Goal: Transaction & Acquisition: Purchase product/service

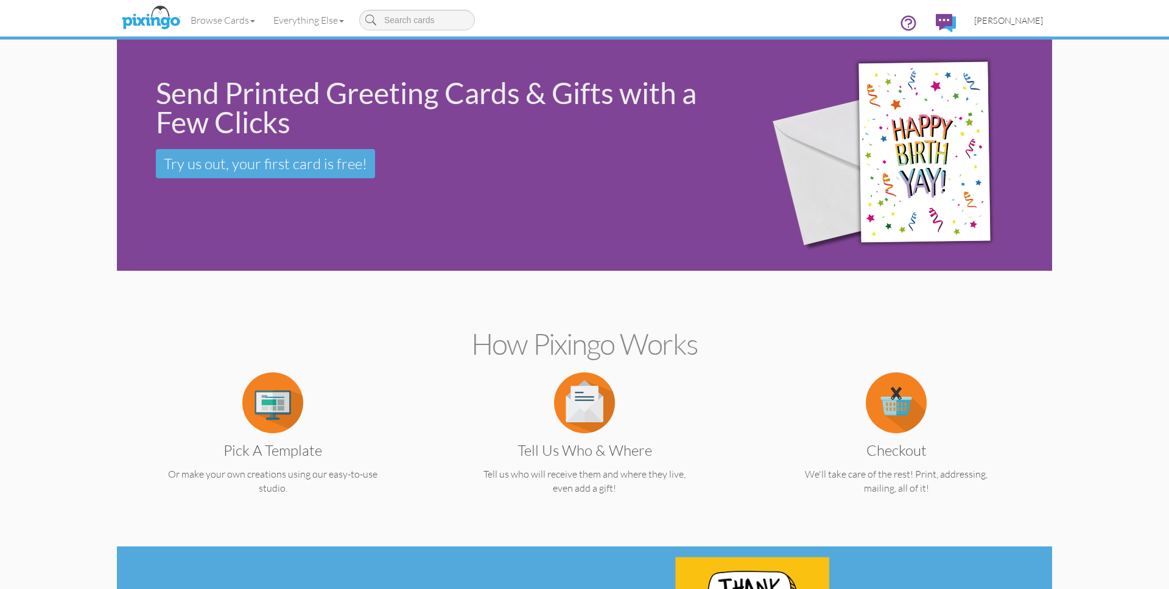
click at [1026, 21] on span "[PERSON_NAME]" at bounding box center [1008, 20] width 69 height 10
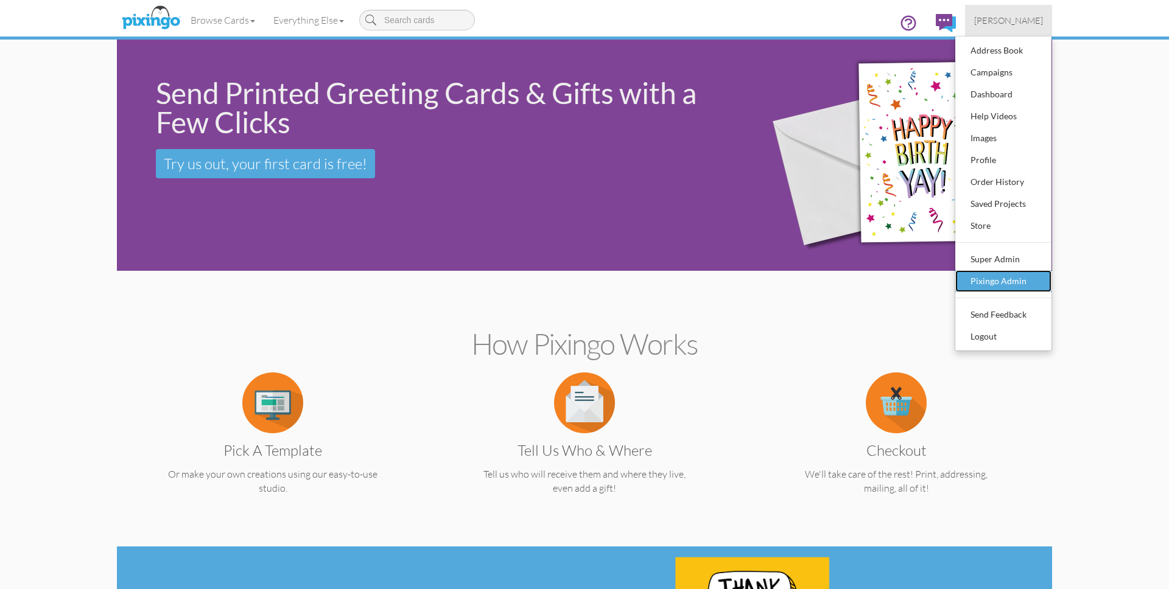
click at [982, 286] on div "Pixingo Admin" at bounding box center [1004, 281] width 72 height 18
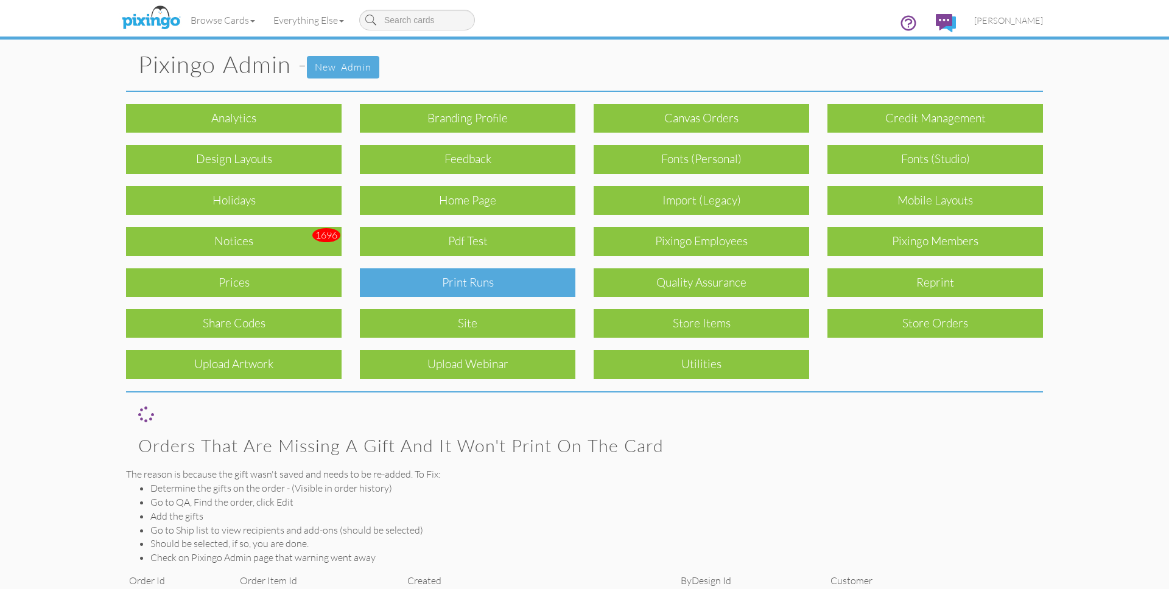
click at [493, 280] on div "Print Runs" at bounding box center [468, 283] width 216 height 29
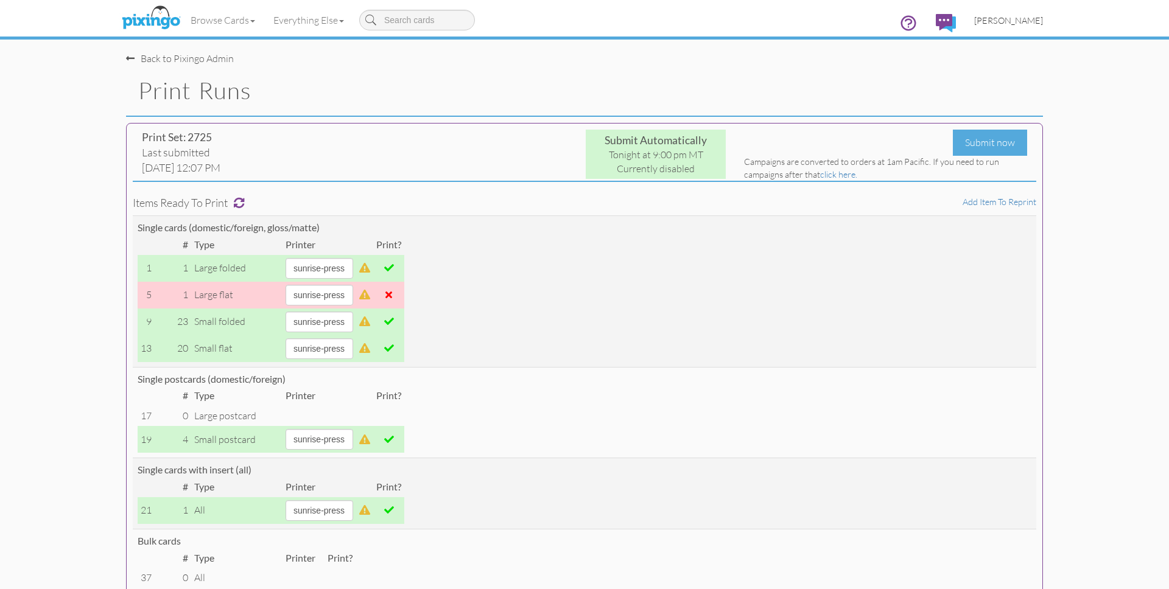
click at [1011, 18] on span "[PERSON_NAME]" at bounding box center [1008, 20] width 69 height 10
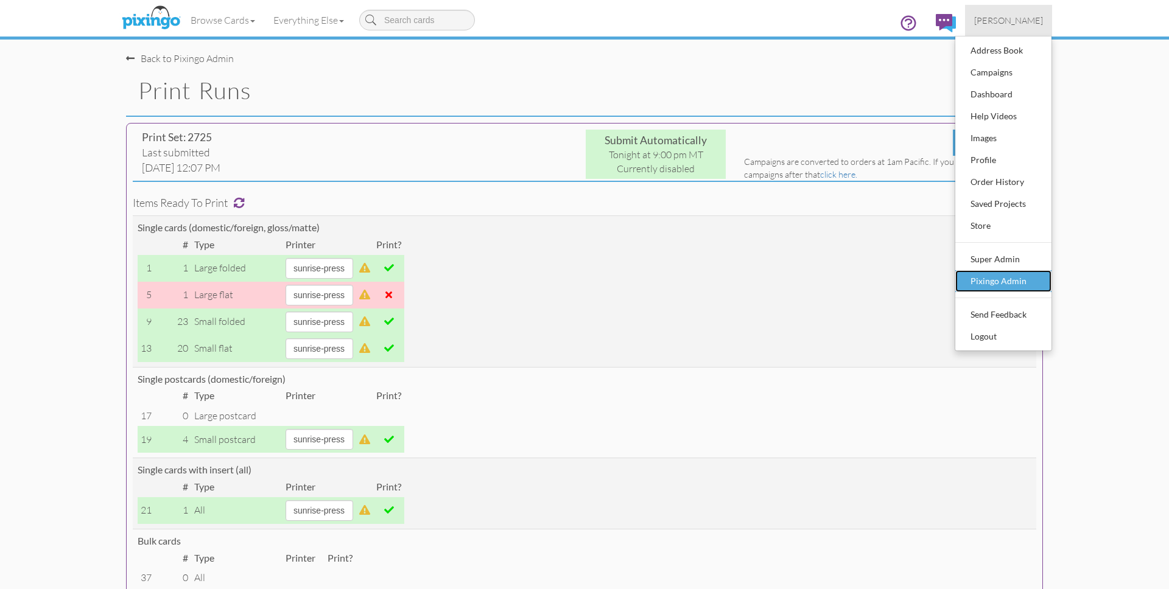
click at [1021, 281] on div "Pixingo Admin" at bounding box center [1004, 281] width 72 height 18
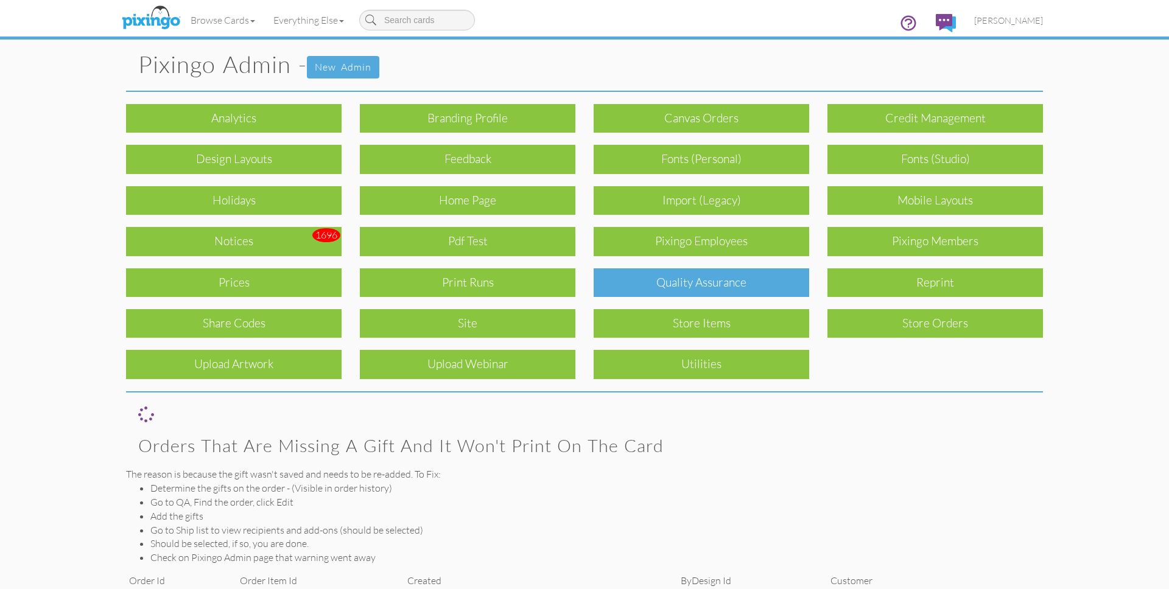
click at [664, 281] on div "Quality Assurance" at bounding box center [702, 283] width 216 height 29
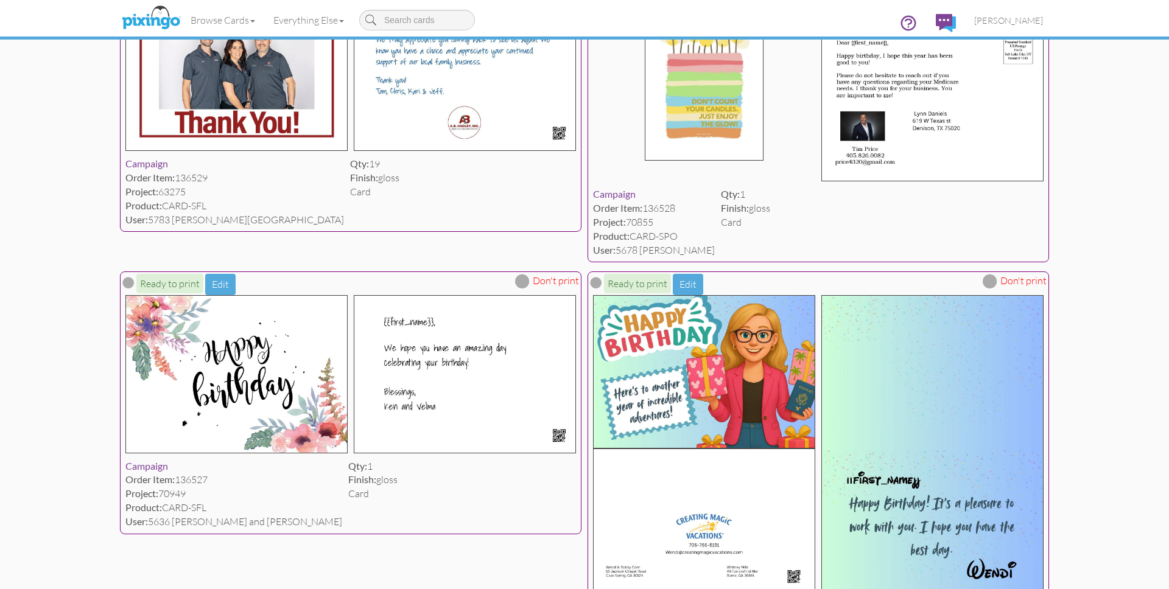
scroll to position [823, 0]
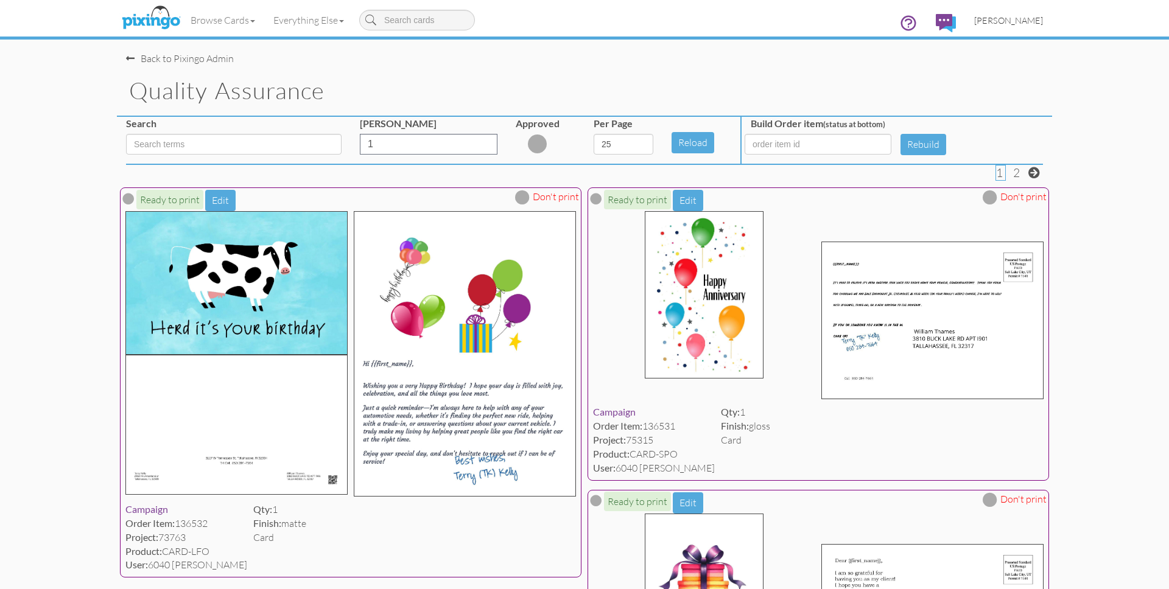
click at [1023, 18] on span "[PERSON_NAME]" at bounding box center [1008, 20] width 69 height 10
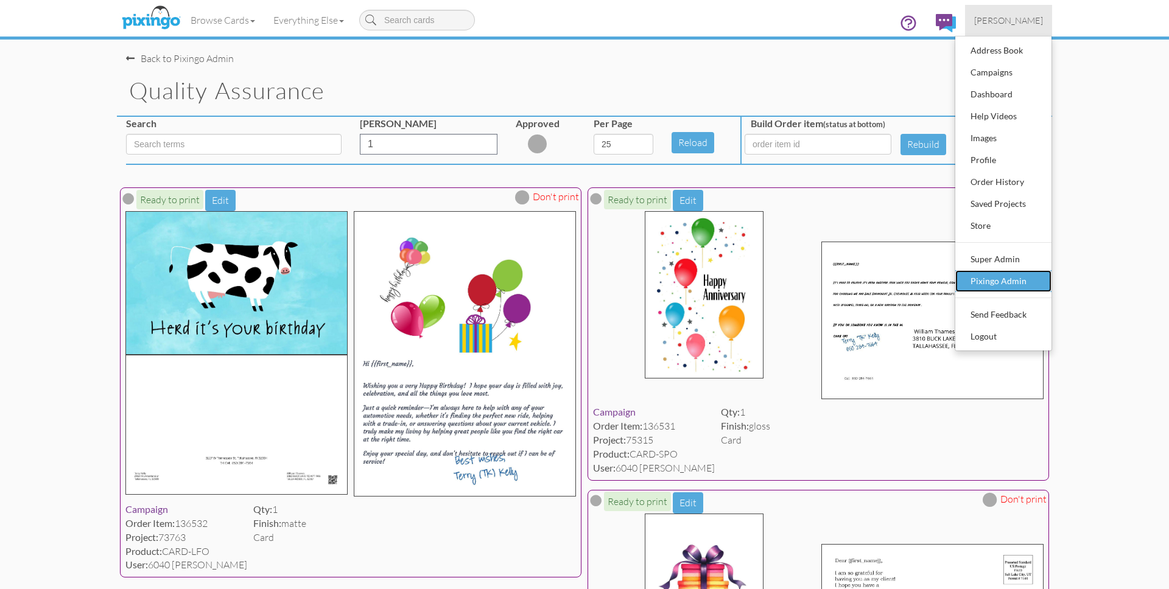
click at [1000, 281] on div "Pixingo Admin" at bounding box center [1004, 281] width 72 height 18
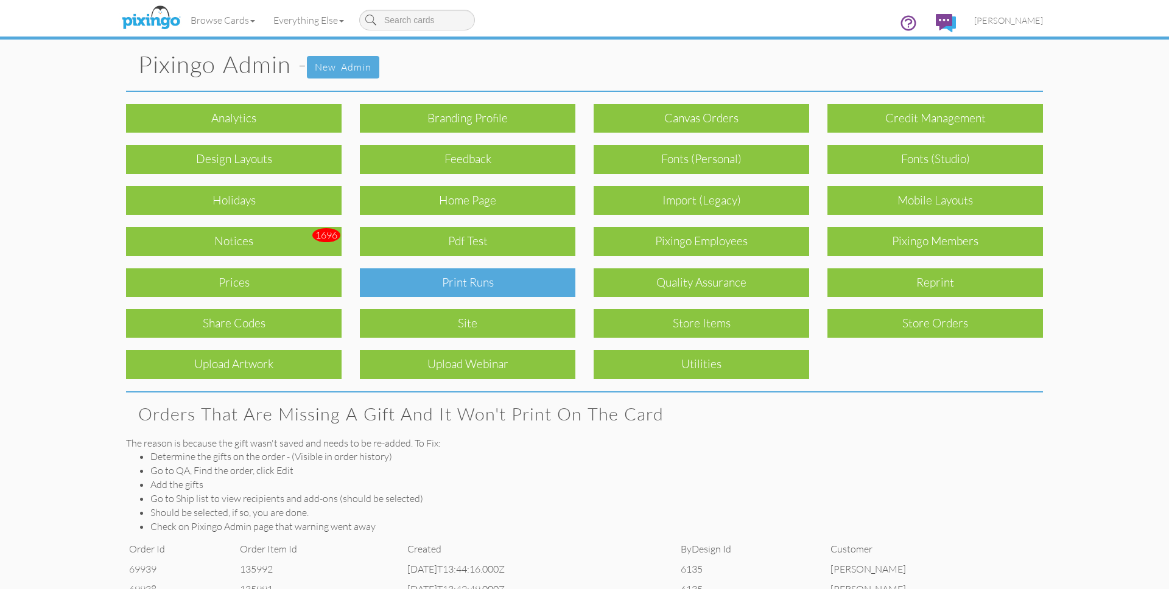
click at [468, 286] on div "Print Runs" at bounding box center [468, 283] width 216 height 29
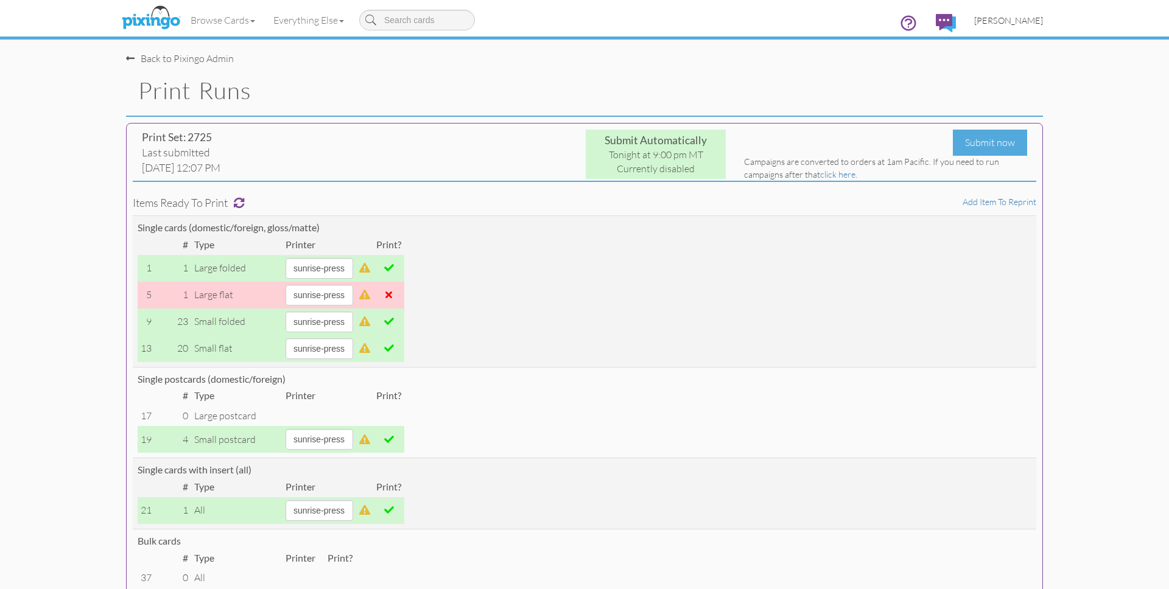
click at [1002, 21] on span "[PERSON_NAME]" at bounding box center [1008, 20] width 69 height 10
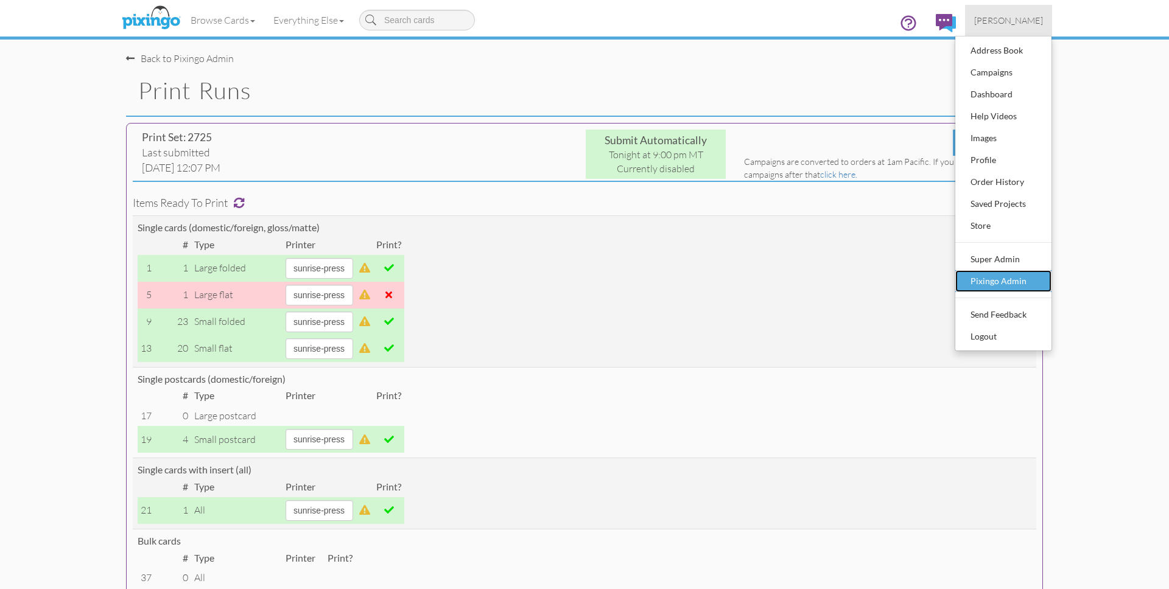
click at [996, 278] on div "Pixingo Admin" at bounding box center [1004, 281] width 72 height 18
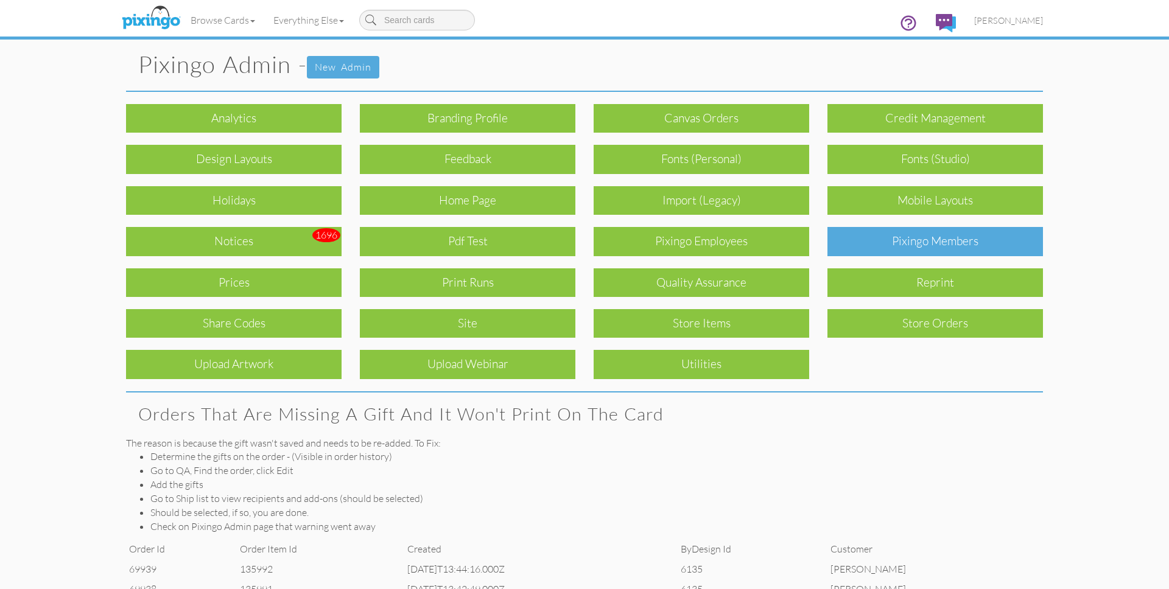
click at [932, 246] on div "Pixingo Members" at bounding box center [936, 241] width 216 height 29
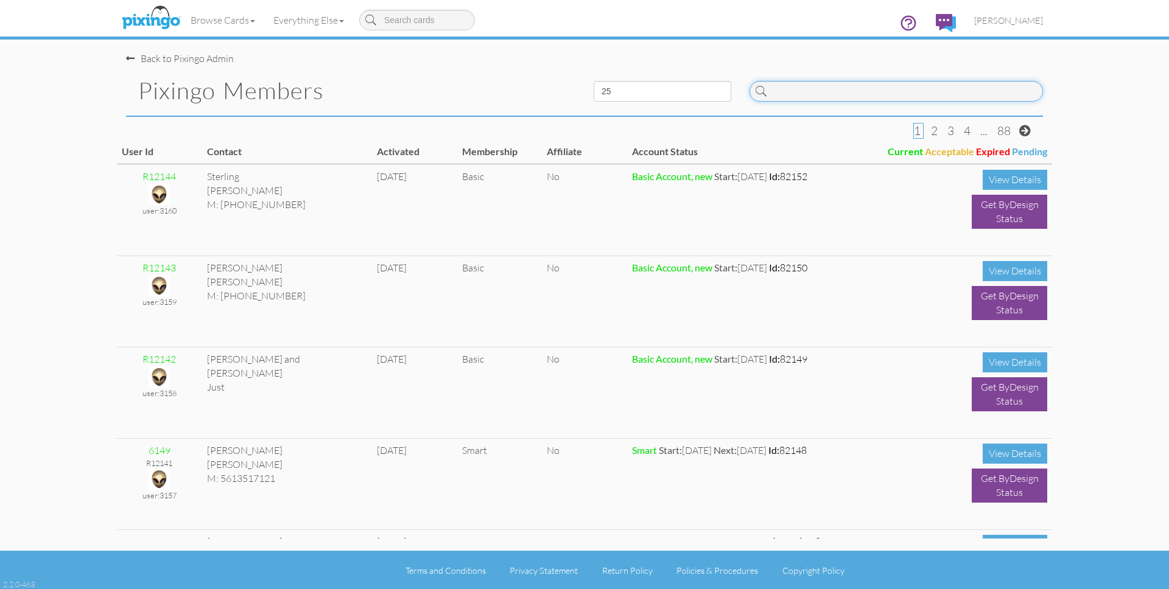
click at [792, 92] on input at bounding box center [897, 91] width 294 height 21
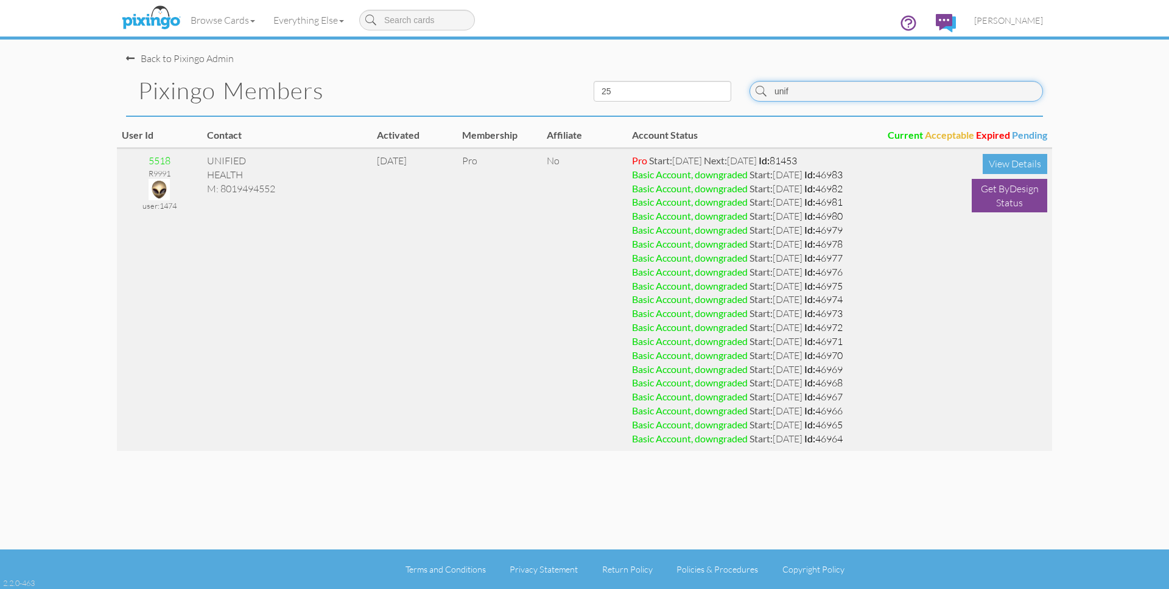
type input "unif"
click at [152, 185] on img at bounding box center [159, 189] width 21 height 21
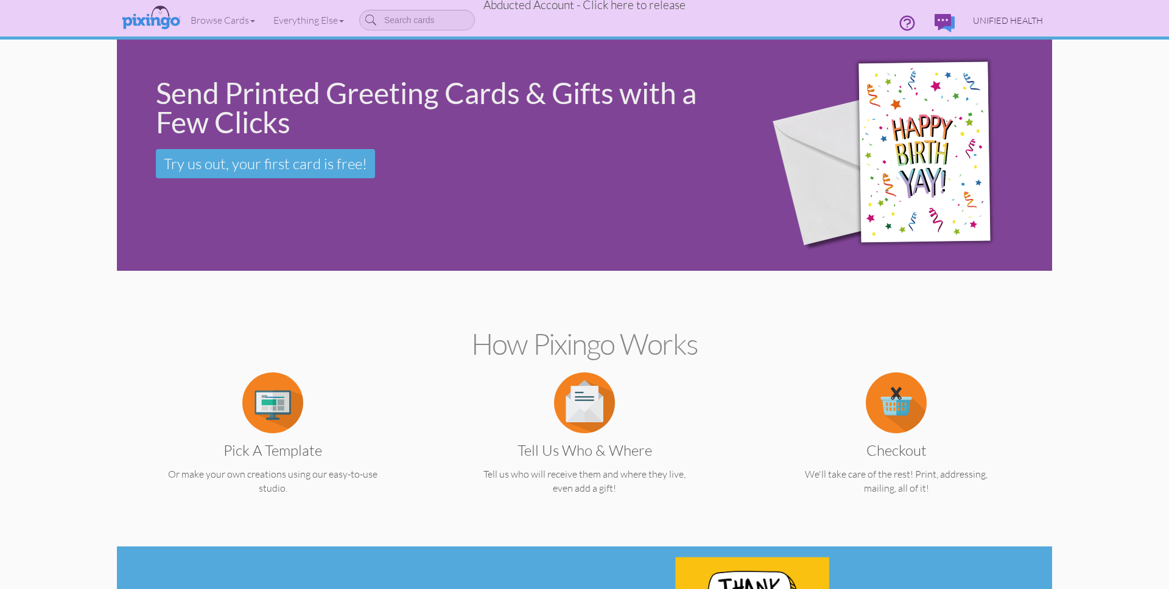
click at [1005, 18] on span "UNIFIED HEALTH" at bounding box center [1008, 20] width 70 height 10
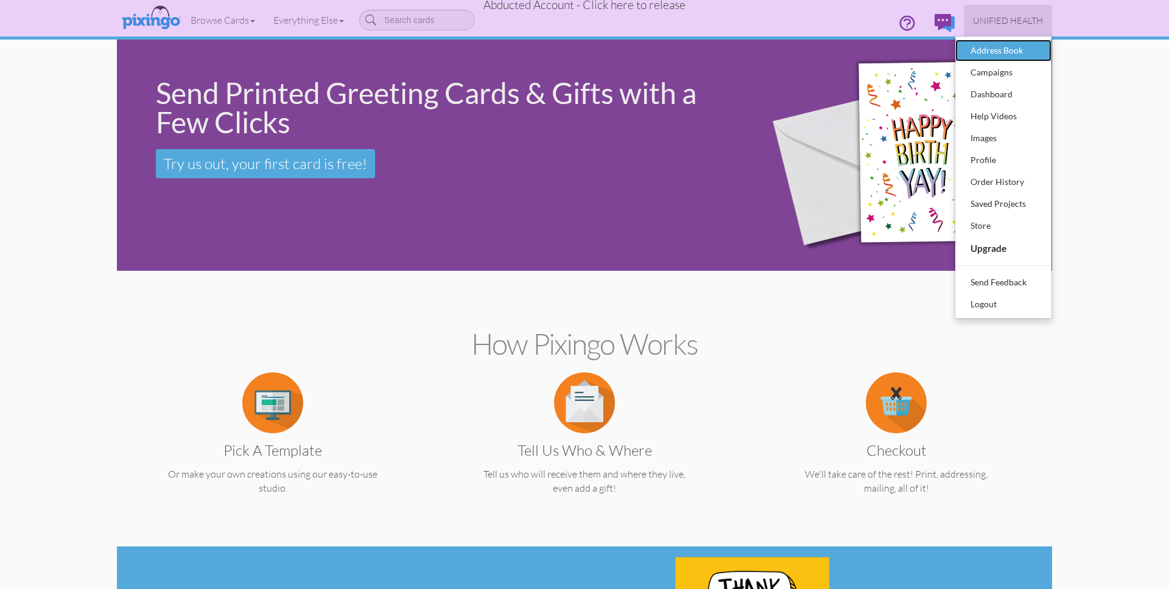
click at [1009, 44] on div "Address Book" at bounding box center [1004, 50] width 72 height 18
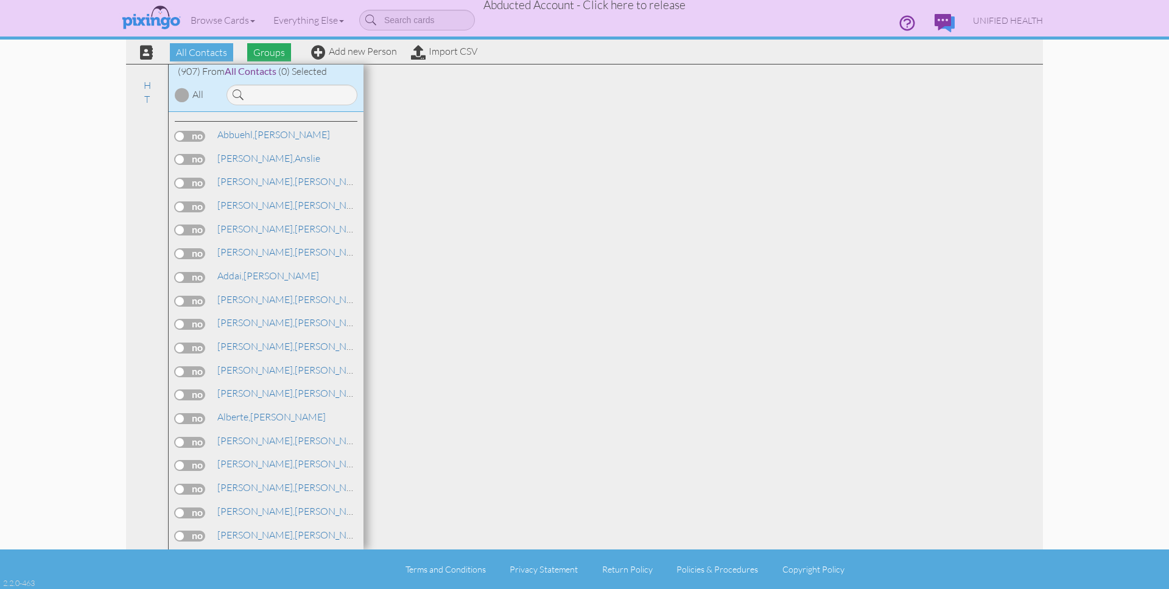
click at [272, 52] on span "Groups" at bounding box center [269, 52] width 44 height 18
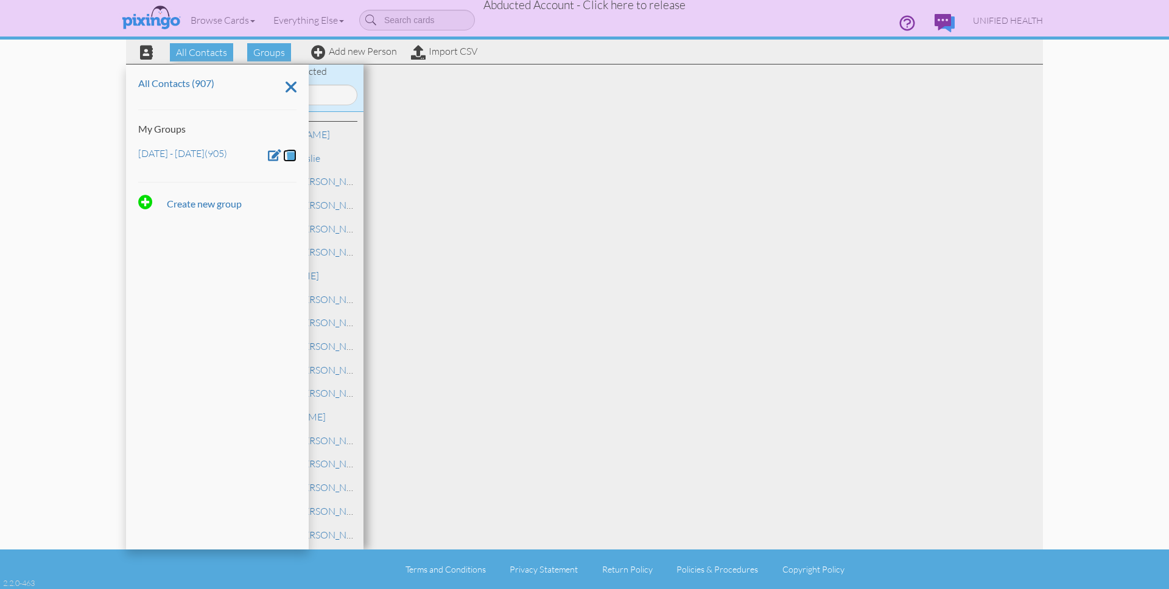
click at [294, 153] on span at bounding box center [291, 155] width 10 height 12
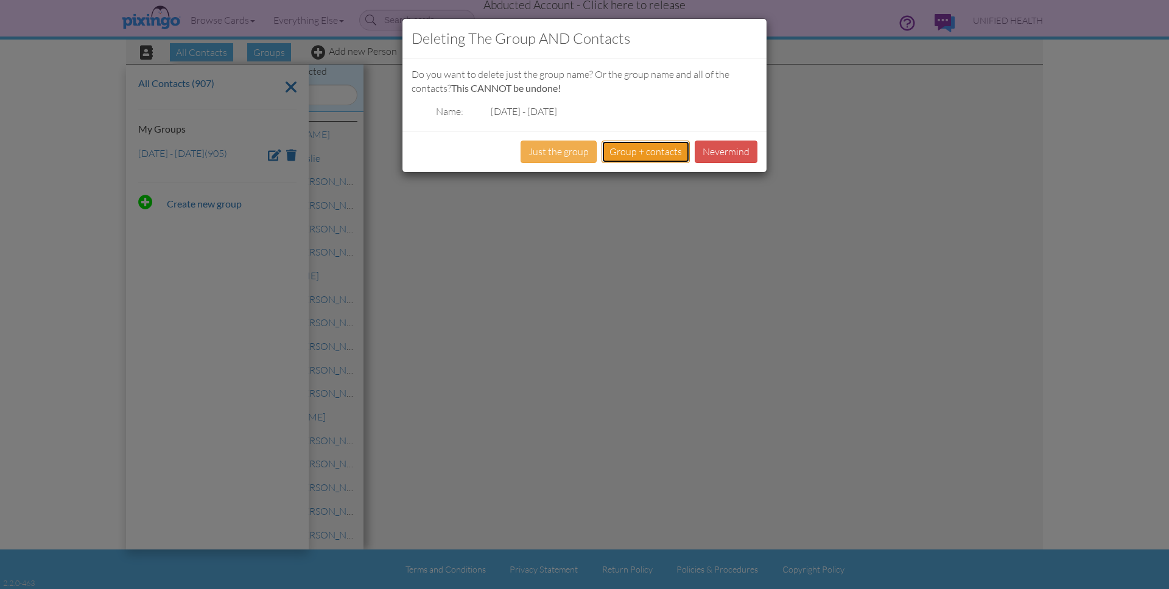
click at [664, 158] on button "Group + contacts" at bounding box center [646, 152] width 88 height 23
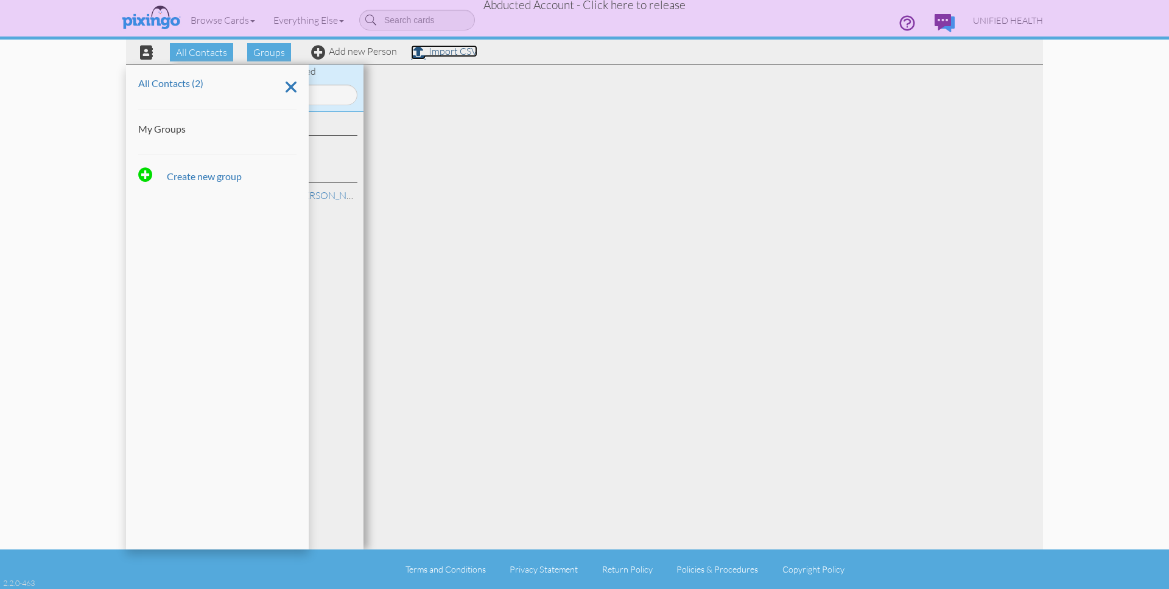
click at [446, 52] on link "Import CSV" at bounding box center [444, 51] width 66 height 12
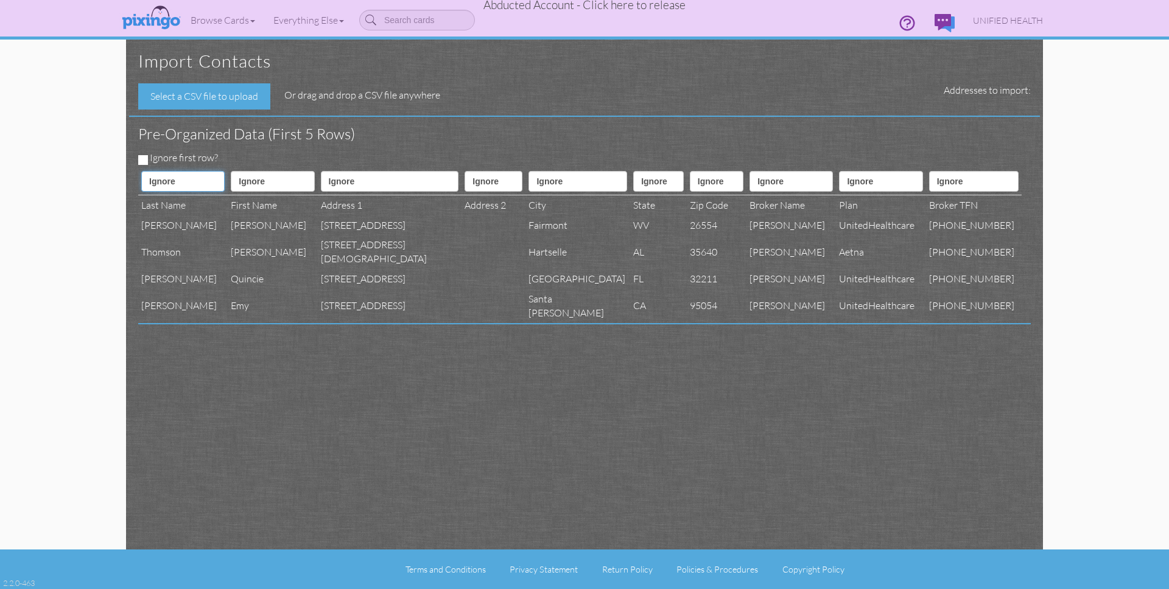
click at [161, 171] on select "Ignore ---------- First name Last name ---------- Address 1 Address 2 City Stat…" at bounding box center [182, 181] width 83 height 21
select select "object:600891"
click at [141, 171] on select "Ignore ---------- First name Last name ---------- Address 1 Address 2 City Stat…" at bounding box center [182, 181] width 83 height 21
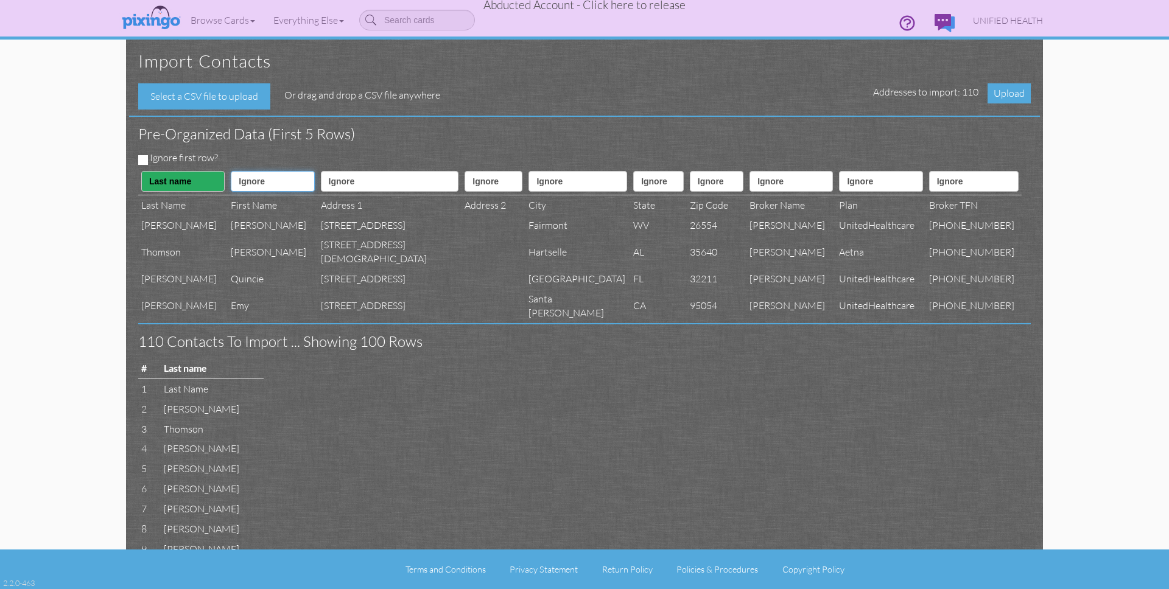
click at [258, 185] on select "Ignore ---------- First name Last name ---------- Address 1 Address 2 City Stat…" at bounding box center [272, 181] width 83 height 21
select select "object:600890"
click at [231, 171] on select "Ignore ---------- First name Last name ---------- Address 1 Address 2 City Stat…" at bounding box center [272, 181] width 83 height 21
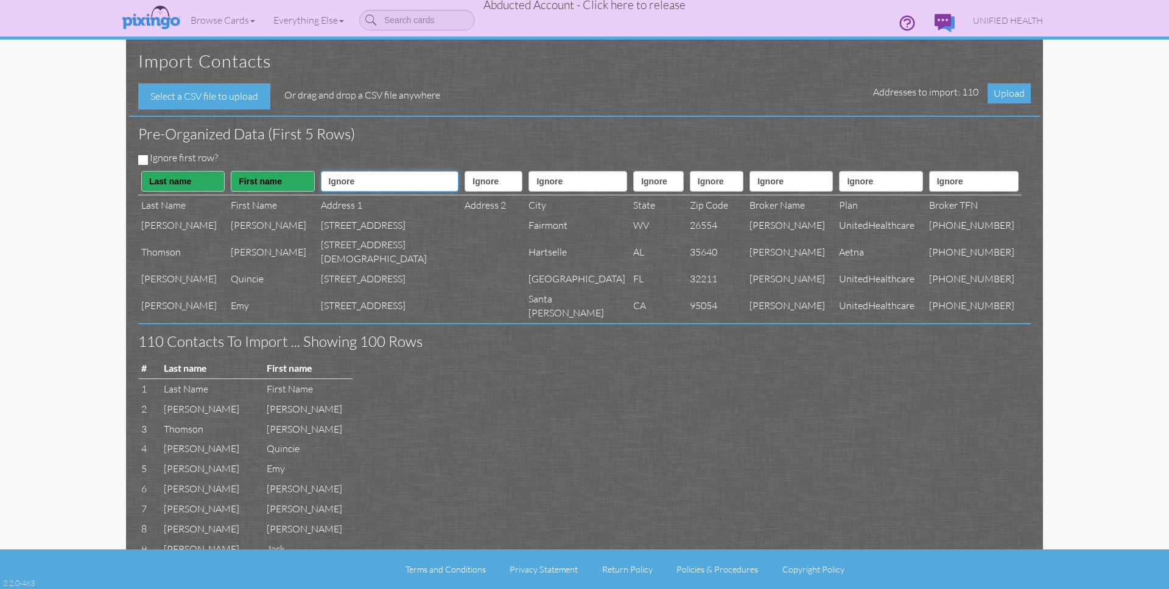
click at [367, 185] on select "Ignore ---------- First name Last name ---------- Address 1 Address 2 City Stat…" at bounding box center [390, 181] width 138 height 21
select select "object:600893"
click at [321, 171] on select "Ignore ---------- First name Last name ---------- Address 1 Address 2 City Stat…" at bounding box center [390, 181] width 138 height 21
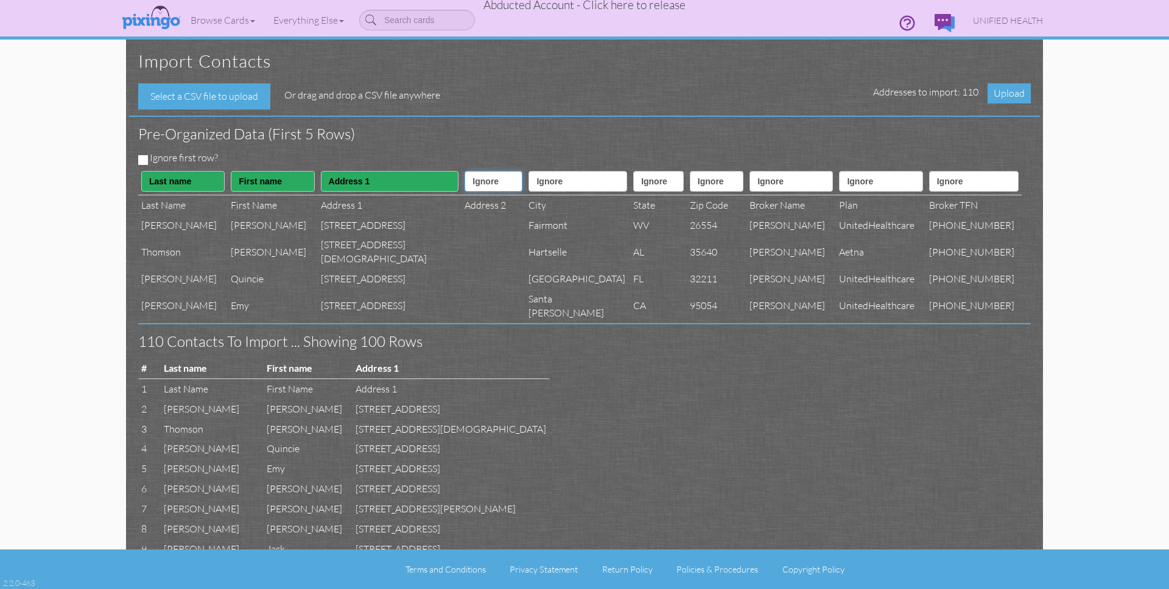
click at [465, 189] on select "Ignore ---------- First name Last name ---------- Address 1 Address 2 City Stat…" at bounding box center [494, 181] width 58 height 21
select select "object:600894"
click at [465, 171] on select "Ignore ---------- First name Last name ---------- Address 1 Address 2 City Stat…" at bounding box center [494, 181] width 58 height 21
click at [530, 176] on select "Ignore ---------- First name Last name ---------- Address 1 Address 2 City Stat…" at bounding box center [578, 181] width 99 height 21
select select "object:600895"
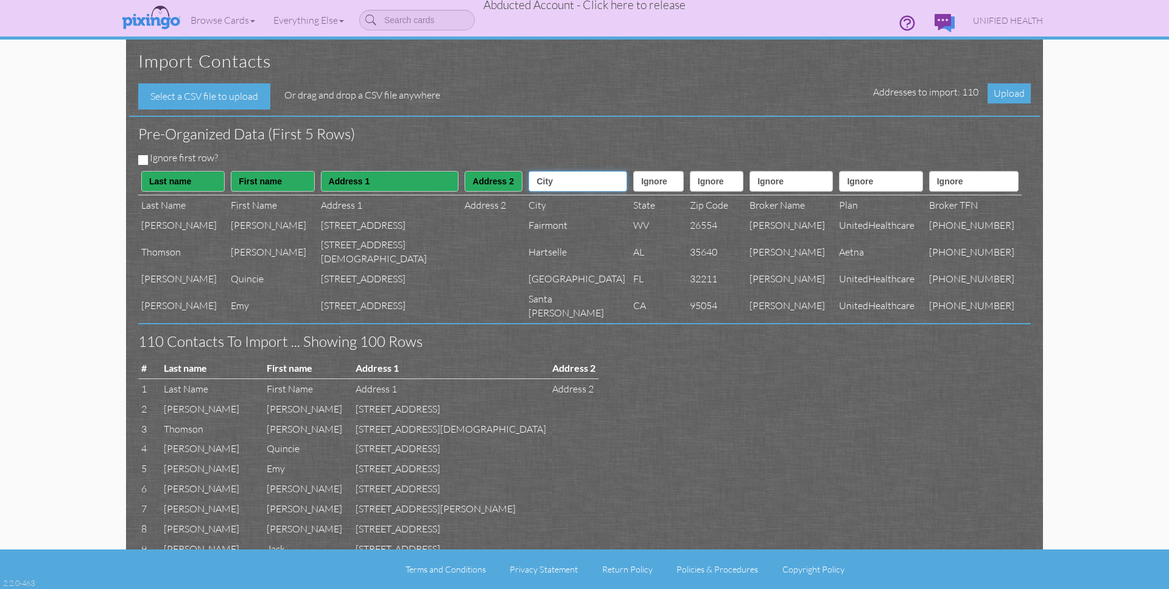
click at [529, 171] on select "Ignore ---------- First name Last name ---------- Address 1 Address 2 City Stat…" at bounding box center [578, 181] width 99 height 21
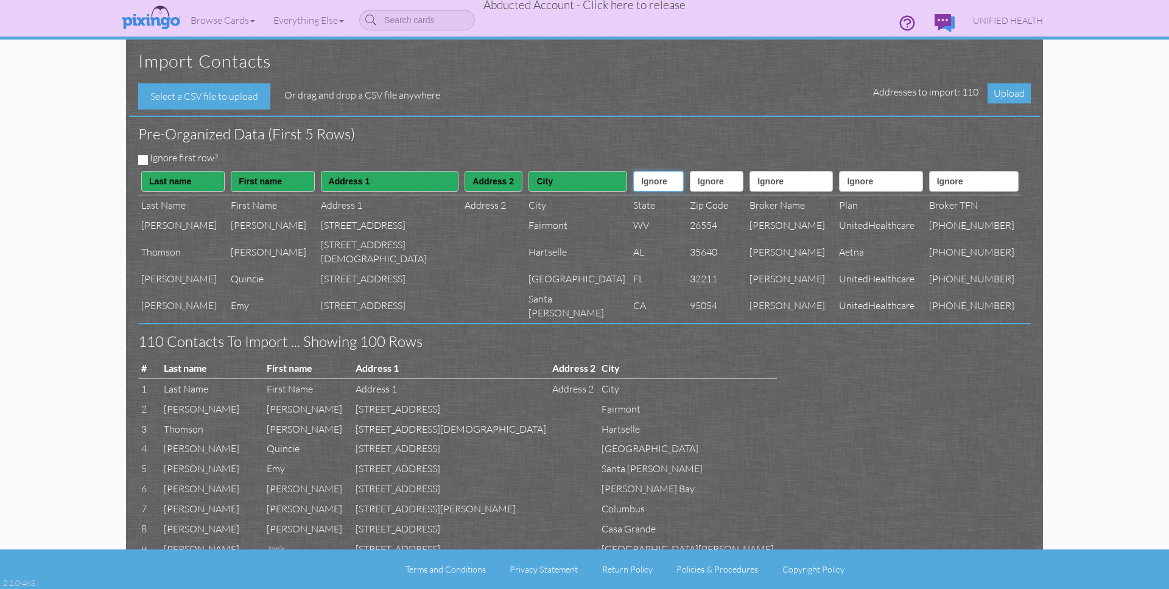
click at [633, 182] on select "Ignore ---------- First name Last name ---------- Address 1 Address 2 City Stat…" at bounding box center [658, 181] width 51 height 21
select select "object:600896"
click at [633, 171] on select "Ignore ---------- First name Last name ---------- Address 1 Address 2 City Stat…" at bounding box center [658, 181] width 51 height 21
click at [697, 176] on select "Ignore ---------- First name Last name ---------- Address 1 Address 2 City Stat…" at bounding box center [717, 181] width 54 height 21
select select "object:600897"
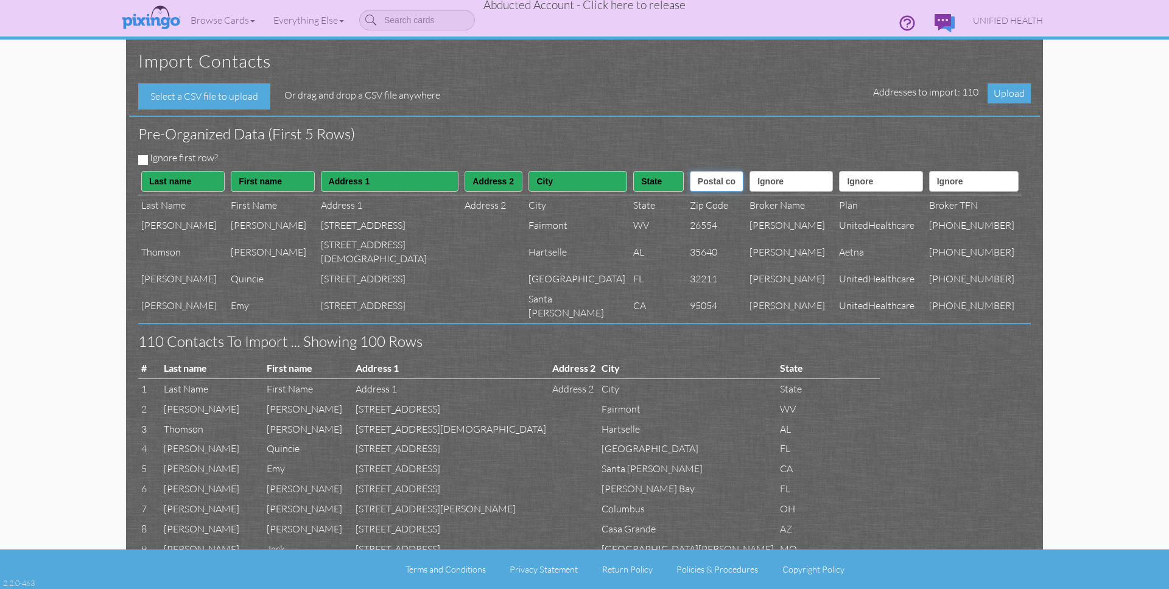
click at [690, 171] on select "Ignore ---------- First name Last name ---------- Address 1 Address 2 City Stat…" at bounding box center [717, 181] width 54 height 21
click at [782, 180] on select "Ignore ---------- First name Last name ---------- Address 1 Address 2 City Stat…" at bounding box center [791, 181] width 83 height 21
select select "object:600911"
click at [759, 171] on select "Ignore ---------- First name Last name ---------- Address 1 Address 2 City Stat…" at bounding box center [791, 181] width 83 height 21
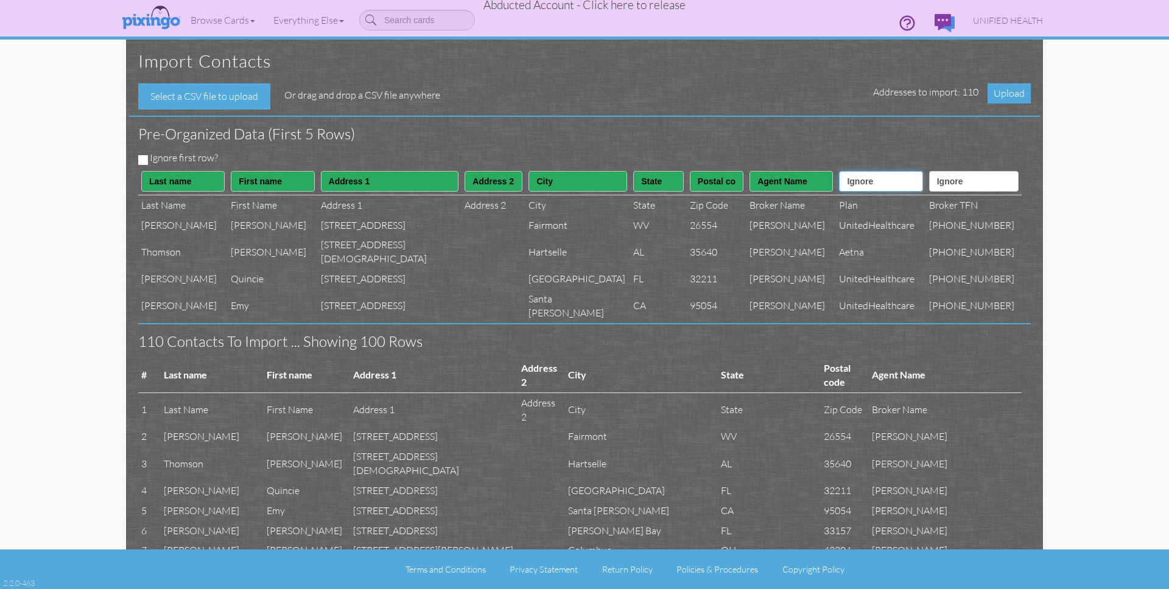
click at [874, 186] on select "Ignore ---------- First name Last name ---------- Address 1 Address 2 City Stat…" at bounding box center [880, 181] width 83 height 21
select select "object:600910"
click at [841, 171] on select "Ignore ---------- First name Last name ---------- Address 1 Address 2 City Stat…" at bounding box center [880, 181] width 83 height 21
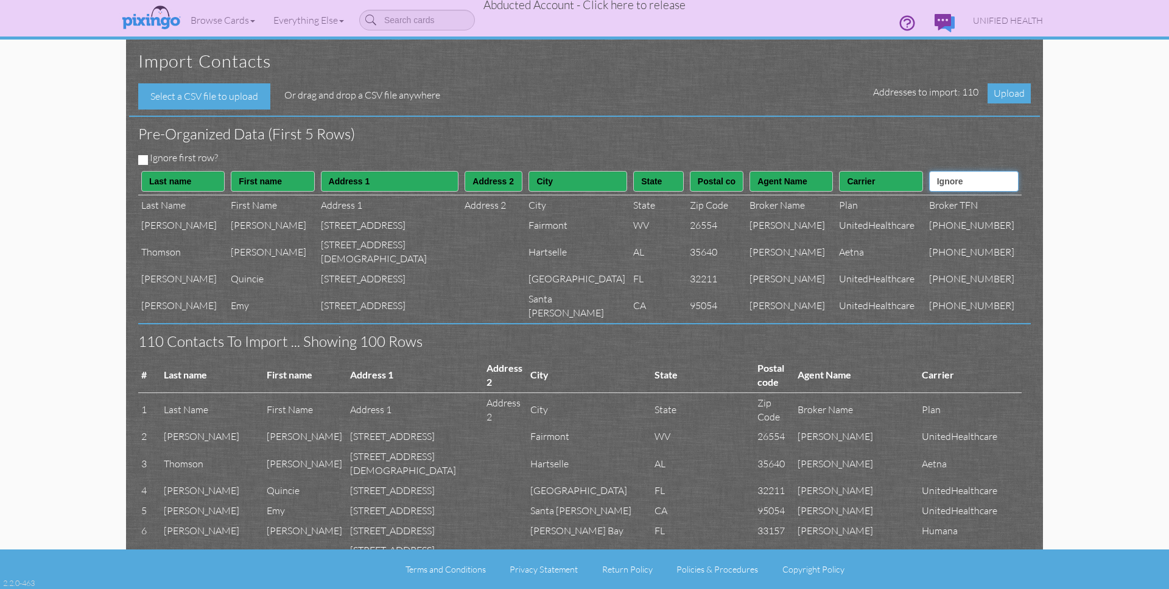
click at [956, 180] on select "Ignore ---------- First name Last name ---------- Address 1 Address 2 City Stat…" at bounding box center [974, 181] width 90 height 21
select select "object:600912"
click at [942, 171] on select "Ignore ---------- First name Last name ---------- Address 1 Address 2 City Stat…" at bounding box center [974, 181] width 90 height 21
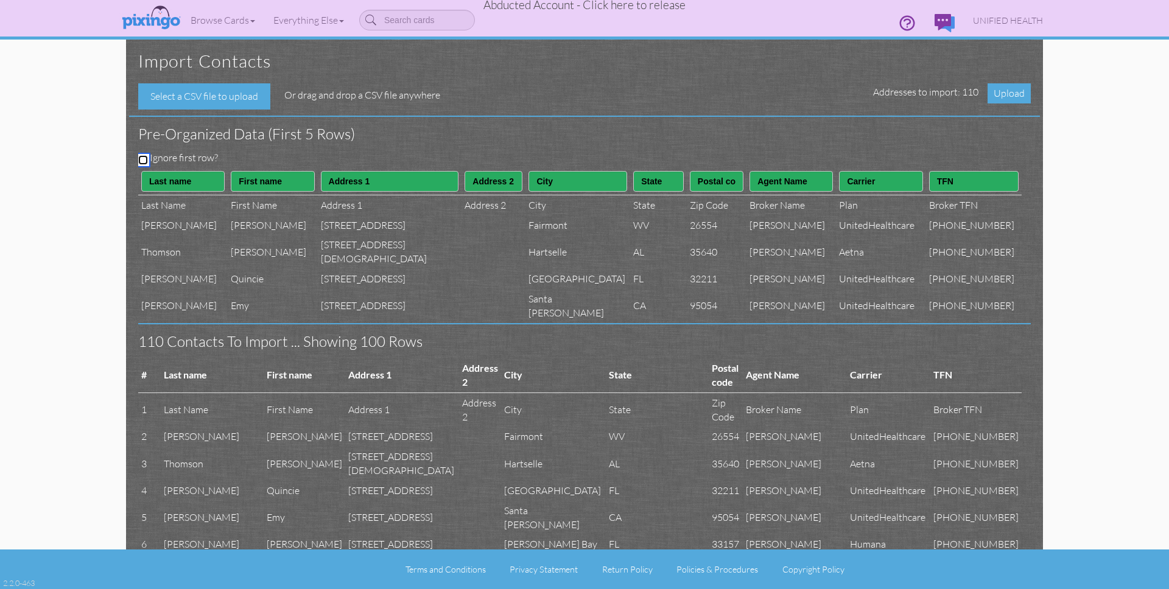
click at [142, 160] on input "Ignore first row?" at bounding box center [143, 160] width 10 height 10
checkbox input "true"
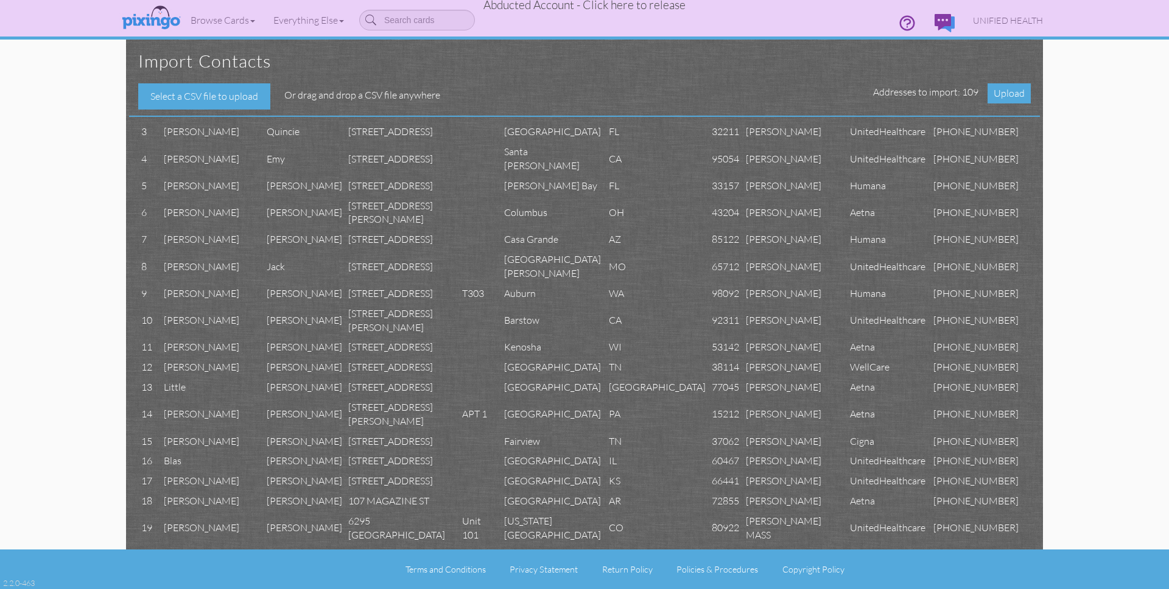
scroll to position [406, 0]
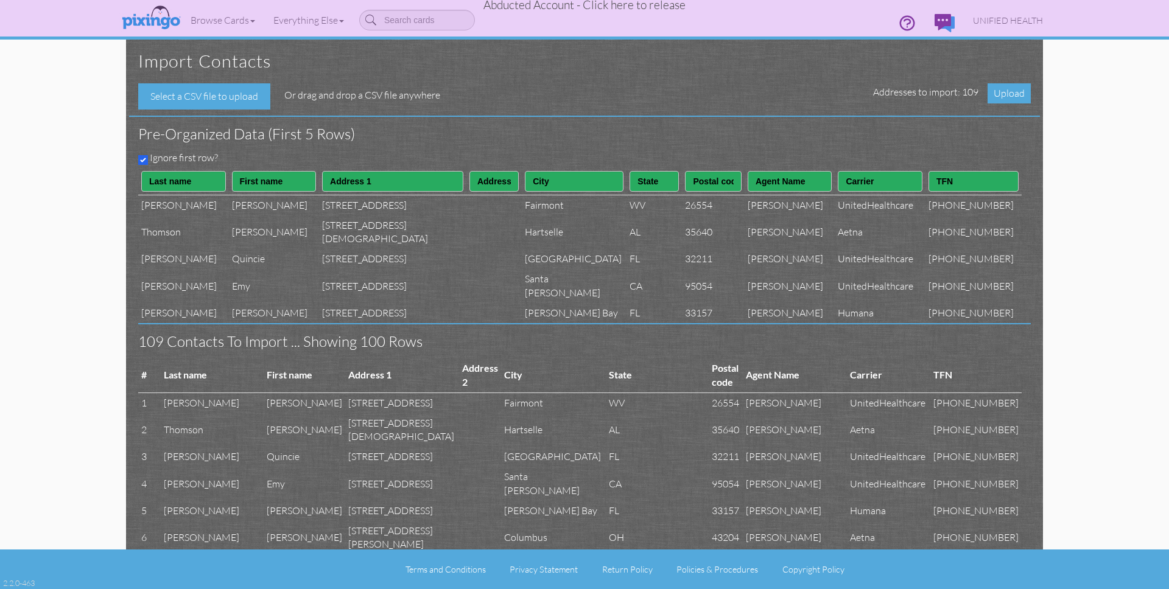
select select "object:600891"
select select "object:600890"
select select "object:600893"
select select "object:600894"
select select "object:600895"
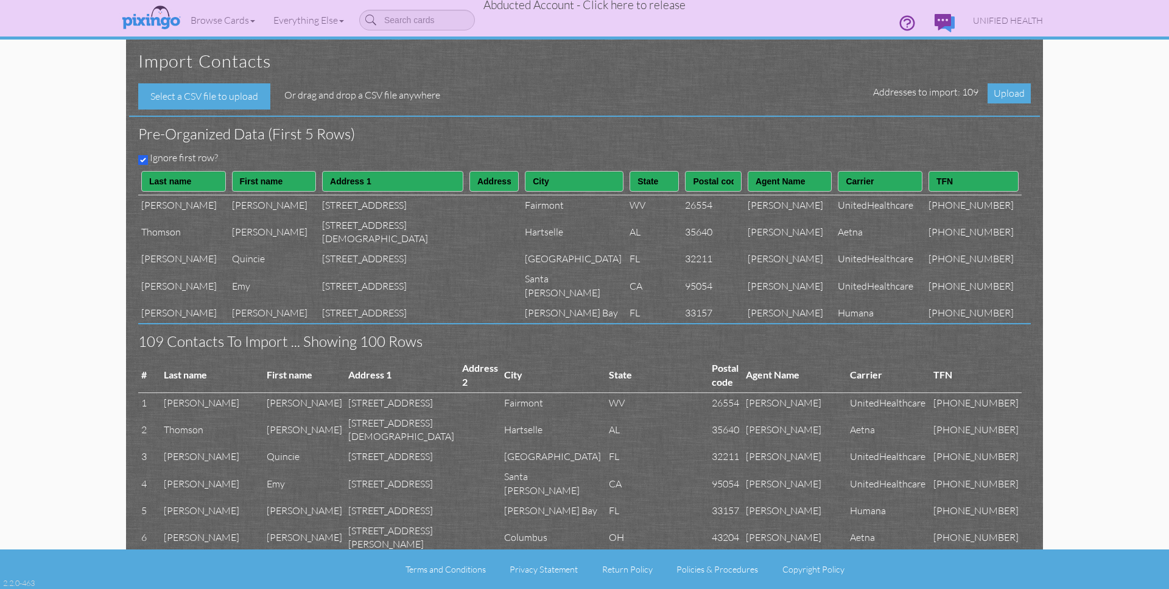
select select "object:600896"
select select "object:600897"
select select "object:600911"
select select "object:600910"
select select "object:600912"
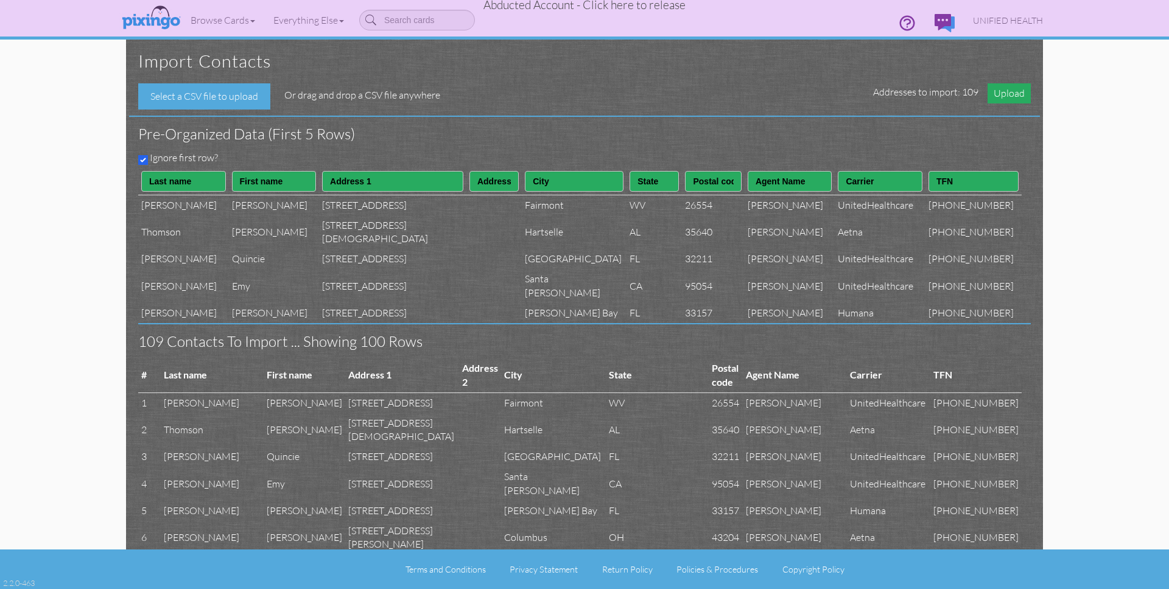
click at [1000, 95] on span "Upload" at bounding box center [1009, 93] width 43 height 20
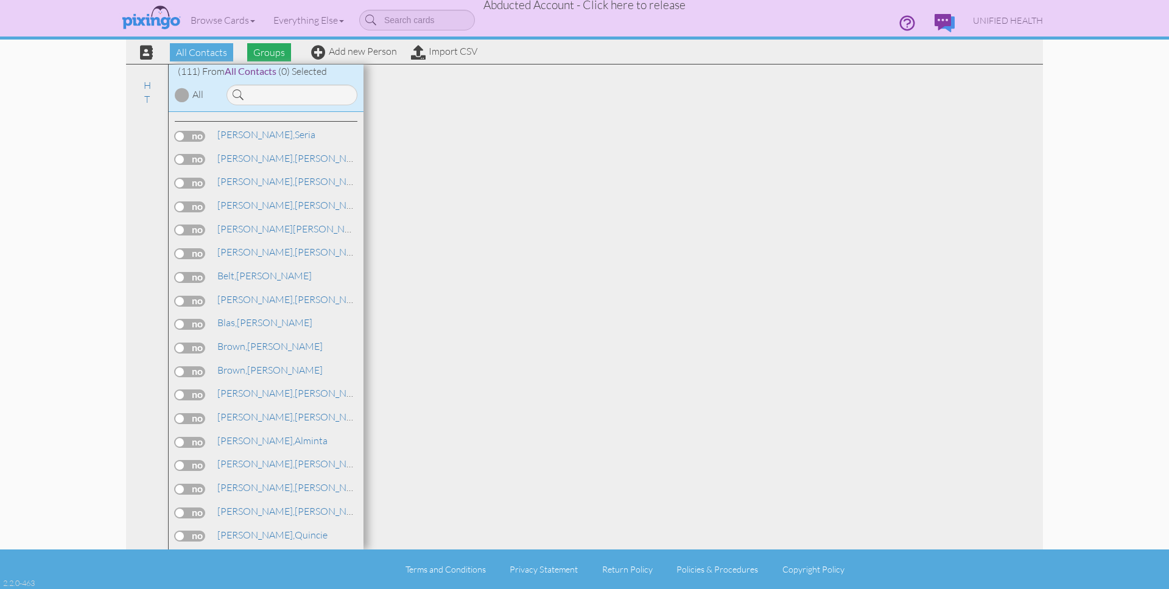
click at [266, 50] on span "Groups" at bounding box center [269, 52] width 44 height 18
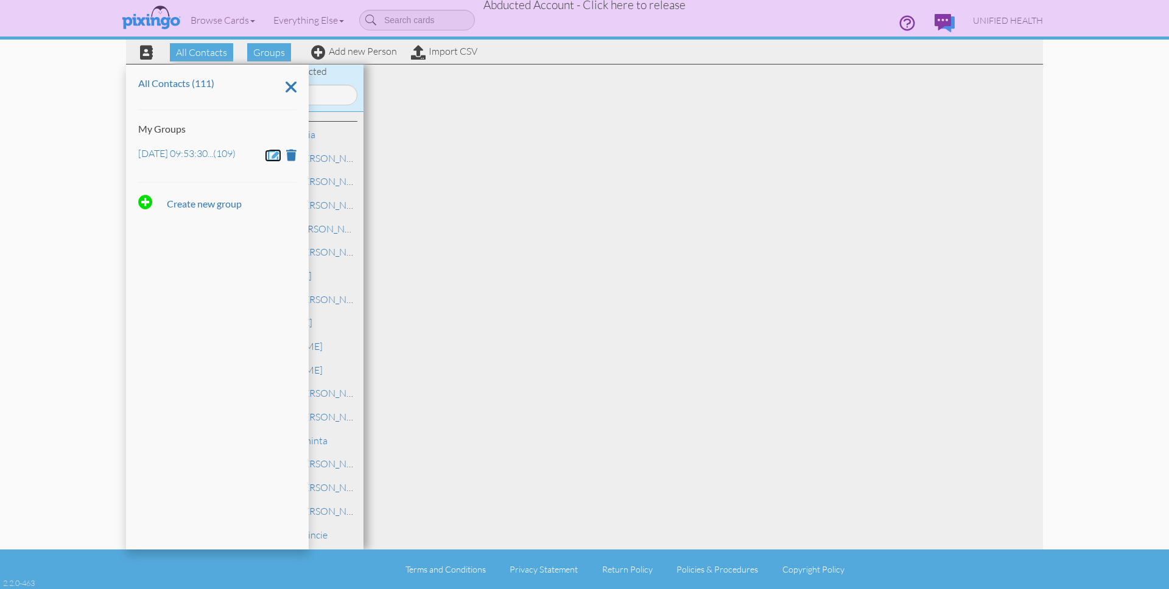
click at [274, 157] on span at bounding box center [274, 155] width 13 height 12
drag, startPoint x: 230, startPoint y: 158, endPoint x: 116, endPoint y: 153, distance: 113.4
click at [113, 153] on contacts "Toggle navigation Visit Pixingo Mobile Browse Cards Business Accounting Automot…" at bounding box center [584, 294] width 1169 height 589
type input "June 27"
click at [172, 191] on span at bounding box center [174, 190] width 12 height 18
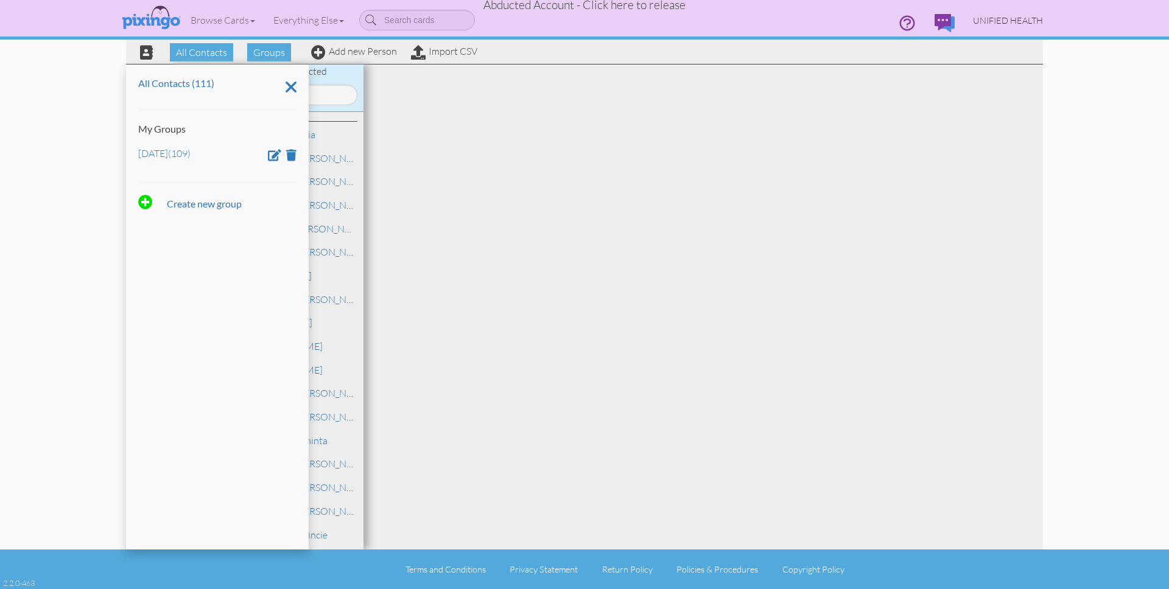
click at [982, 18] on span "UNIFIED HEALTH" at bounding box center [1008, 20] width 70 height 10
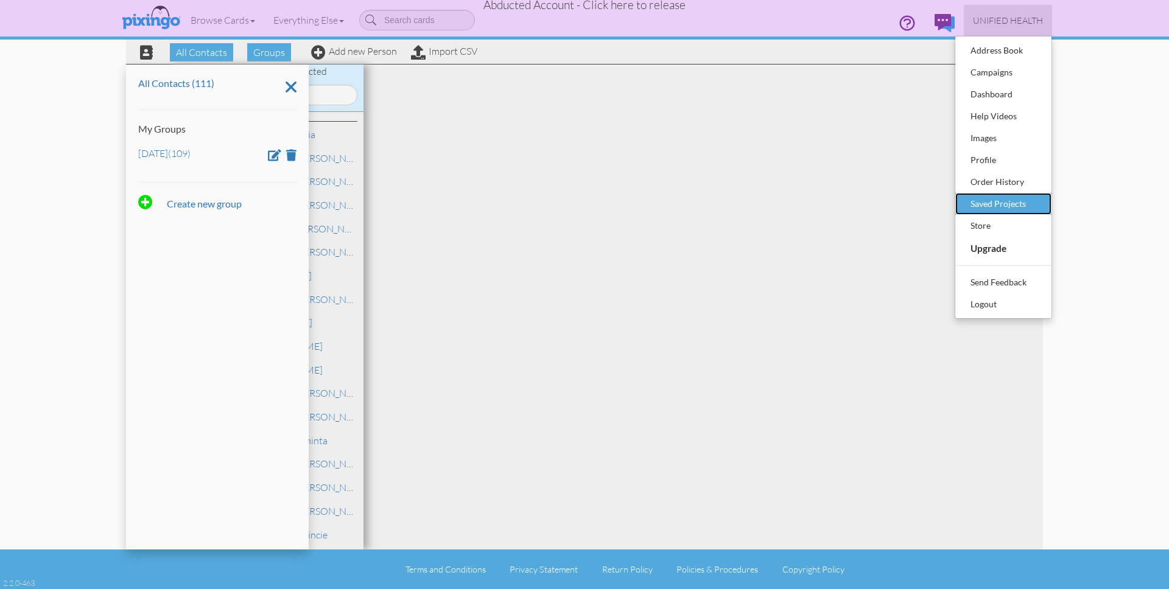
click at [999, 206] on div "Saved Projects" at bounding box center [1004, 204] width 72 height 18
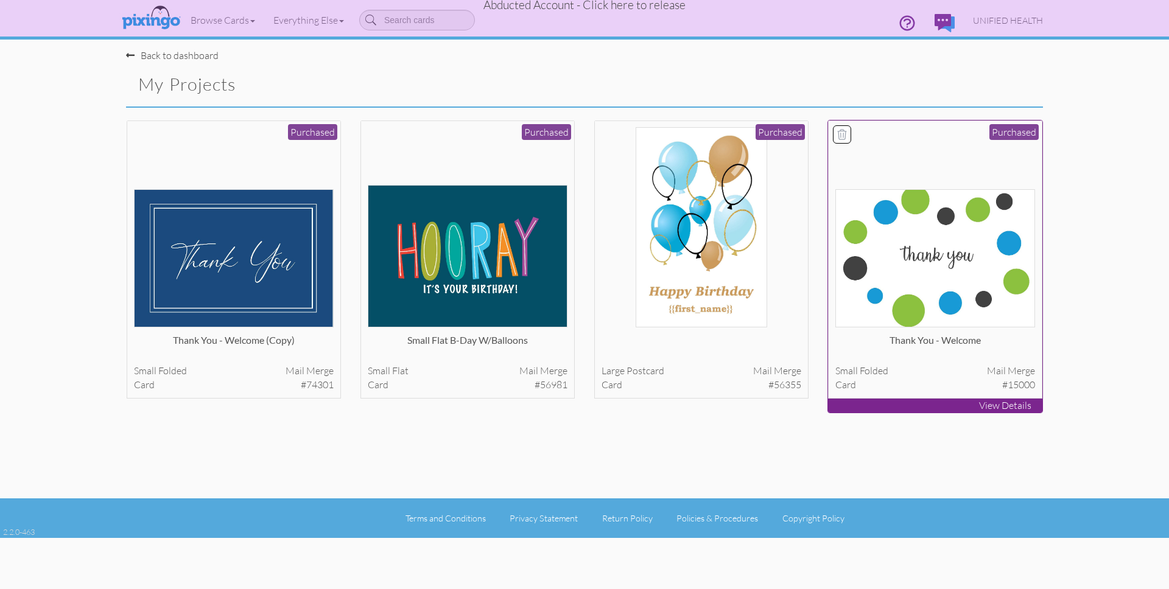
click at [948, 235] on img at bounding box center [935, 258] width 200 height 138
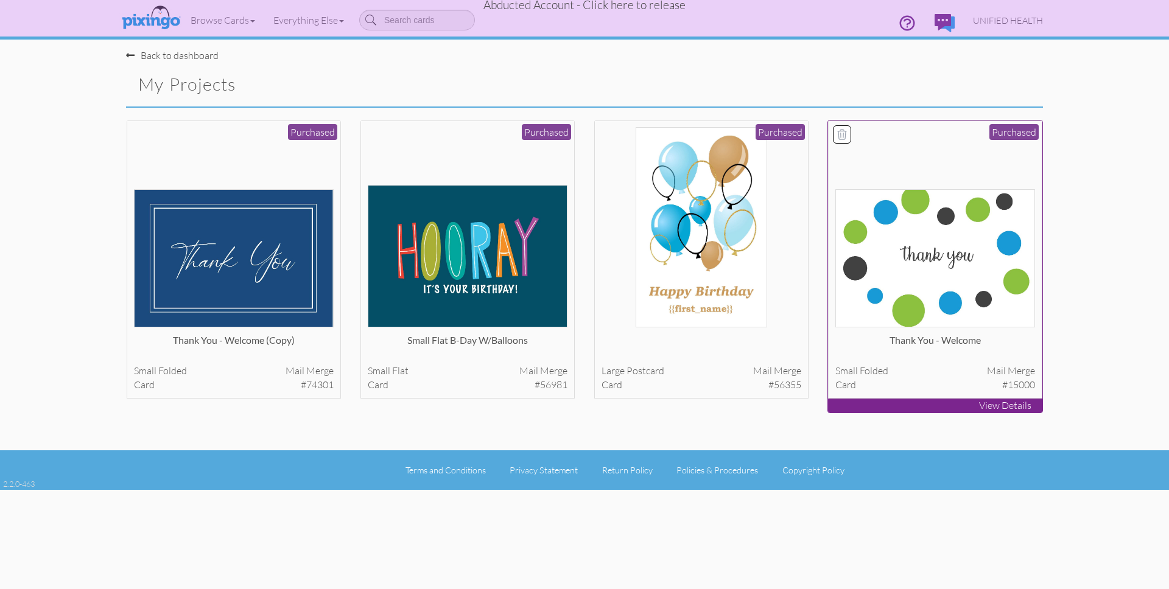
click at [957, 236] on body "Toggle navigation Visit Pixingo Mobile Browse Cards Business Accounting Automot…" at bounding box center [584, 294] width 1169 height 589
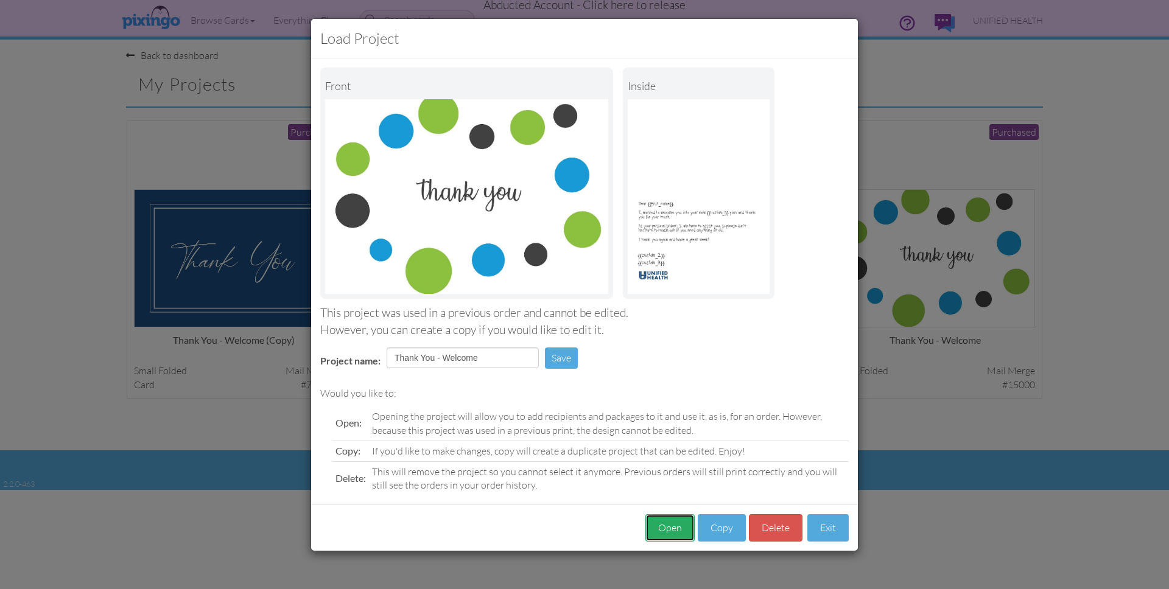
click at [669, 532] on button "Open" at bounding box center [669, 528] width 49 height 27
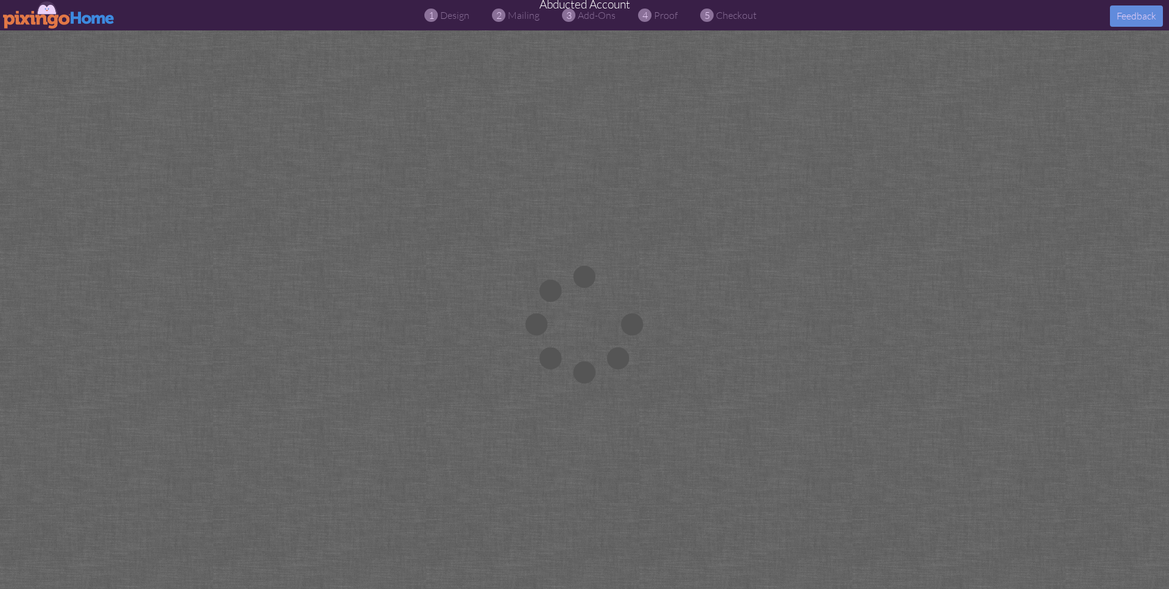
click at [683, 349] on div at bounding box center [584, 324] width 1169 height 589
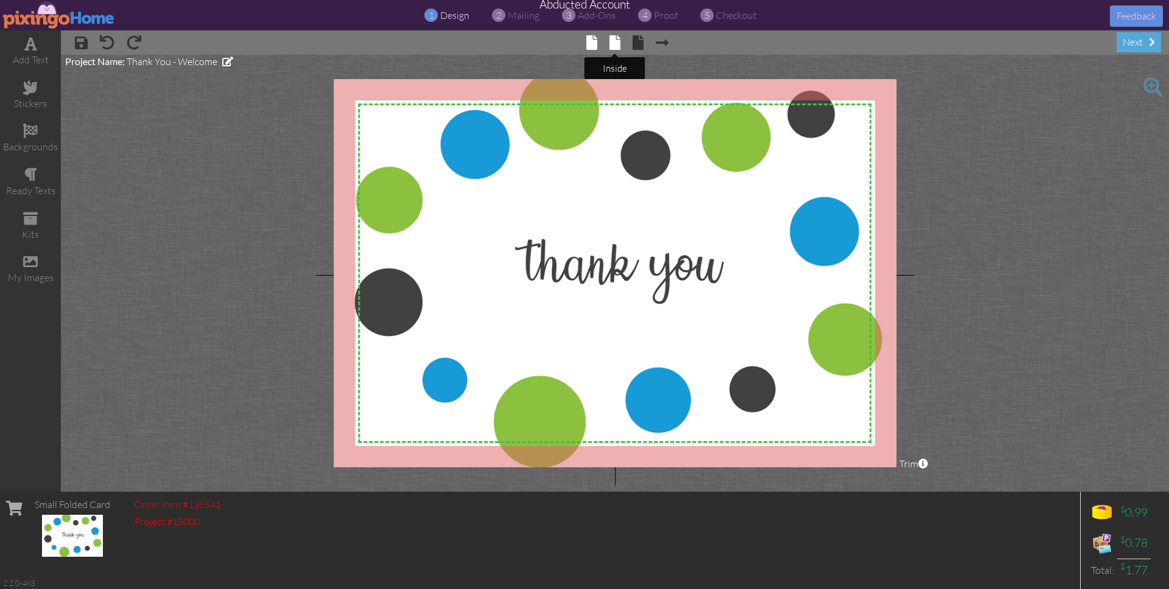
click at [613, 42] on span at bounding box center [615, 42] width 11 height 15
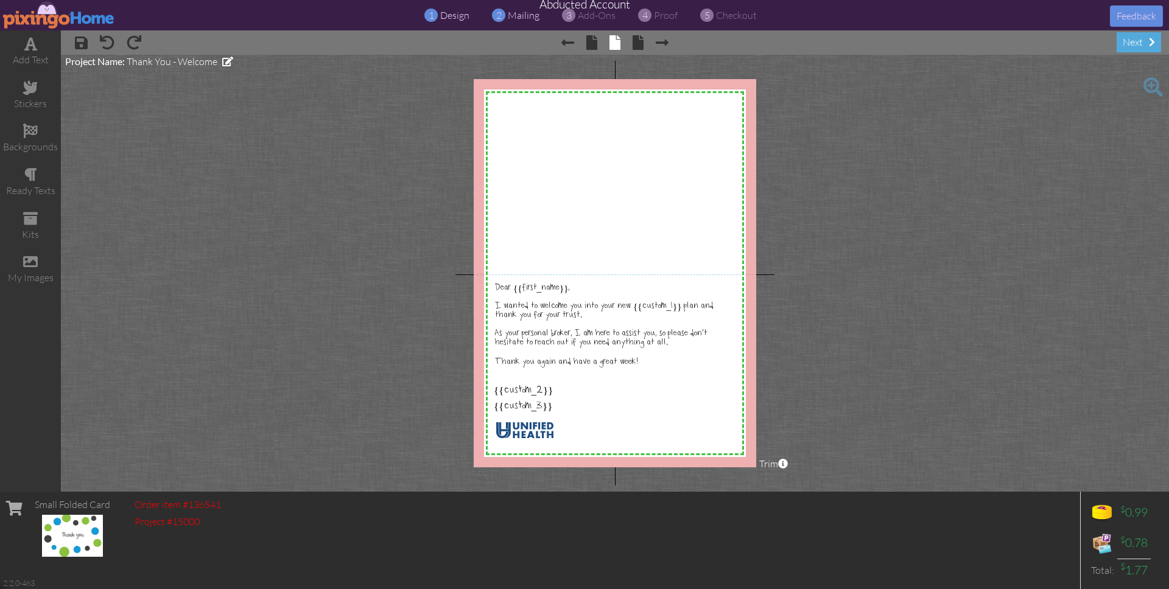
click at [527, 16] on span "mailing" at bounding box center [524, 15] width 32 height 12
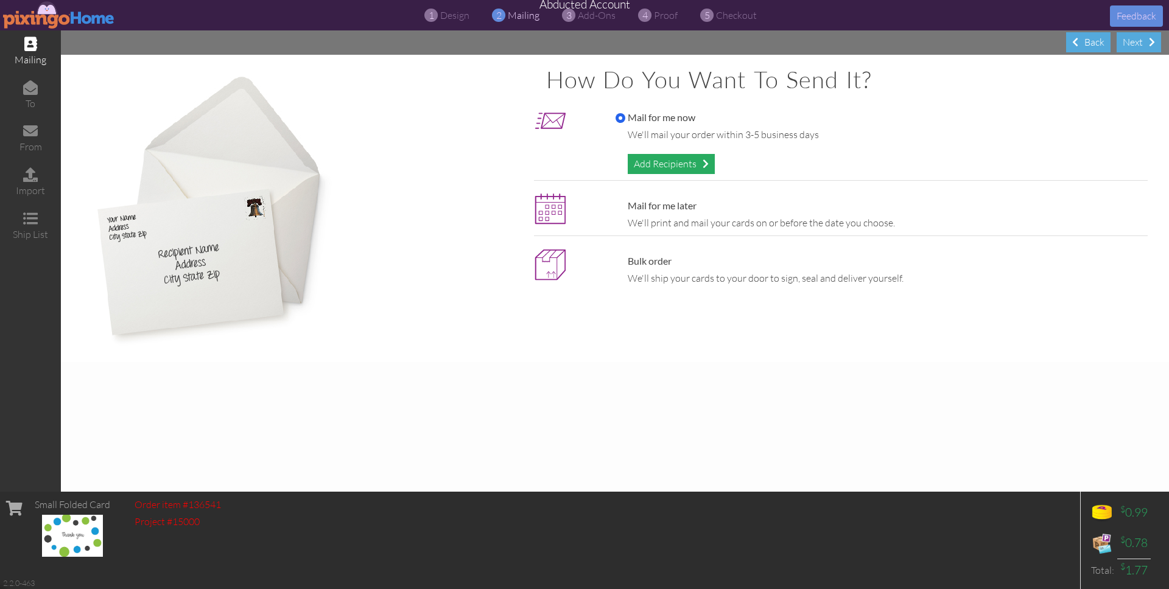
click at [636, 158] on div "Add Recipients" at bounding box center [671, 164] width 87 height 20
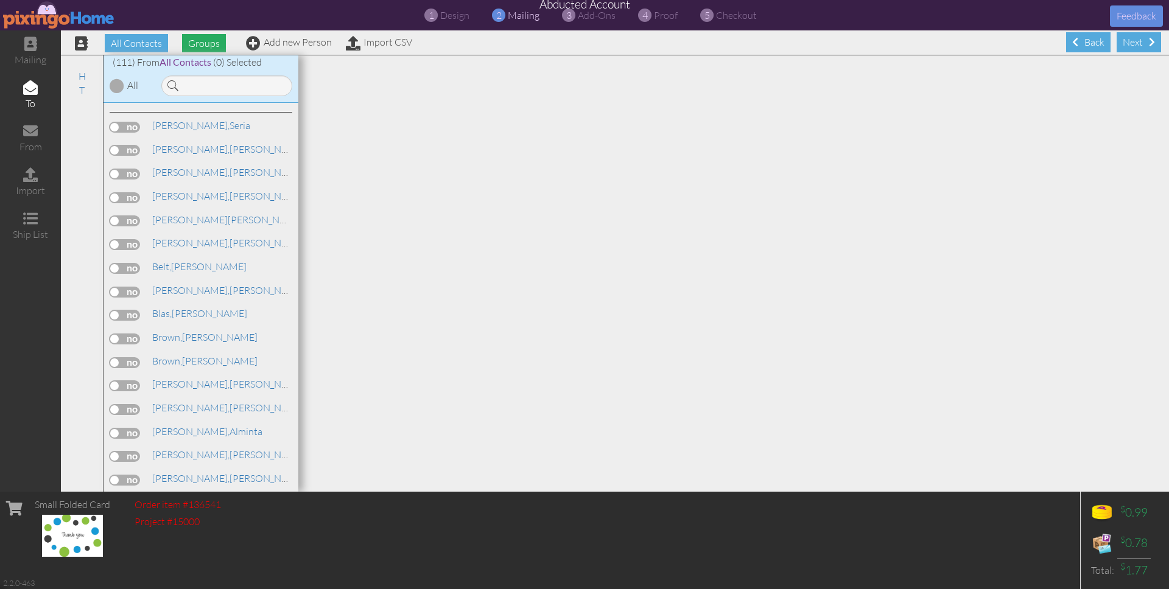
click at [202, 42] on span "Groups" at bounding box center [204, 43] width 44 height 18
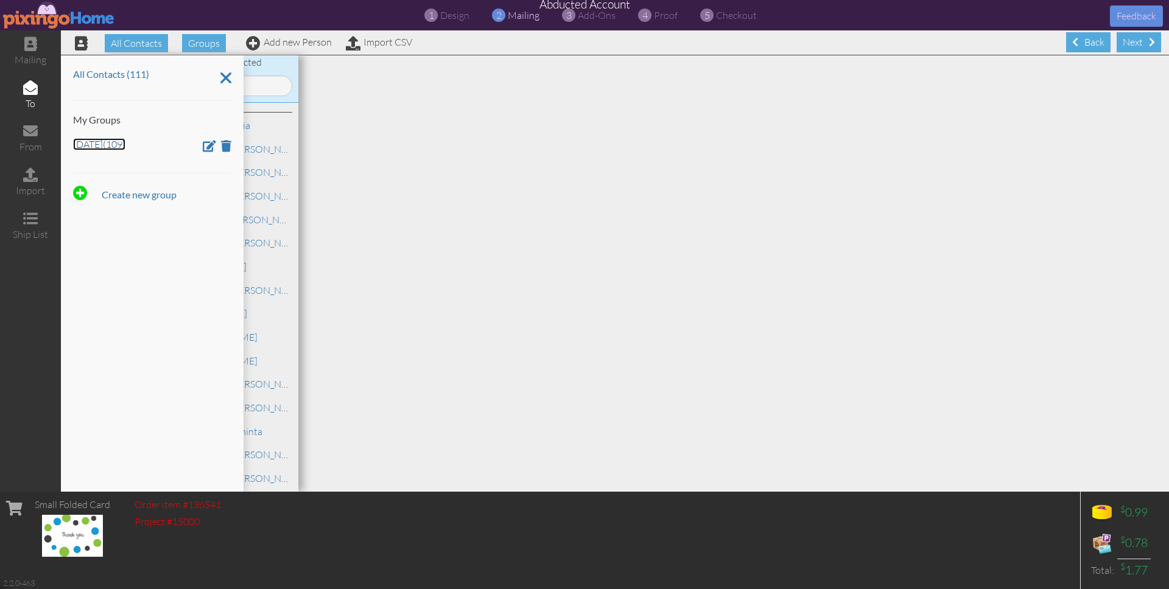
click at [99, 145] on link "June 27 (109)" at bounding box center [99, 144] width 52 height 12
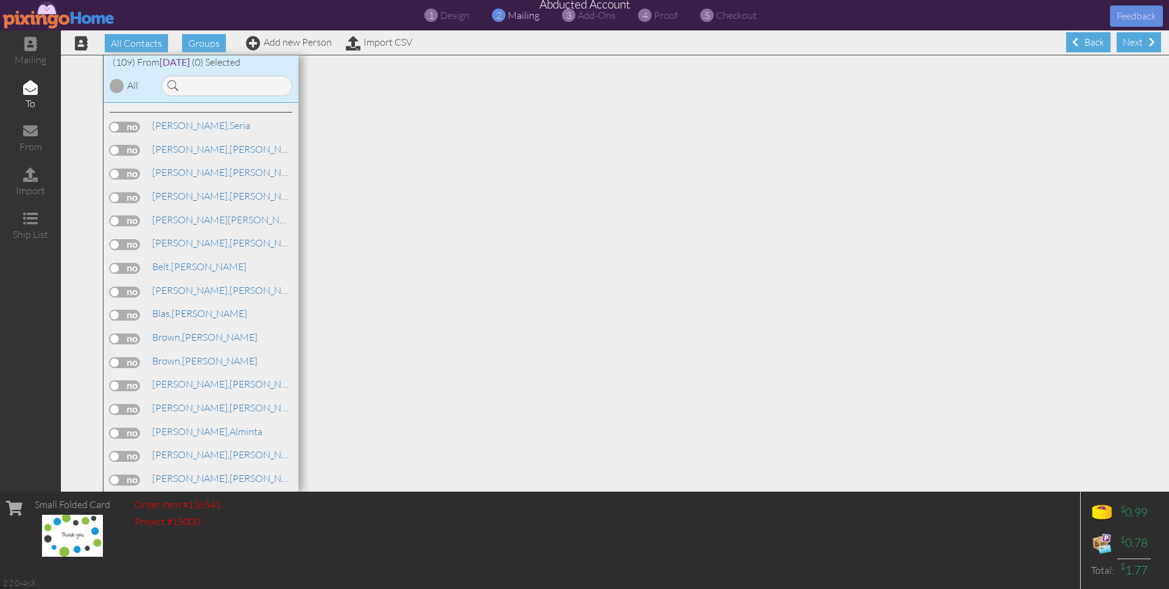
click at [120, 86] on div at bounding box center [117, 86] width 15 height 15
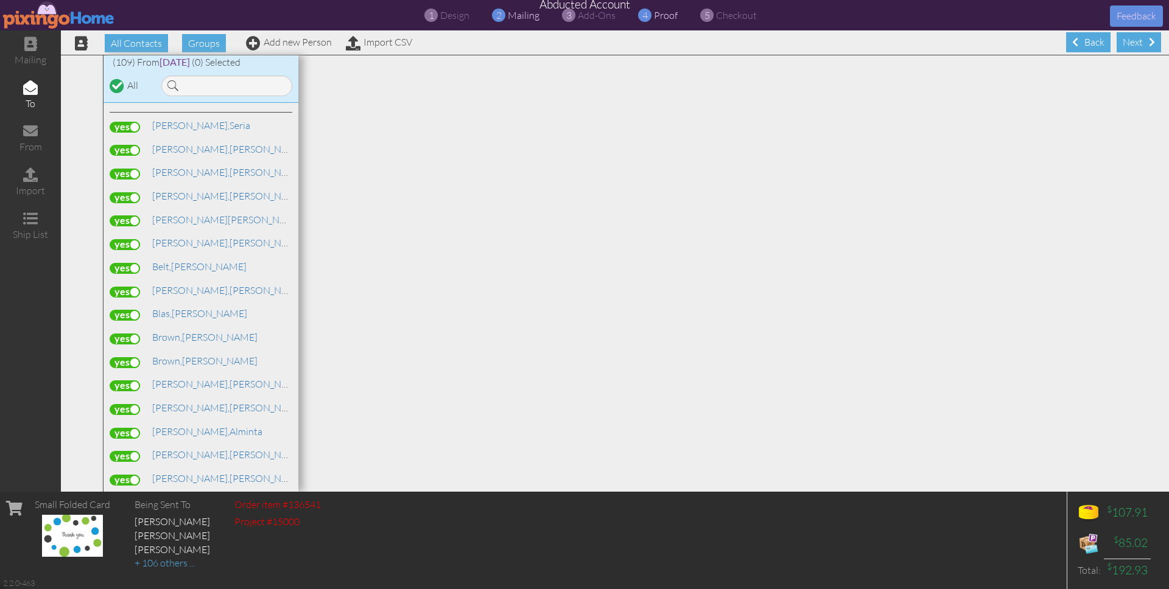
click at [666, 20] on span "proof" at bounding box center [666, 15] width 24 height 12
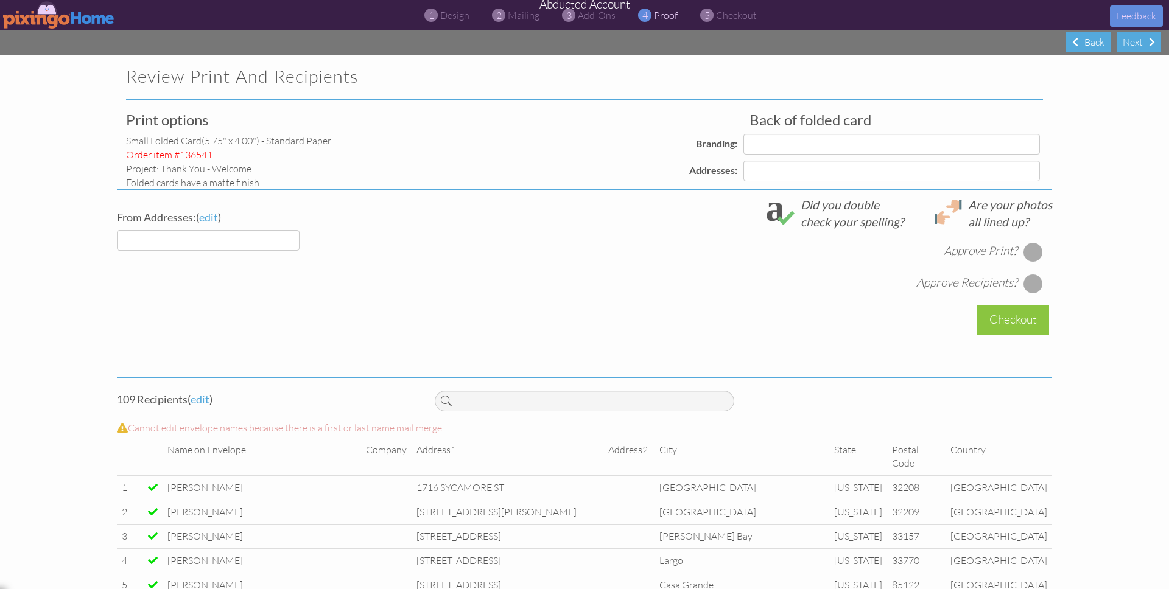
select select "object:609251"
select select "object:609257"
select select "object:609254"
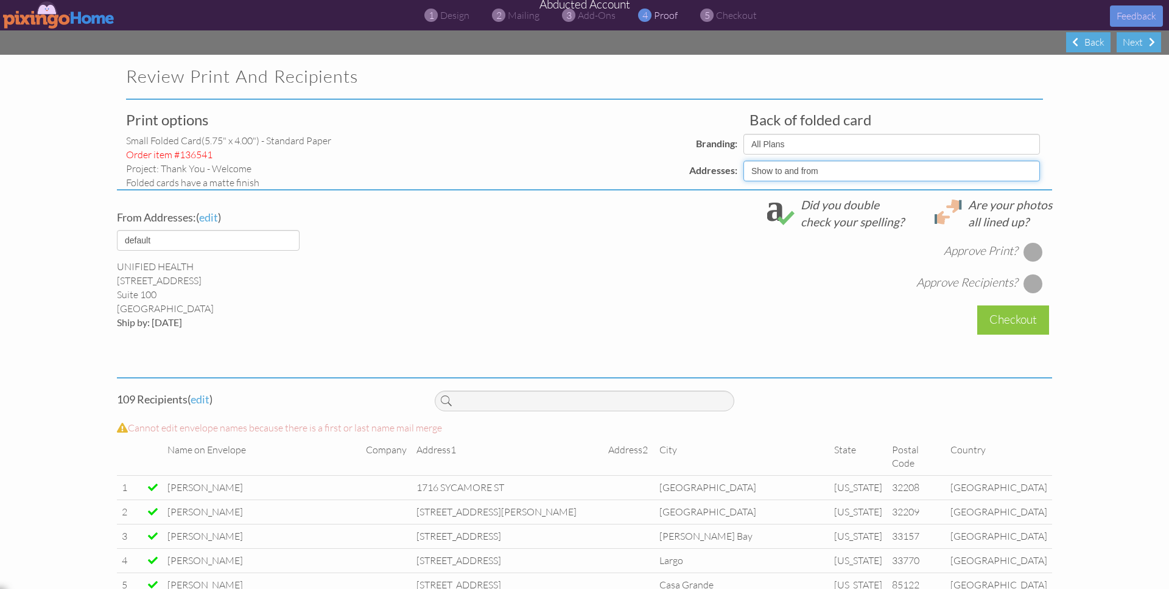
click at [1028, 170] on select "Show to and from Show from only Hide to and from" at bounding box center [892, 171] width 297 height 21
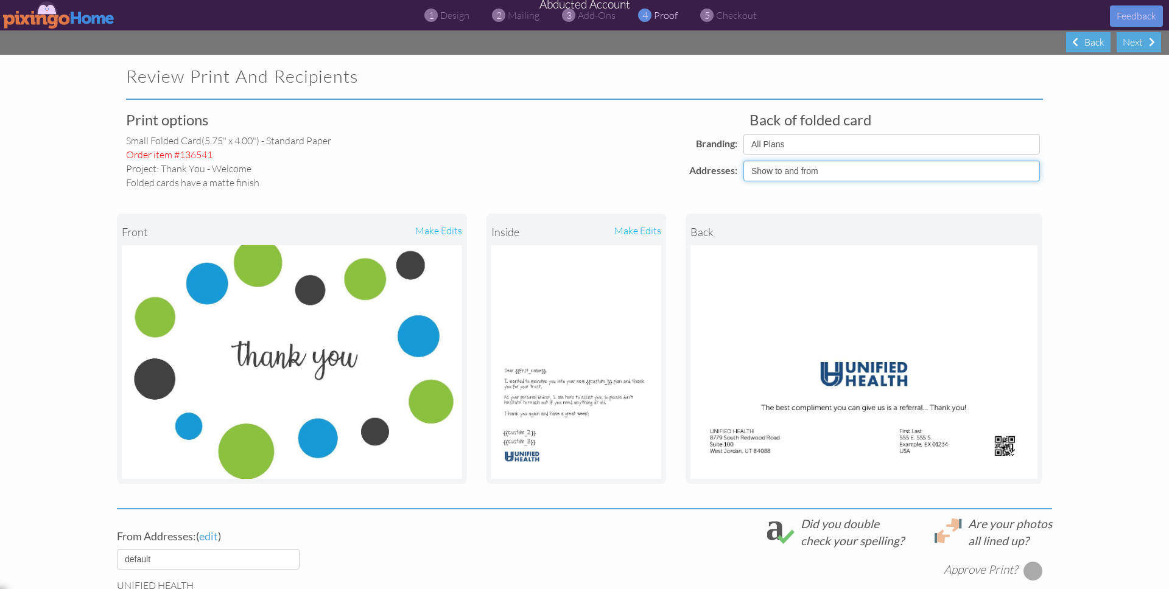
select select "object:609253"
click at [744, 161] on select "Show to and from Show from only Hide to and from" at bounding box center [892, 171] width 297 height 21
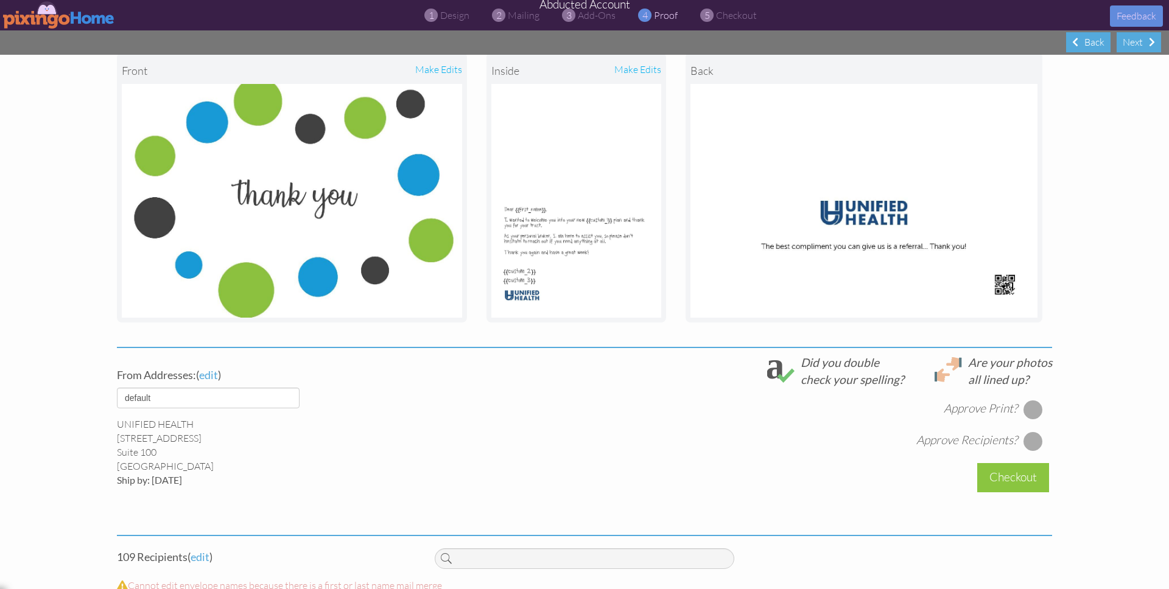
scroll to position [167, 0]
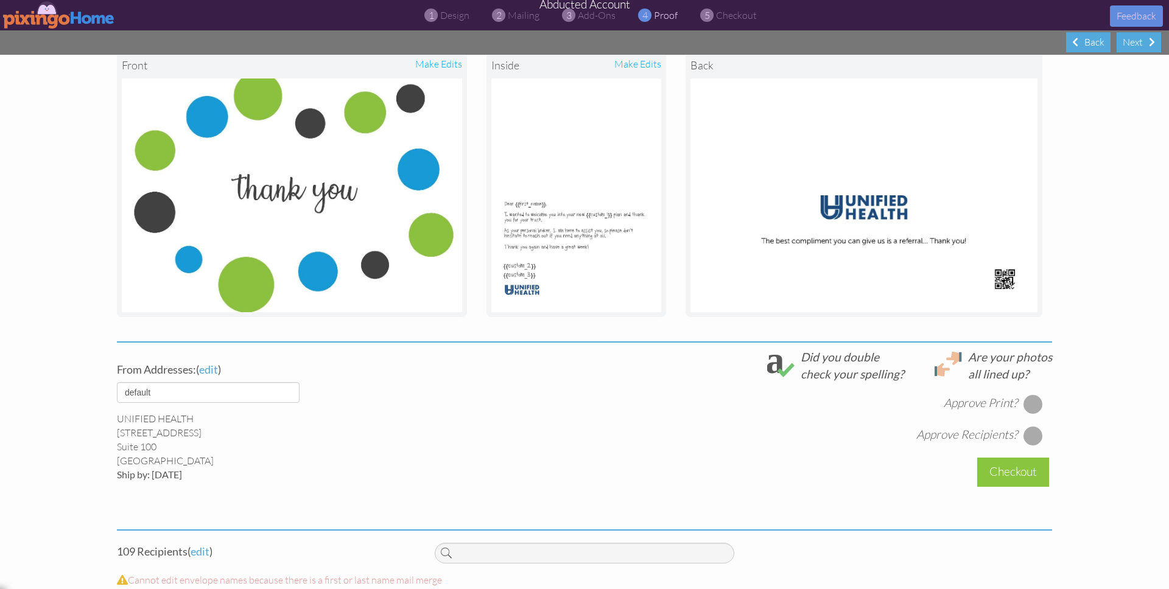
click at [1028, 402] on div at bounding box center [1033, 404] width 19 height 19
click at [1036, 438] on div at bounding box center [1033, 435] width 19 height 19
click at [1028, 466] on div "Checkout" at bounding box center [1013, 472] width 72 height 29
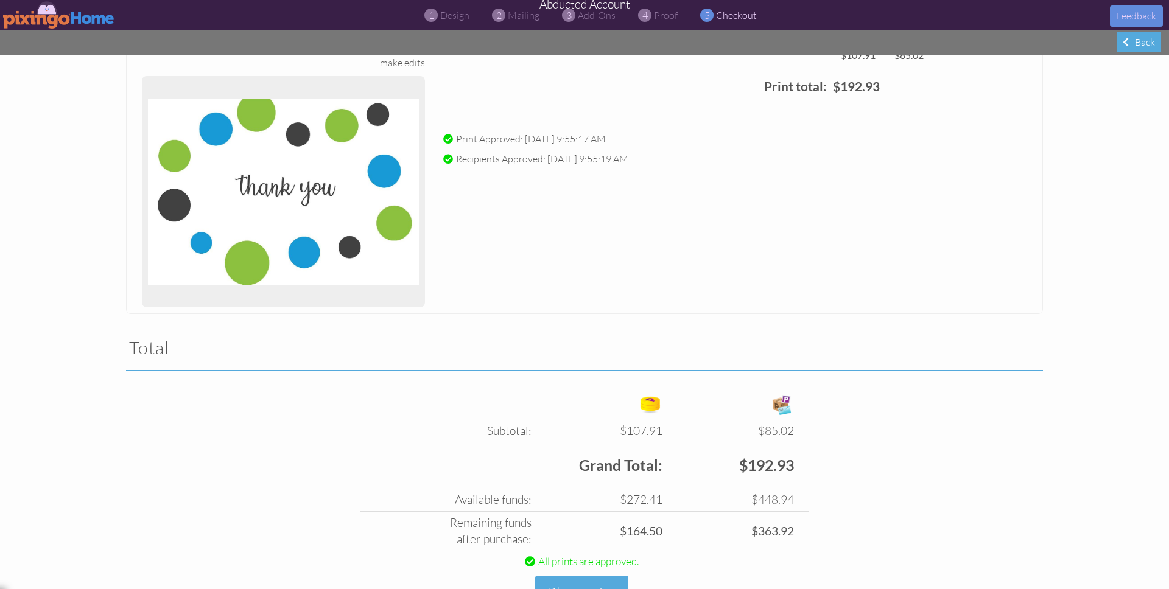
scroll to position [183, 0]
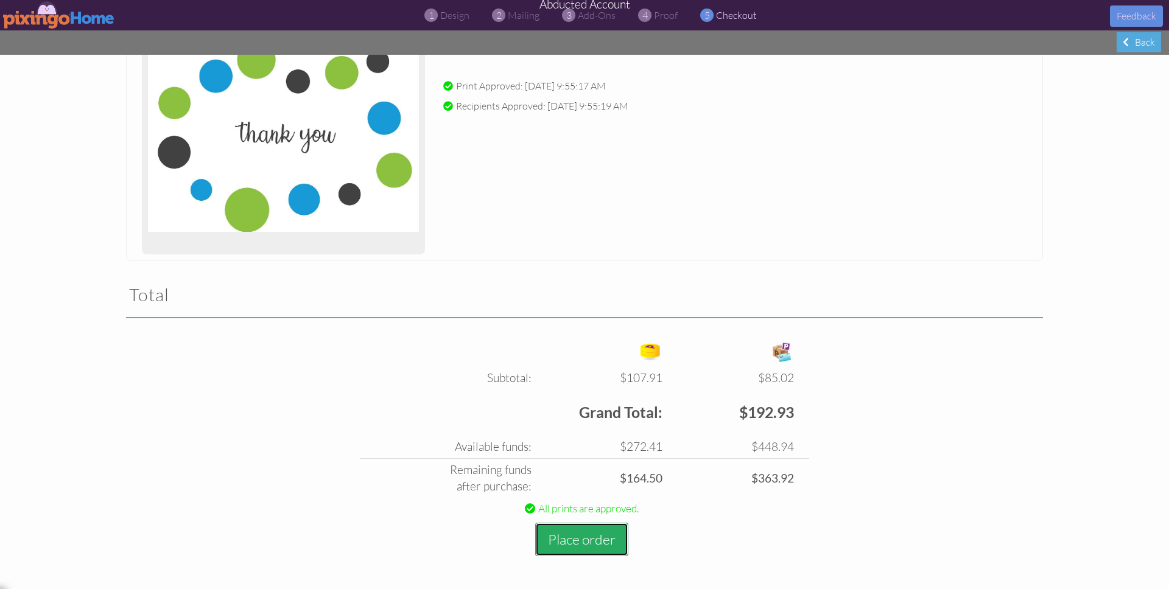
click at [578, 544] on button "Place order" at bounding box center [581, 539] width 93 height 33
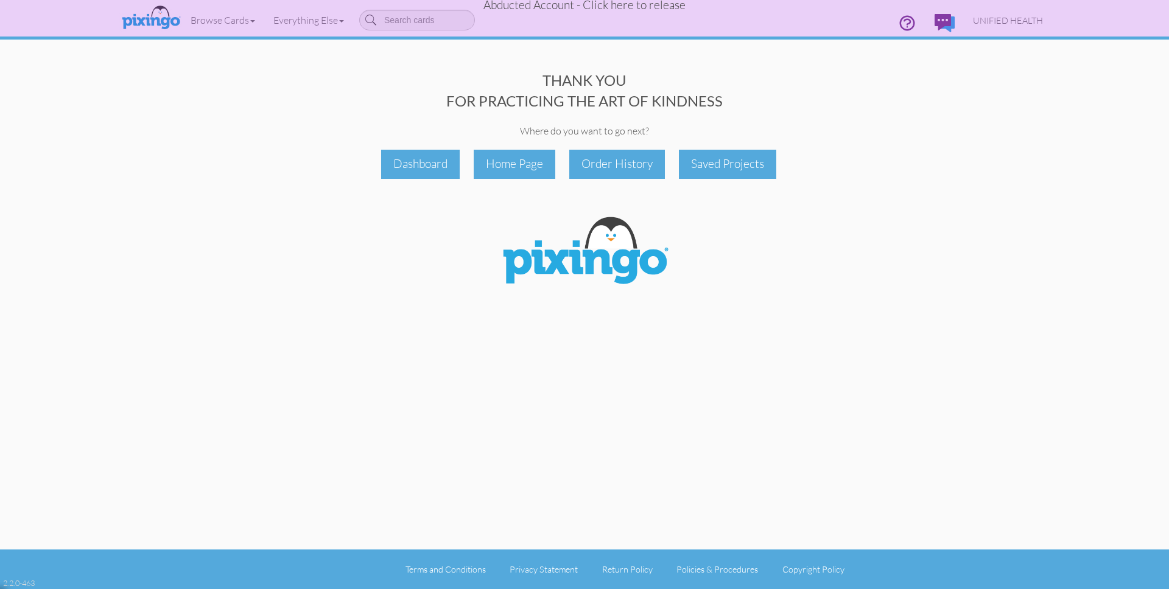
click at [612, 9] on span "Abducted Account - Click here to release" at bounding box center [584, 5] width 202 height 15
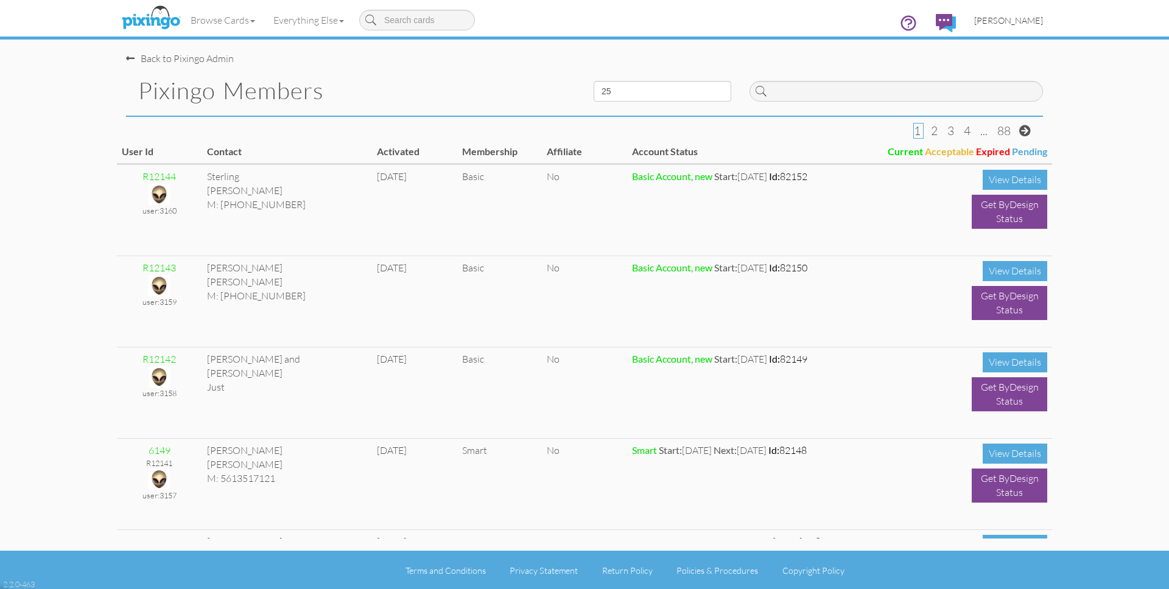
click at [1005, 20] on span "[PERSON_NAME]" at bounding box center [1008, 20] width 69 height 10
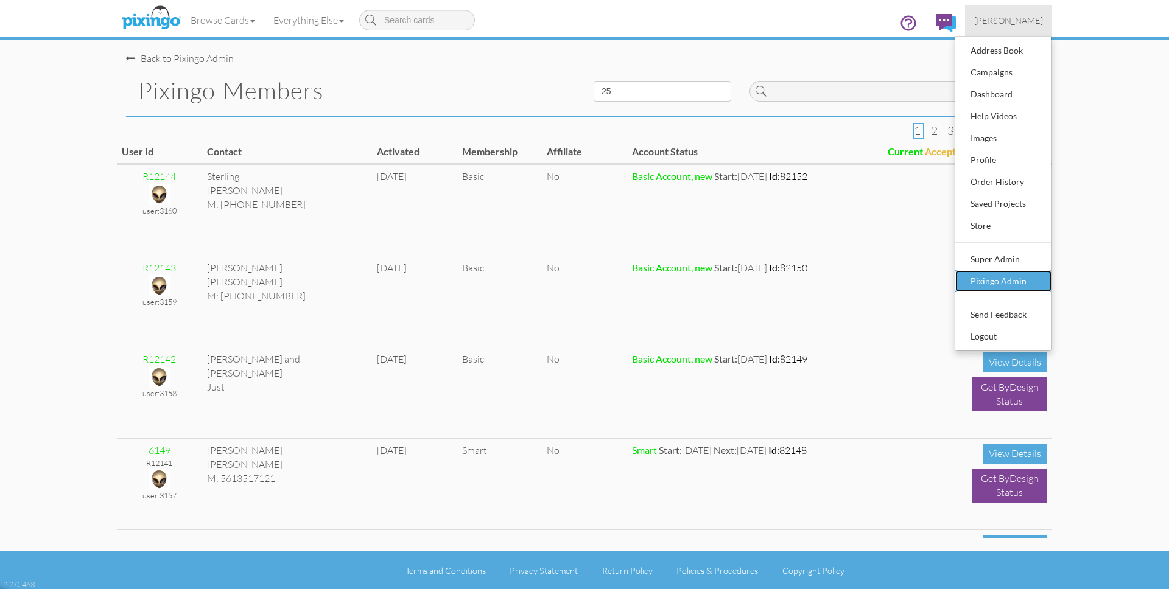
click at [997, 286] on div "Pixingo Admin" at bounding box center [1004, 281] width 72 height 18
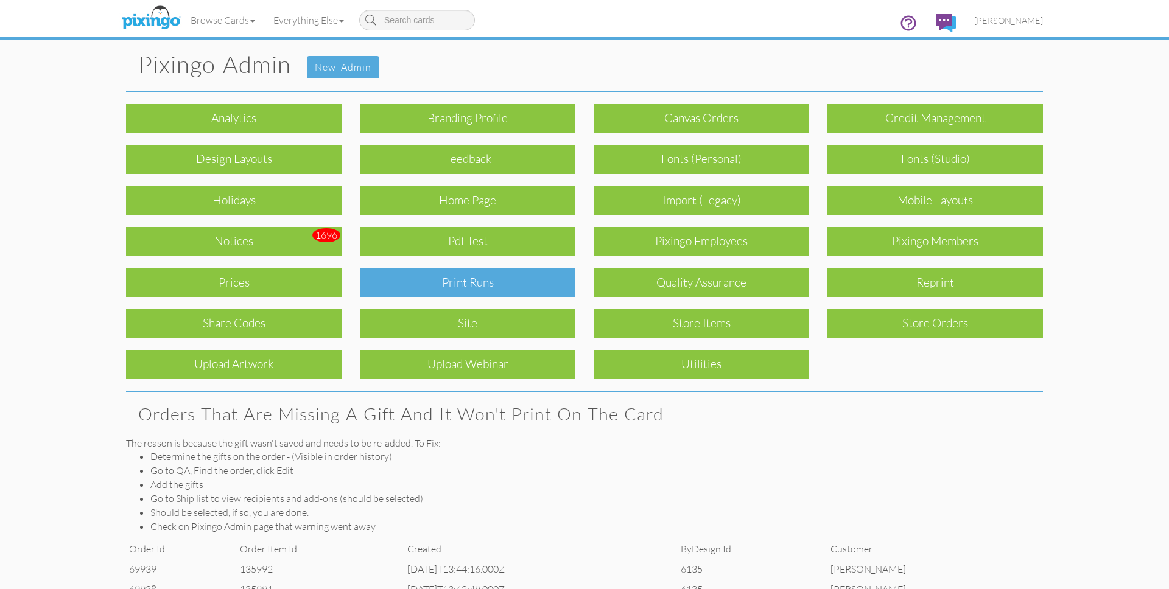
click at [497, 281] on div "Print Runs" at bounding box center [468, 283] width 216 height 29
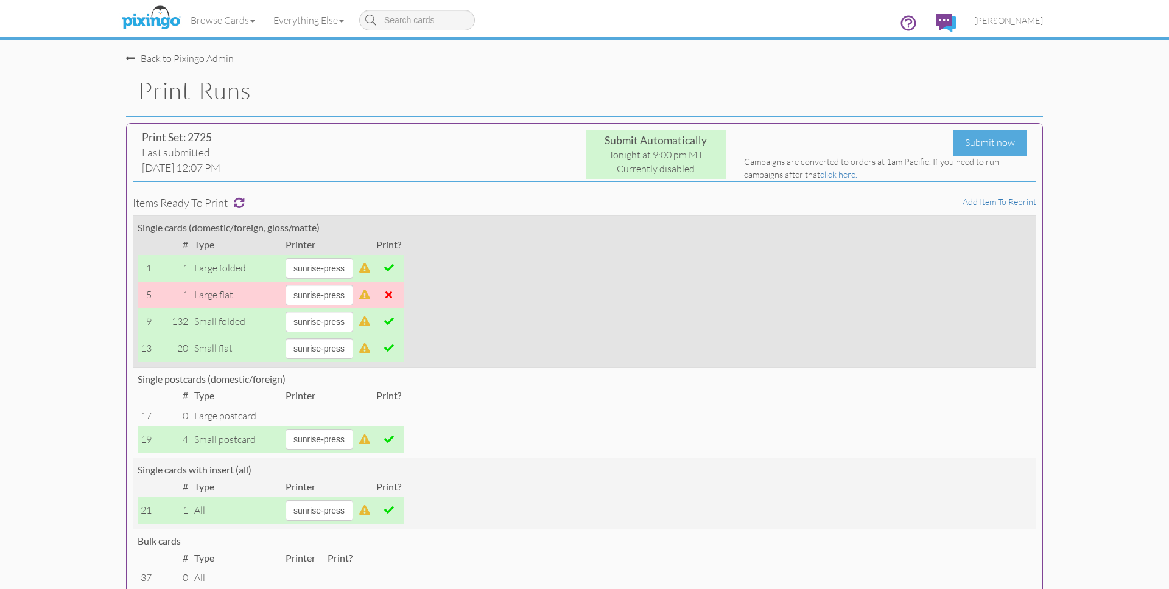
click at [394, 269] on span at bounding box center [389, 268] width 10 height 10
click at [394, 270] on span at bounding box center [389, 268] width 10 height 10
click at [394, 348] on span at bounding box center [389, 348] width 10 height 10
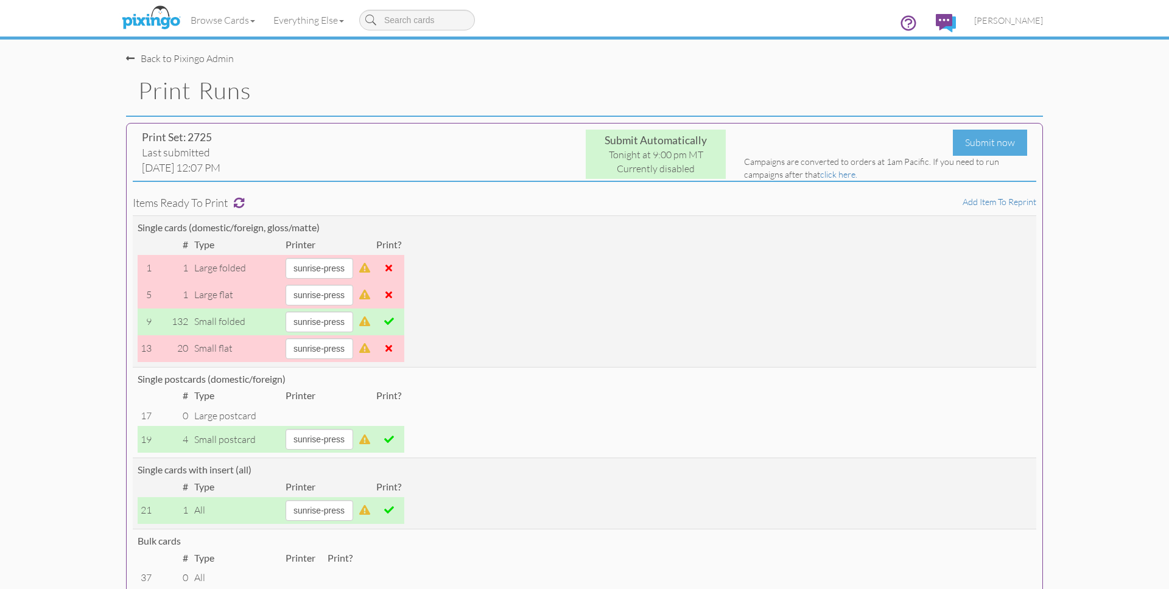
click at [394, 435] on span at bounding box center [389, 440] width 10 height 10
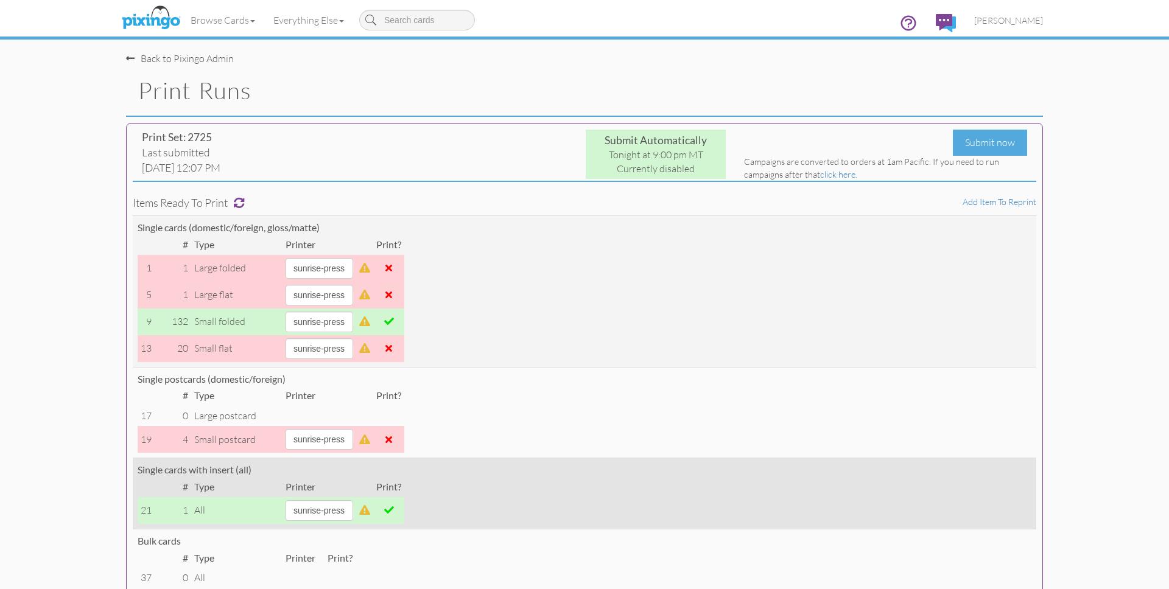
click at [394, 512] on span at bounding box center [389, 510] width 10 height 10
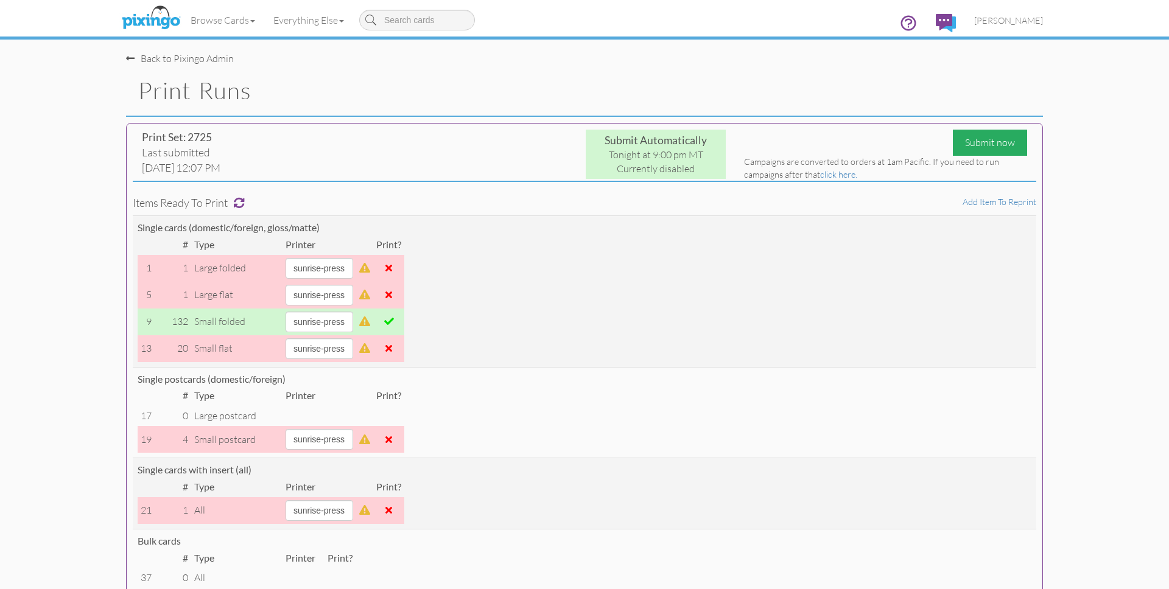
click at [972, 146] on div "Submit now" at bounding box center [990, 143] width 74 height 26
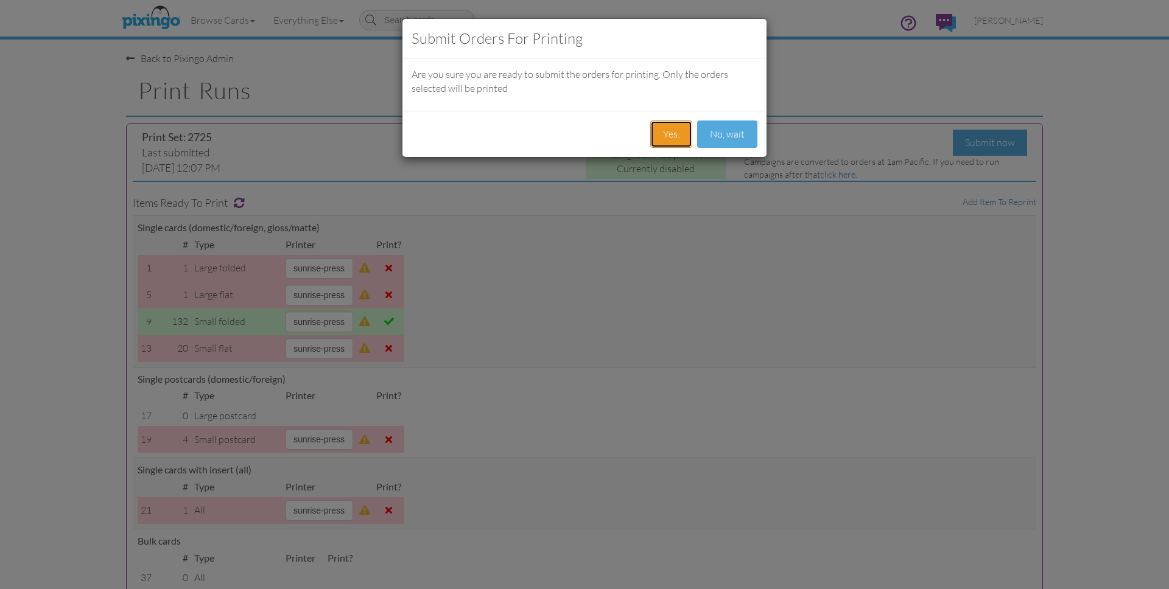
click at [678, 136] on button "Yes." at bounding box center [671, 134] width 42 height 27
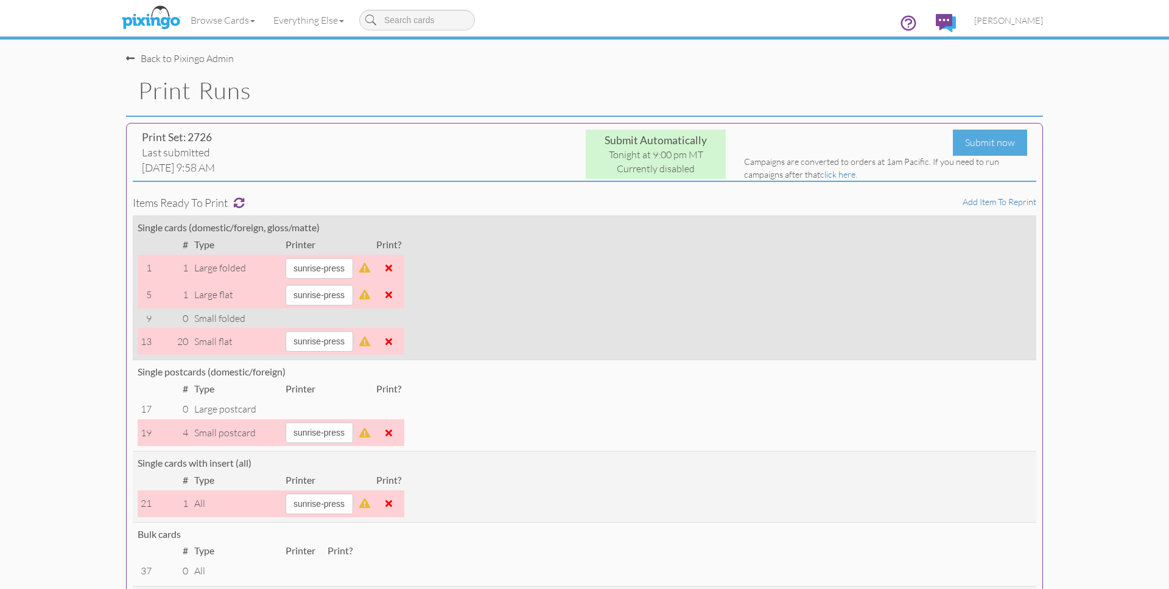
click at [392, 342] on span at bounding box center [388, 342] width 7 height 10
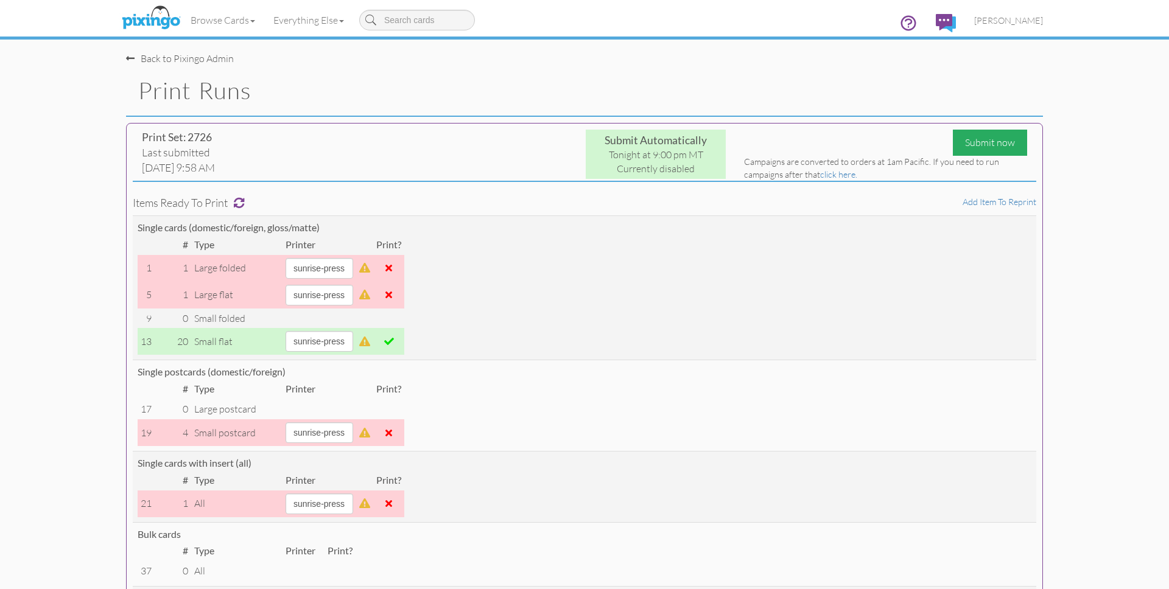
click at [974, 144] on div "Submit now" at bounding box center [990, 143] width 74 height 26
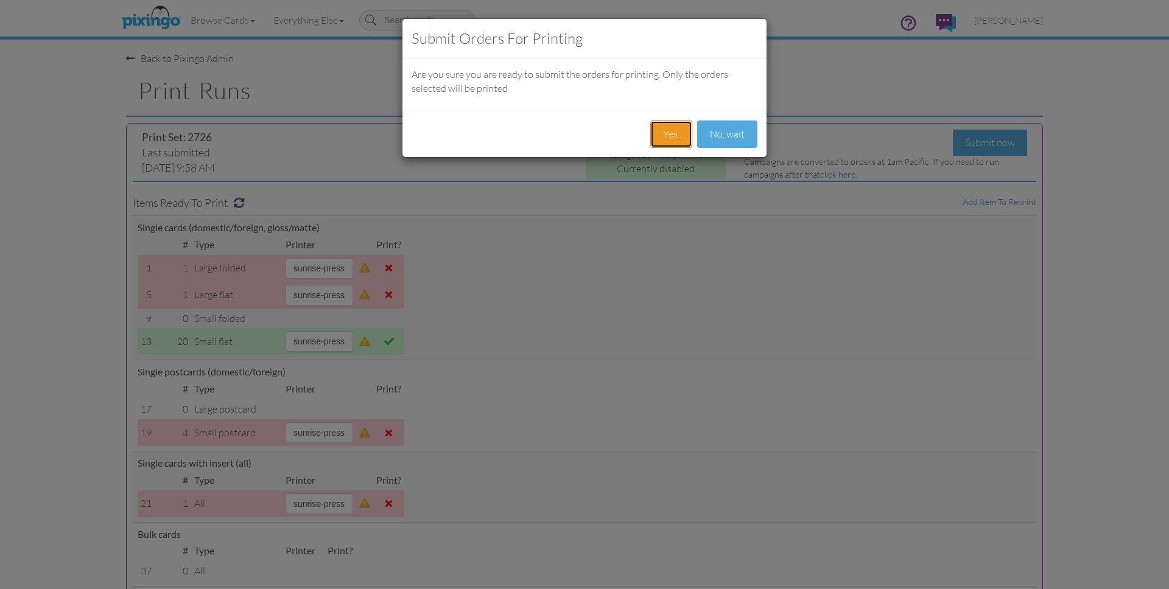
click at [681, 135] on button "Yes." at bounding box center [671, 134] width 42 height 27
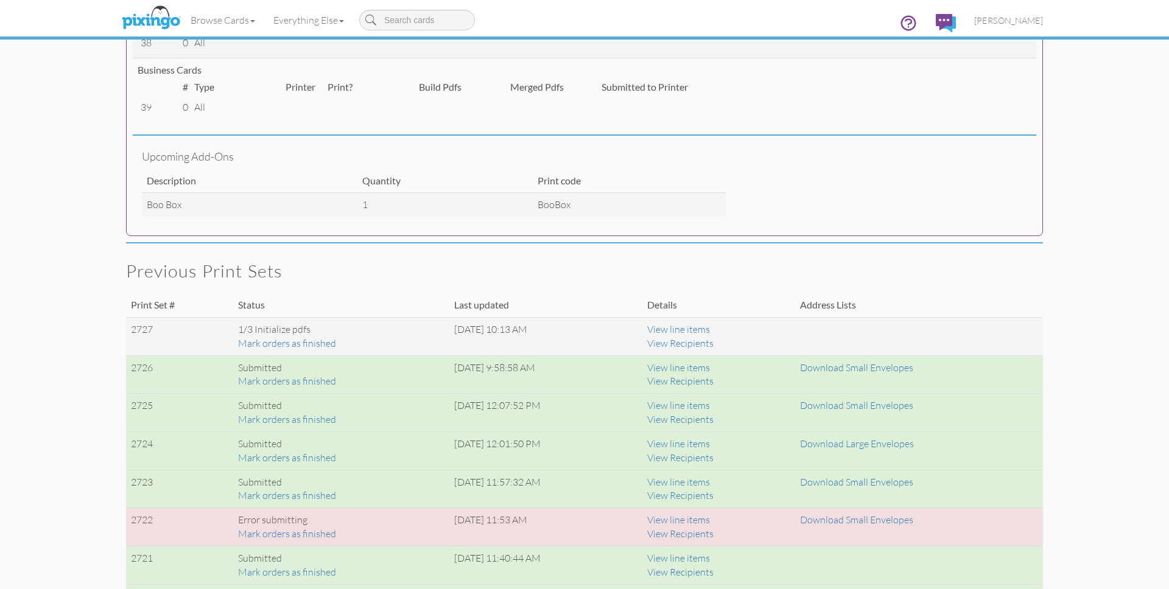
scroll to position [695, 0]
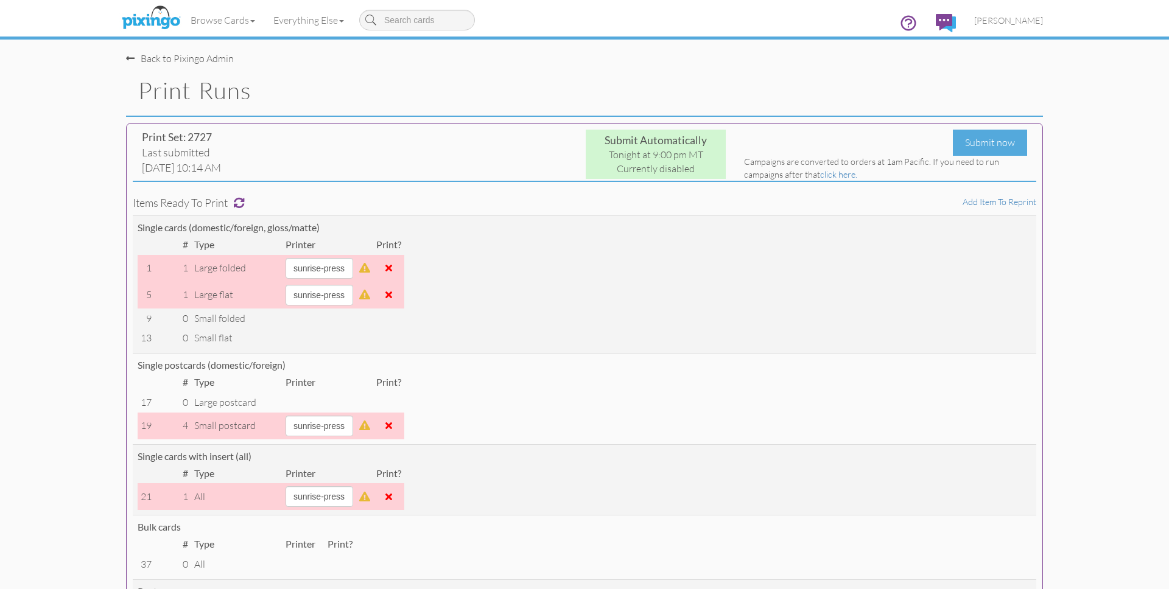
click at [1018, 20] on span "[PERSON_NAME]" at bounding box center [1008, 20] width 69 height 10
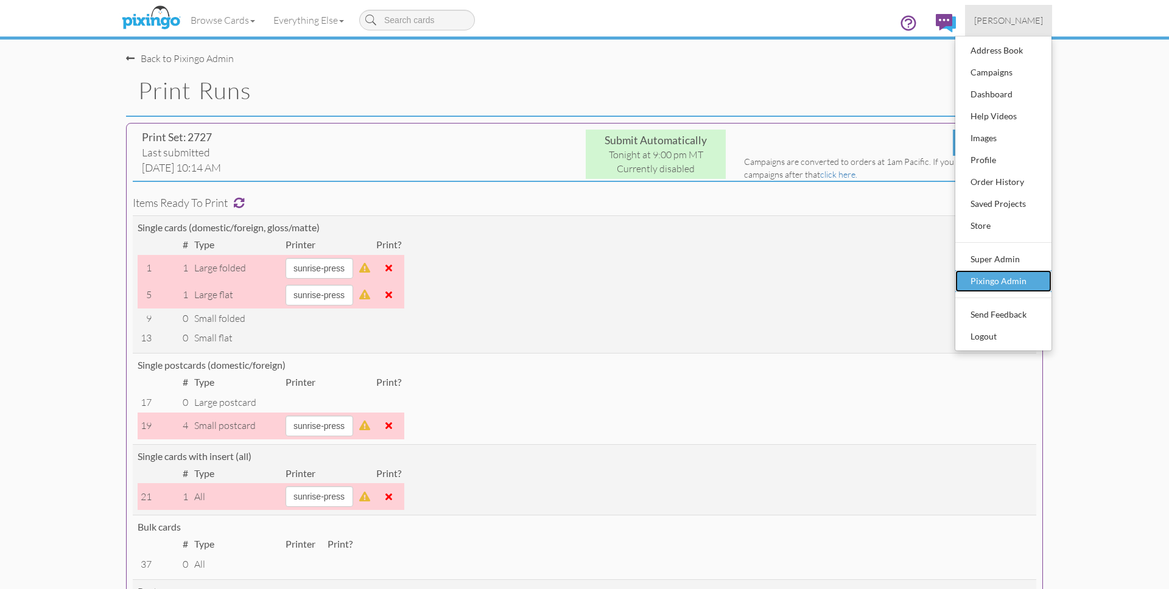
click at [1021, 270] on link "Pixingo Admin" at bounding box center [1003, 281] width 96 height 22
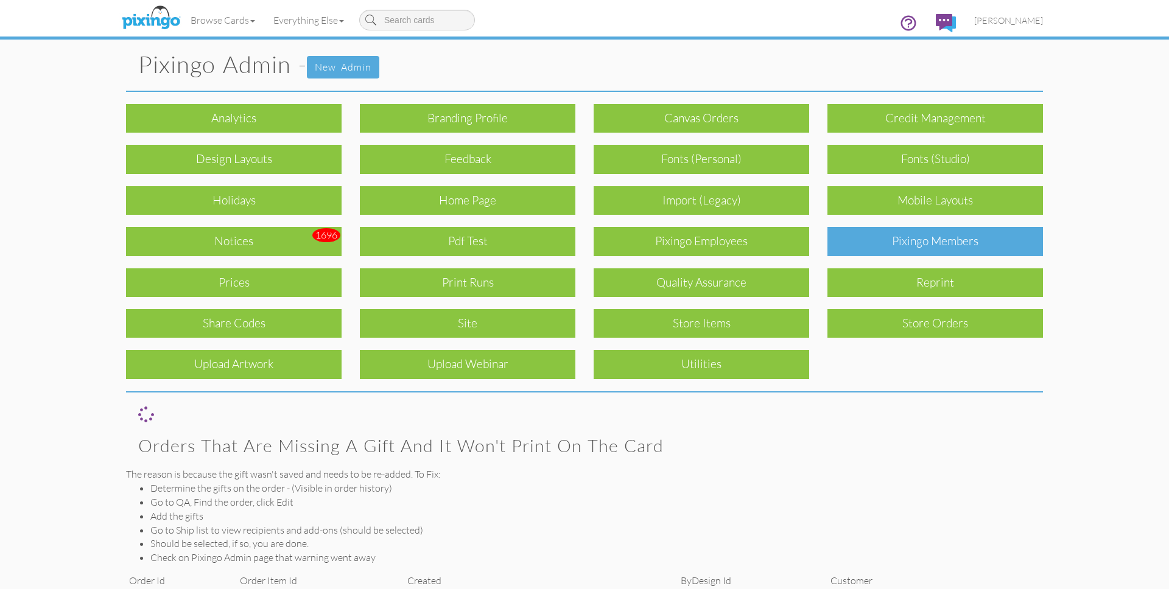
click at [970, 245] on div "Pixingo Members" at bounding box center [936, 241] width 216 height 29
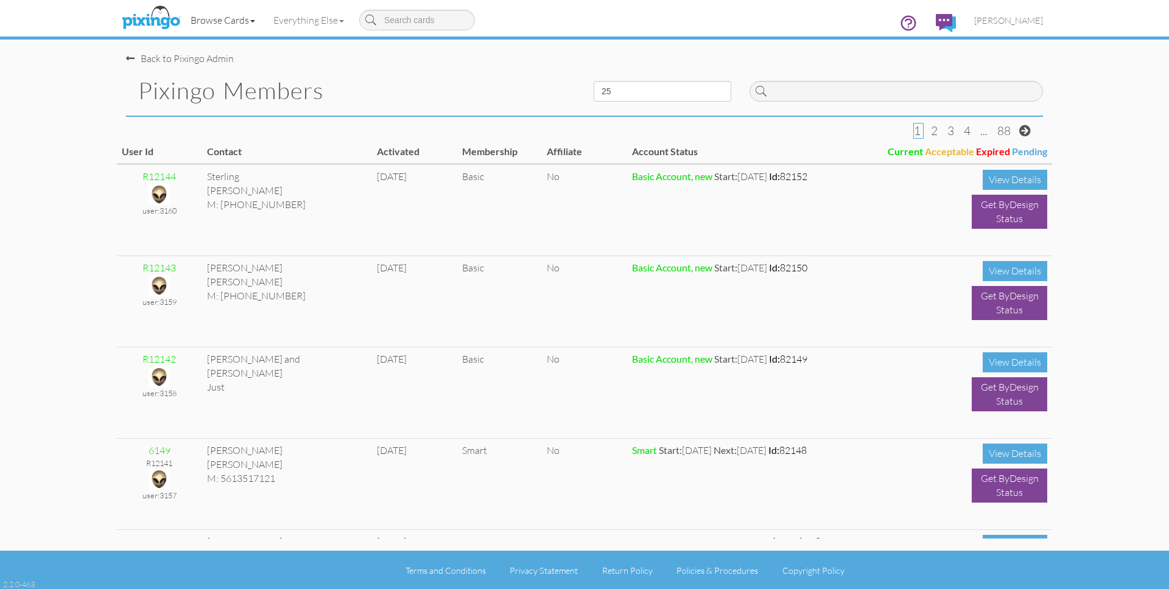
click at [223, 19] on link "Browse Cards" at bounding box center [222, 20] width 83 height 30
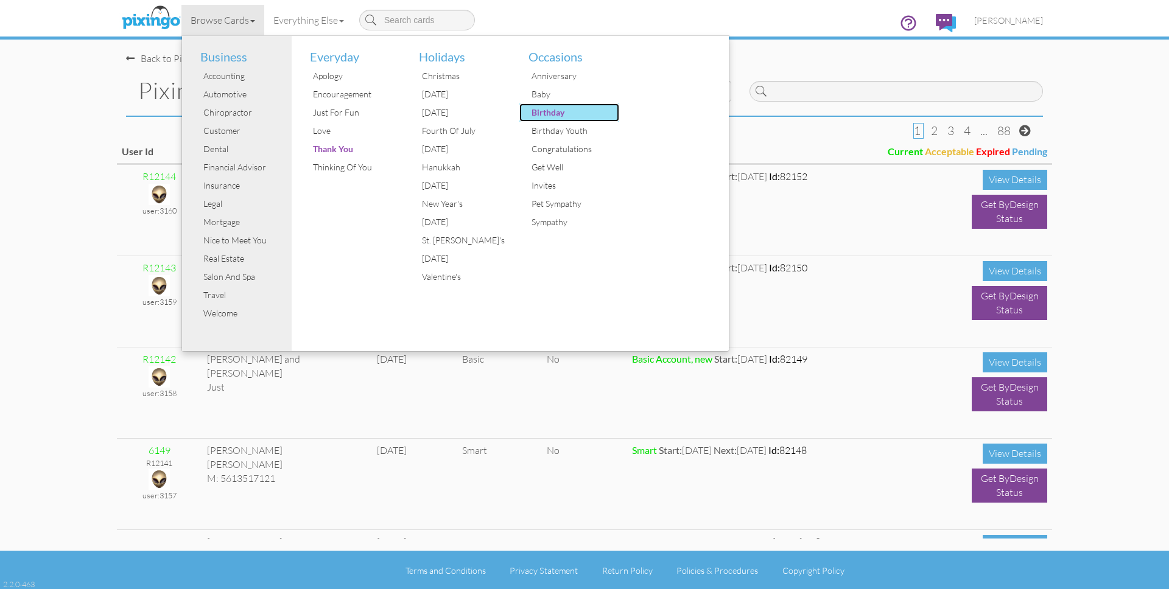
click at [543, 113] on div "Birthday" at bounding box center [574, 113] width 91 height 18
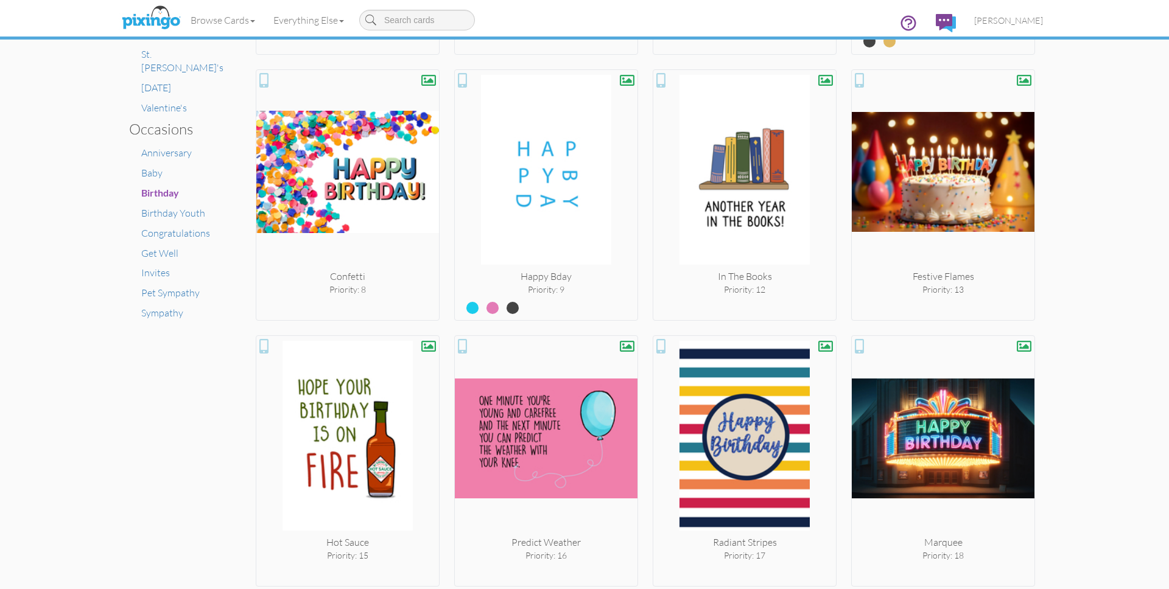
scroll to position [734, 0]
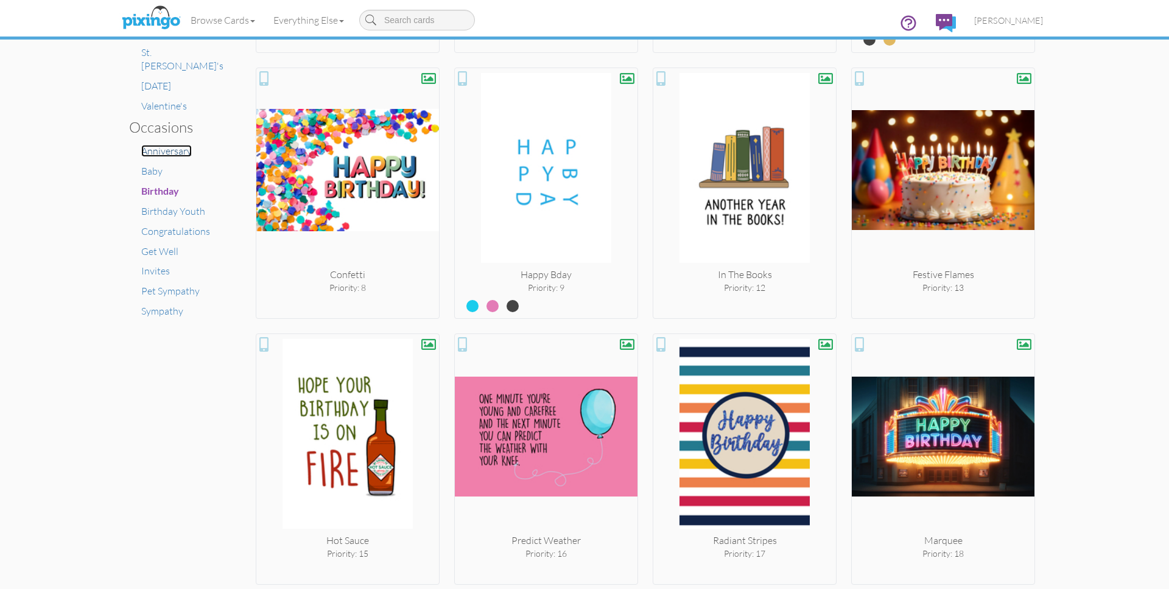
click at [174, 145] on span "Anniversary" at bounding box center [166, 151] width 51 height 12
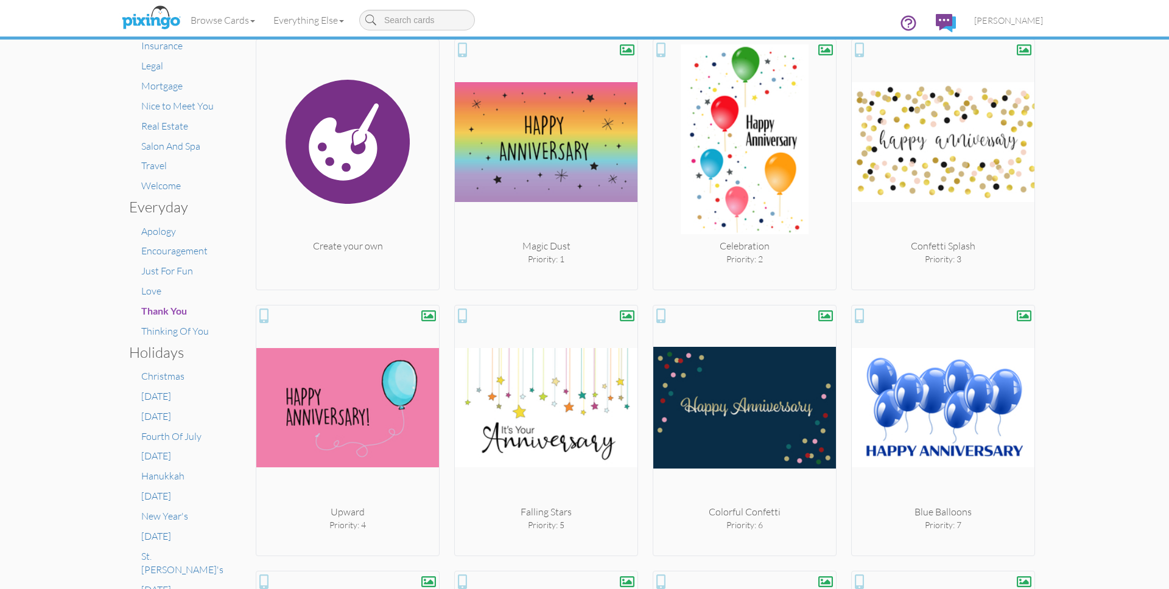
scroll to position [69, 0]
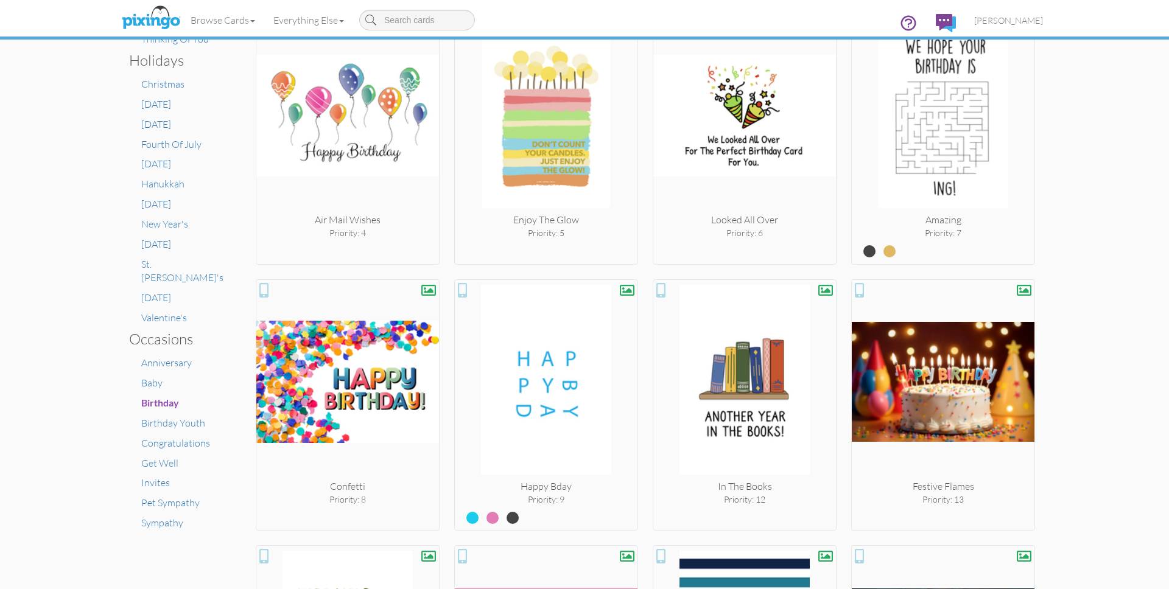
scroll to position [530, 0]
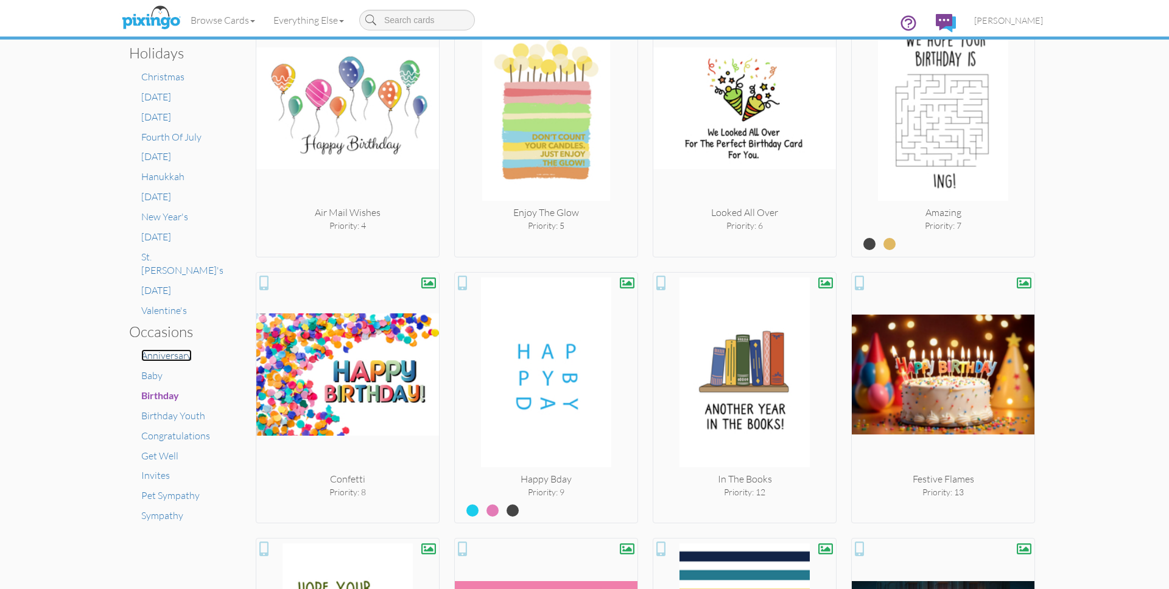
click at [164, 350] on span "Anniversary" at bounding box center [166, 356] width 51 height 12
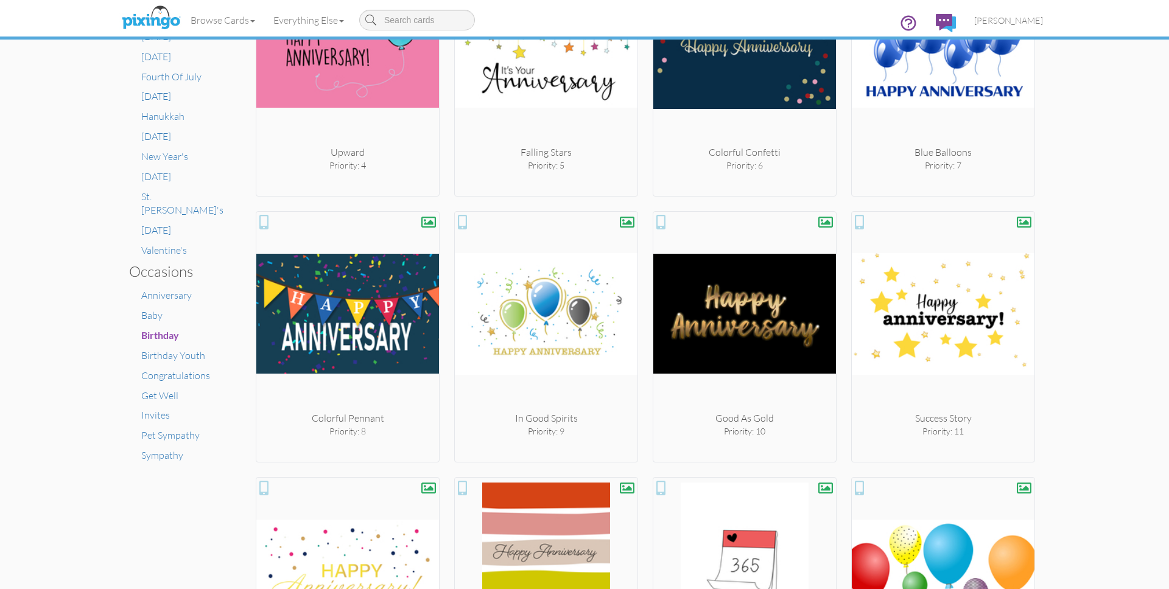
scroll to position [610, 0]
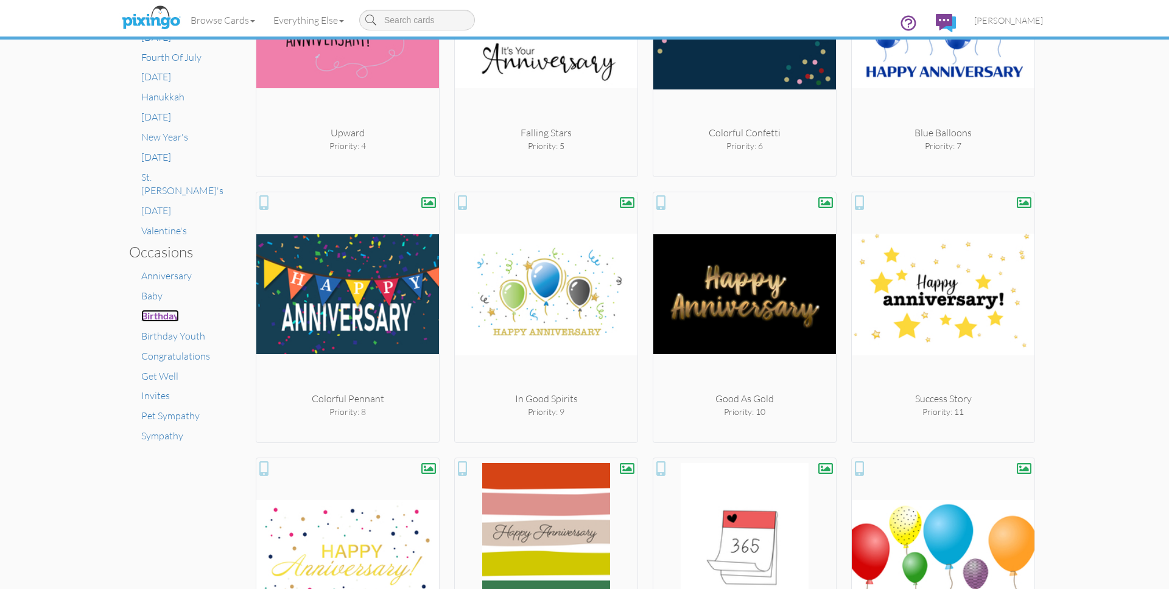
click at [164, 310] on span "Birthday" at bounding box center [160, 316] width 38 height 12
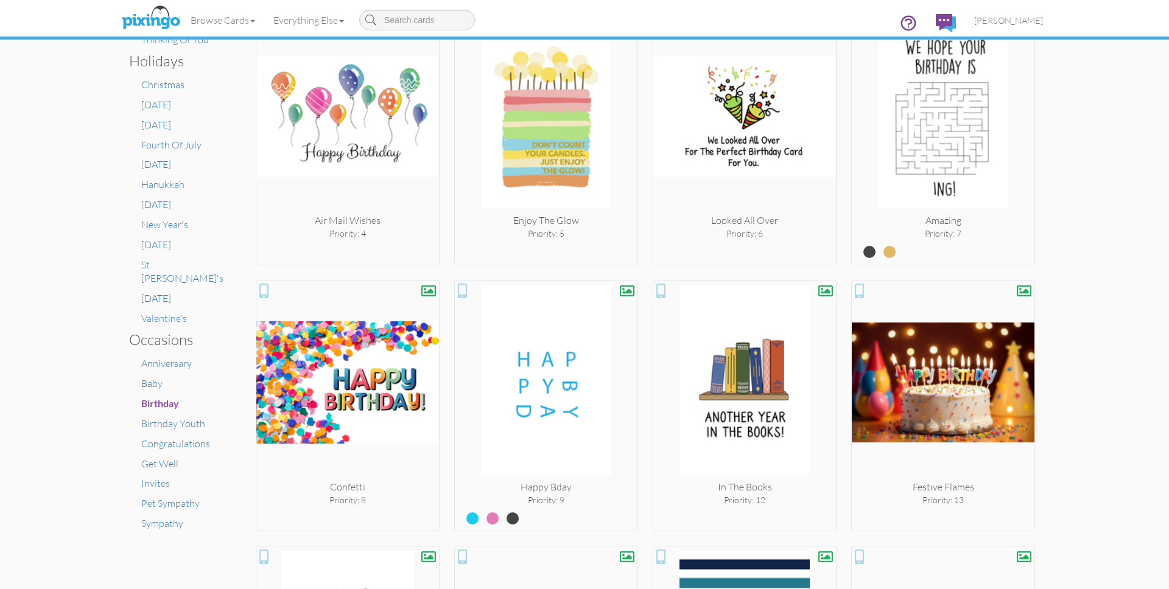
scroll to position [527, 0]
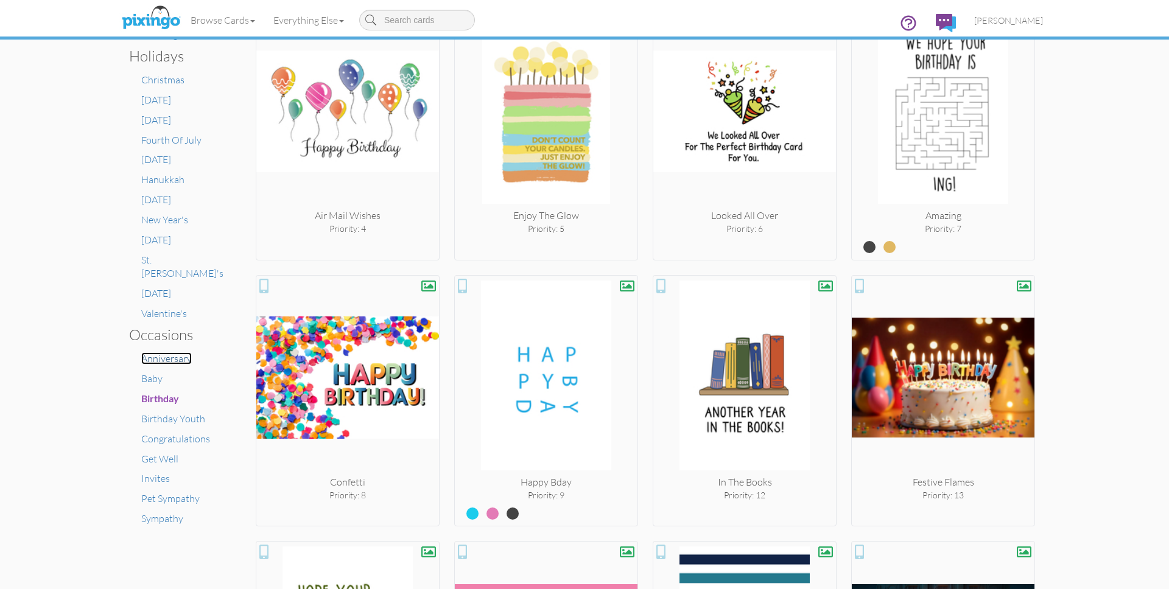
click at [172, 353] on span "Anniversary" at bounding box center [166, 359] width 51 height 12
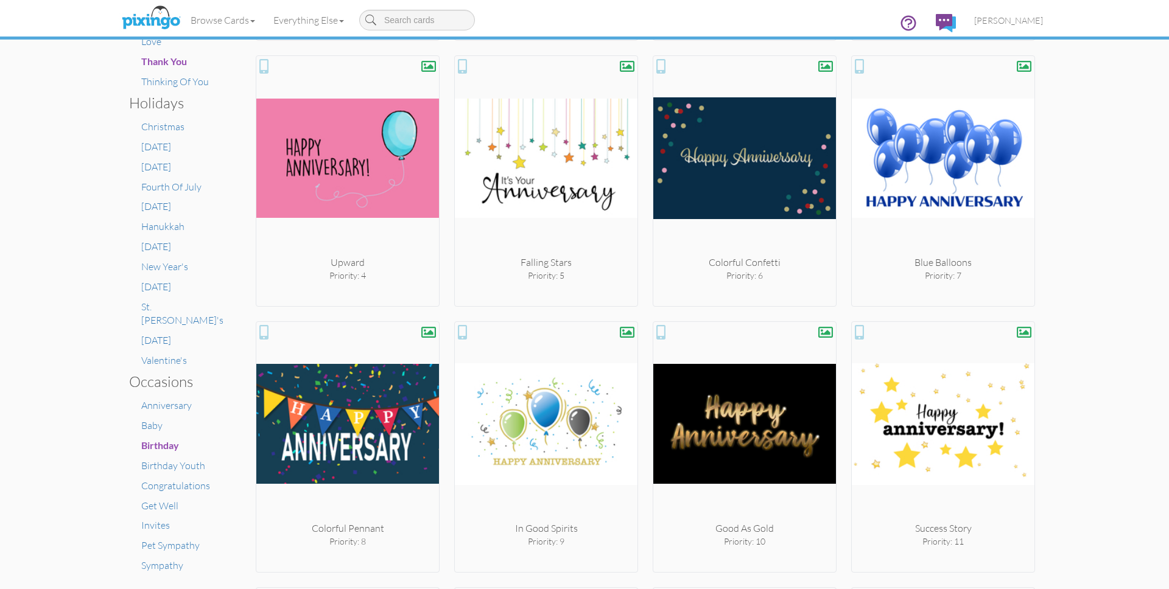
scroll to position [558, 0]
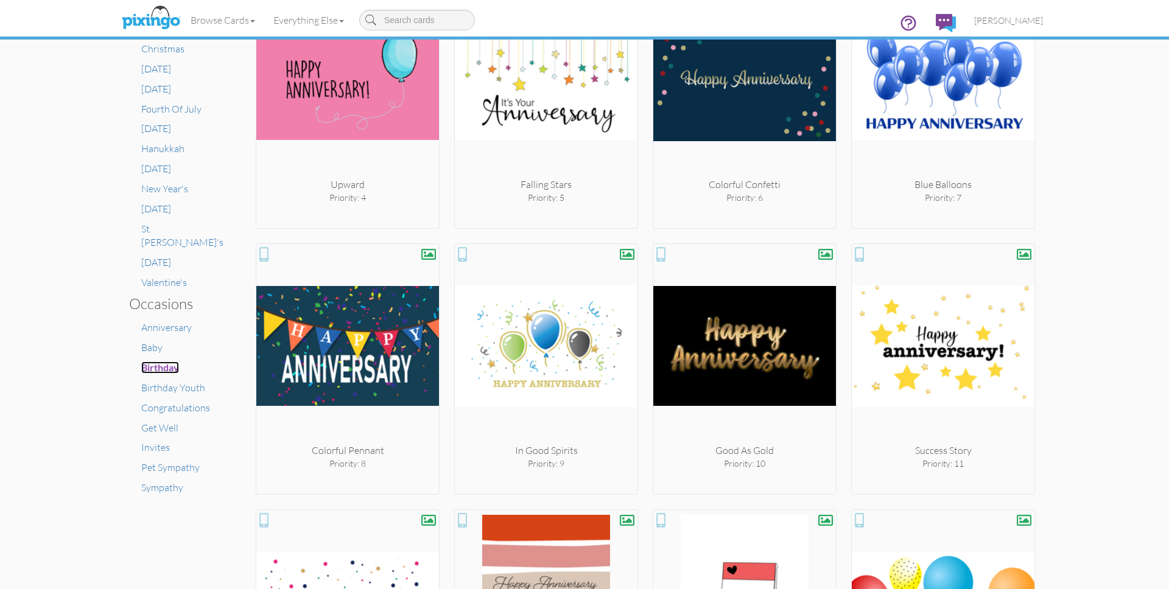
click at [161, 362] on span "Birthday" at bounding box center [160, 368] width 38 height 12
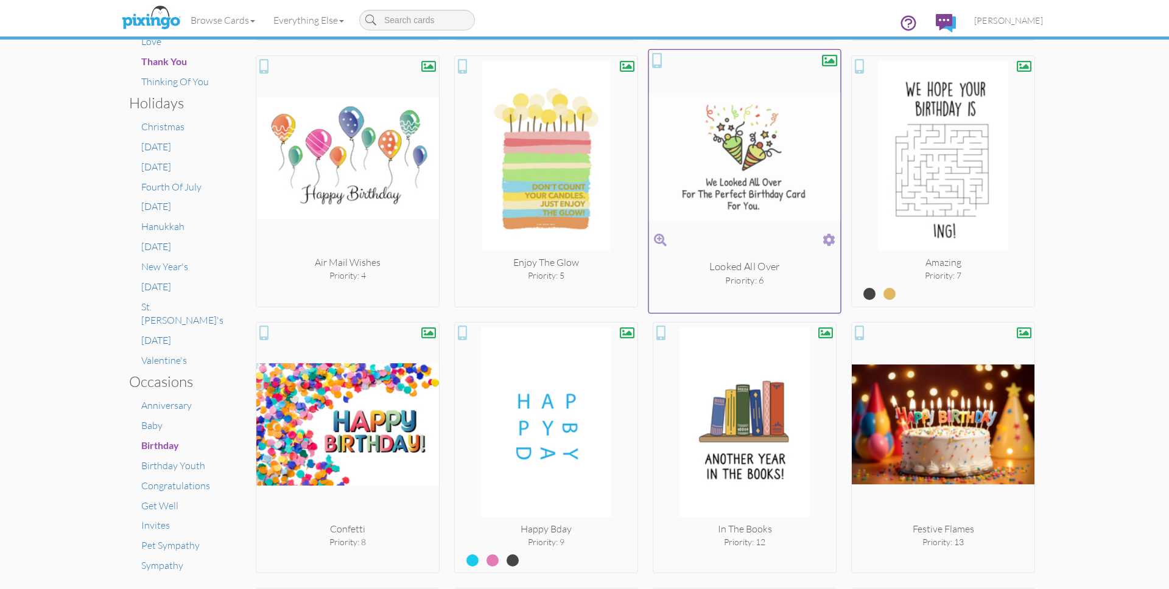
scroll to position [483, 0]
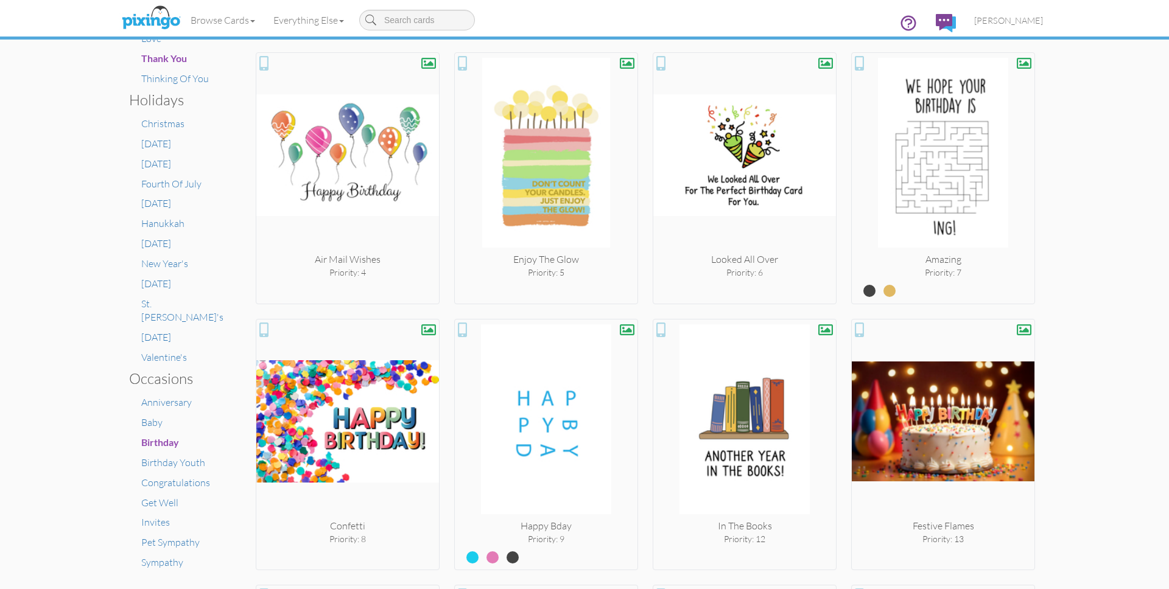
type input "A"
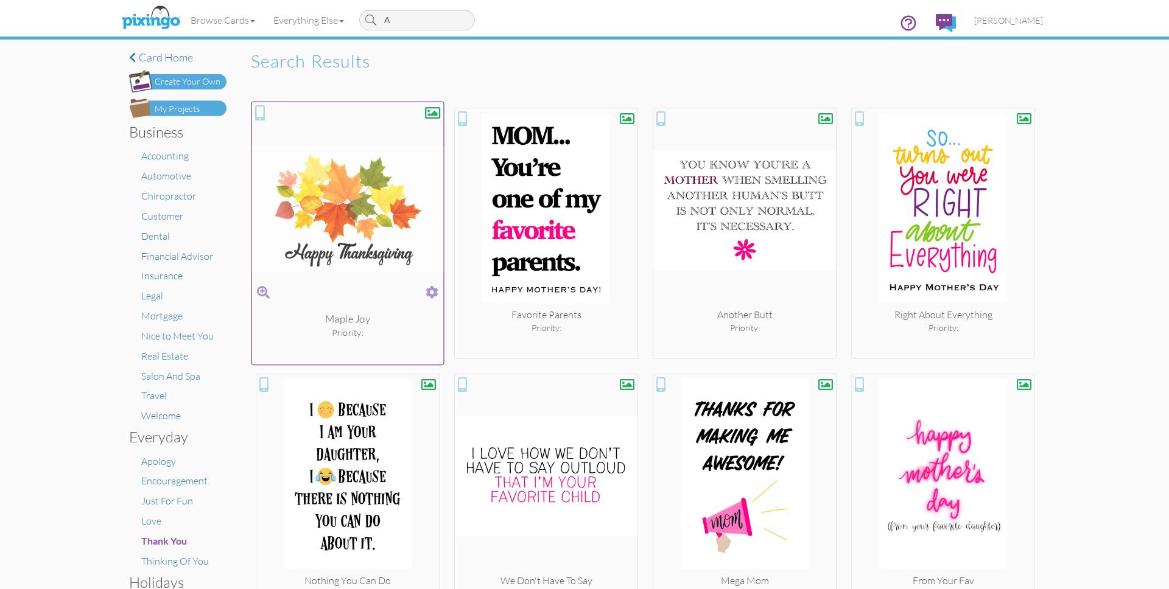
click at [437, 290] on span at bounding box center [432, 293] width 13 height 18
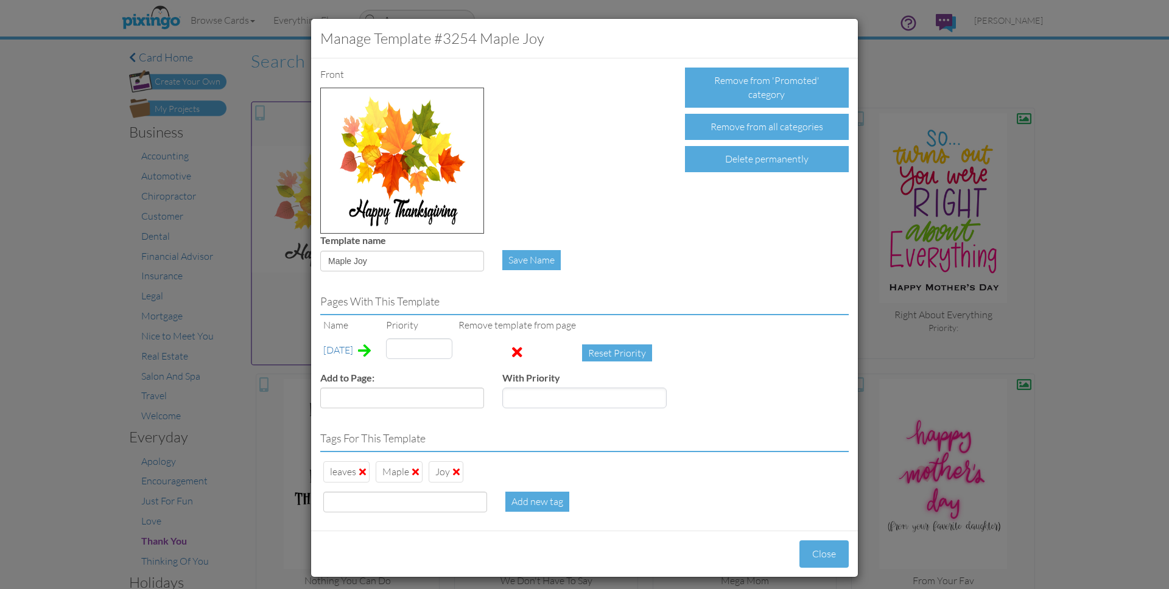
type input "8"
click at [737, 287] on div "Pages with this template Name Priority Remove template from page Thanksgiving 8…" at bounding box center [584, 349] width 547 height 137
click at [835, 569] on div "Close" at bounding box center [584, 554] width 547 height 46
click at [817, 554] on button "Close" at bounding box center [824, 554] width 49 height 27
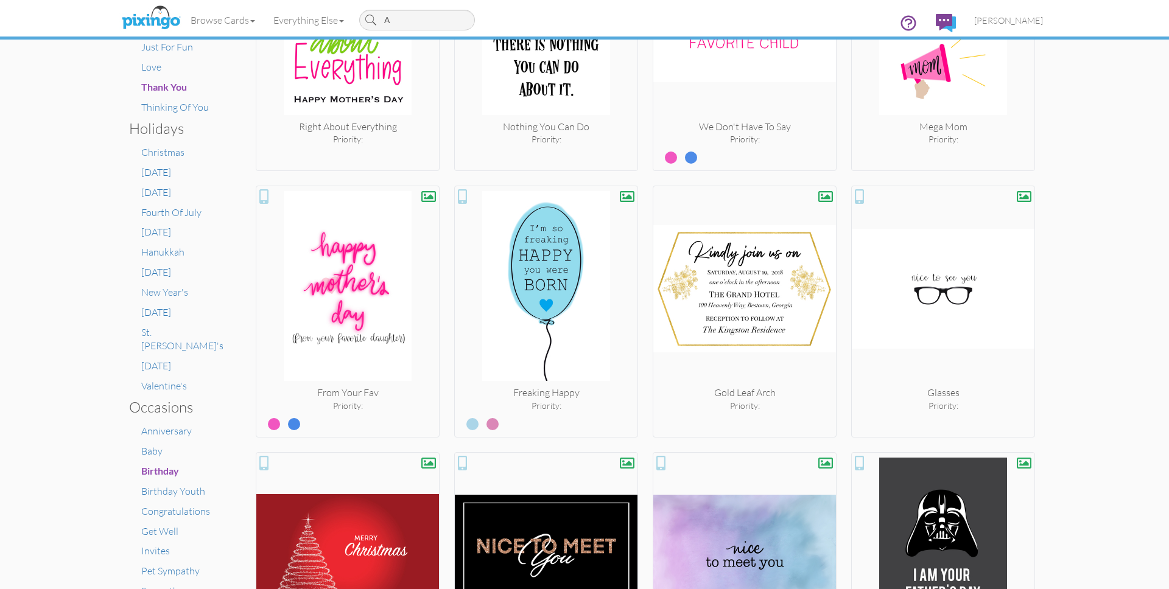
scroll to position [458, 0]
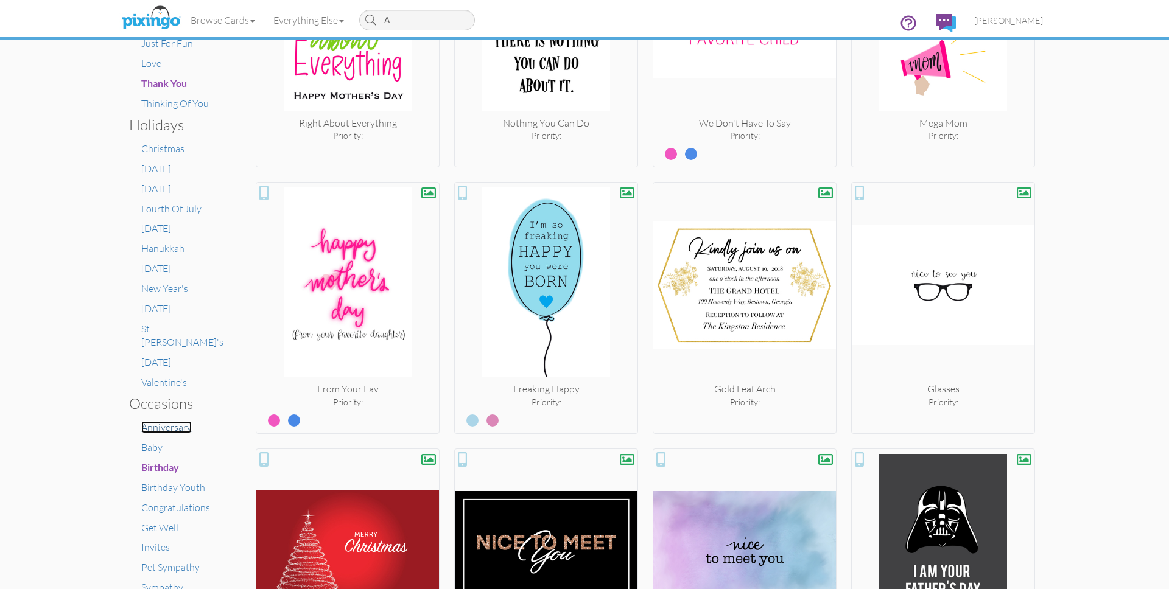
click at [157, 421] on span "Anniversary" at bounding box center [166, 427] width 51 height 12
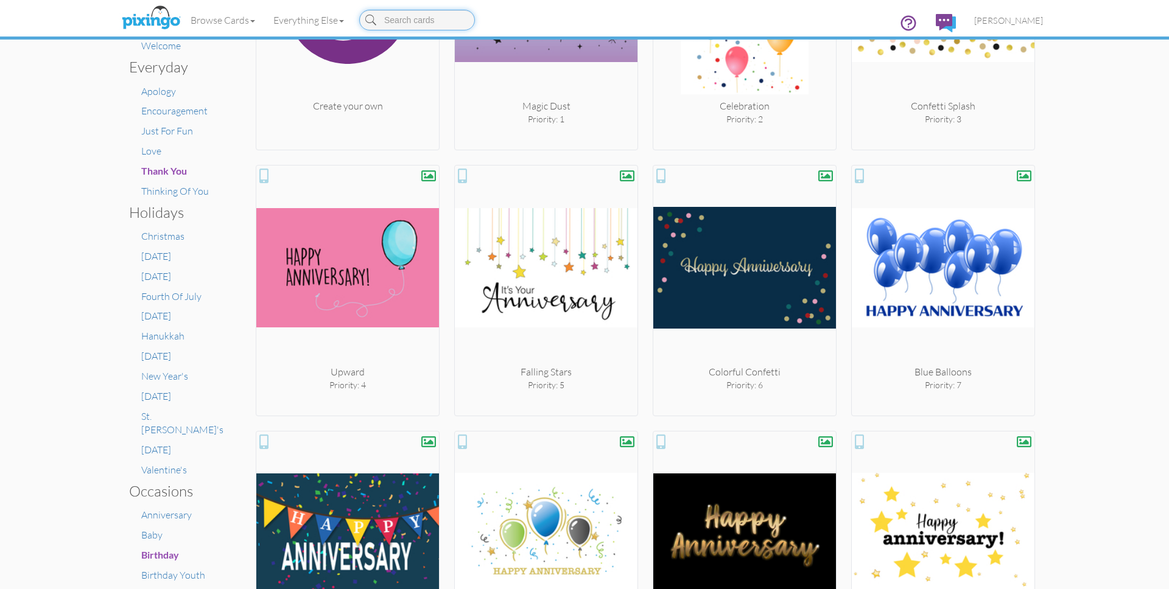
scroll to position [370, 0]
click at [1014, 19] on span "[PERSON_NAME]" at bounding box center [1008, 20] width 69 height 10
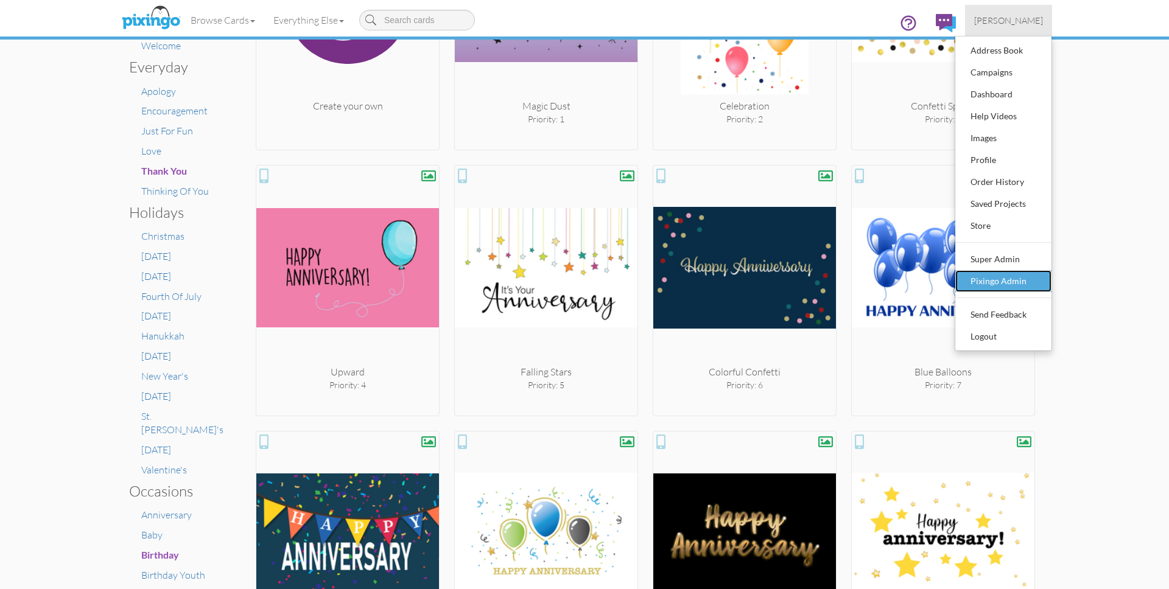
click at [982, 284] on div "Pixingo Admin" at bounding box center [1004, 281] width 72 height 18
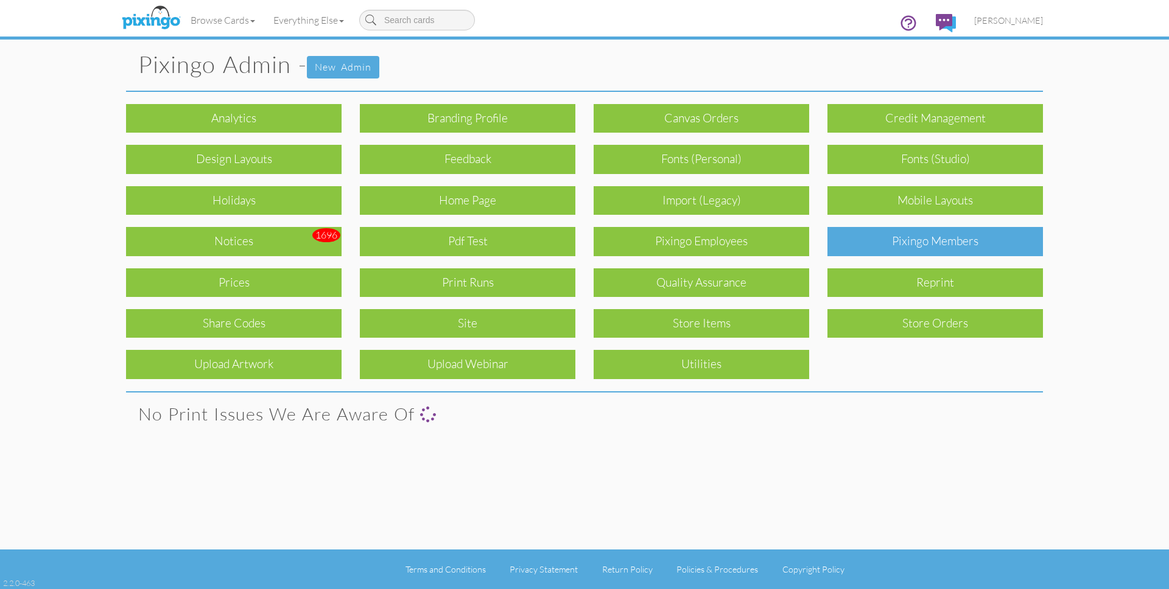
click at [951, 255] on div "Pixingo Members" at bounding box center [936, 241] width 216 height 29
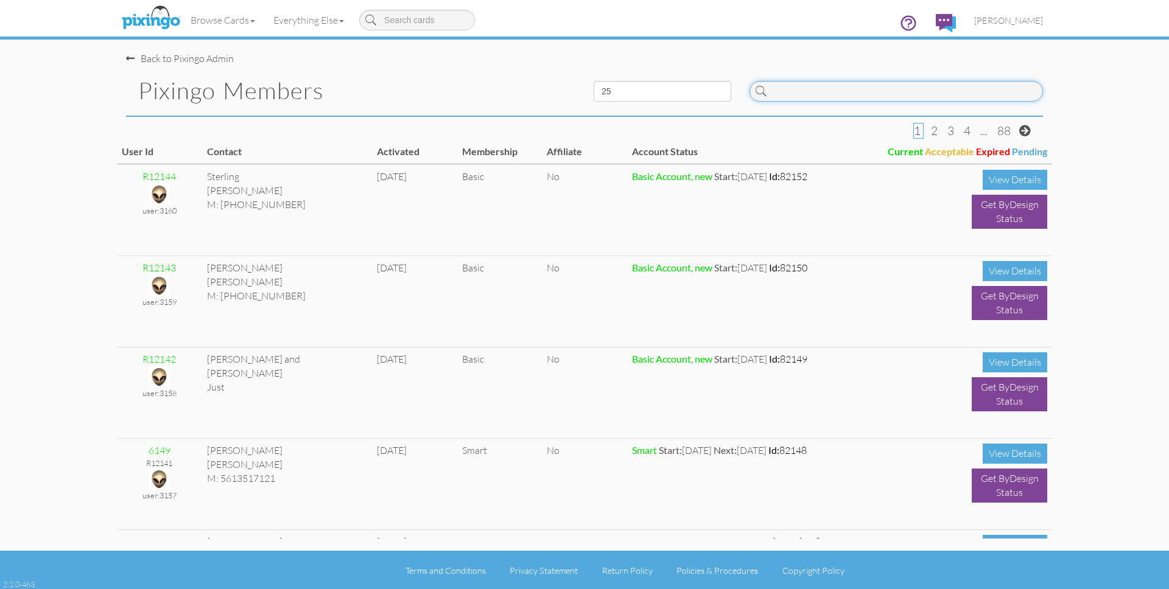
click at [868, 97] on input at bounding box center [897, 91] width 294 height 21
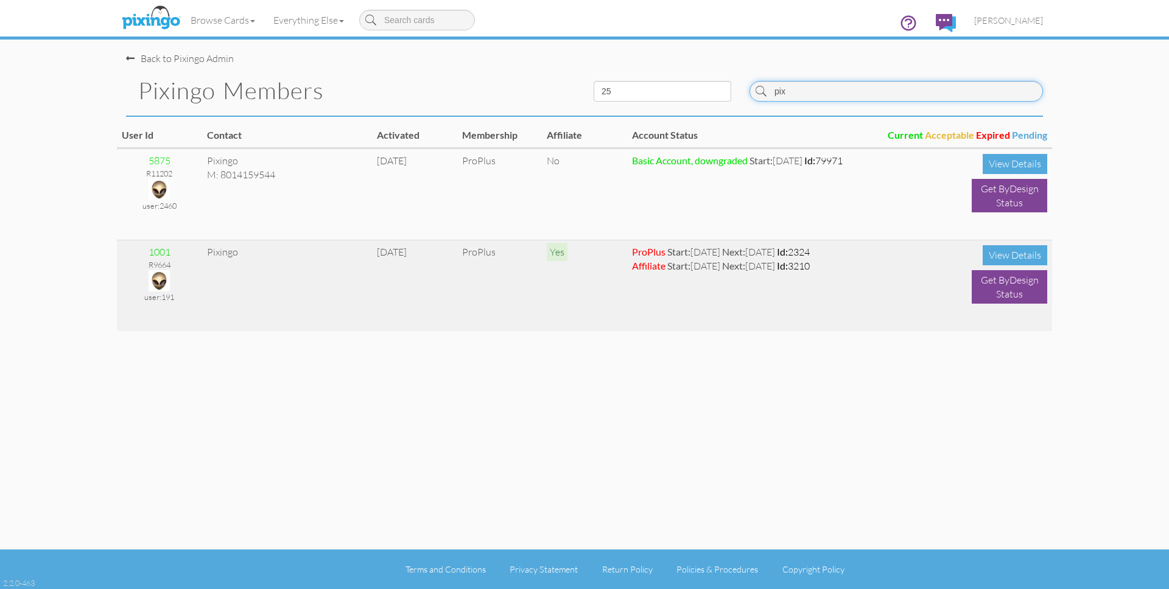
type input "pix"
click at [157, 282] on img at bounding box center [159, 280] width 21 height 21
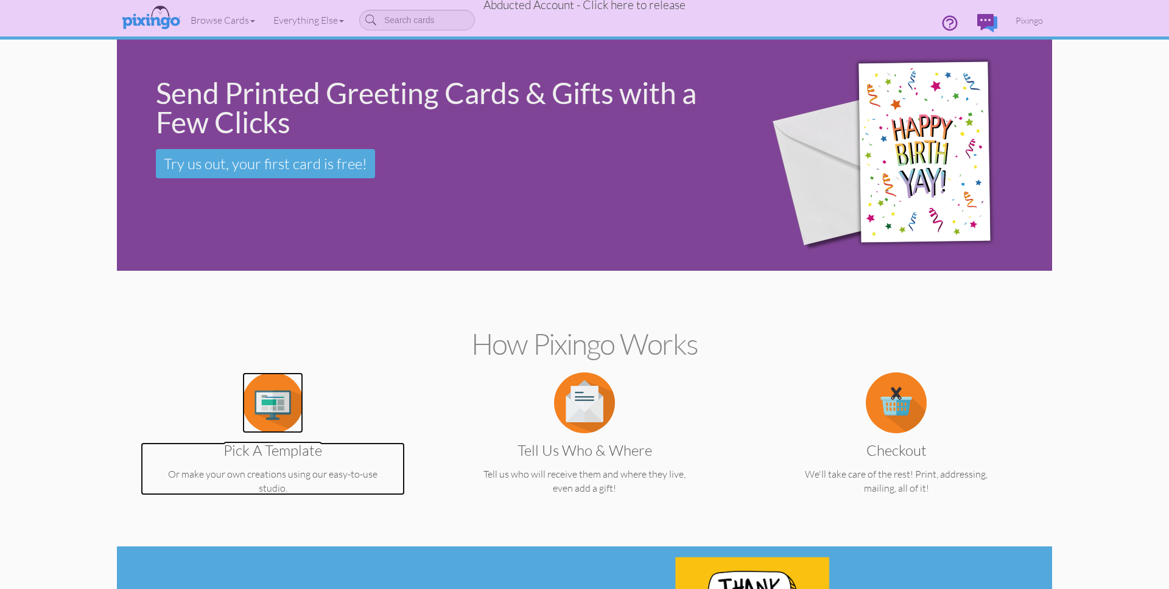
click at [268, 399] on img at bounding box center [272, 403] width 61 height 61
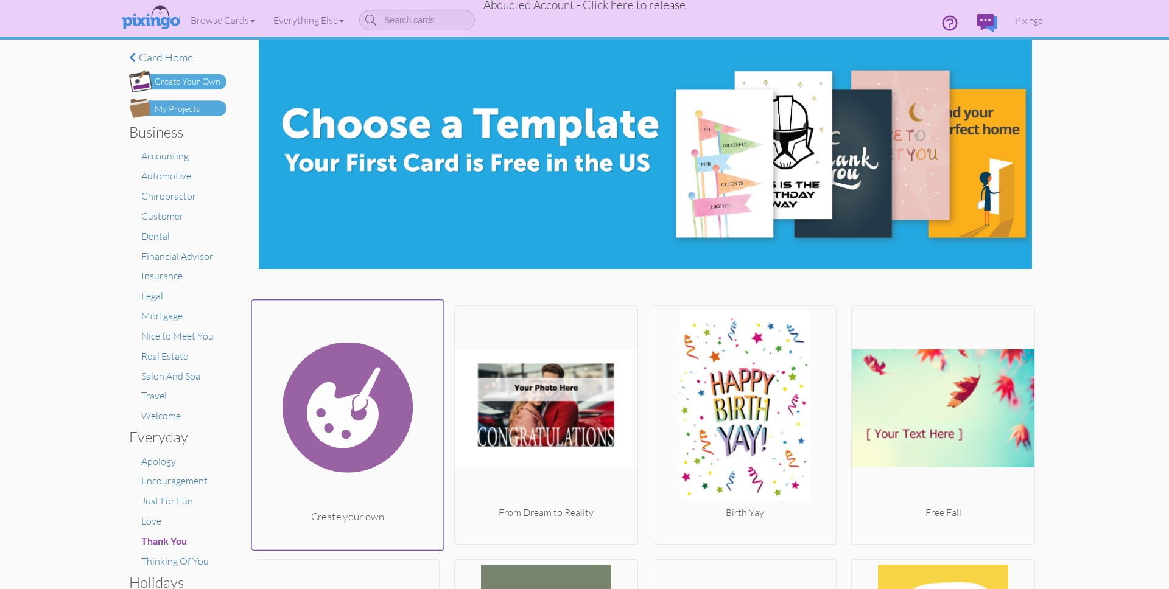
click at [304, 401] on img at bounding box center [348, 408] width 192 height 205
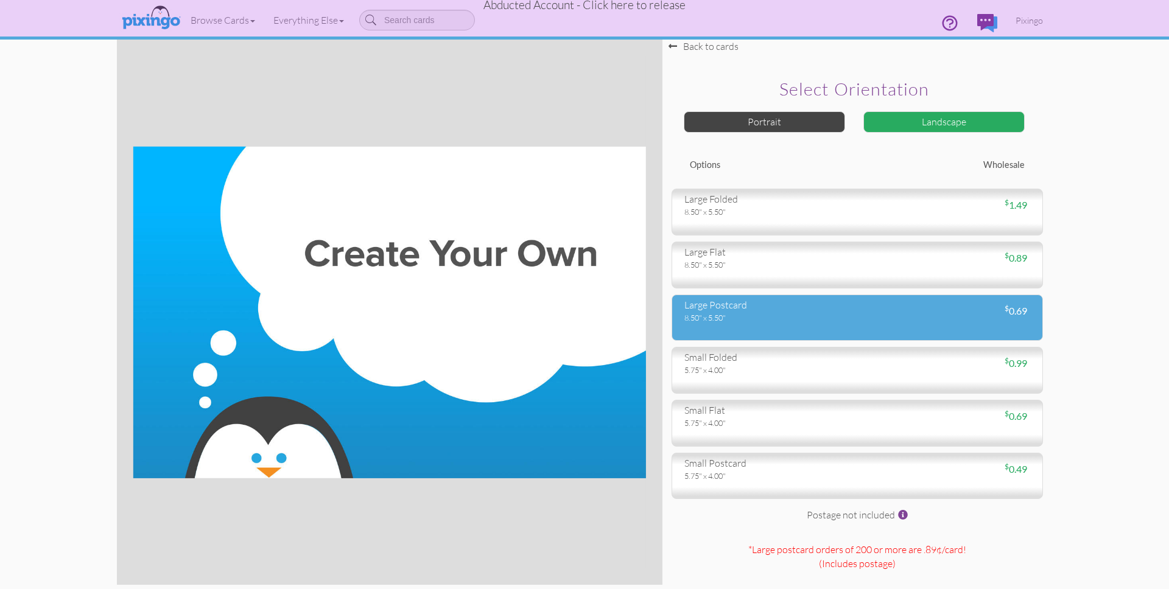
click at [786, 311] on div "large postcard" at bounding box center [766, 305] width 164 height 14
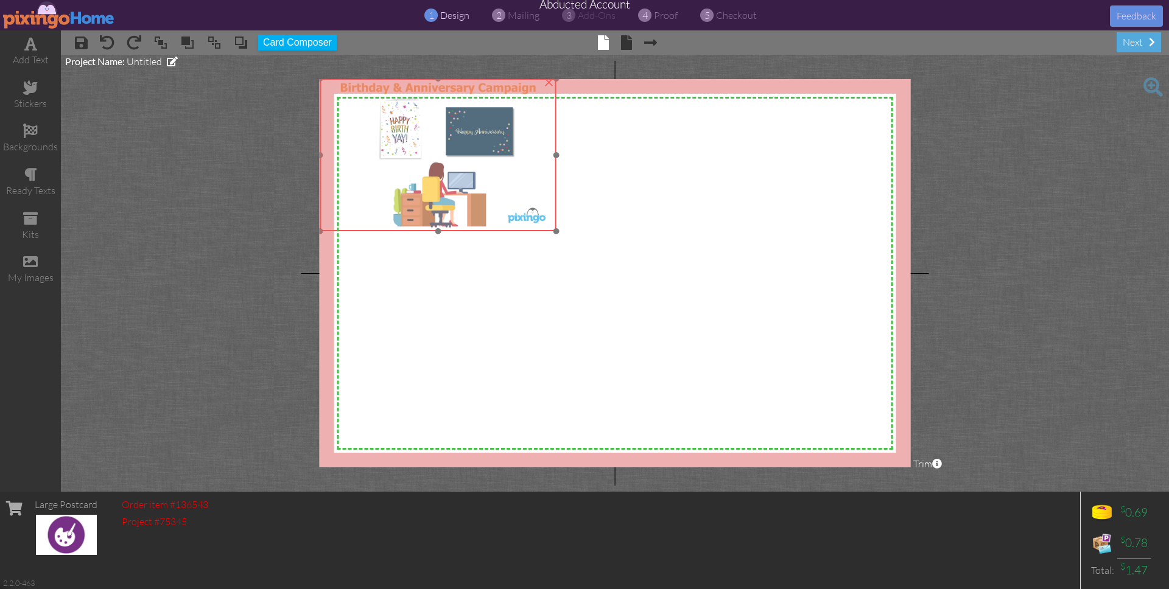
drag, startPoint x: 471, startPoint y: 183, endPoint x: 441, endPoint y: 163, distance: 35.5
click at [441, 163] on img at bounding box center [438, 155] width 236 height 153
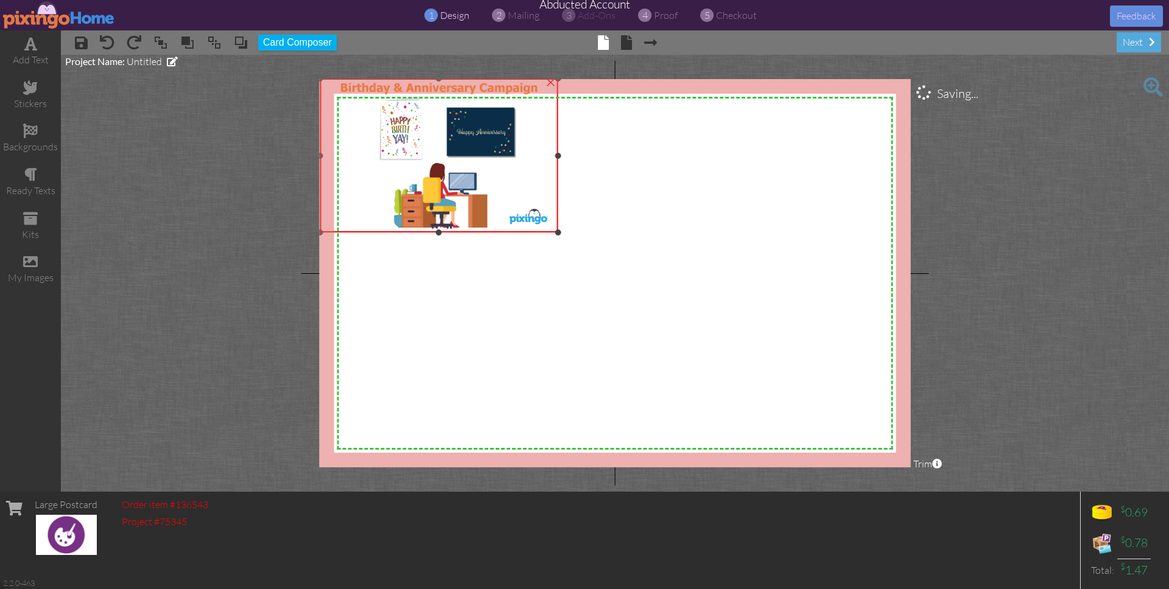
click at [556, 232] on div at bounding box center [558, 233] width 6 height 6
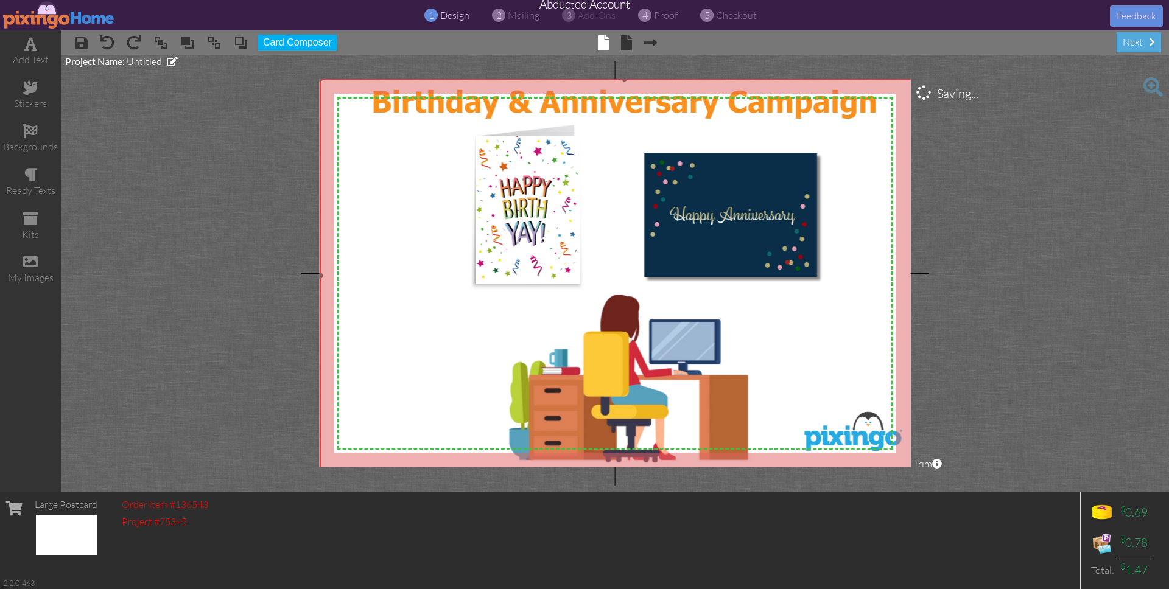
drag, startPoint x: 556, startPoint y: 231, endPoint x: 801, endPoint y: 471, distance: 342.8
click at [801, 471] on project-studio-wrapper "X X X X X X X X X X X X X X X X X X X X X X X X X X X X X X X X X X X X X X X X…" at bounding box center [615, 273] width 1108 height 437
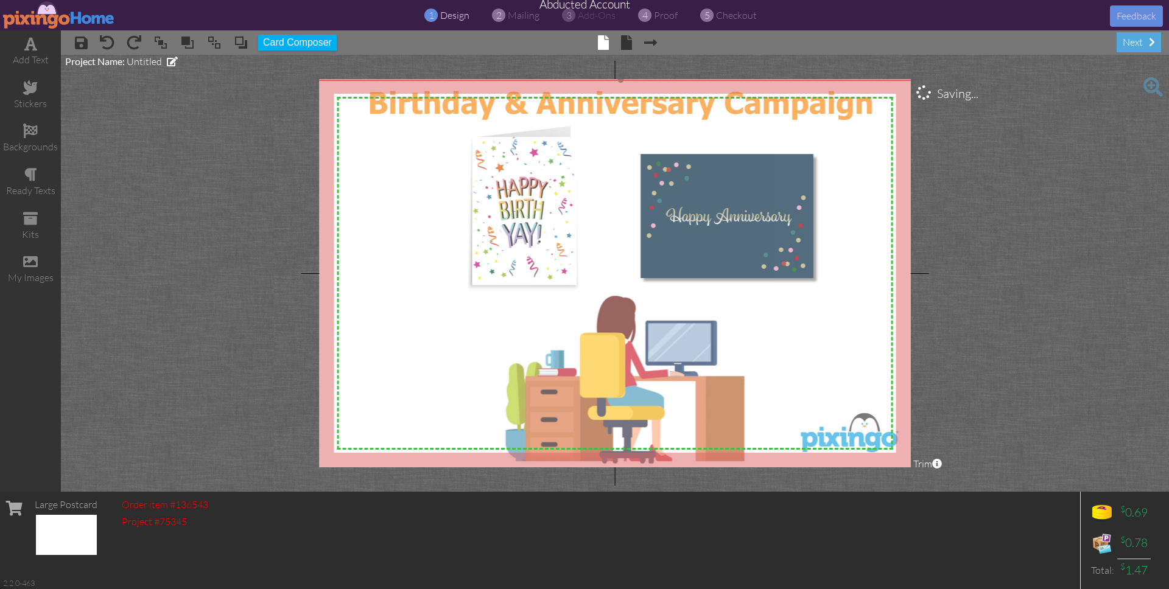
click at [726, 374] on img at bounding box center [620, 277] width 609 height 394
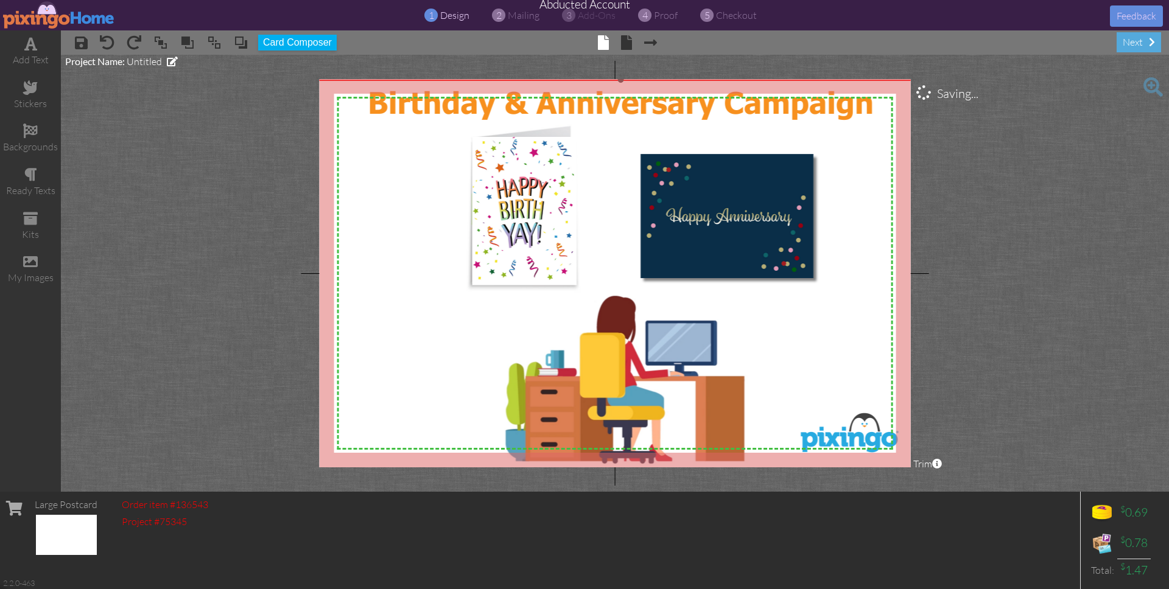
click at [778, 306] on img at bounding box center [620, 277] width 609 height 394
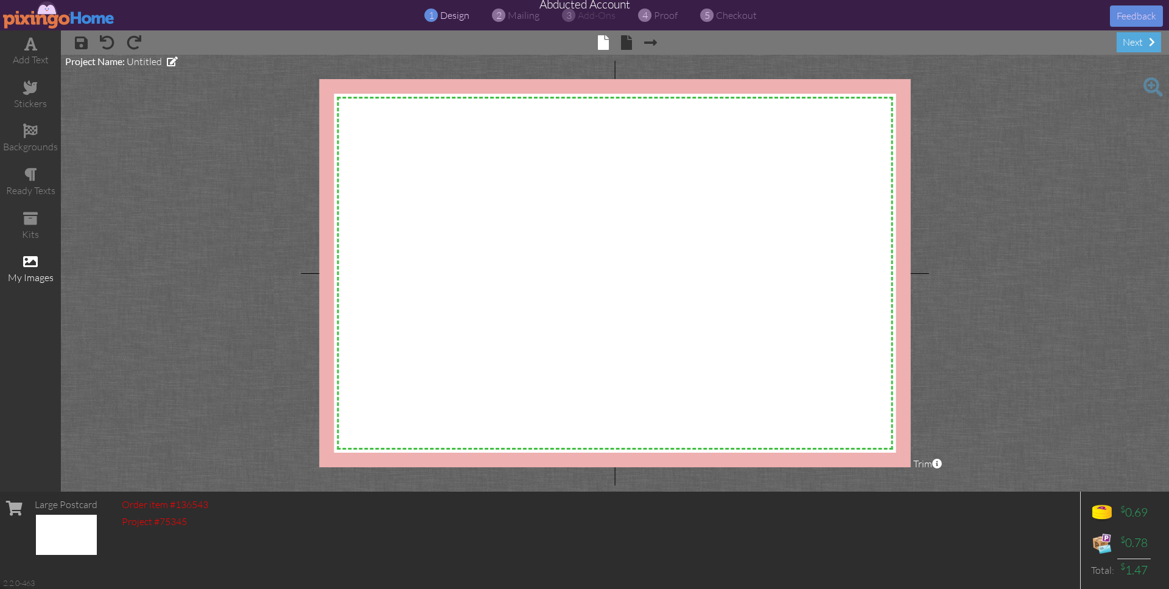
click at [26, 261] on span at bounding box center [30, 262] width 15 height 15
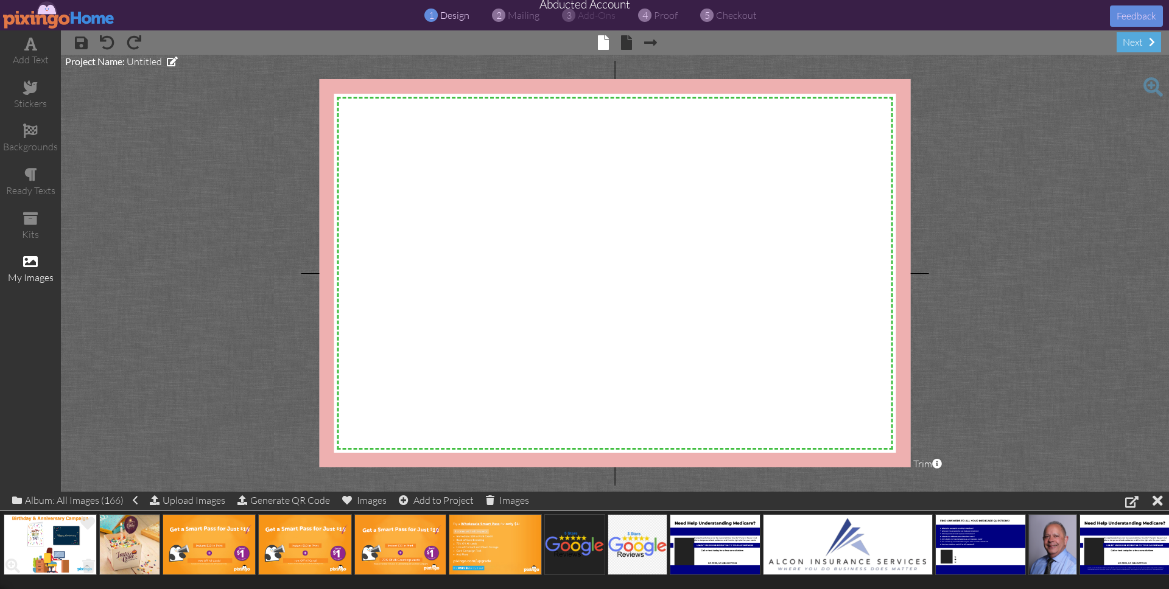
click at [76, 561] on img at bounding box center [50, 545] width 93 height 61
click at [89, 566] on span at bounding box center [88, 566] width 19 height 21
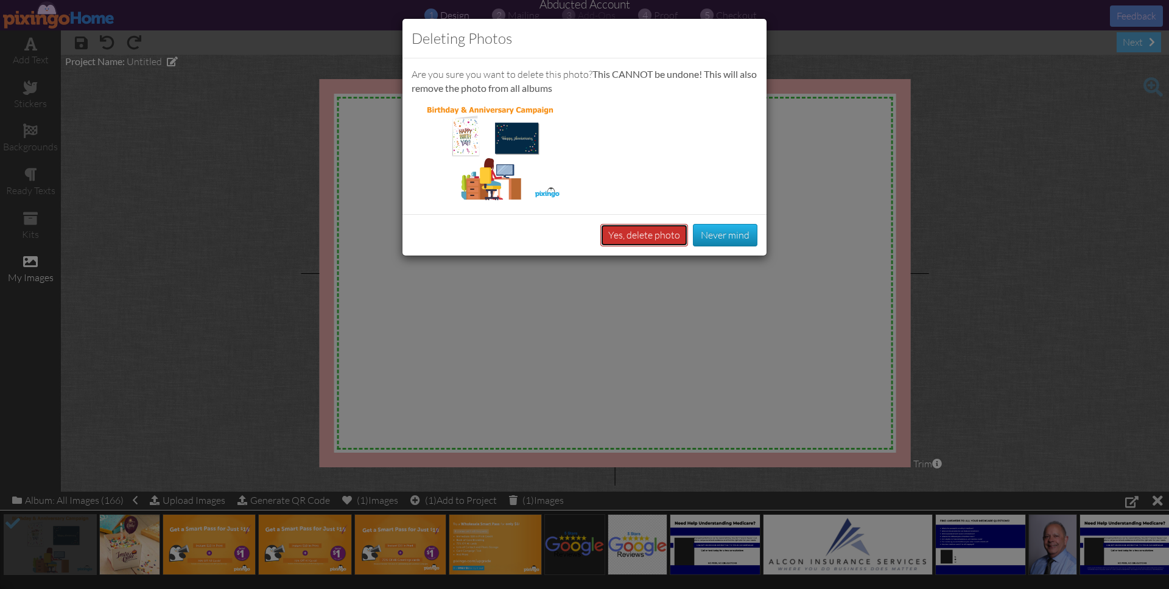
click at [625, 229] on button "Yes, delete photo" at bounding box center [644, 235] width 88 height 23
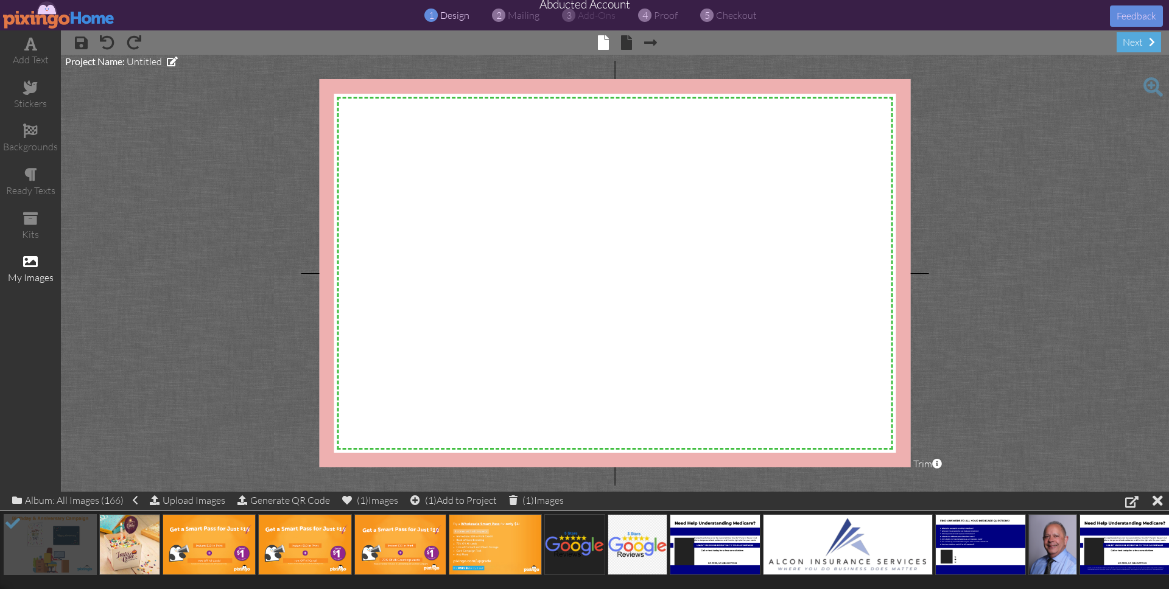
click at [1091, 426] on project-studio-wrapper "X X X X X X X X X X X X X X X X X X X X X X X X X X X X X X X X X X X X X X X X…" at bounding box center [615, 273] width 1108 height 437
click at [1156, 499] on div at bounding box center [1158, 501] width 10 height 18
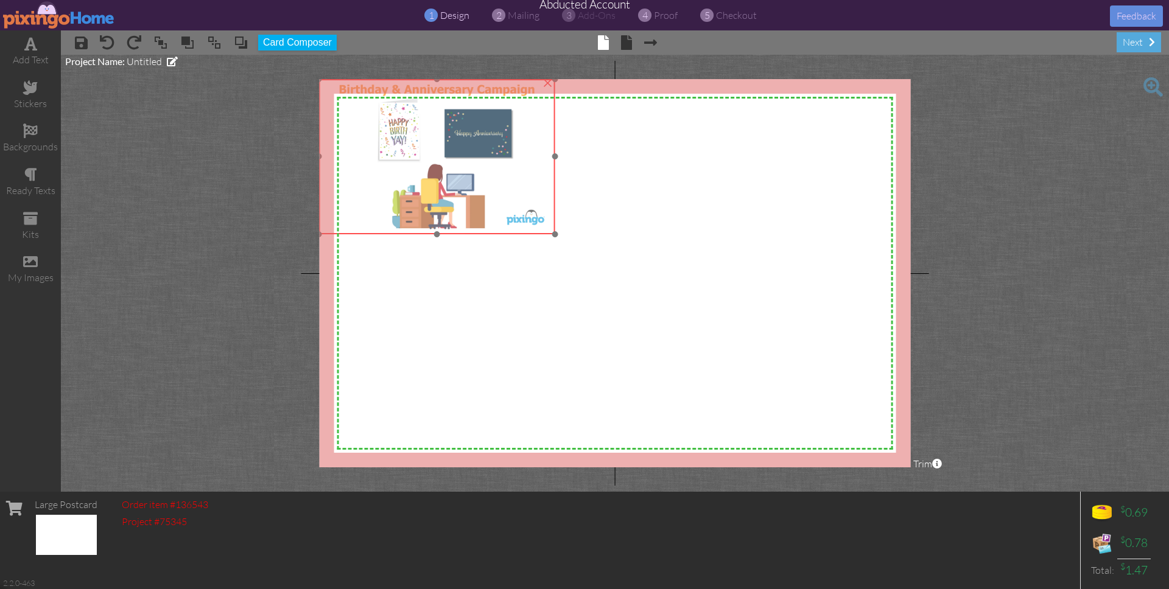
drag, startPoint x: 444, startPoint y: 217, endPoint x: 413, endPoint y: 198, distance: 36.1
click at [413, 198] on img at bounding box center [436, 156] width 236 height 155
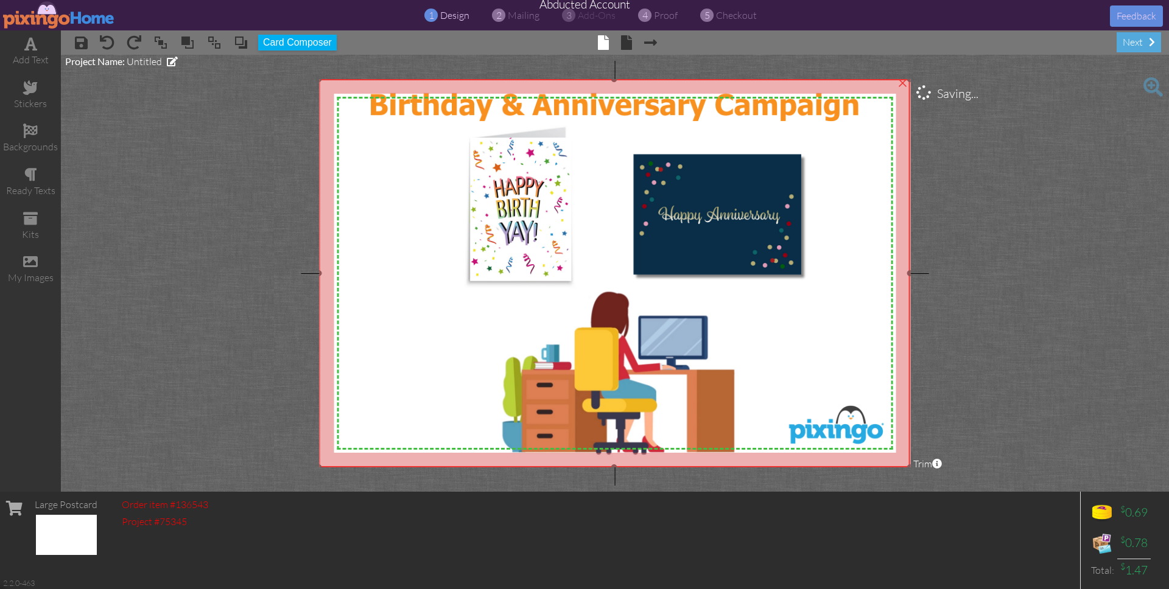
drag, startPoint x: 553, startPoint y: 233, endPoint x: 831, endPoint y: 466, distance: 363.1
click at [831, 466] on div "×" at bounding box center [613, 273] width 591 height 388
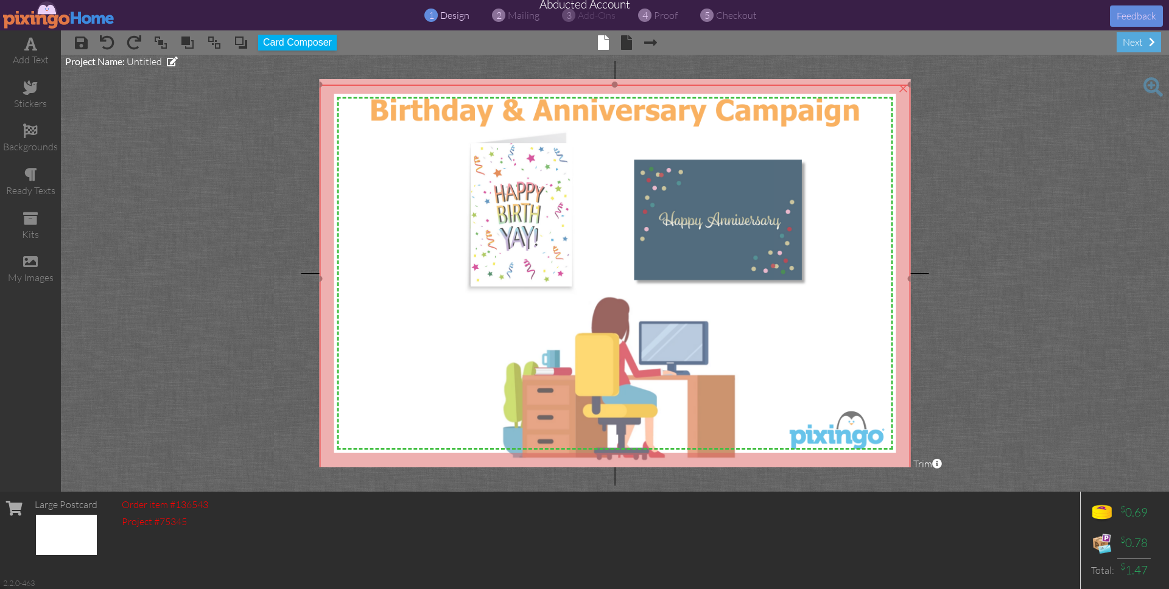
drag, startPoint x: 663, startPoint y: 287, endPoint x: 666, endPoint y: 294, distance: 7.4
click at [664, 292] on img at bounding box center [614, 279] width 591 height 388
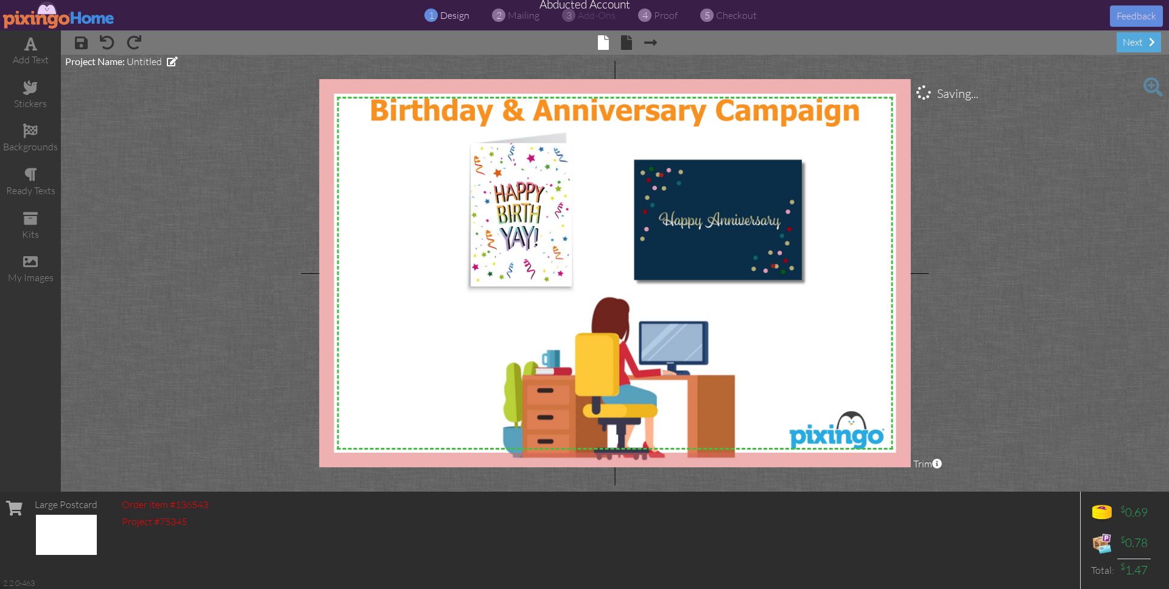
click at [966, 310] on project-studio-wrapper "X X X X X X X X X X X X X X X X X X X X X X X X X X X X X X X X X X X X X X X X…" at bounding box center [615, 273] width 1108 height 437
click at [661, 270] on img at bounding box center [614, 279] width 591 height 388
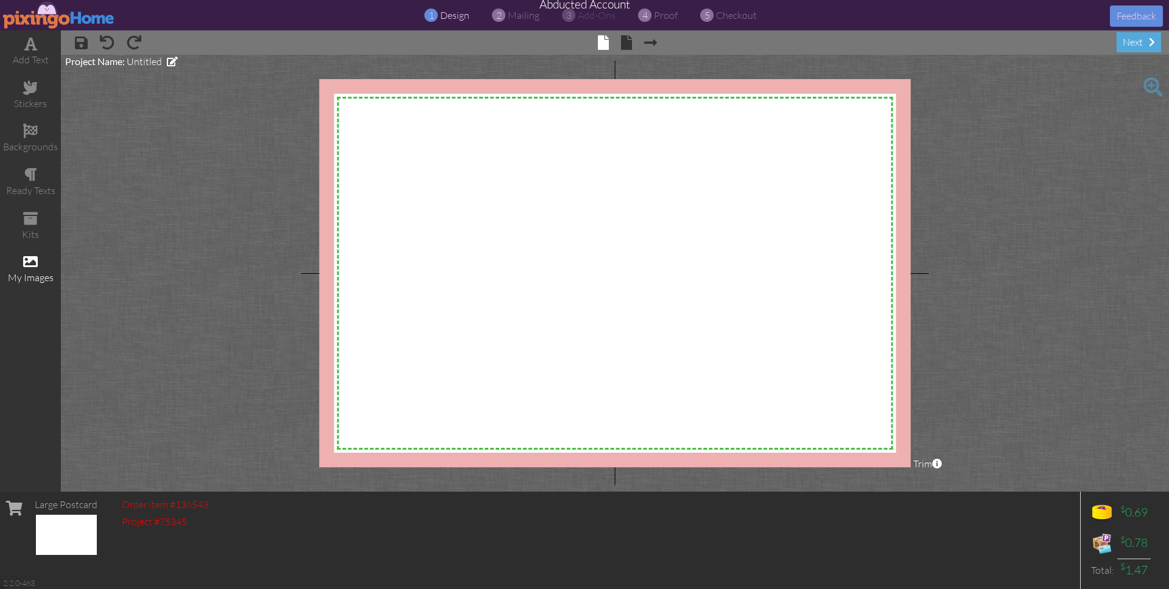
click at [25, 259] on span at bounding box center [30, 262] width 15 height 15
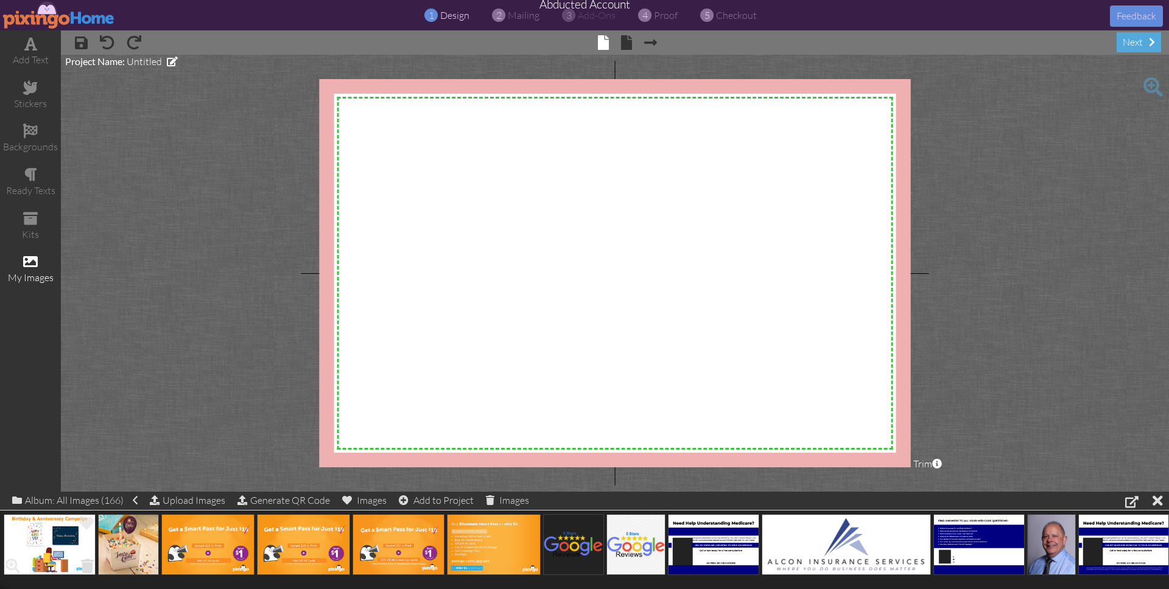
click at [86, 565] on span at bounding box center [87, 566] width 19 height 21
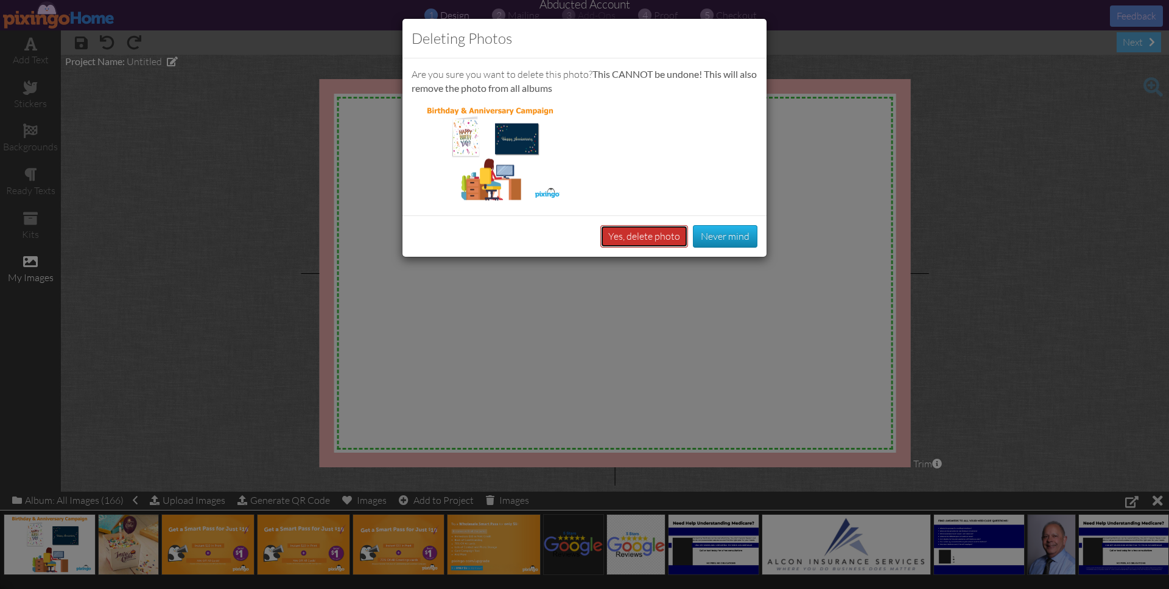
click at [649, 243] on button "Yes, delete photo" at bounding box center [644, 236] width 88 height 23
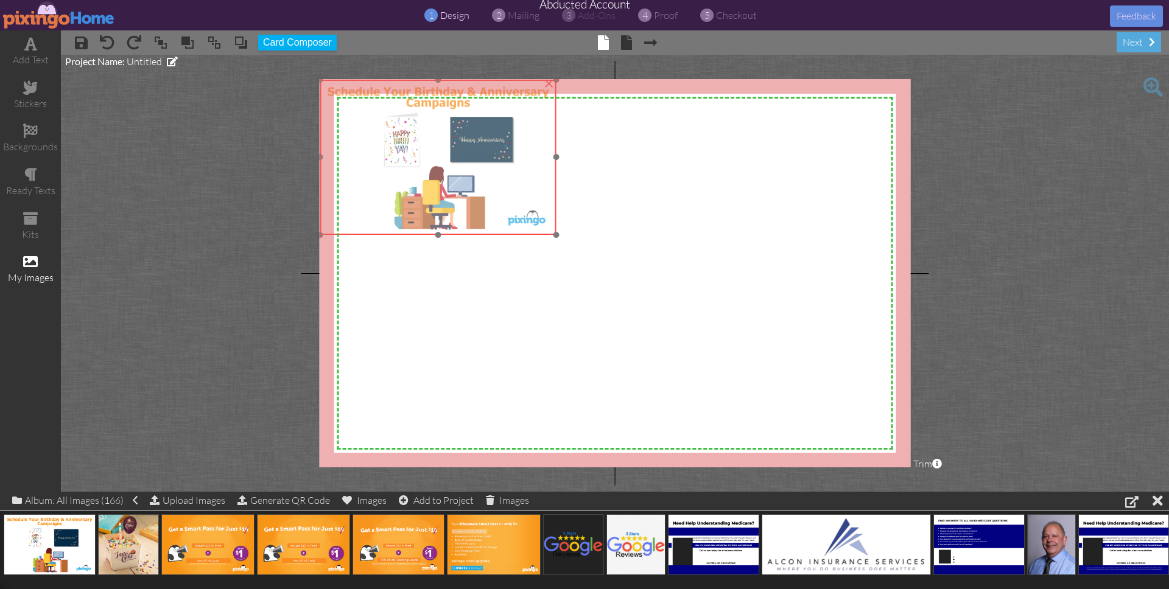
drag, startPoint x: 496, startPoint y: 234, endPoint x: 467, endPoint y: 216, distance: 34.8
click at [467, 216] on img at bounding box center [438, 157] width 236 height 155
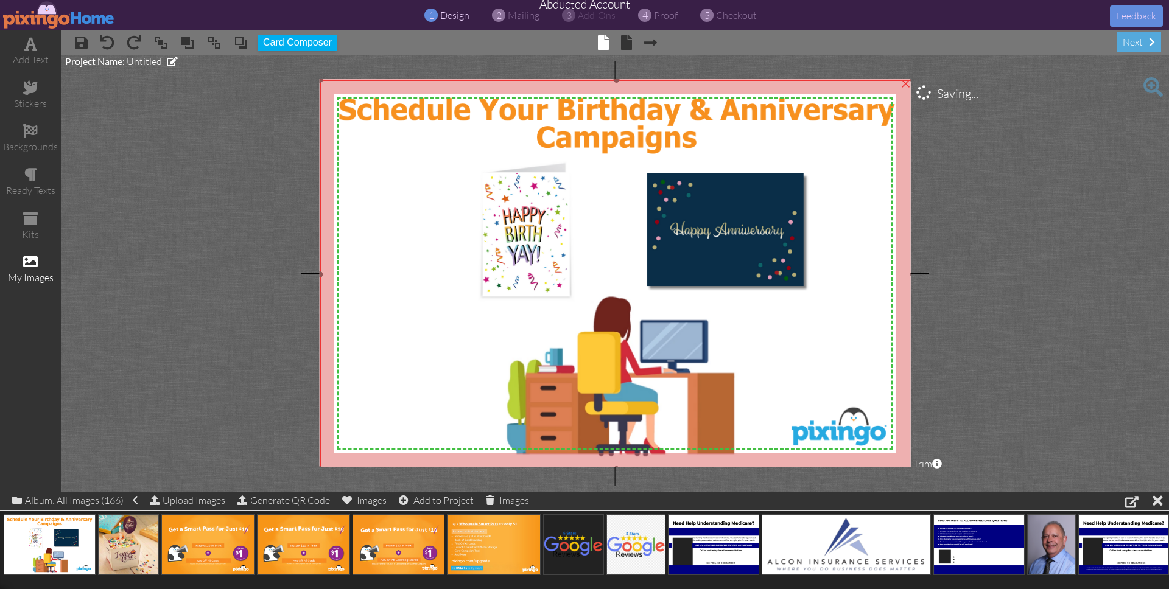
drag, startPoint x: 555, startPoint y: 233, endPoint x: 792, endPoint y: 467, distance: 332.8
click at [792, 467] on div "×" at bounding box center [616, 275] width 593 height 390
click at [988, 448] on project-studio-wrapper "X X X X X X X X X X X X X X X X X X X X X X X X X X X X X X X X X X X X X X X X…" at bounding box center [615, 273] width 1108 height 437
click at [579, 245] on img at bounding box center [616, 275] width 593 height 390
click at [607, 237] on img at bounding box center [616, 275] width 593 height 390
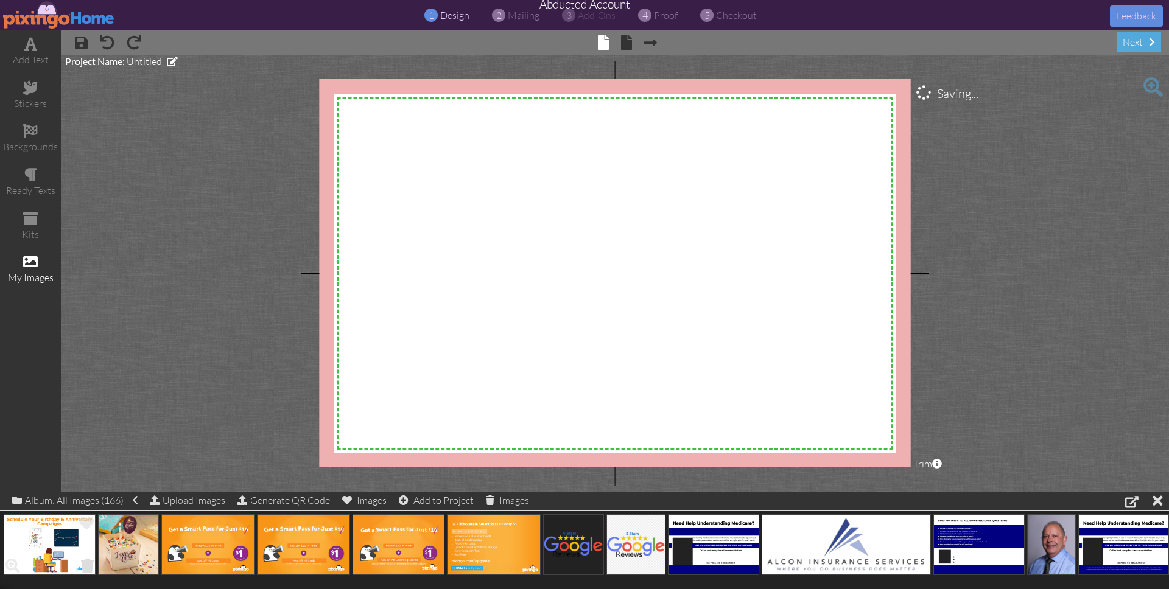
click at [83, 564] on span at bounding box center [87, 566] width 19 height 21
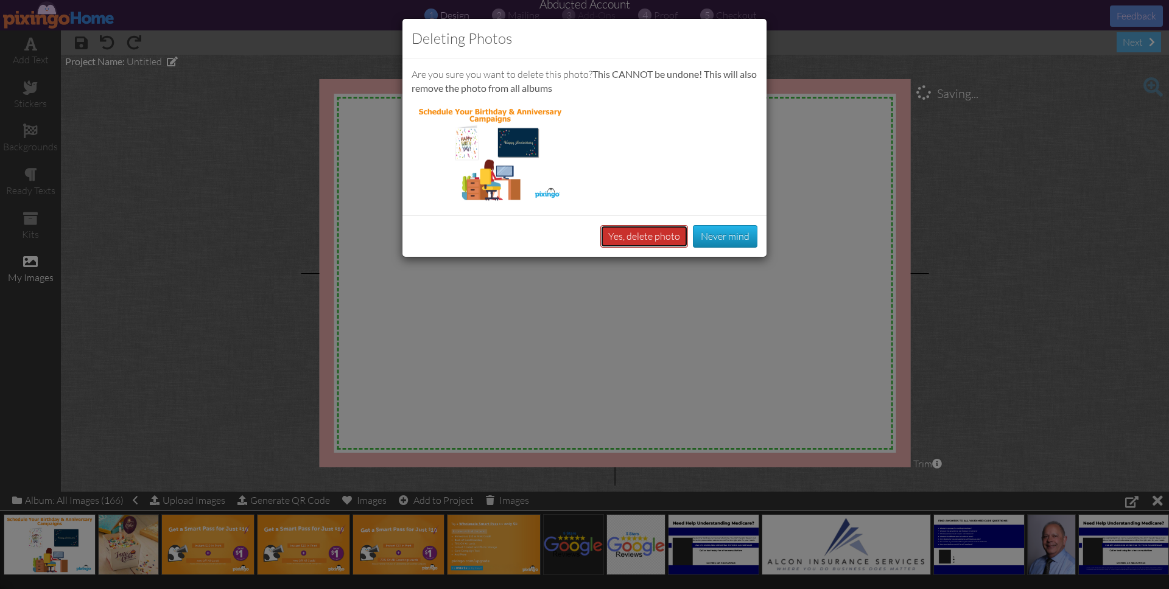
click at [634, 241] on button "Yes, delete photo" at bounding box center [644, 236] width 88 height 23
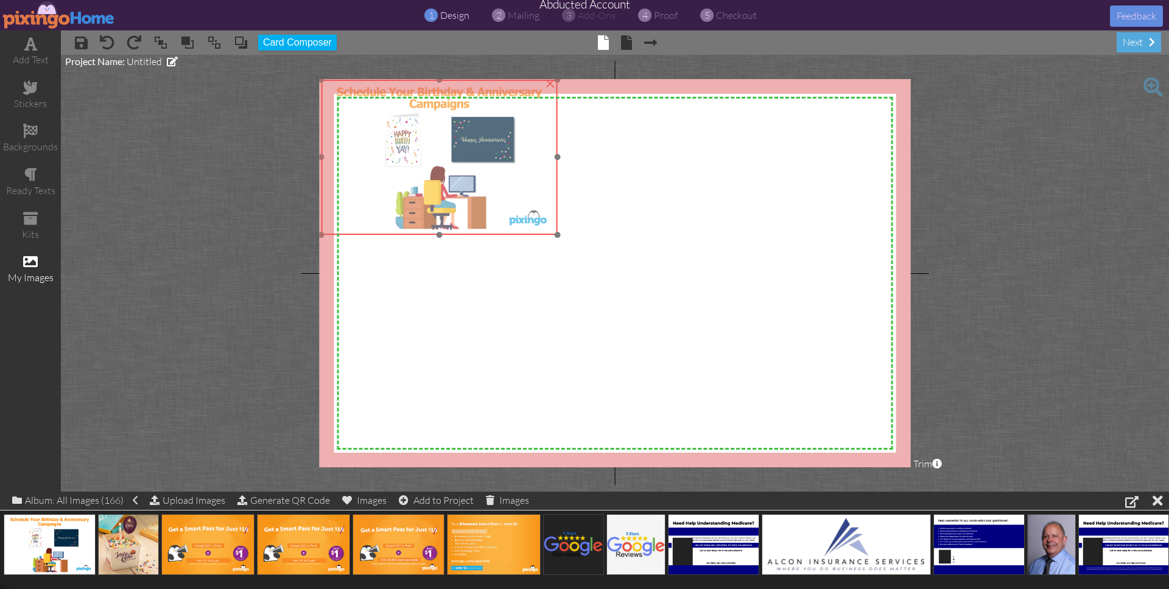
drag, startPoint x: 454, startPoint y: 162, endPoint x: 426, endPoint y: 143, distance: 33.8
click at [426, 143] on img at bounding box center [439, 157] width 236 height 155
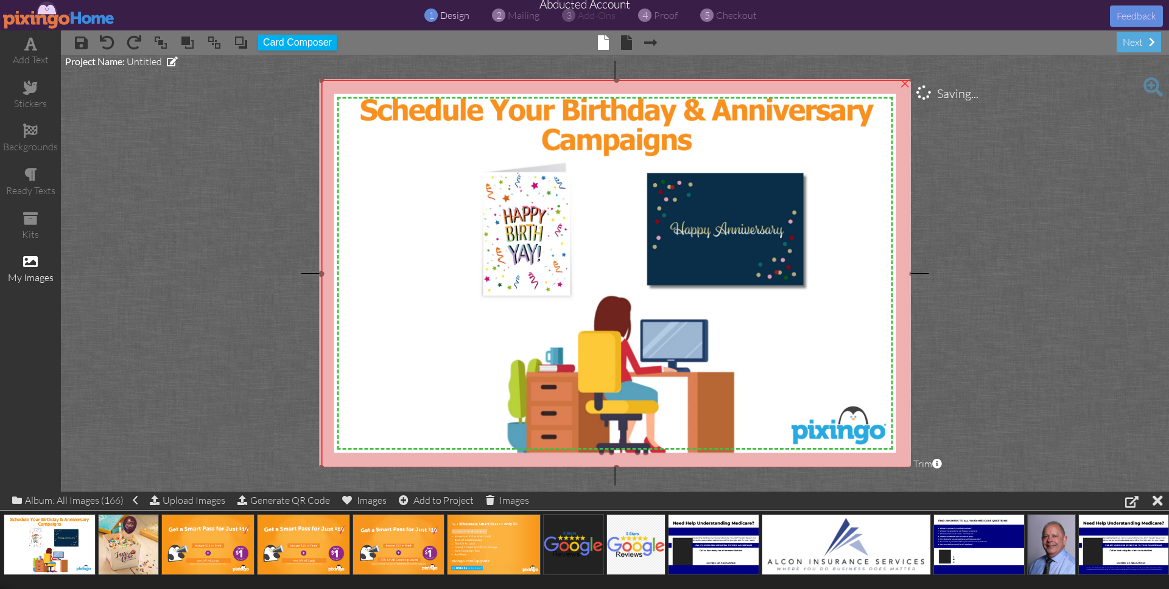
drag, startPoint x: 556, startPoint y: 233, endPoint x: 790, endPoint y: 466, distance: 330.7
click at [790, 466] on div "×" at bounding box center [616, 274] width 591 height 388
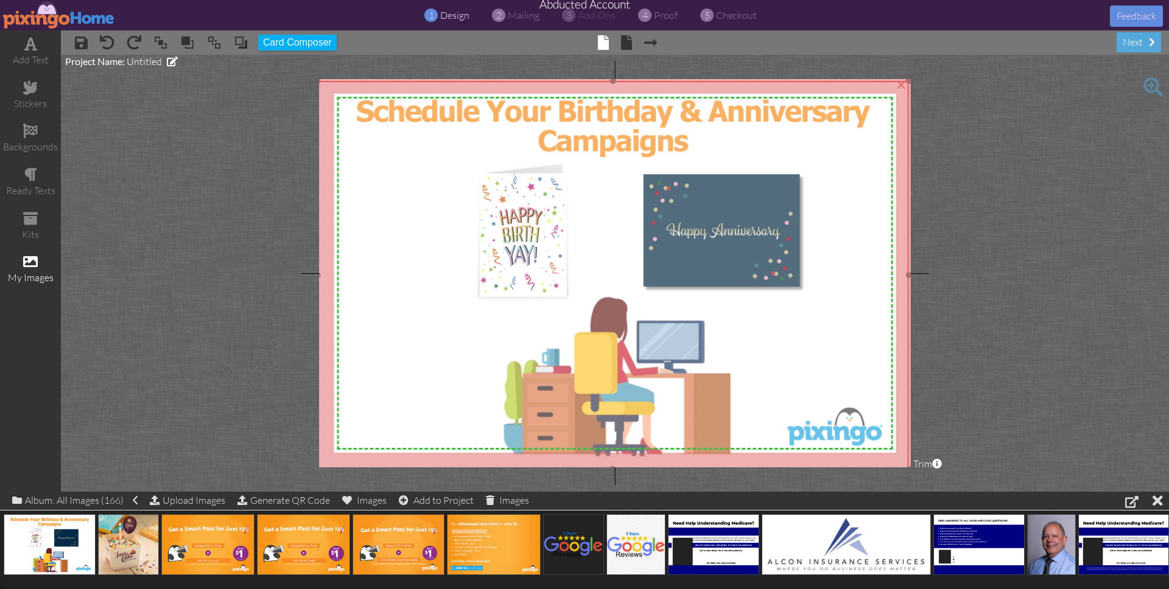
click at [715, 379] on img at bounding box center [612, 275] width 591 height 388
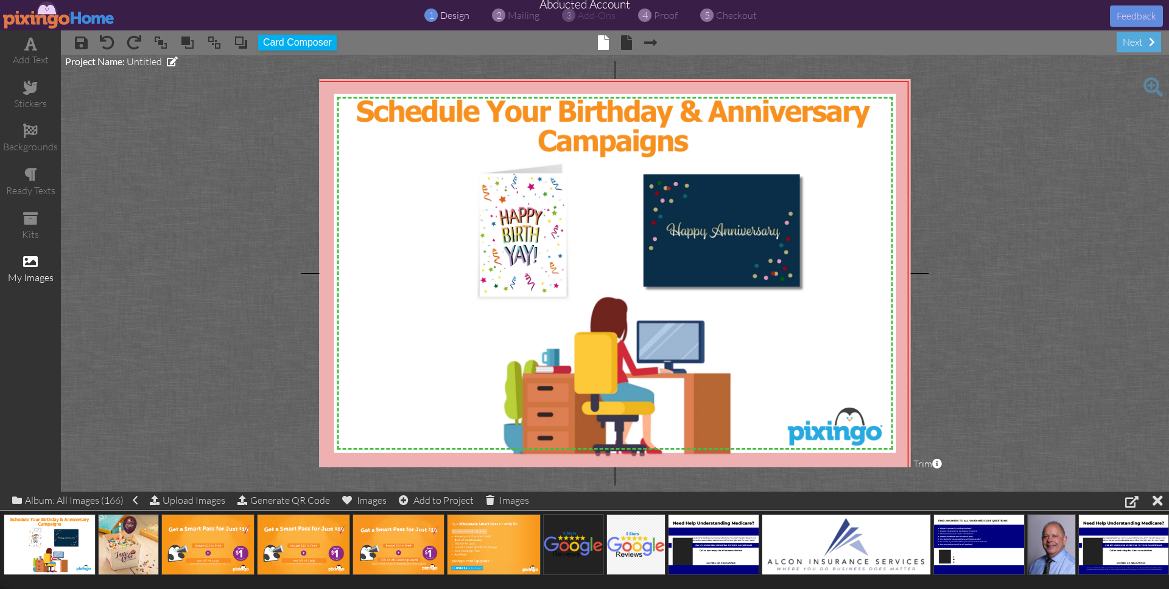
click at [1064, 446] on project-studio-wrapper "X X X X X X X X X X X X X X X X X X X X X X X X X X X X X X X X X X X X X X X X…" at bounding box center [615, 273] width 1108 height 437
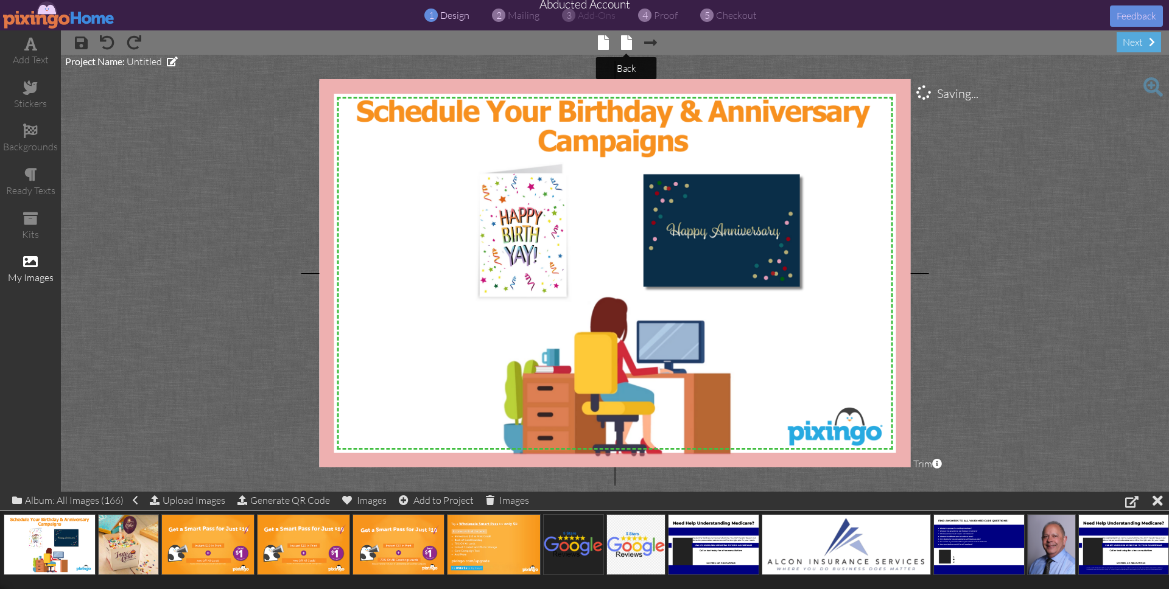
click at [624, 43] on span at bounding box center [626, 42] width 11 height 15
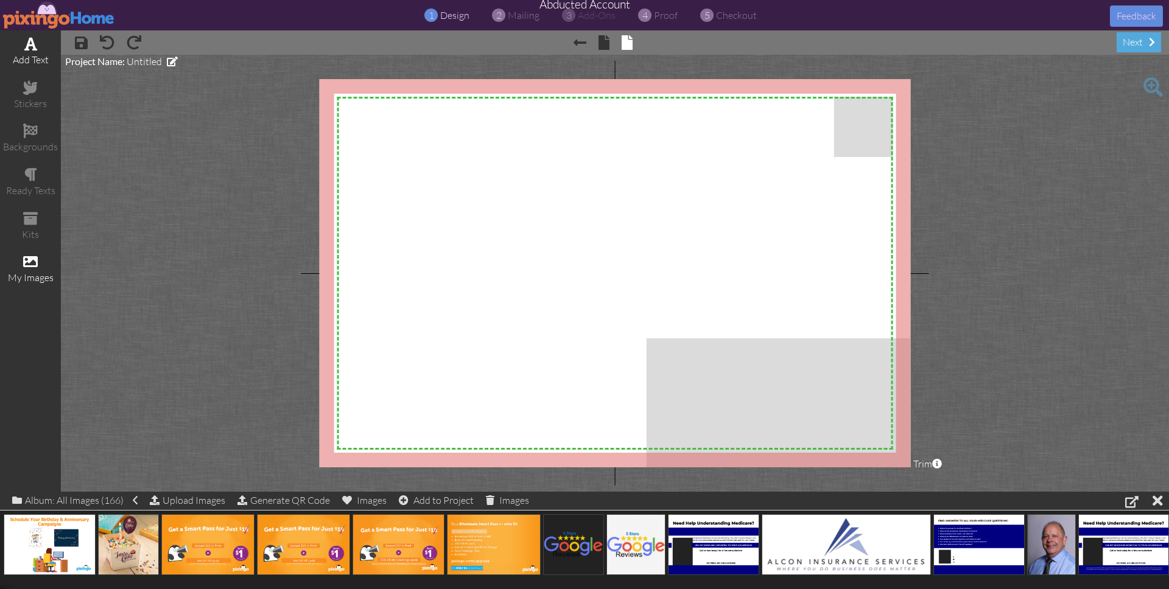
click at [35, 49] on span at bounding box center [30, 44] width 13 height 15
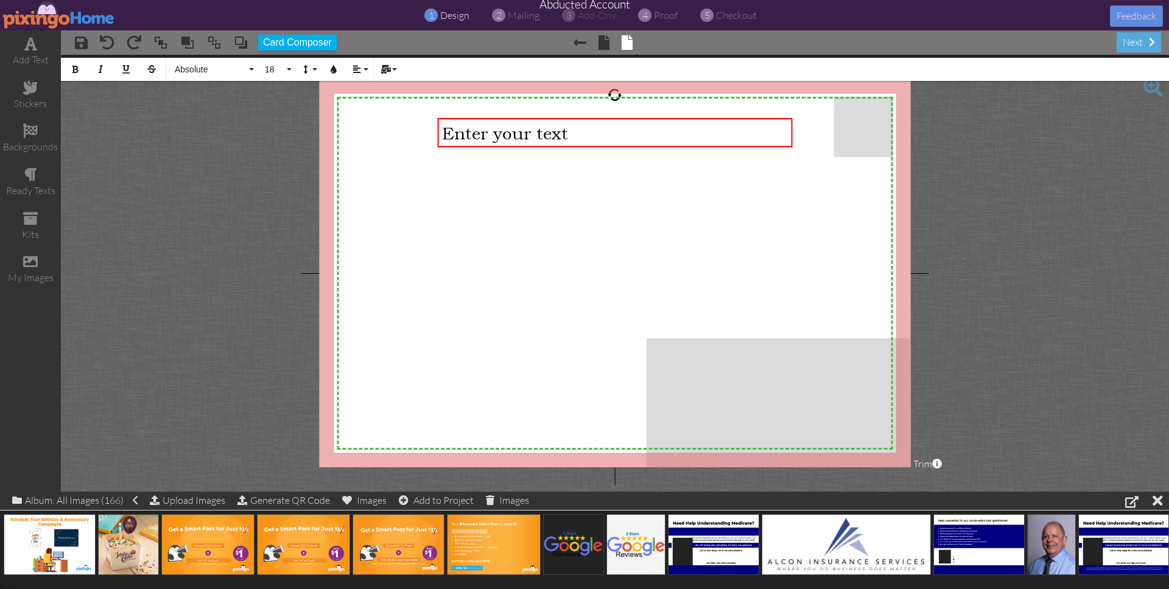
click at [506, 129] on span "Enter your text" at bounding box center [505, 133] width 126 height 20
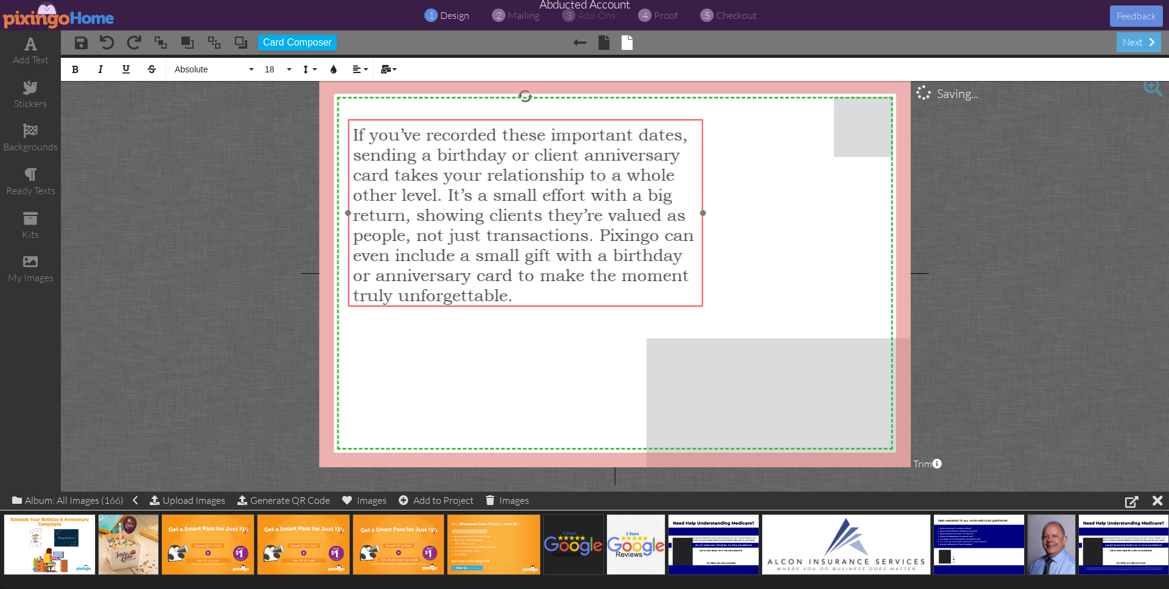
drag, startPoint x: 675, startPoint y: 302, endPoint x: 586, endPoint y: 303, distance: 89.5
click at [586, 303] on div "If you’ve recorded these important dates, sending a birthday or client annivers…" at bounding box center [525, 214] width 355 height 190
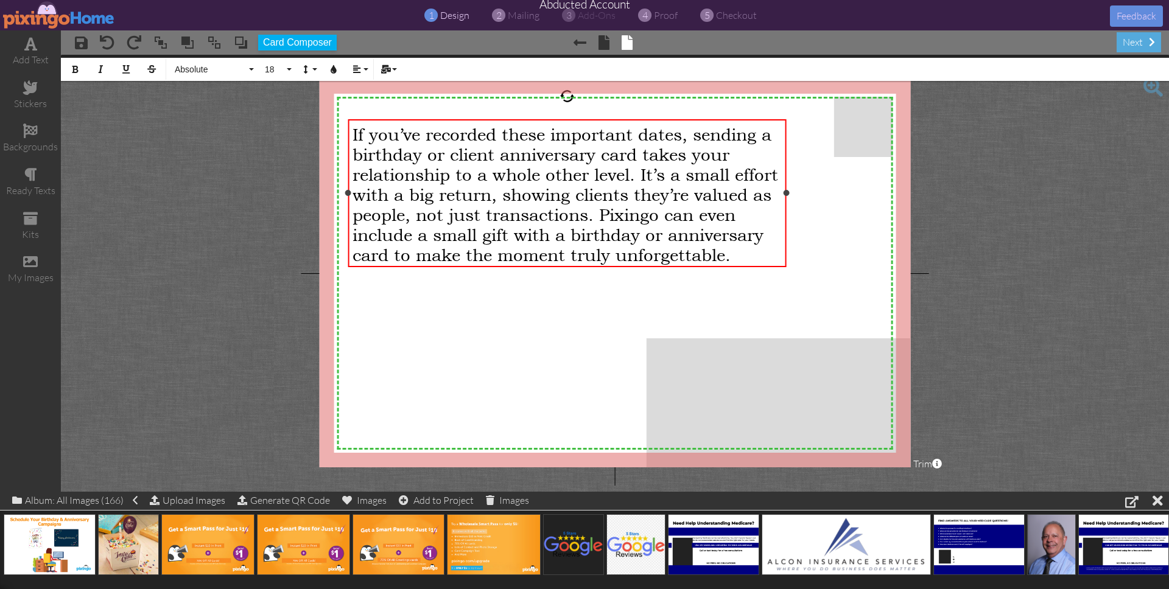
drag, startPoint x: 703, startPoint y: 211, endPoint x: 783, endPoint y: 213, distance: 80.4
click at [786, 213] on div "If you’ve recorded these important dates, sending a birthday or client annivers…" at bounding box center [567, 193] width 438 height 148
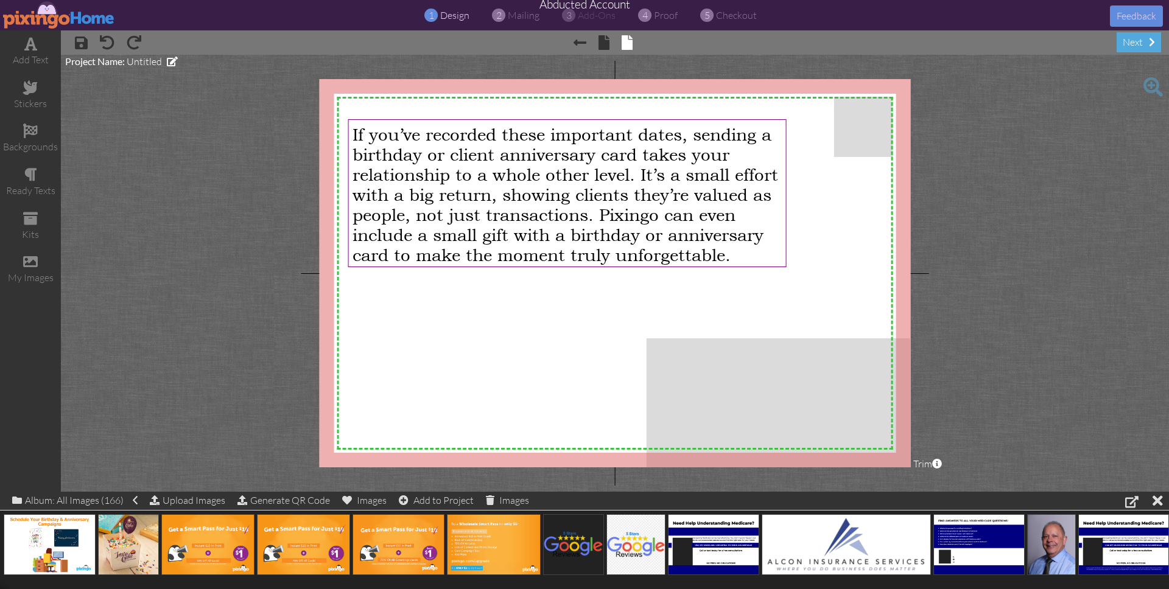
click at [536, 211] on span "If you’ve recorded these important dates, sending a birthday or client annivers…" at bounding box center [566, 194] width 426 height 141
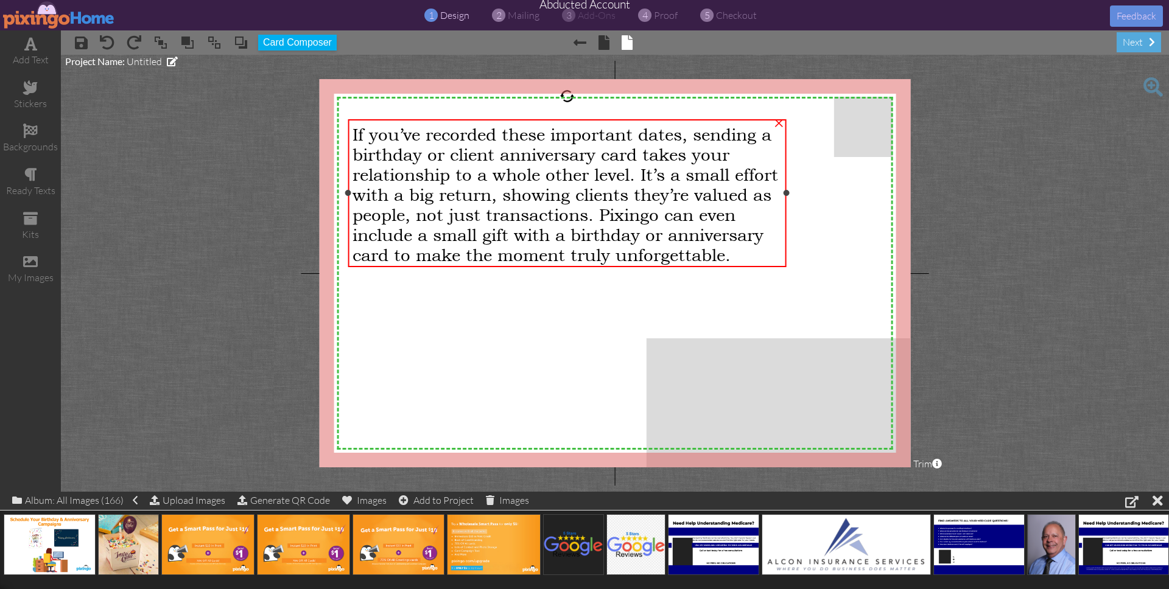
click at [536, 211] on span "If you’ve recorded these important dates, sending a birthday or client annivers…" at bounding box center [566, 194] width 426 height 141
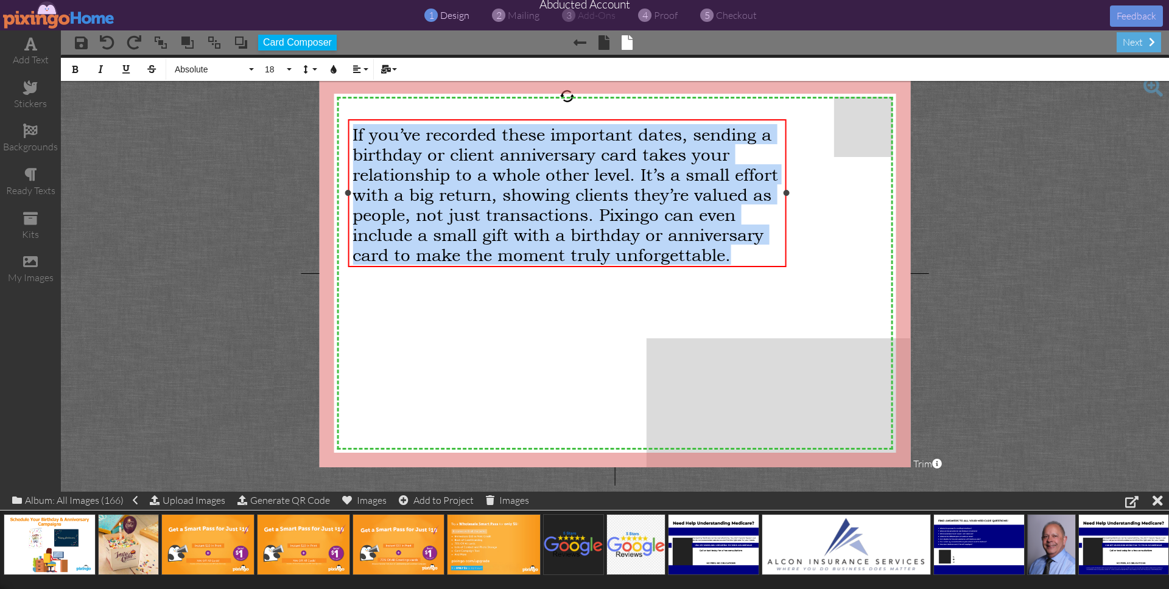
click at [536, 211] on span "If you’ve recorded these important dates, sending a birthday or client annivers…" at bounding box center [566, 194] width 426 height 141
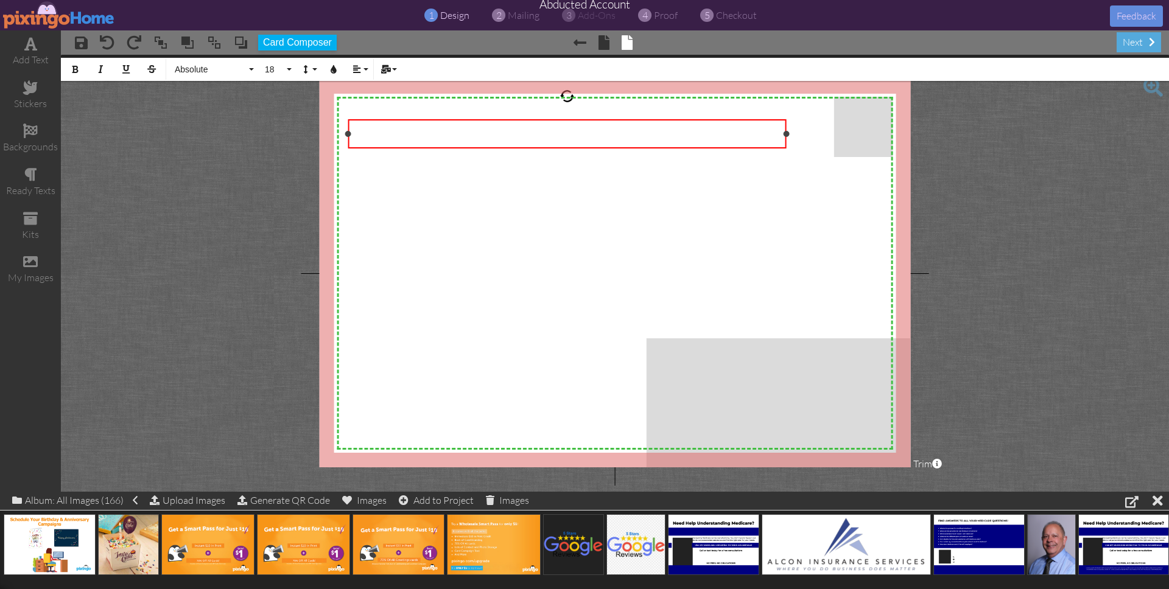
click at [402, 133] on div "​" at bounding box center [567, 134] width 429 height 20
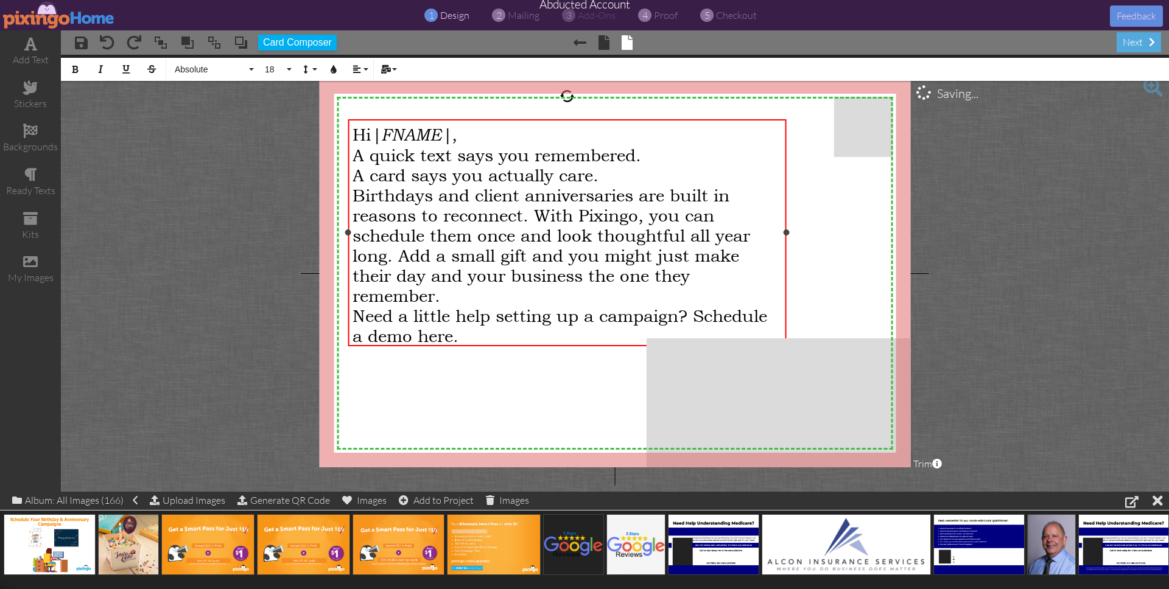
drag, startPoint x: 413, startPoint y: 138, endPoint x: 397, endPoint y: 139, distance: 16.5
click at [413, 139] on span "|FNAME|" at bounding box center [411, 134] width 81 height 21
click at [381, 134] on span "|FNAME|" at bounding box center [411, 134] width 81 height 21
drag, startPoint x: 393, startPoint y: 136, endPoint x: 455, endPoint y: 135, distance: 62.1
click at [452, 135] on span "|FNAME|" at bounding box center [411, 134] width 81 height 21
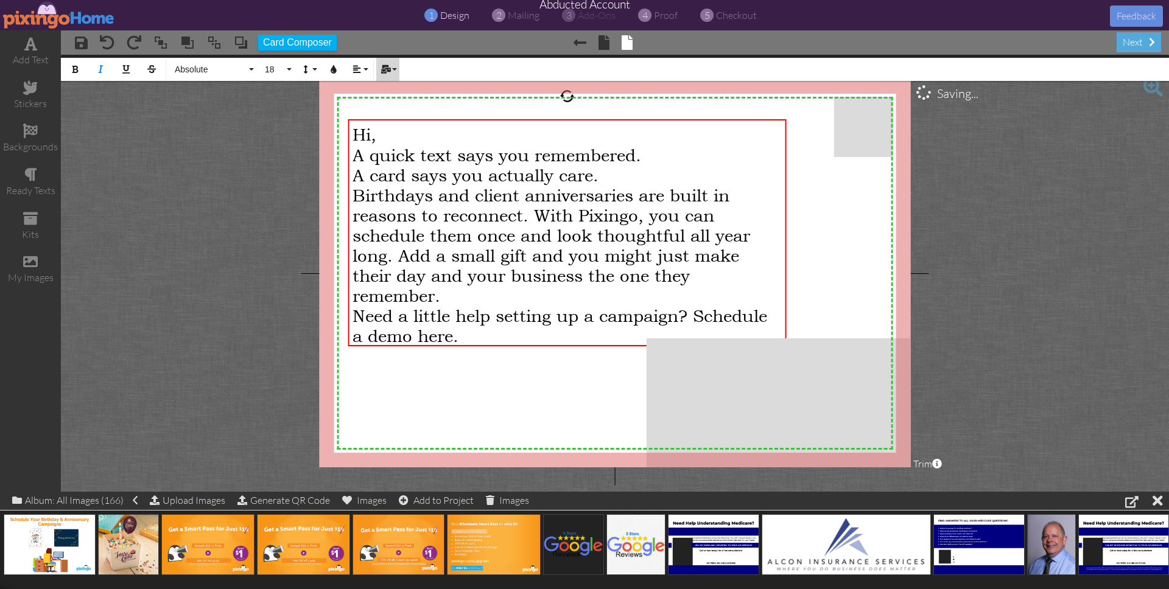
click at [393, 74] on button "Mail Merge" at bounding box center [387, 69] width 23 height 23
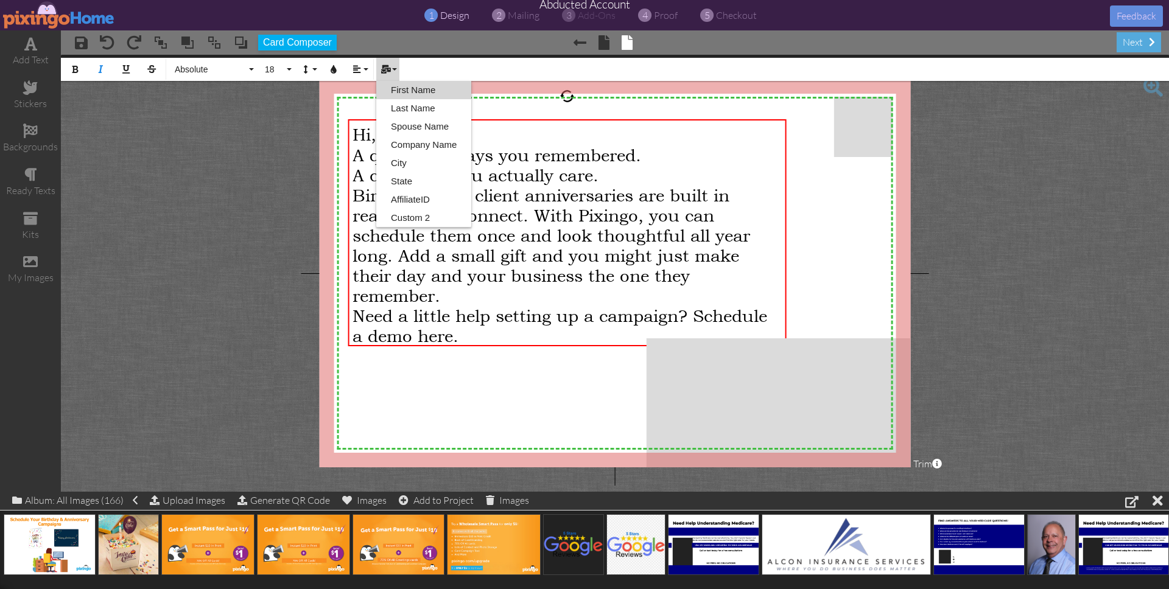
click at [399, 90] on link "First Name" at bounding box center [423, 90] width 95 height 18
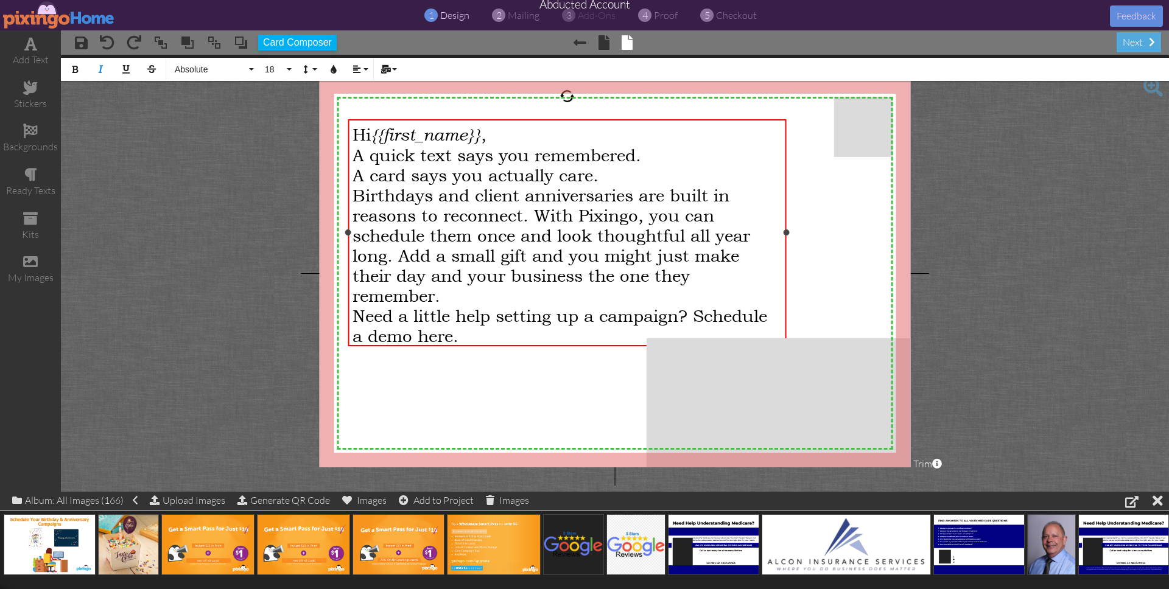
click at [501, 138] on div "Hi {{first_name}} ," at bounding box center [567, 134] width 429 height 21
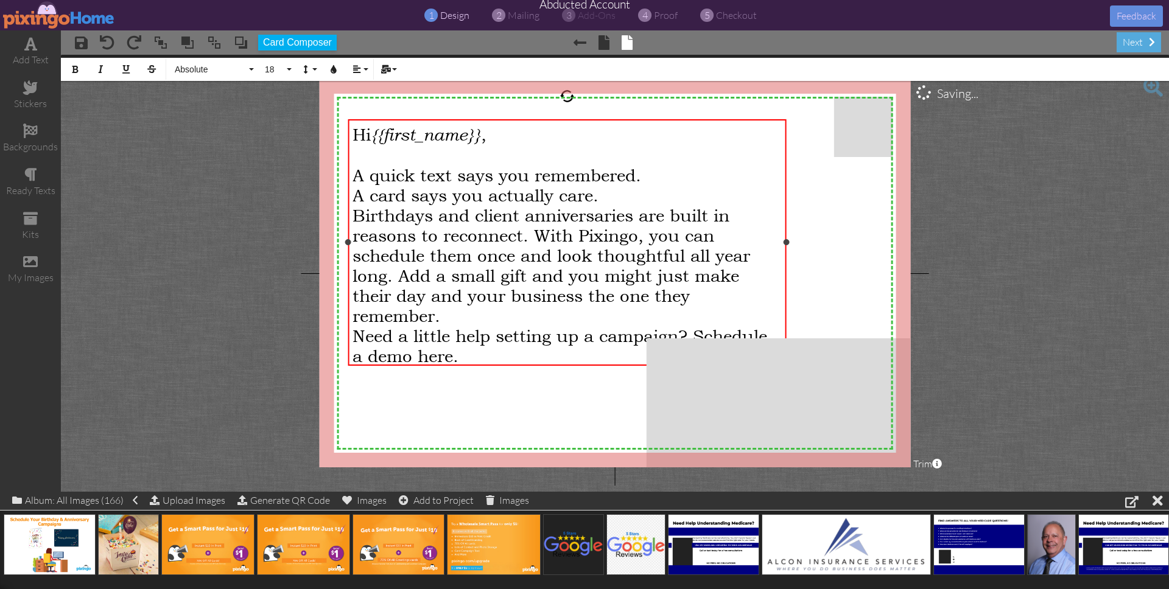
click at [629, 198] on div "A quick text says you remembered. A card says you actually care." at bounding box center [567, 185] width 429 height 40
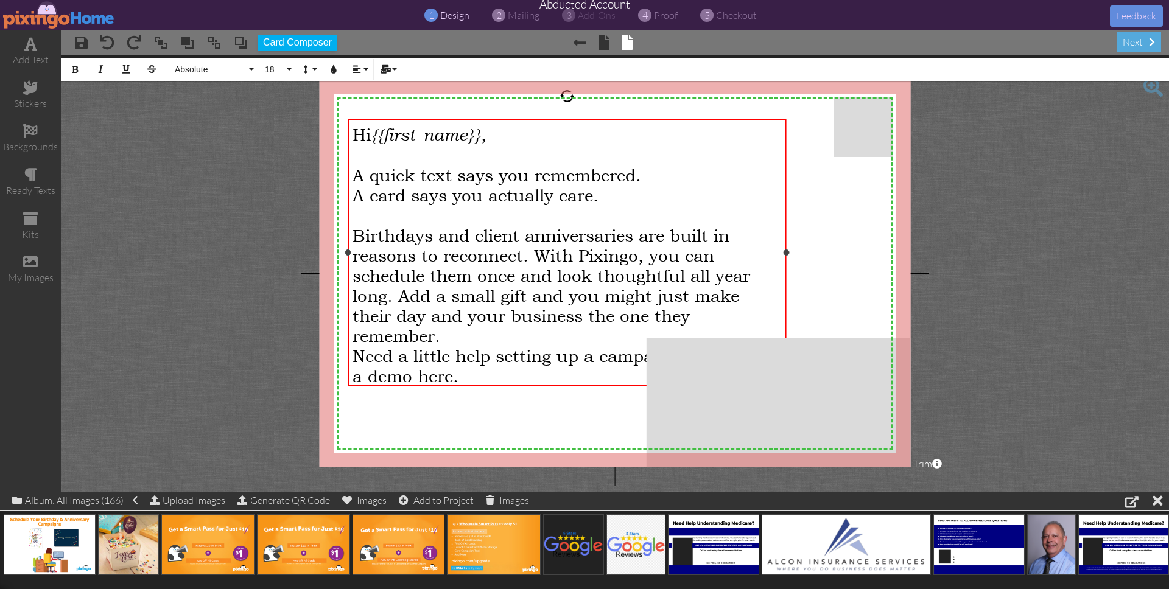
click at [479, 334] on div "Birthdays and client anniversaries are built in reasons to reconnect. With Pixi…" at bounding box center [567, 285] width 429 height 121
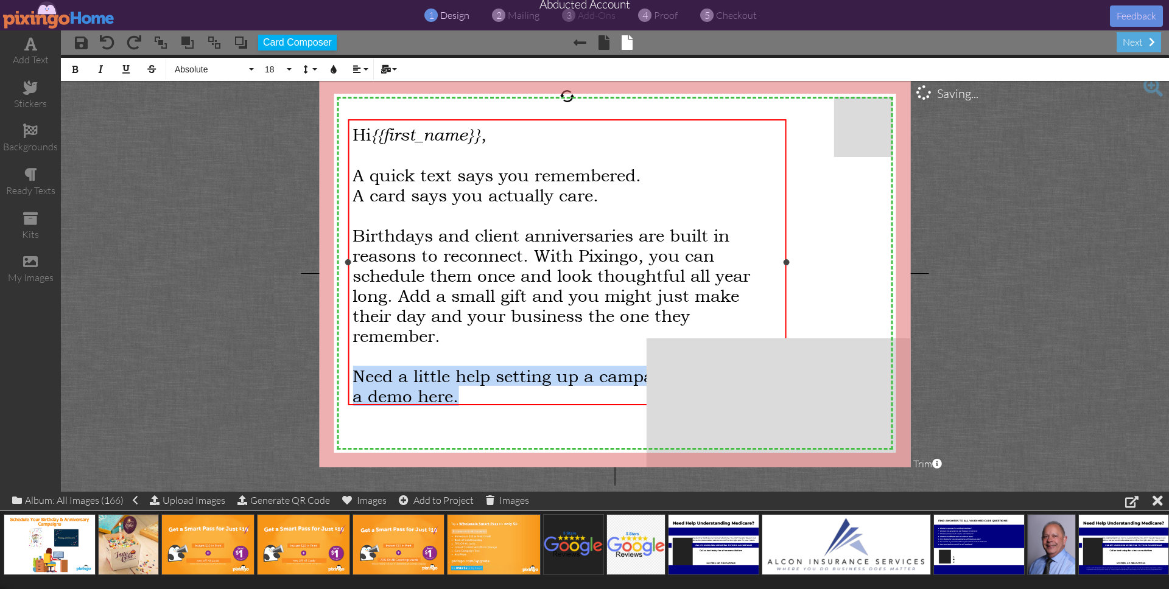
drag, startPoint x: 357, startPoint y: 370, endPoint x: 578, endPoint y: 399, distance: 222.4
click at [588, 401] on div "Hi {{first_name}} , ​ A quick text says you remembered. A card says you actuall…" at bounding box center [567, 264] width 438 height 291
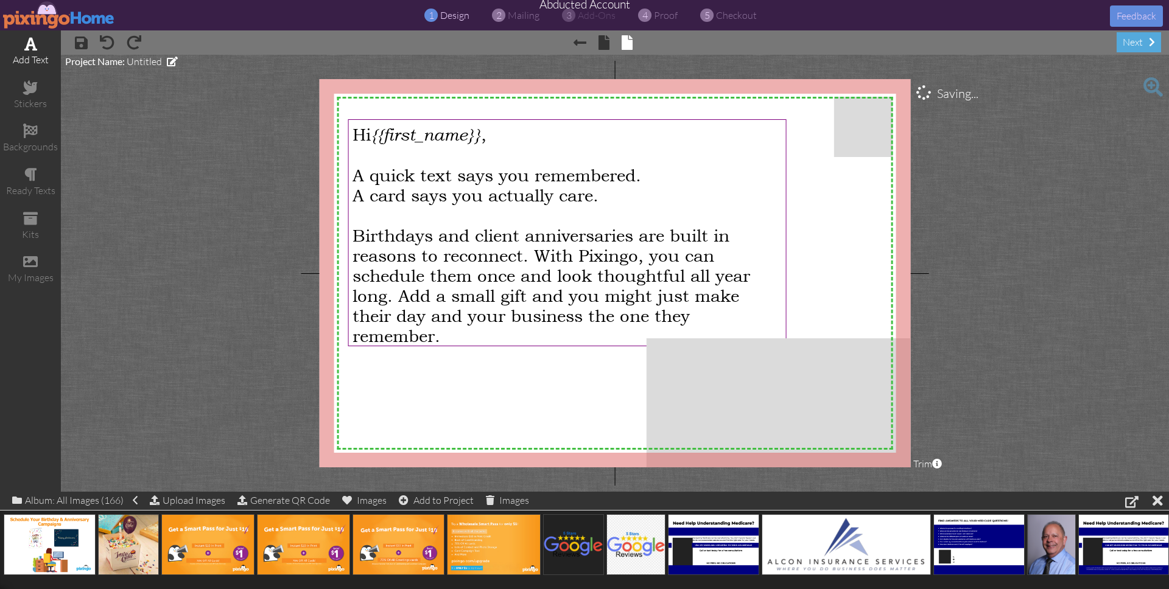
click at [25, 47] on span at bounding box center [30, 44] width 13 height 15
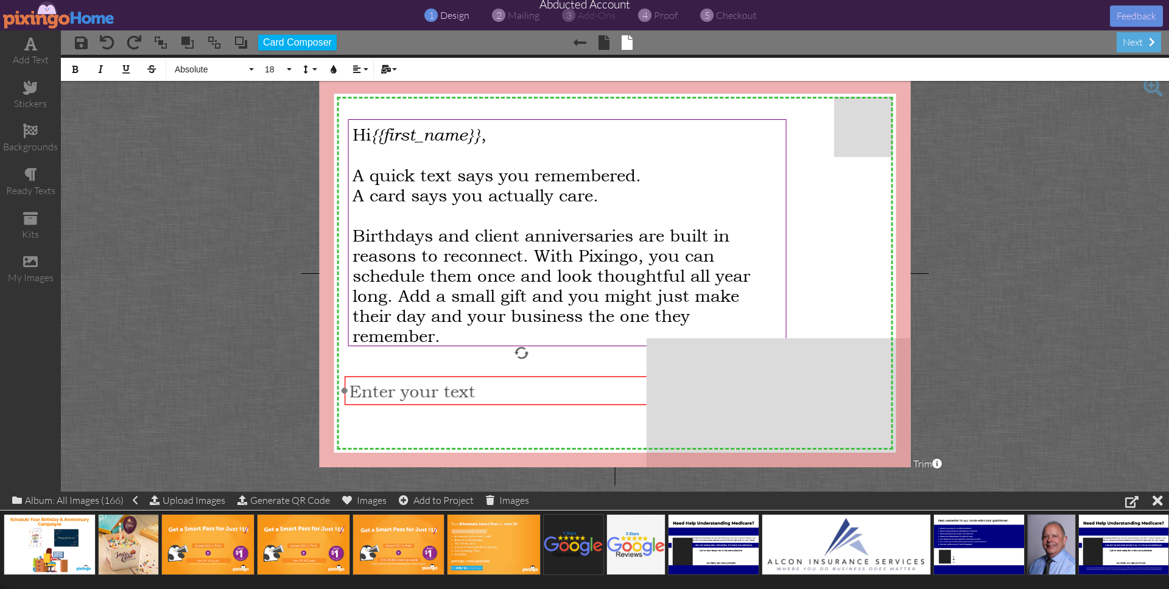
drag, startPoint x: 676, startPoint y: 176, endPoint x: 583, endPoint y: 401, distance: 243.2
click at [583, 401] on div "​ Enter your text ​" at bounding box center [522, 390] width 355 height 29
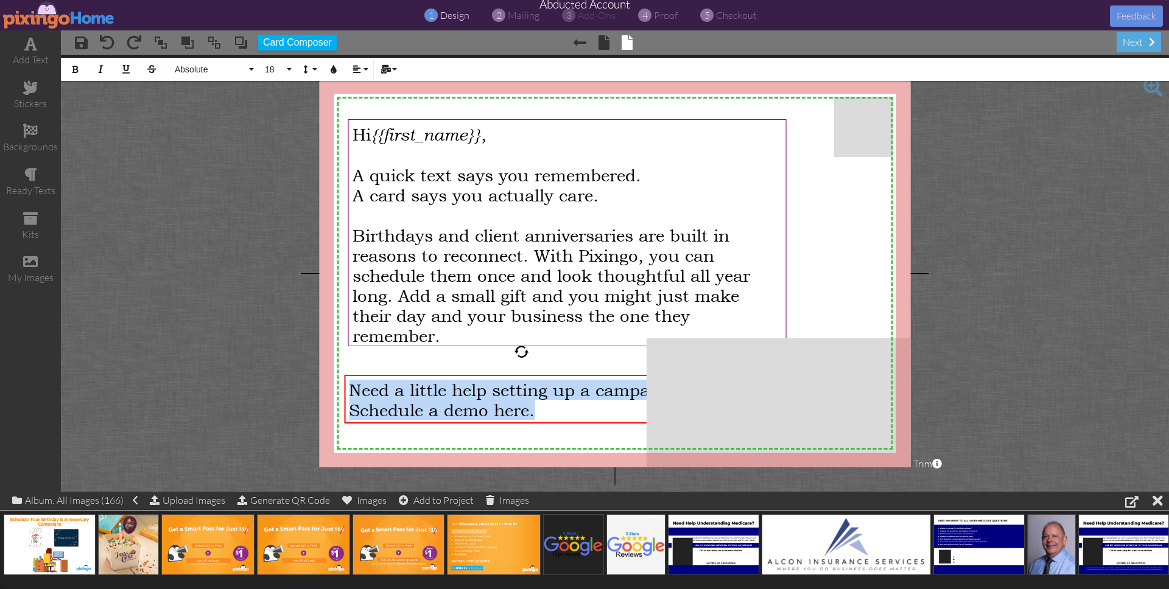
drag, startPoint x: 584, startPoint y: 418, endPoint x: 593, endPoint y: 362, distance: 57.4
click at [596, 353] on div "X X X X X X X X X X X X X X X X X X X X X X X X X X X X X X X X X X X X X X X X…" at bounding box center [615, 273] width 591 height 388
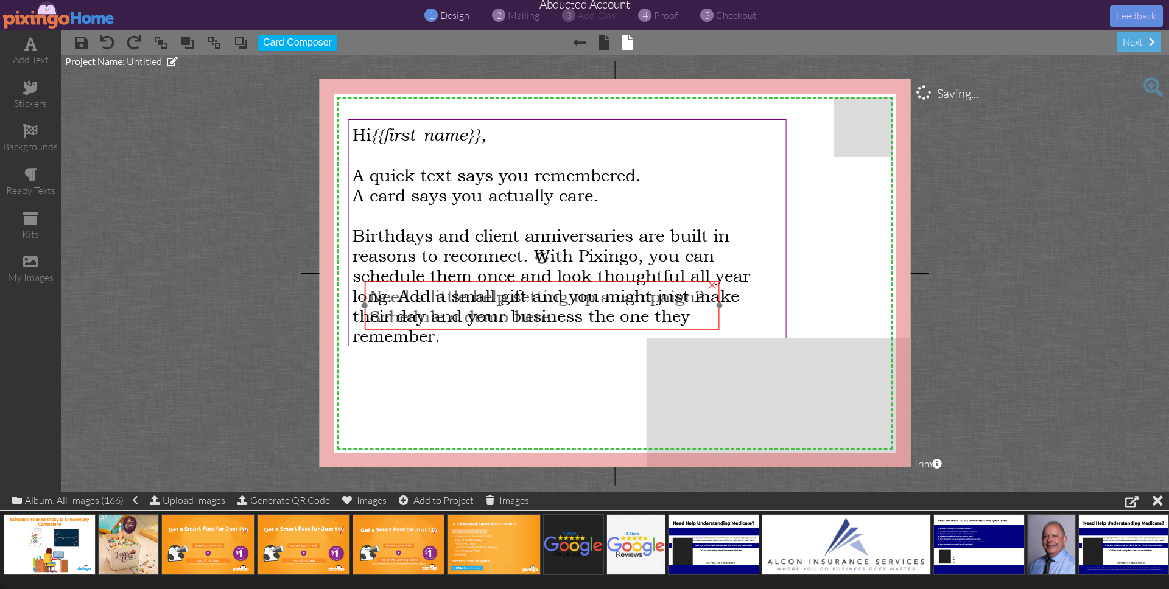
drag, startPoint x: 586, startPoint y: 423, endPoint x: 610, endPoint y: 327, distance: 99.2
click at [603, 323] on div "Need a little help setting up a campaign? Schedule a demo here." at bounding box center [542, 305] width 355 height 49
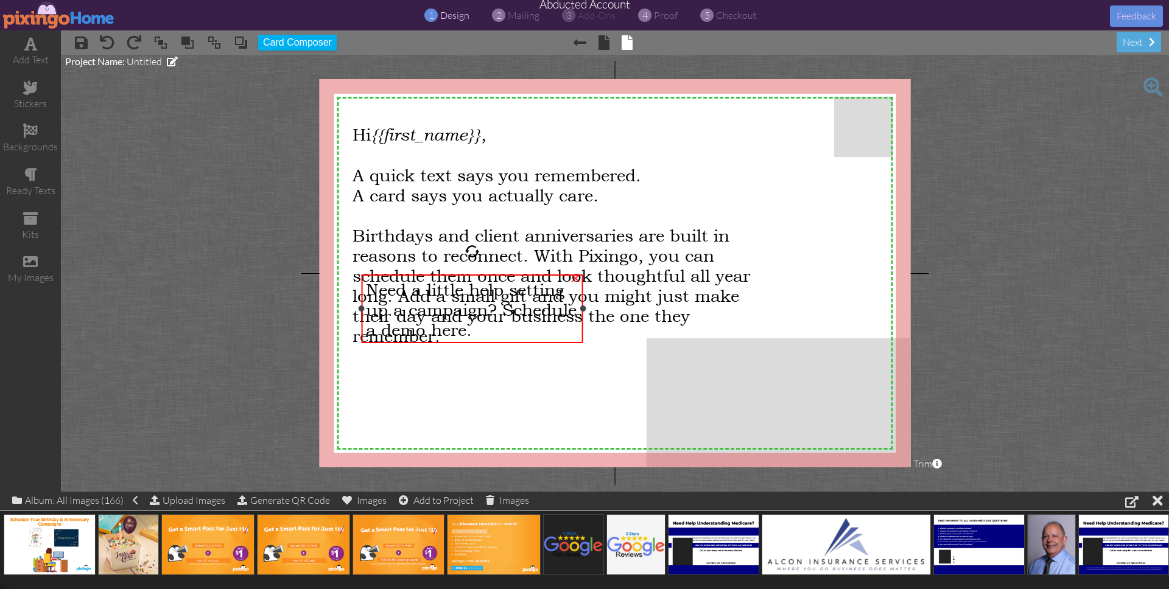
drag, startPoint x: 699, startPoint y: 297, endPoint x: 583, endPoint y: 297, distance: 116.3
click at [583, 297] on div "Need a little help setting up a campaign? Schedule a demo here. ×" at bounding box center [473, 309] width 222 height 69
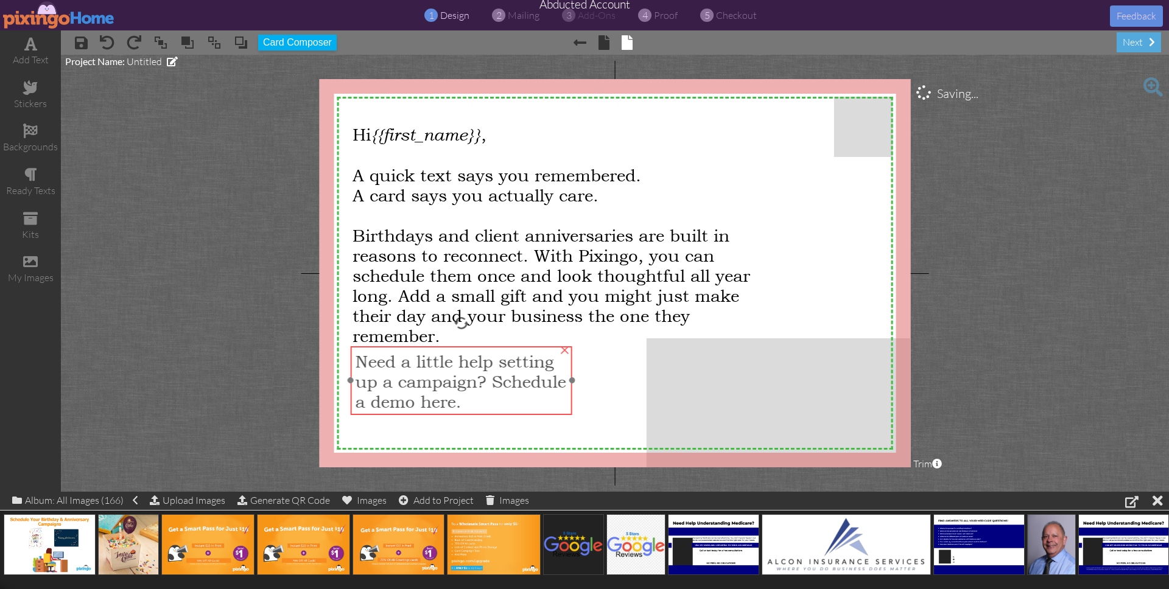
drag, startPoint x: 510, startPoint y: 339, endPoint x: 547, endPoint y: 426, distance: 94.4
click at [499, 411] on div "Need a little help setting up a campaign? Schedule a demo here." at bounding box center [462, 380] width 222 height 69
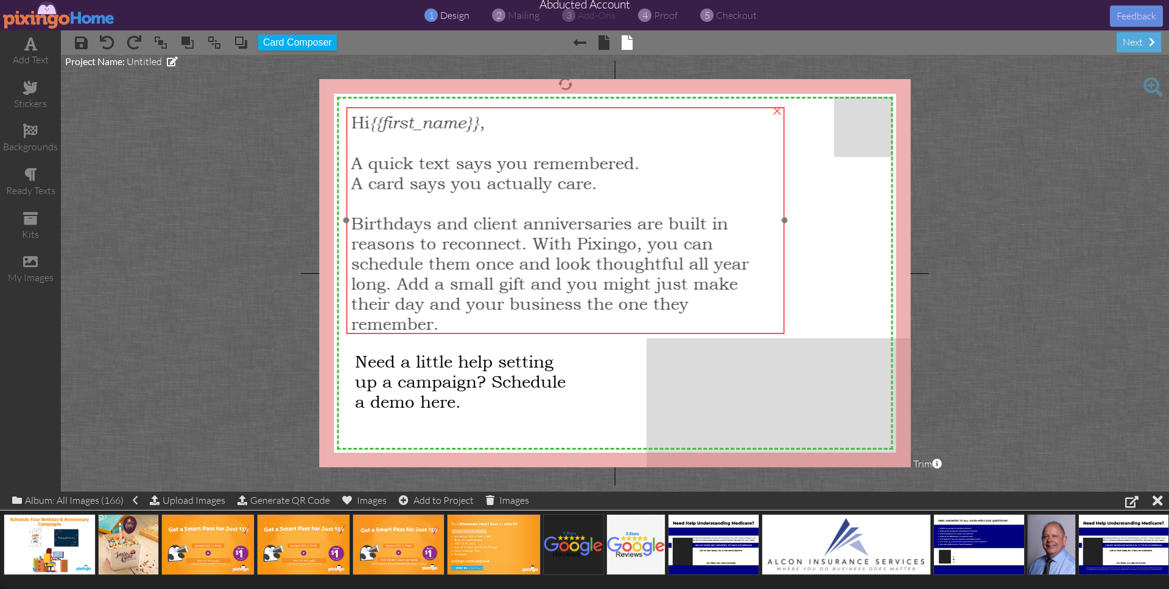
drag, startPoint x: 524, startPoint y: 287, endPoint x: 522, endPoint y: 275, distance: 12.3
click at [522, 275] on span "Birthdays and client anniversaries are built in reasons to reconnect. With Pixi…" at bounding box center [550, 273] width 398 height 121
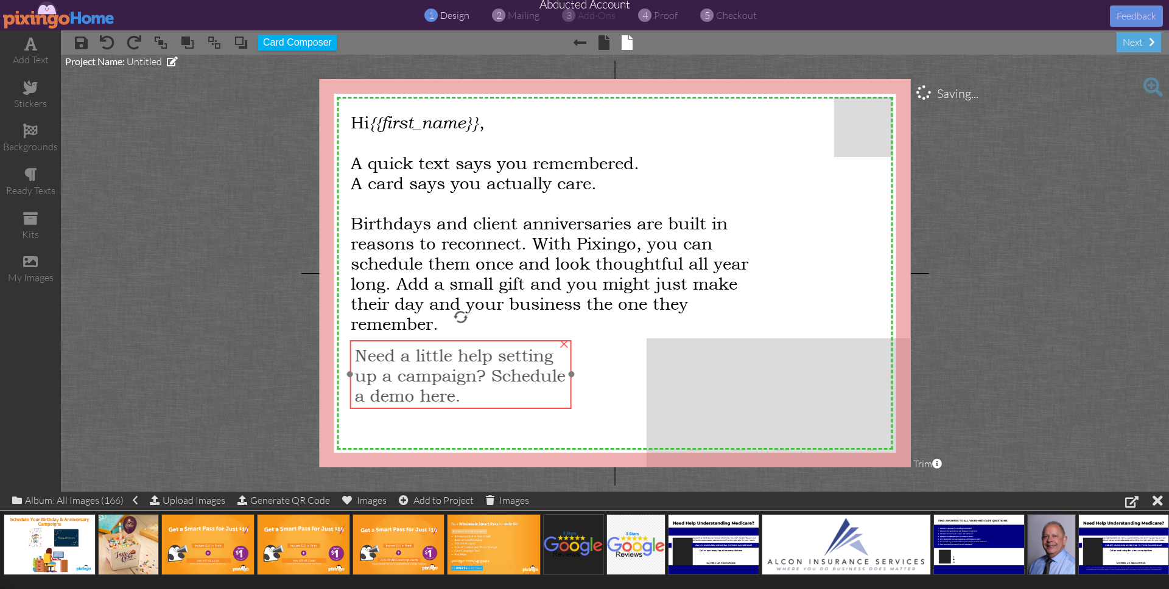
drag, startPoint x: 460, startPoint y: 372, endPoint x: 459, endPoint y: 366, distance: 6.1
click at [459, 366] on span "Need a little help setting up a campaign? Schedule a demo here." at bounding box center [459, 375] width 211 height 60
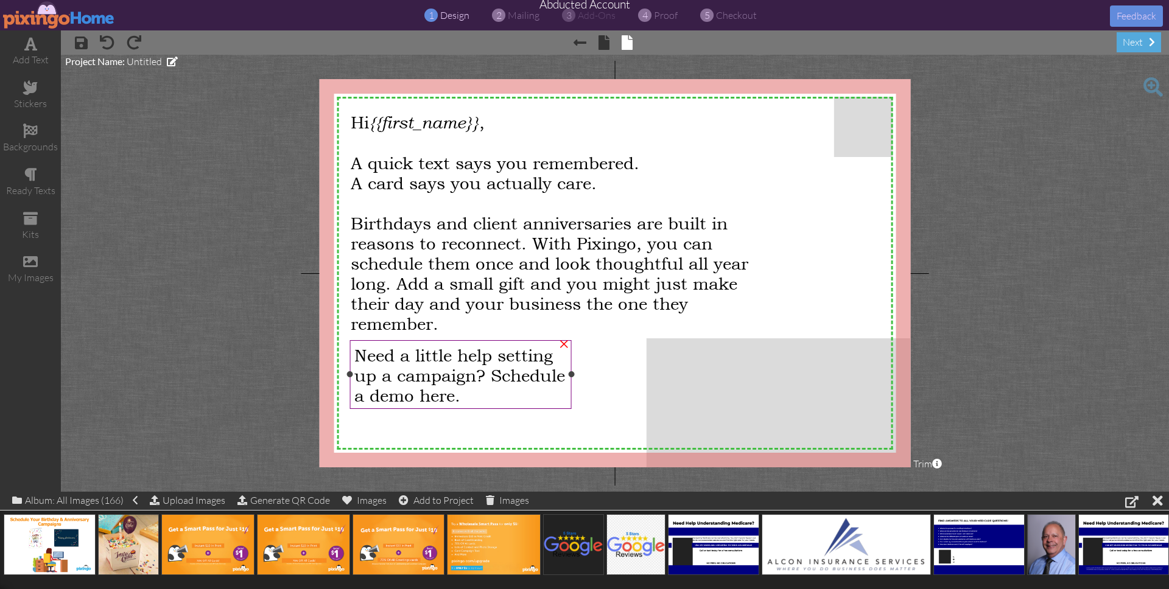
click at [418, 399] on span "Need a little help setting up a campaign? Schedule a demo here." at bounding box center [459, 375] width 211 height 60
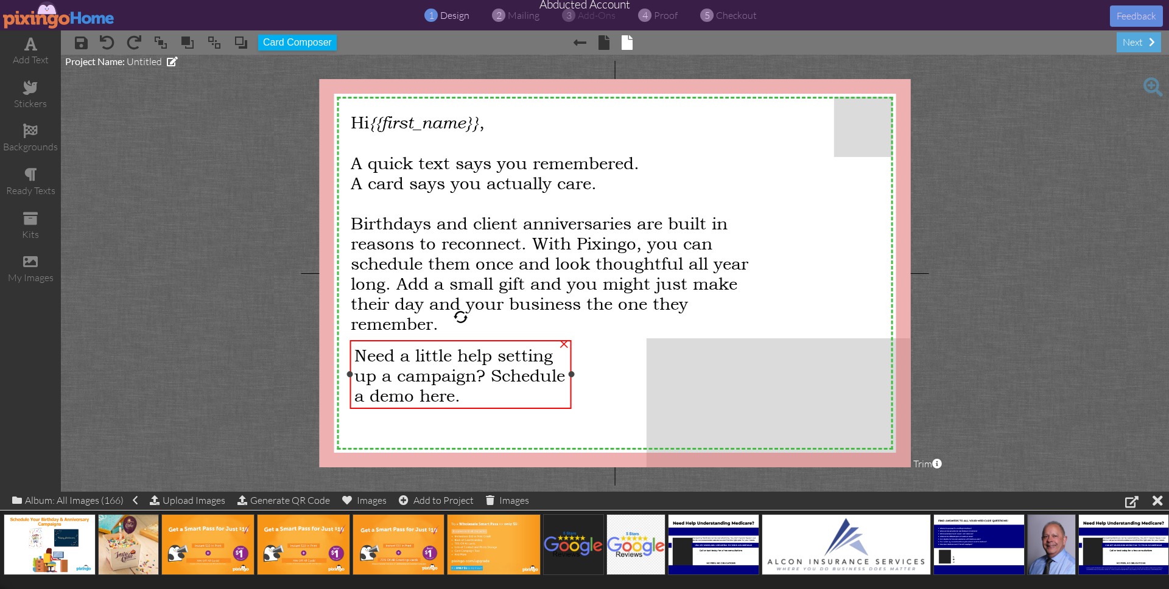
click at [357, 395] on span "Need a little help setting up a campaign? Schedule a demo here." at bounding box center [459, 375] width 211 height 60
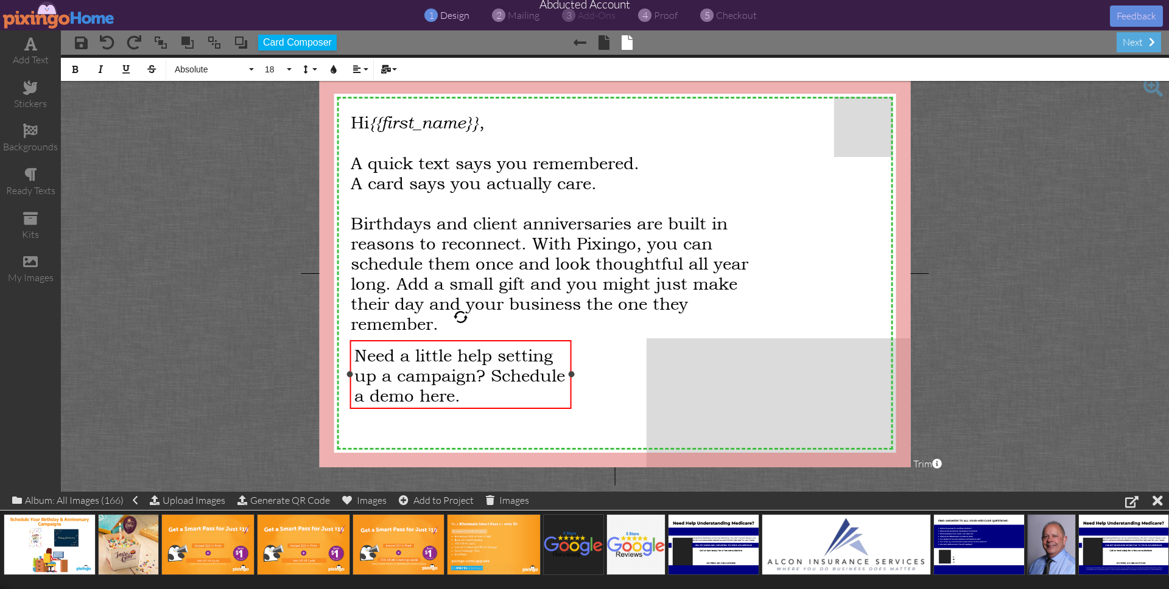
click at [357, 395] on span "Need a little help setting up a campaign? Schedule a demo here." at bounding box center [459, 375] width 211 height 60
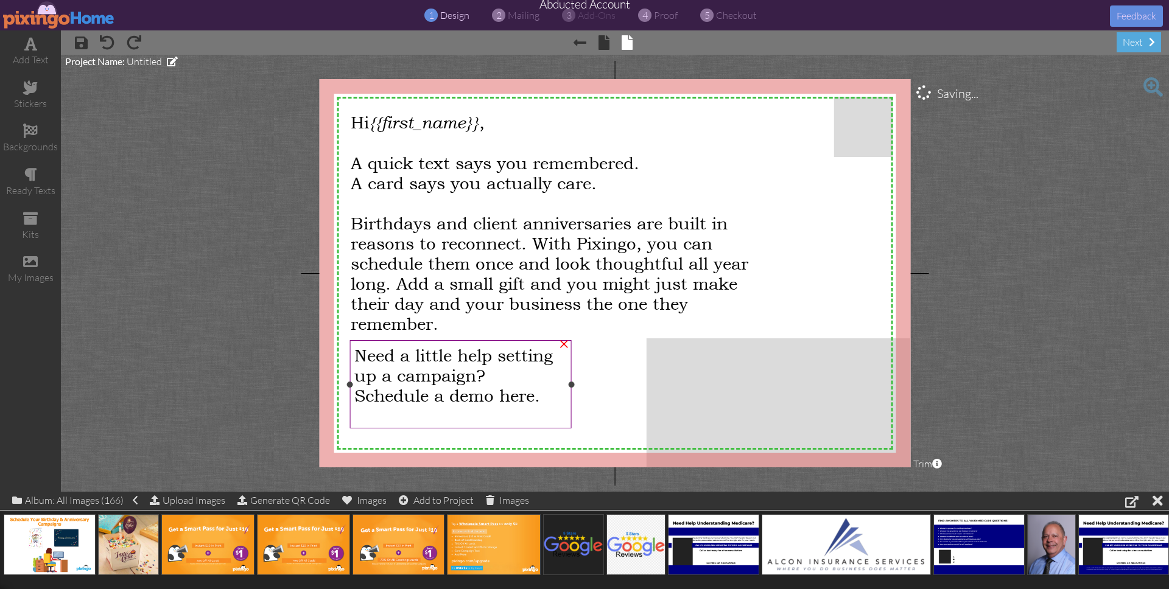
click at [437, 392] on span "Schedule a demo here." at bounding box center [447, 395] width 186 height 20
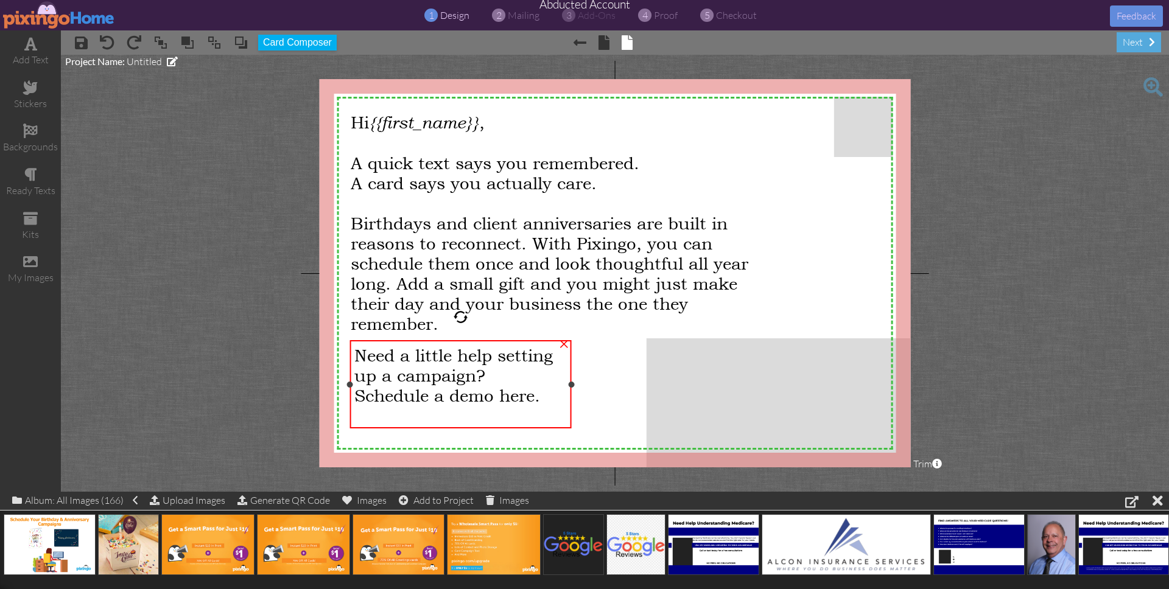
click at [437, 392] on span "Schedule a demo here." at bounding box center [447, 395] width 186 height 20
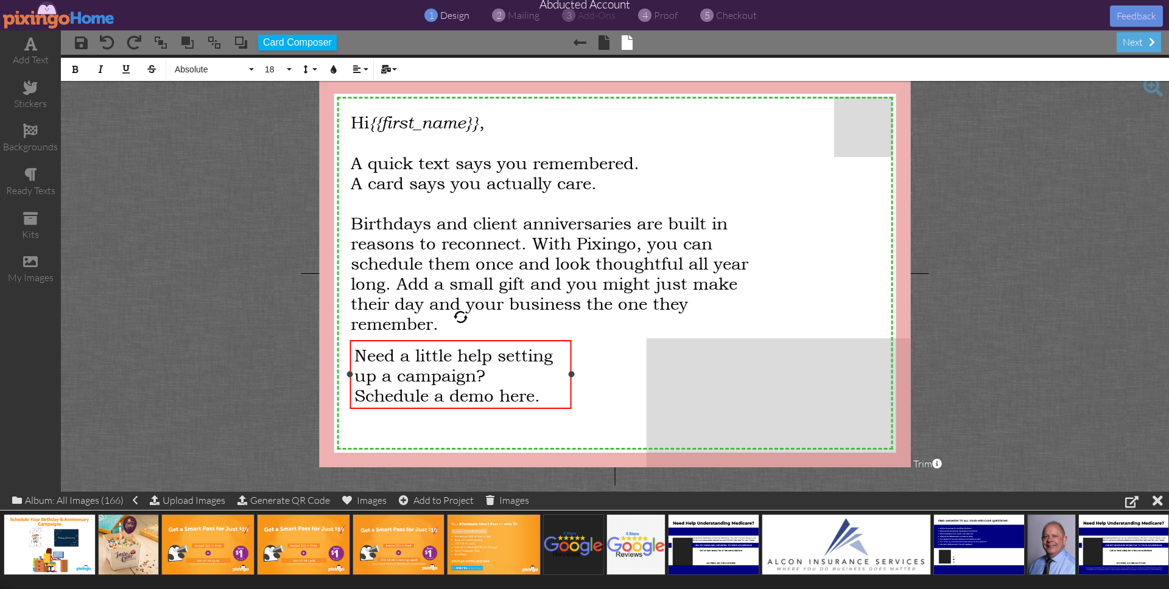
click at [491, 371] on span "Need a little help setting up a campaign?" at bounding box center [453, 365] width 199 height 40
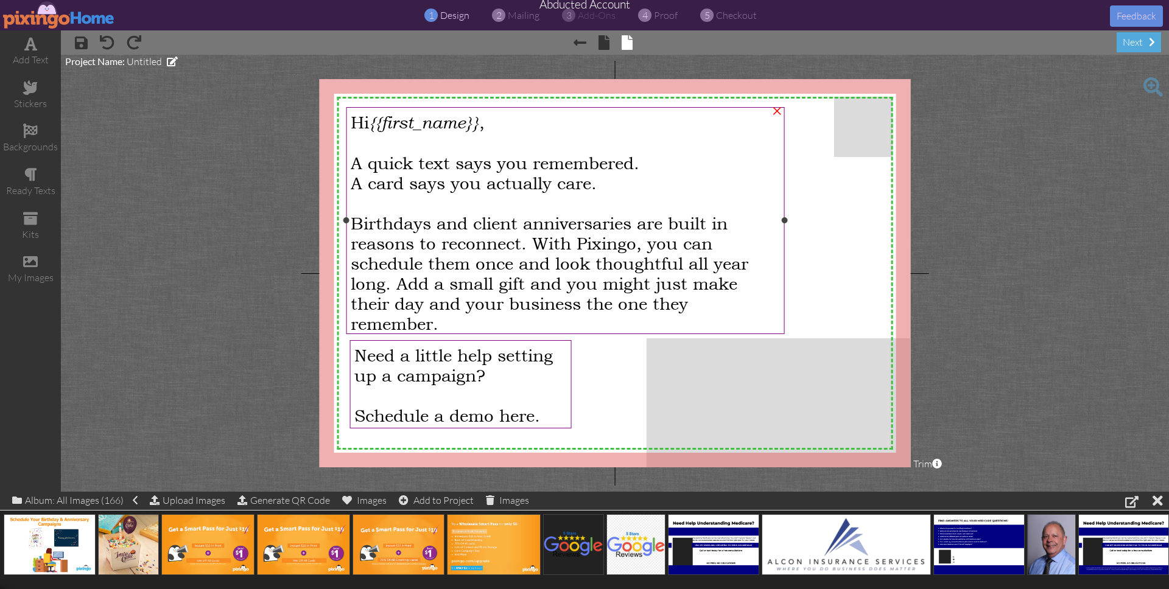
click at [407, 258] on span "Birthdays and client anniversaries are built in reasons to reconnect. With Pixi…" at bounding box center [550, 273] width 398 height 121
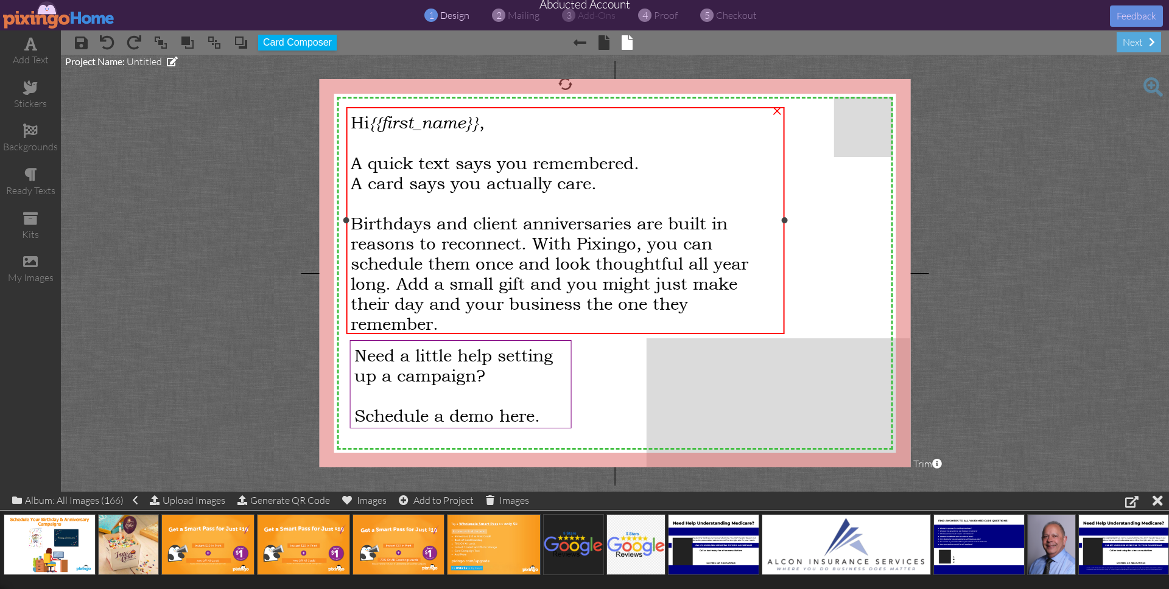
click at [407, 258] on span "Birthdays and client anniversaries are built in reasons to reconnect. With Pixi…" at bounding box center [550, 273] width 398 height 121
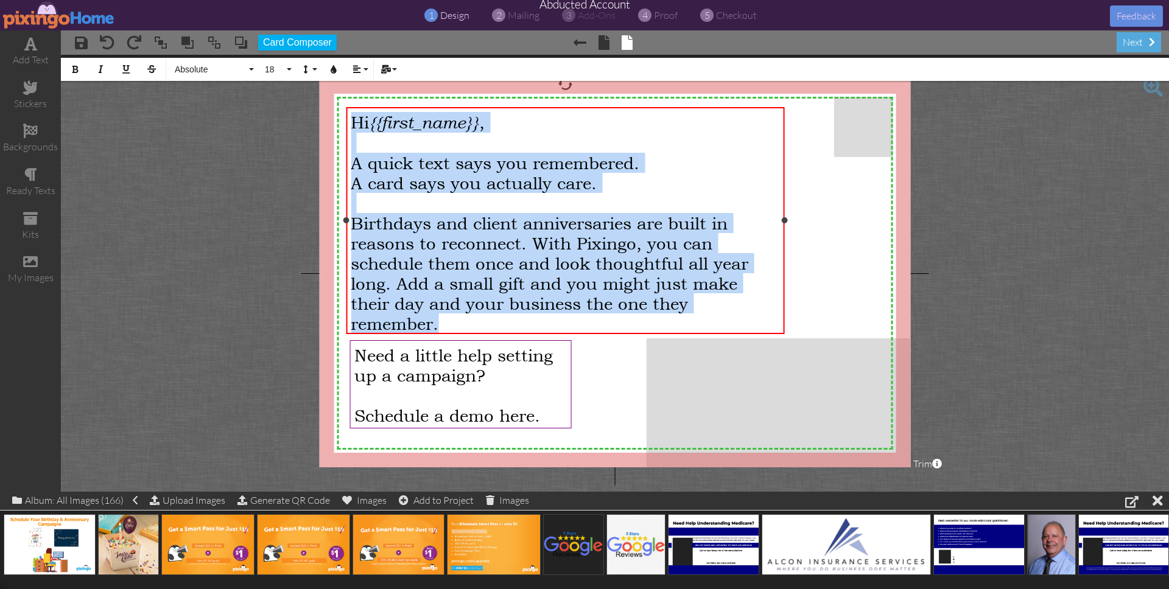
drag, startPoint x: 351, startPoint y: 123, endPoint x: 471, endPoint y: 322, distance: 232.8
click at [471, 322] on div "Hi {{first_name}} , A quick text says you remembered. A card says you actually …" at bounding box center [565, 223] width 429 height 222
click at [202, 70] on span "Absolute" at bounding box center [210, 70] width 73 height 10
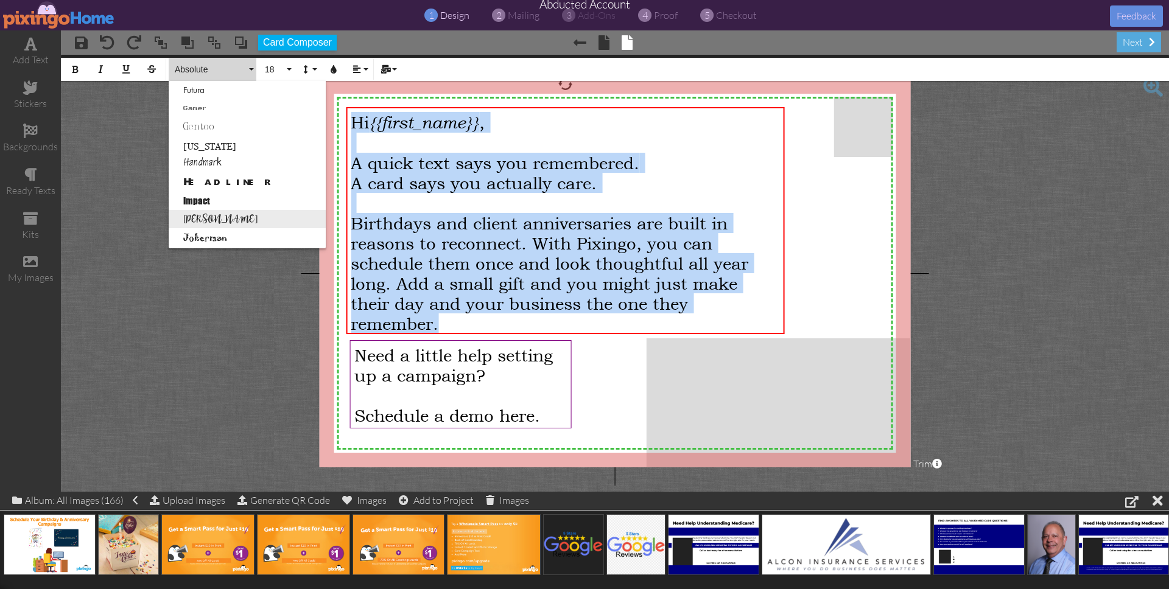
scroll to position [290, 0]
click at [189, 156] on ul "Absolute Adventure Algerian Aphrodite Bouquet Sky Breezy Broadway Cafe Casual S…" at bounding box center [247, 275] width 157 height 968
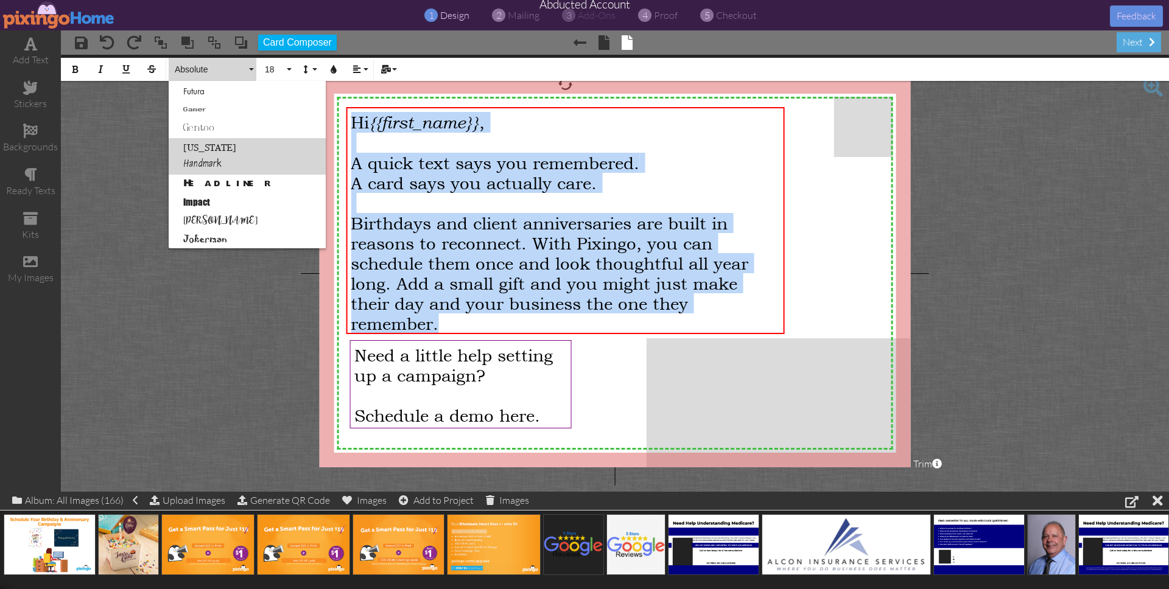
click at [189, 160] on link "Handmark" at bounding box center [247, 165] width 157 height 18
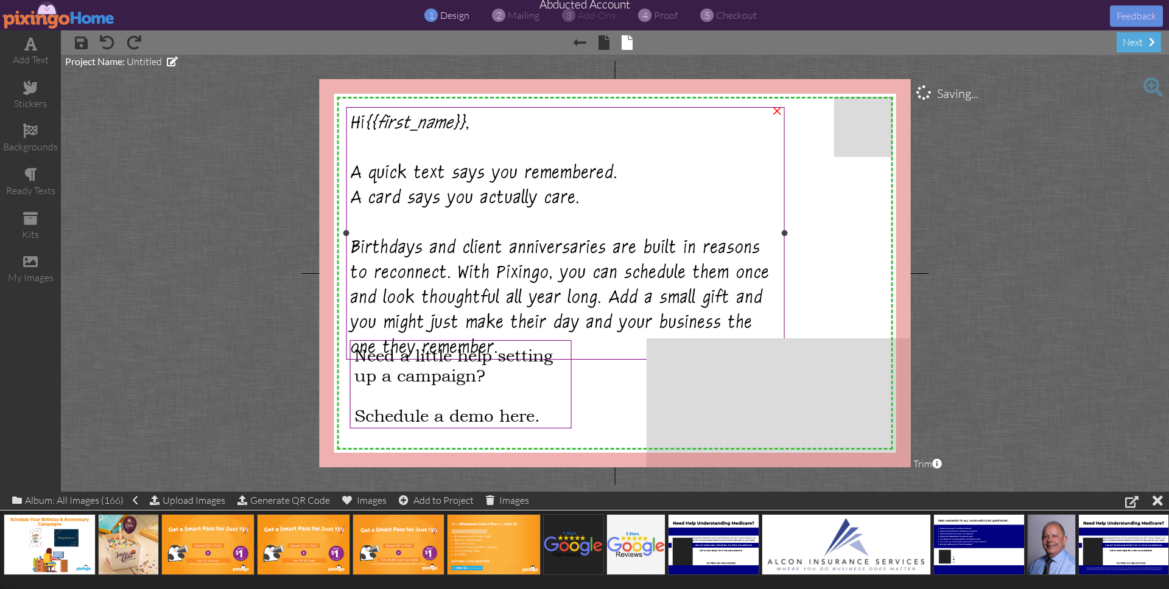
click at [668, 247] on span "Birthdays and client anniversaries are built in reasons to reconnect. With Pixi…" at bounding box center [560, 301] width 419 height 122
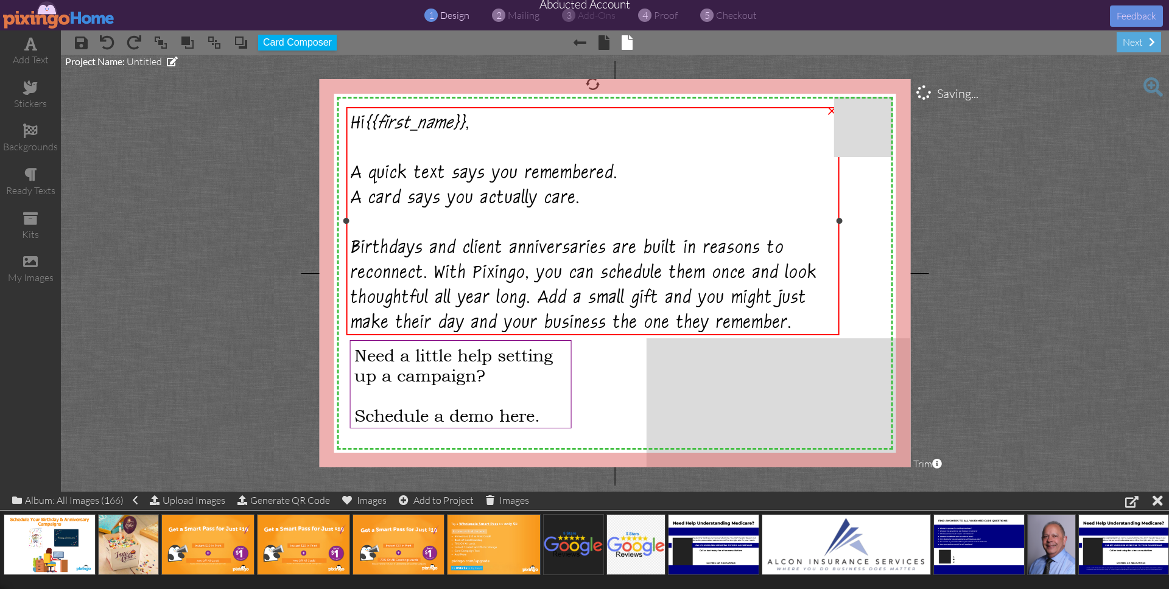
drag, startPoint x: 784, startPoint y: 233, endPoint x: 839, endPoint y: 237, distance: 55.0
click at [839, 237] on div "Hi {{first_name}} , A quick text says you remembered. A card says you actually …" at bounding box center [592, 221] width 493 height 228
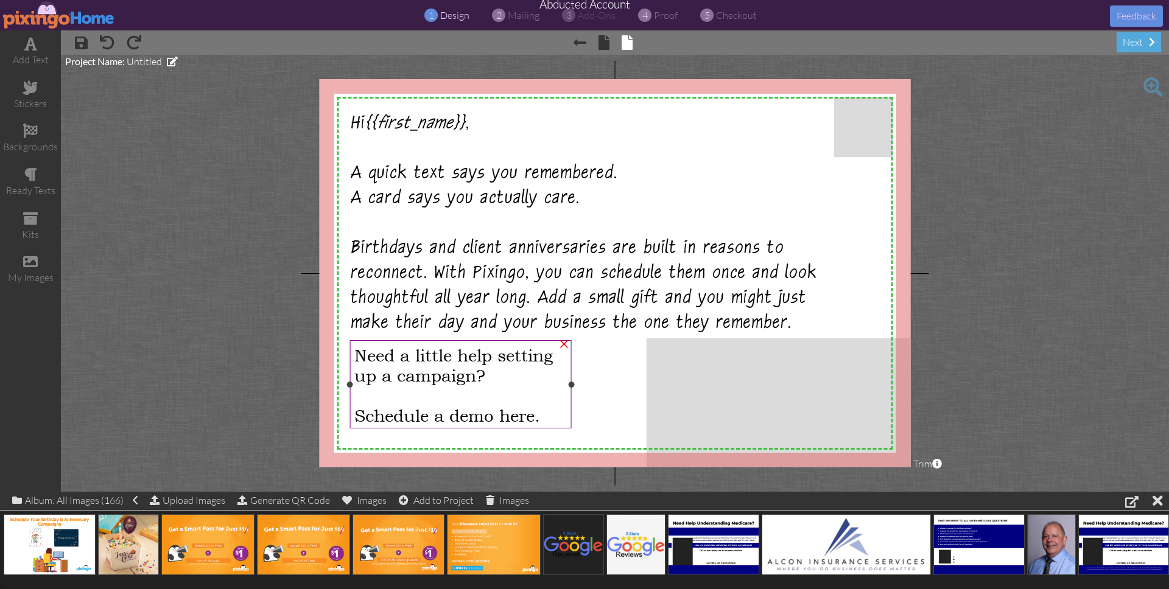
click at [482, 396] on div at bounding box center [460, 395] width 212 height 20
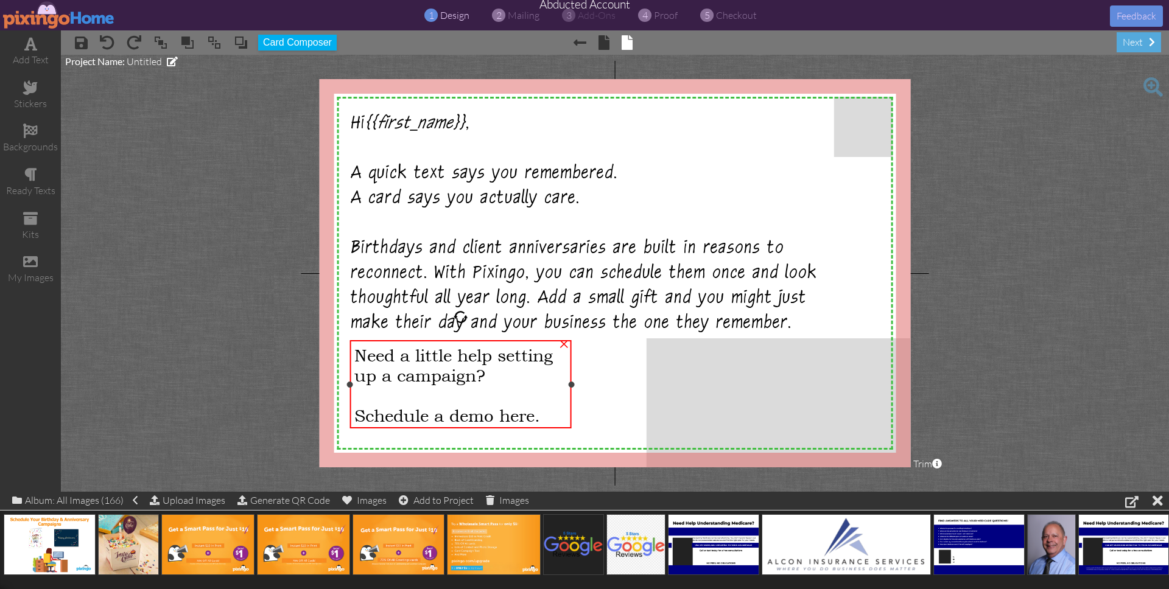
click at [399, 381] on span "Need a little help setting up a campaign?" at bounding box center [453, 365] width 199 height 40
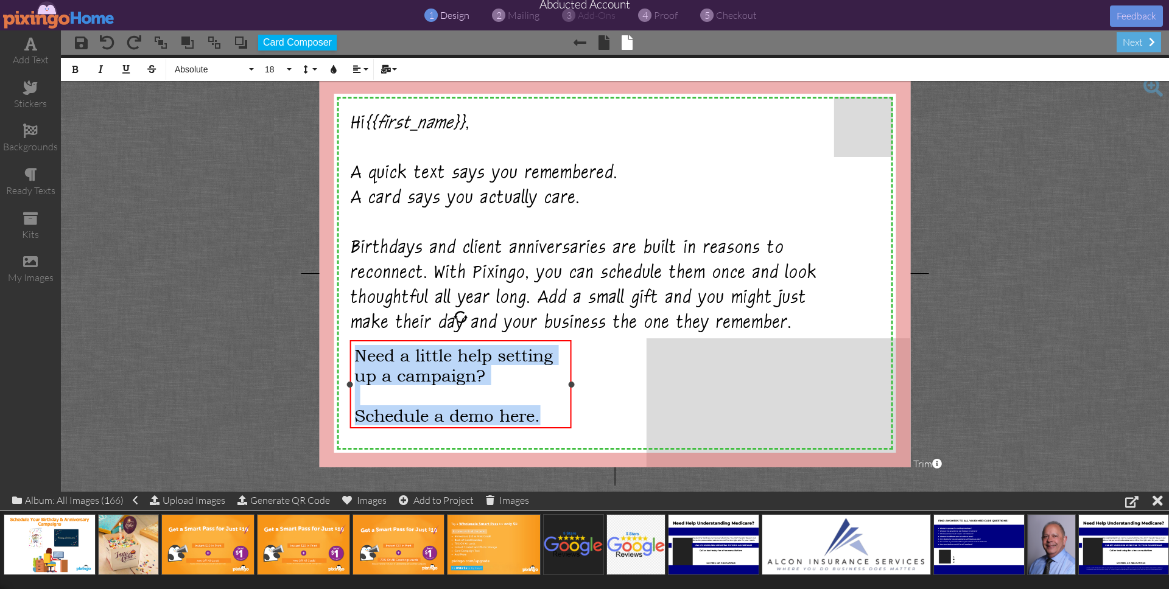
drag, startPoint x: 358, startPoint y: 359, endPoint x: 550, endPoint y: 426, distance: 203.2
click at [550, 426] on div "Need a little help setting up a campaign? Schedule a demo here." at bounding box center [461, 385] width 222 height 90
click at [177, 67] on span "Absolute" at bounding box center [210, 70] width 73 height 10
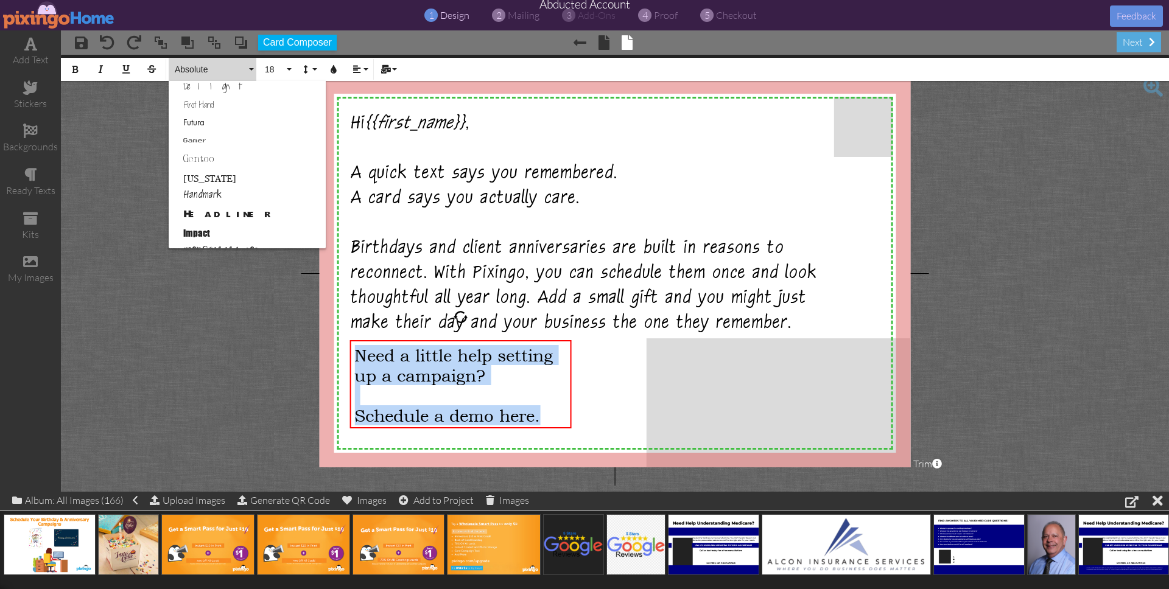
scroll to position [261, 0]
click at [199, 189] on link "Handmark" at bounding box center [247, 195] width 157 height 18
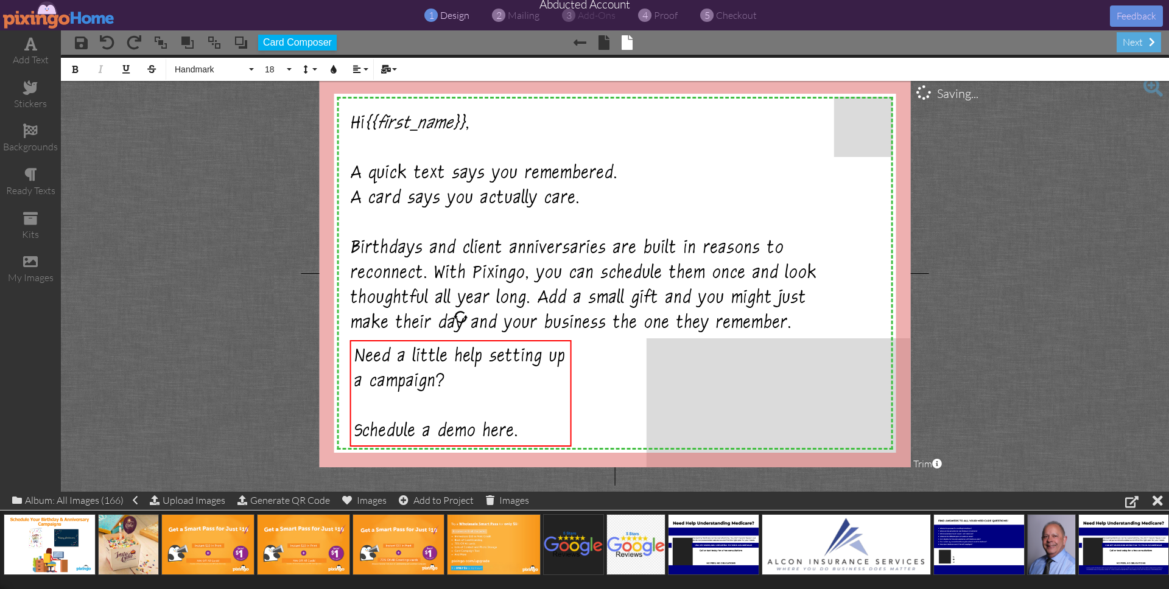
click at [979, 335] on project-studio-wrapper "X X X X X X X X X X X X X X X X X X X X X X X X X X X X X X X X X X X X X X X X…" at bounding box center [615, 273] width 1108 height 437
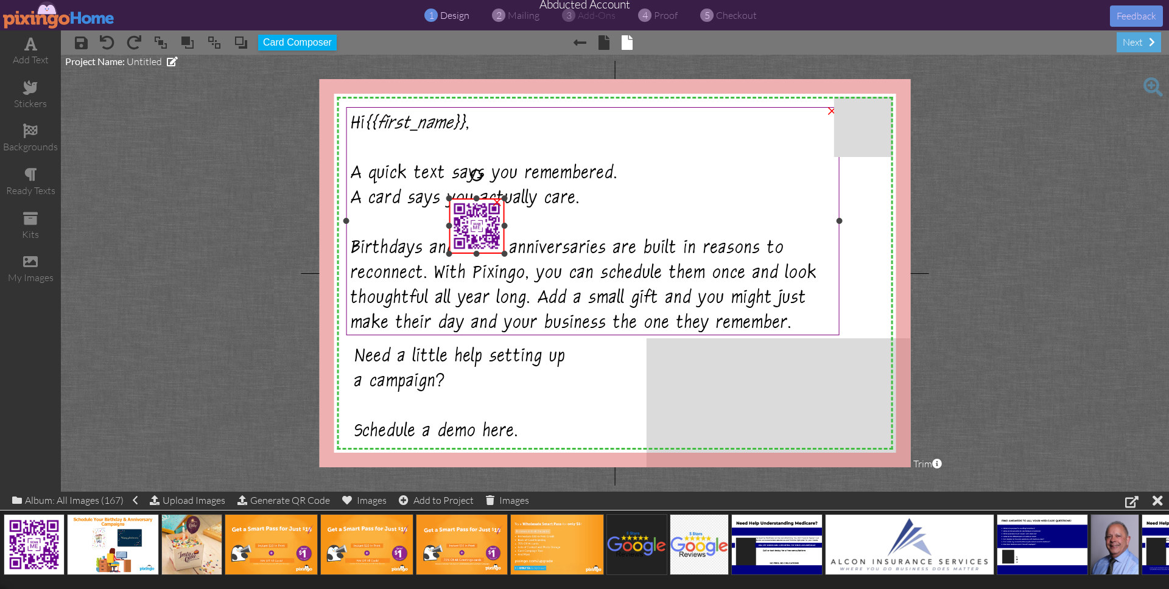
drag, startPoint x: 349, startPoint y: 98, endPoint x: 416, endPoint y: 198, distance: 120.2
click at [416, 198] on div "X X X X X X X X X X X X X X X X X X X X X X X X X X X X X X X X X X X X X X X X…" at bounding box center [615, 273] width 591 height 388
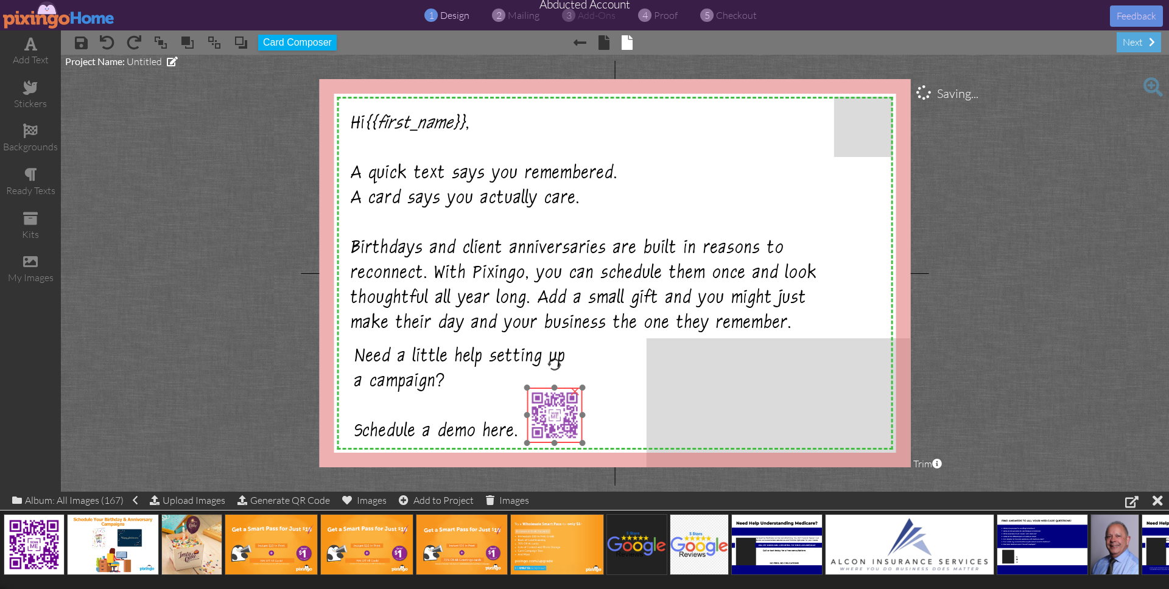
drag, startPoint x: 465, startPoint y: 223, endPoint x: 567, endPoint y: 416, distance: 217.6
click at [543, 413] on img at bounding box center [554, 415] width 55 height 55
click at [1135, 504] on div at bounding box center [1131, 501] width 13 height 15
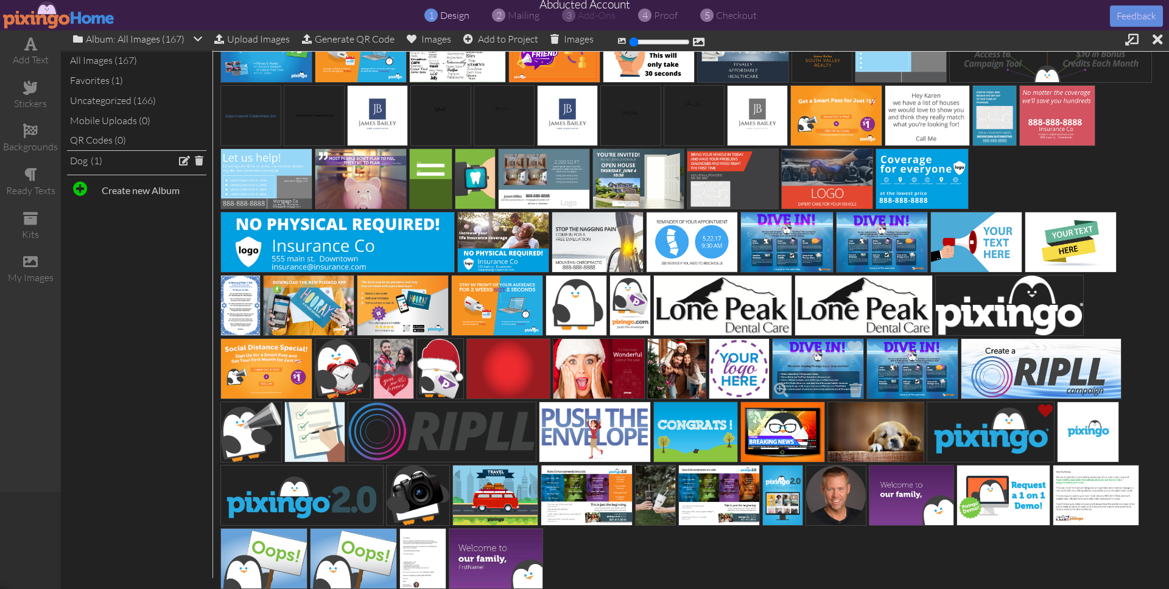
scroll to position [550, 0]
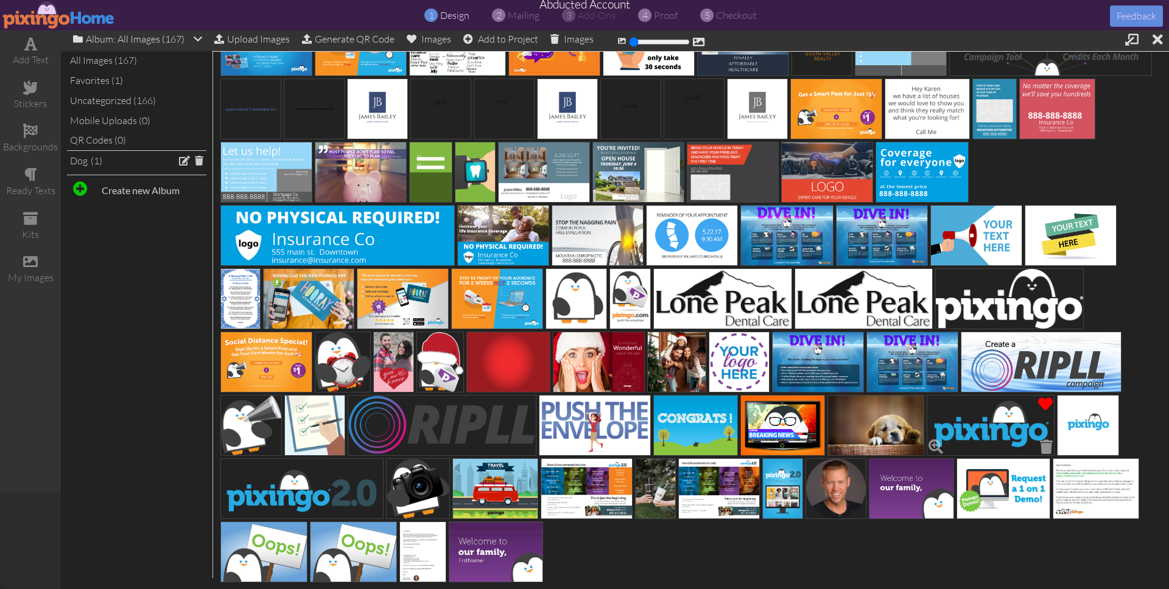
click at [1042, 405] on span at bounding box center [1045, 404] width 21 height 21
click at [1044, 401] on span at bounding box center [1045, 404] width 21 height 21
click at [936, 445] on span at bounding box center [936, 447] width 21 height 21
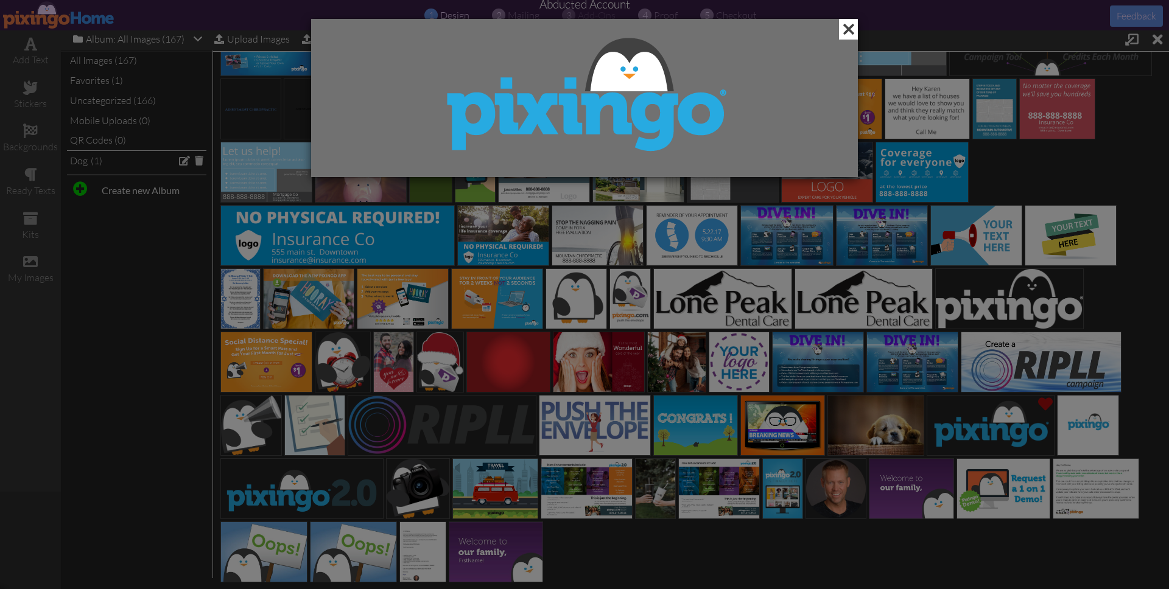
click at [845, 27] on span at bounding box center [848, 29] width 19 height 21
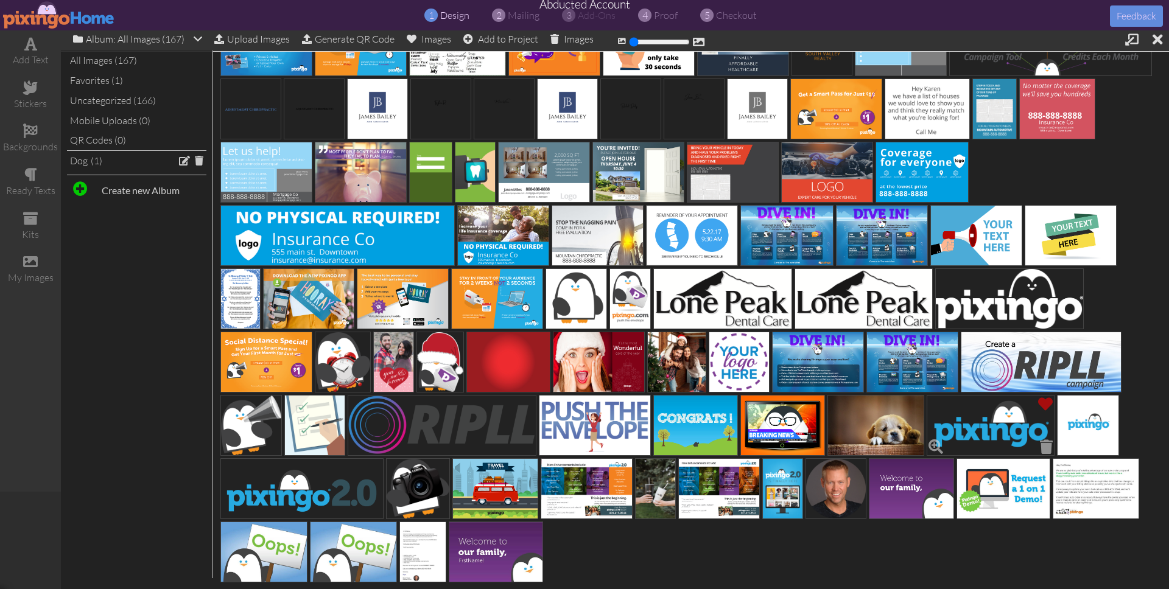
click at [986, 408] on img at bounding box center [991, 425] width 128 height 61
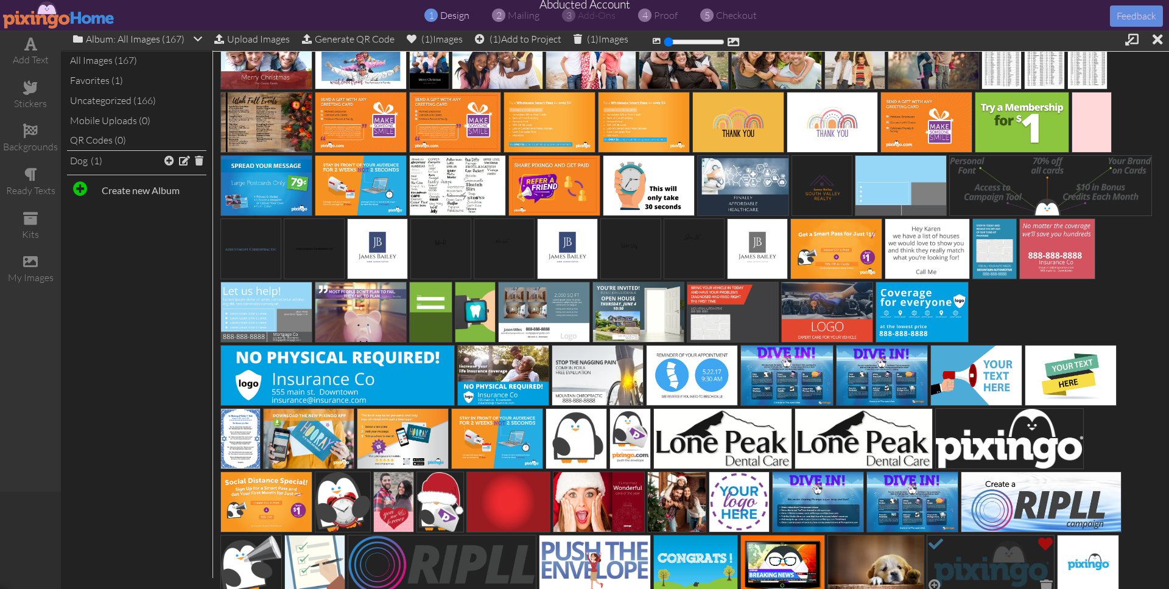
scroll to position [0, 0]
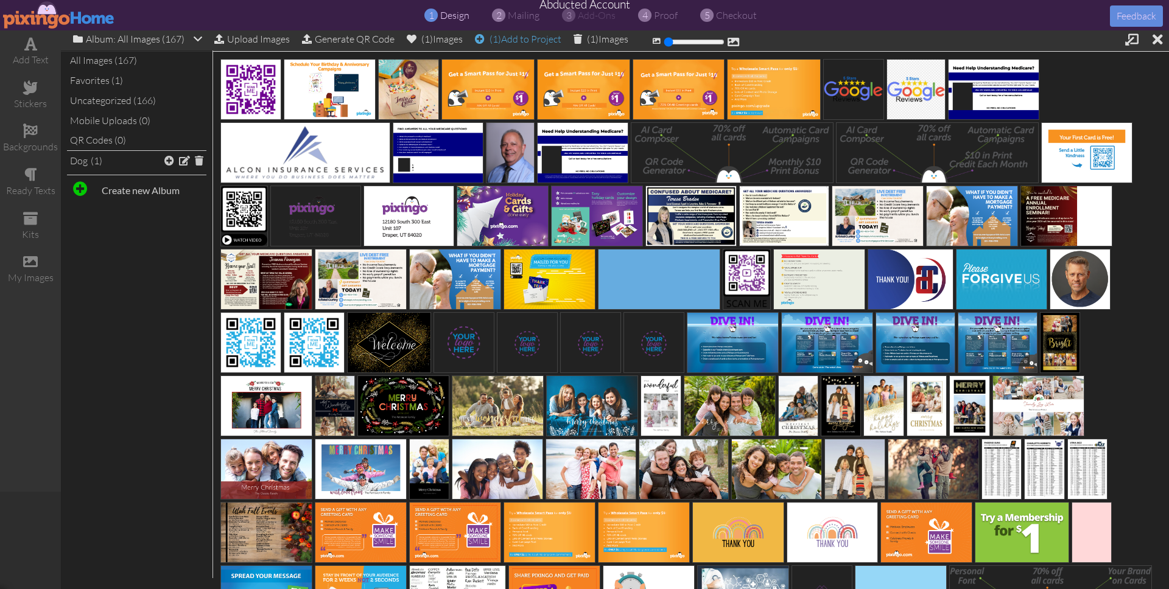
click at [509, 38] on div "(1) Add to Project" at bounding box center [518, 38] width 86 height 17
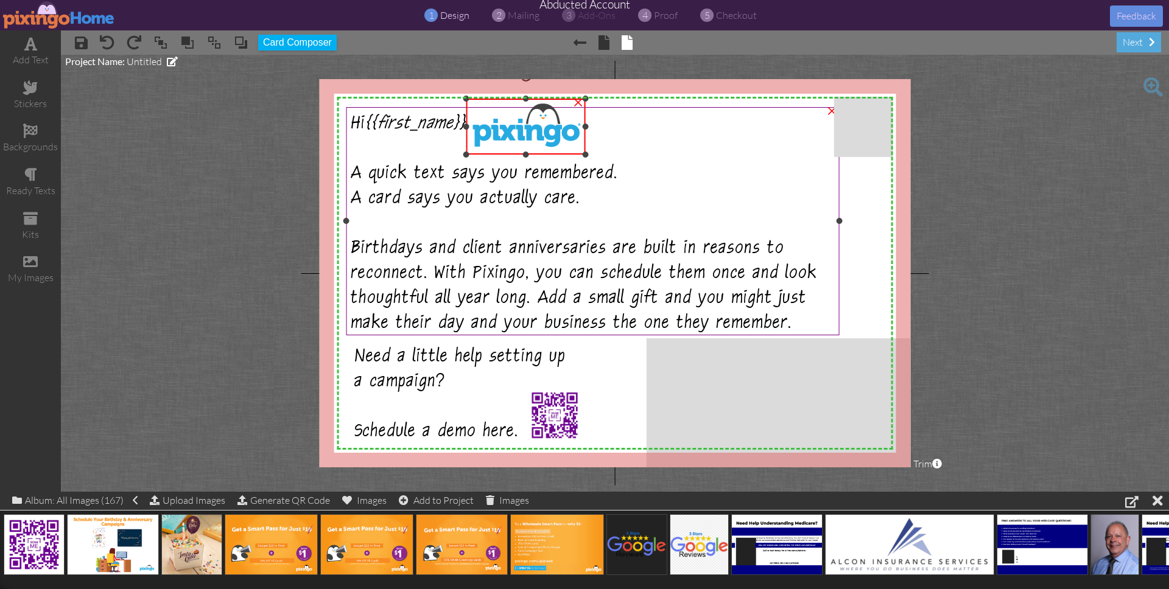
drag, startPoint x: 351, startPoint y: 208, endPoint x: 459, endPoint y: 152, distance: 121.2
click at [459, 152] on div "X X X X X X X X X X X X X X X X X X X X X X X X X X X X X X X X X X X X X X X X…" at bounding box center [615, 273] width 591 height 388
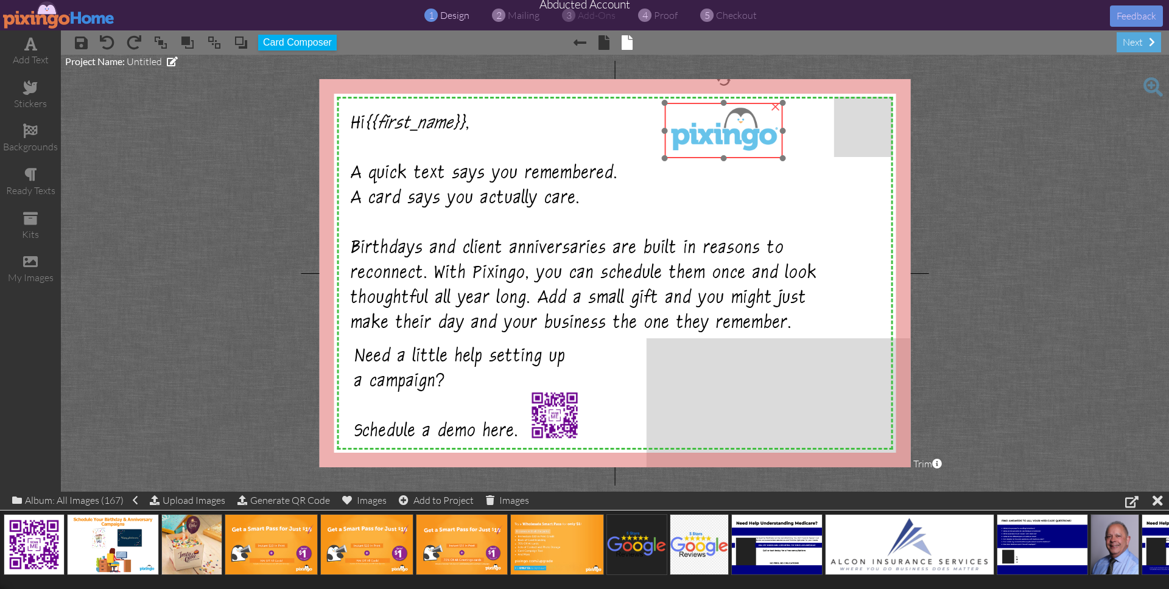
drag, startPoint x: 538, startPoint y: 143, endPoint x: 736, endPoint y: 147, distance: 197.3
click at [736, 147] on img at bounding box center [724, 130] width 118 height 55
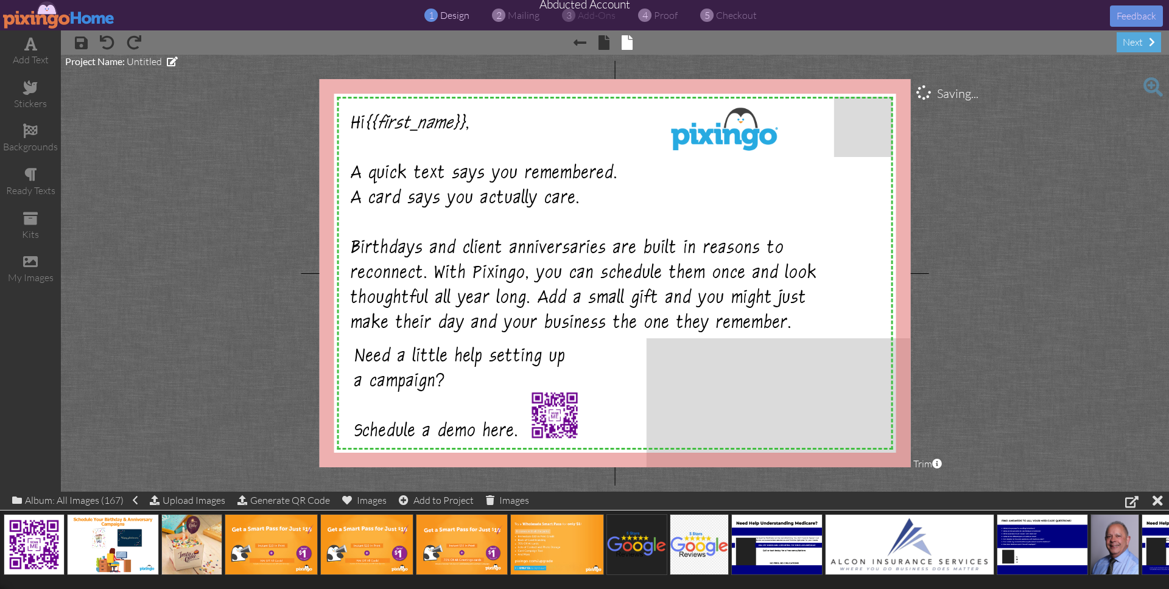
click at [1077, 328] on project-studio-wrapper "X X X X X X X X X X X X X X X X X X X X X X X X X X X X X X X X X X X X X X X X…" at bounding box center [615, 273] width 1108 height 437
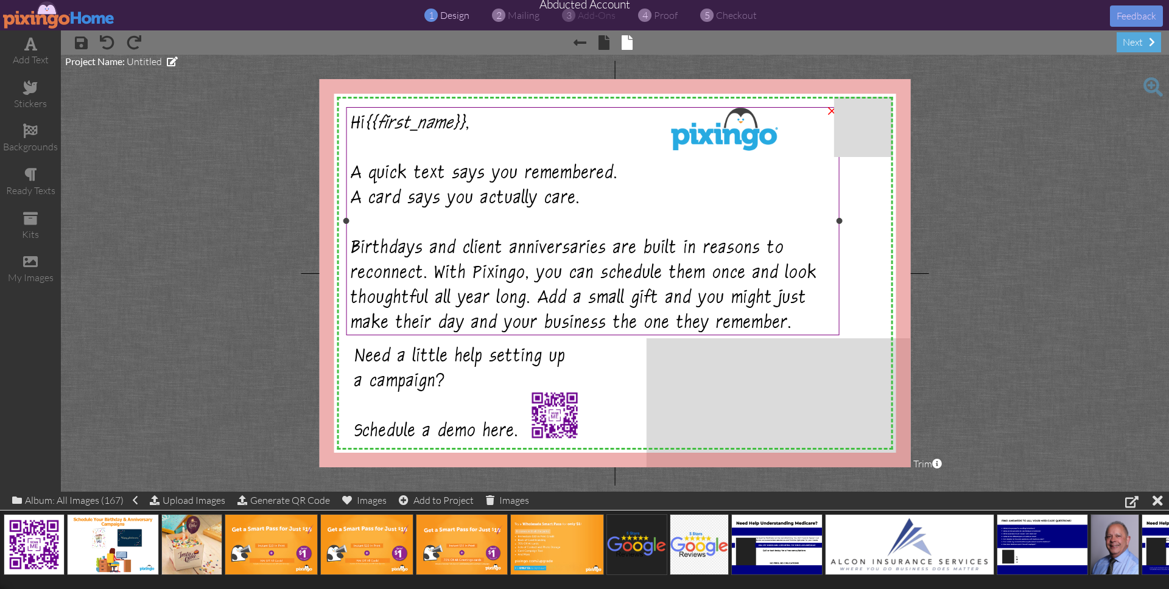
click at [530, 272] on span "Birthdays and client anniversaries are built in reasons to reconnect. With Pixi…" at bounding box center [584, 288] width 466 height 97
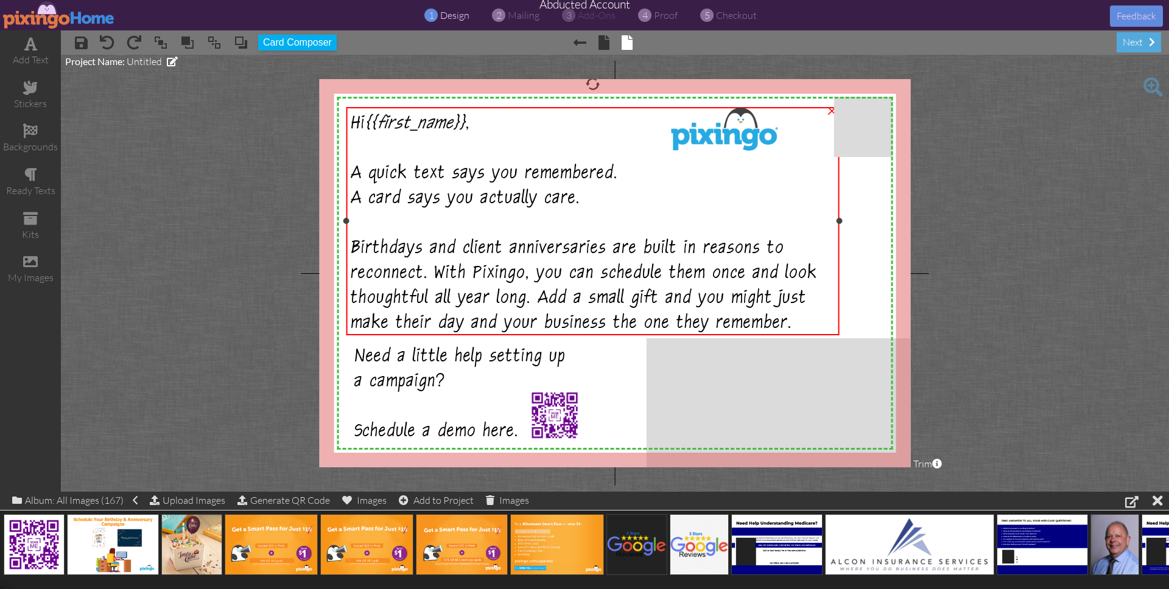
click at [530, 272] on span "Birthdays and client anniversaries are built in reasons to reconnect. With Pixi…" at bounding box center [584, 288] width 466 height 97
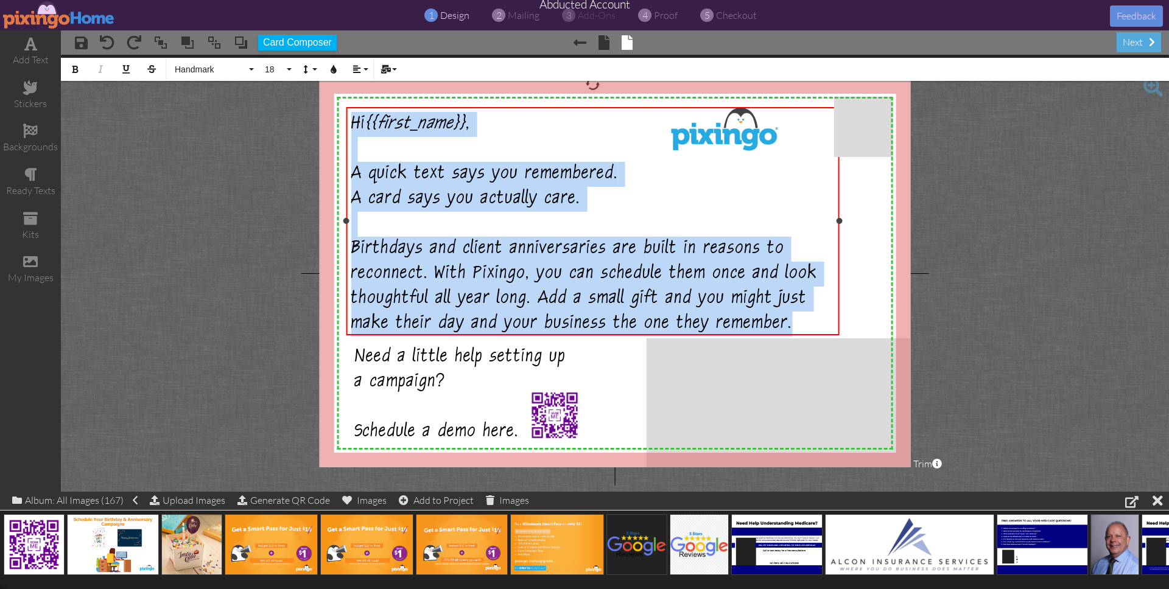
drag, startPoint x: 352, startPoint y: 121, endPoint x: 753, endPoint y: 315, distance: 445.5
click at [753, 315] on div "Hi {{first_name}} , A quick text says you remembered. A card says you actually …" at bounding box center [592, 224] width 483 height 225
copy div "Hi {{first_name}} , A quick text says you remembered. A card says you actually …"
click at [661, 262] on span "Birthdays and client anniversaries are built in reasons to reconnect. With Pixi…" at bounding box center [584, 288] width 466 height 97
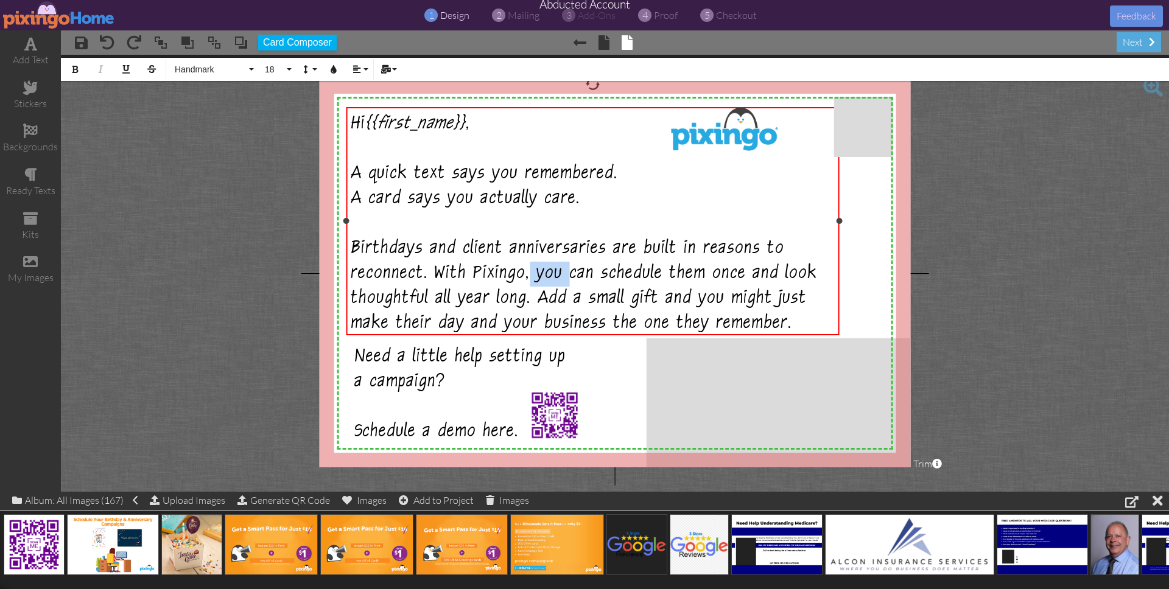
drag, startPoint x: 524, startPoint y: 268, endPoint x: 558, endPoint y: 269, distance: 33.5
click at [558, 269] on span "Birthdays and client anniversaries are built in reasons to reconnect. With Pixi…" at bounding box center [584, 288] width 466 height 97
click at [693, 297] on span "Birthdays and client anniversaries are built in reasons to reconnect. With Pixi…" at bounding box center [584, 288] width 466 height 97
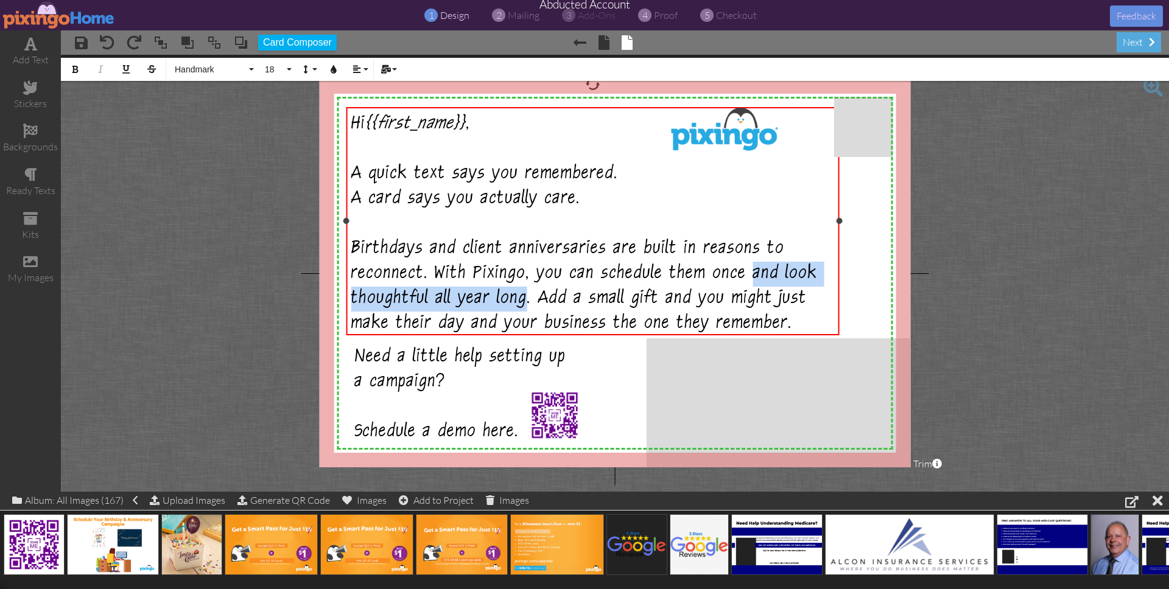
drag, startPoint x: 737, startPoint y: 267, endPoint x: 522, endPoint y: 294, distance: 217.2
click at [522, 294] on span "Birthdays and client anniversaries are built in reasons to reconnect. With Pixi…" at bounding box center [584, 288] width 466 height 97
copy span "and look thoughtful all year long"
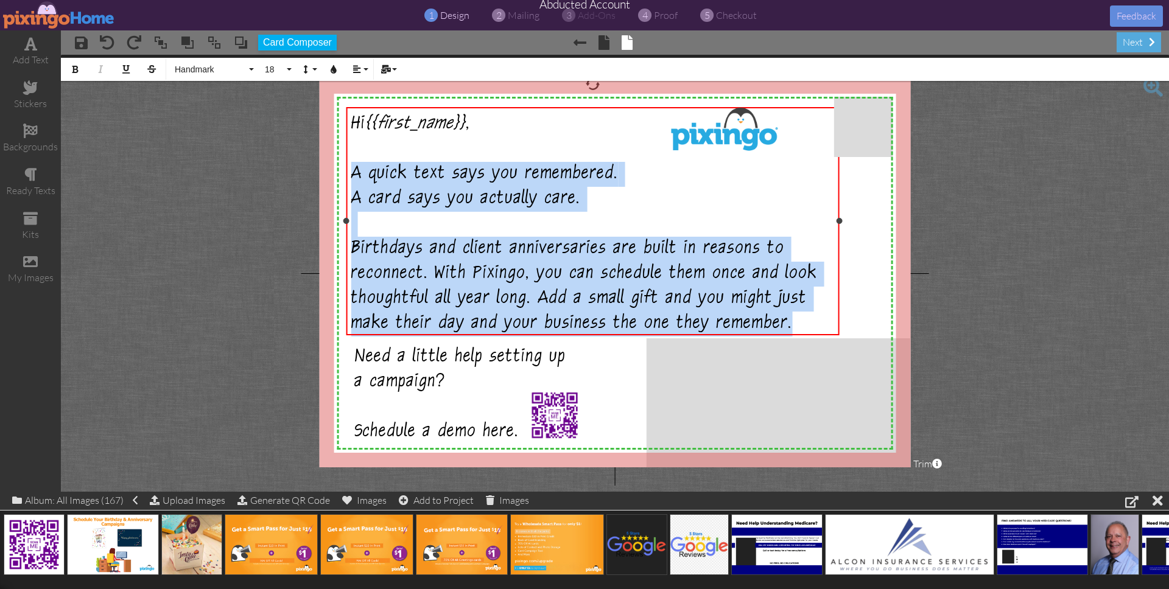
drag, startPoint x: 363, startPoint y: 195, endPoint x: 751, endPoint y: 320, distance: 408.1
click at [751, 320] on div "Hi {{first_name}} , A quick text says you remembered. A card says you actually …" at bounding box center [592, 224] width 483 height 225
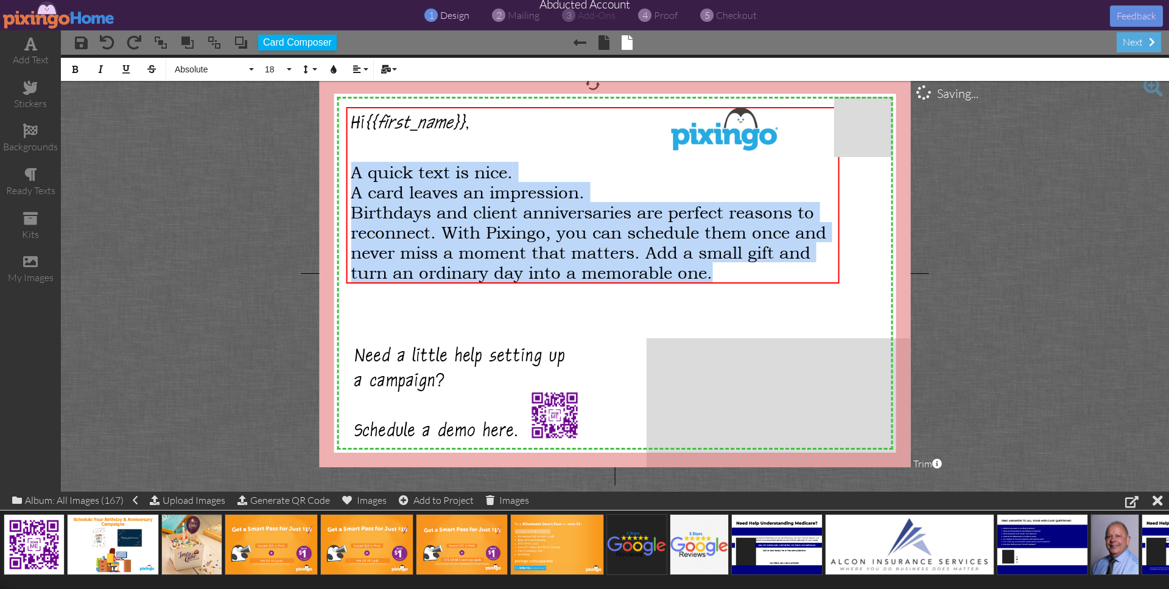
drag, startPoint x: 727, startPoint y: 272, endPoint x: 340, endPoint y: 174, distance: 399.1
click at [340, 174] on div "X X X X X X X X X X X X X X X X X X X X X X X X X X X X X X X X X X X X X X X X…" at bounding box center [615, 273] width 591 height 388
click at [206, 70] on span "Absolute" at bounding box center [210, 70] width 73 height 10
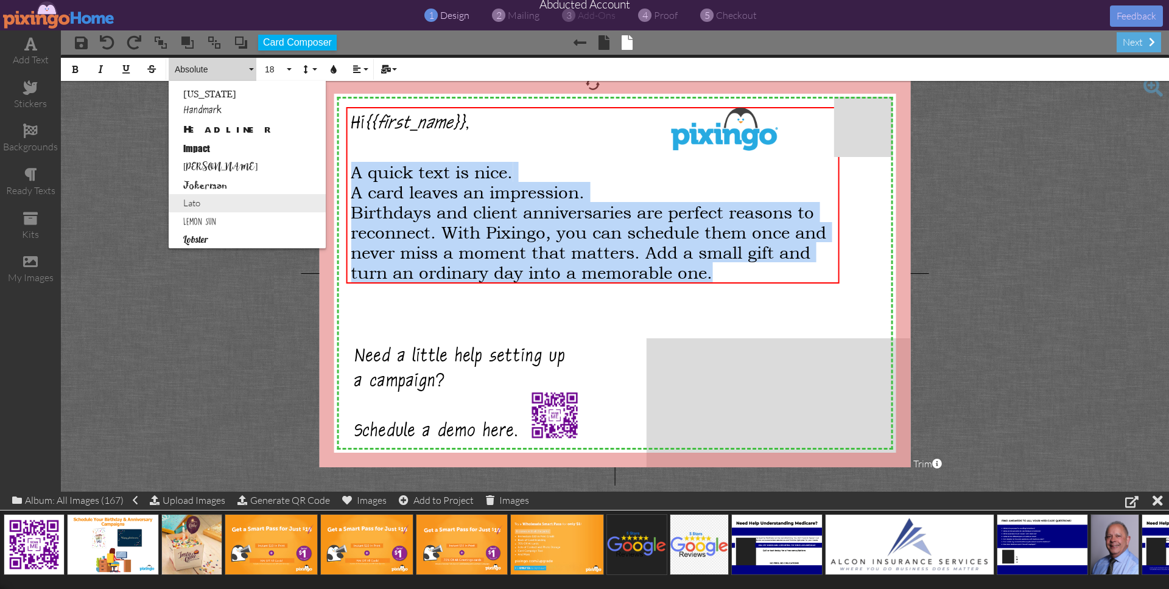
scroll to position [342, 0]
click at [196, 113] on link "Handmark" at bounding box center [247, 114] width 157 height 18
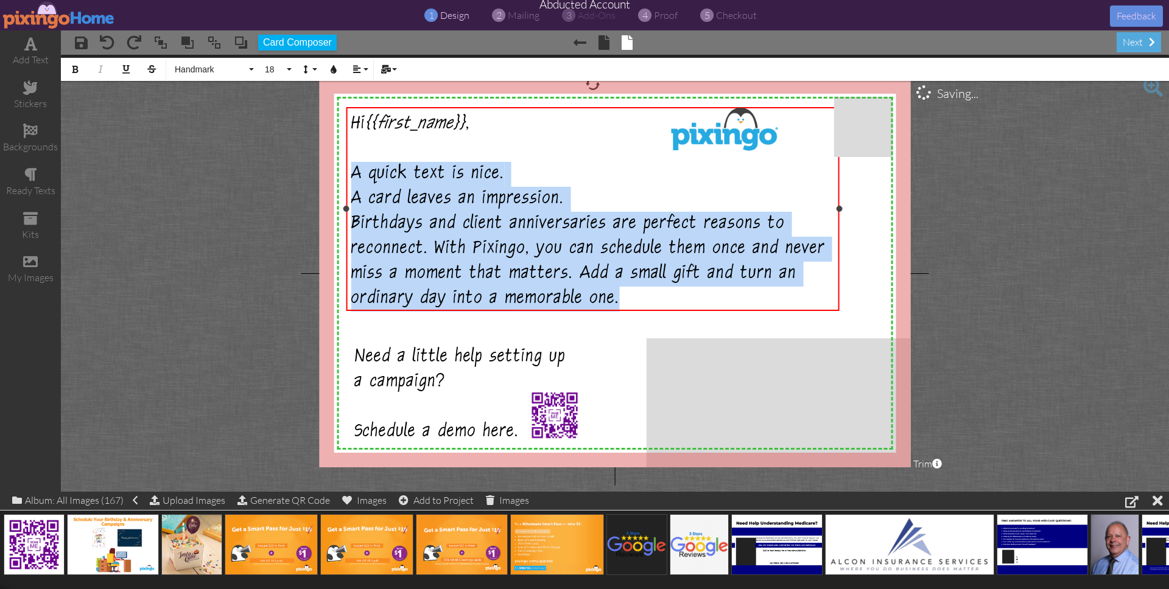
click at [600, 199] on div "A quick text is nice. A card leaves an impression." at bounding box center [592, 187] width 483 height 50
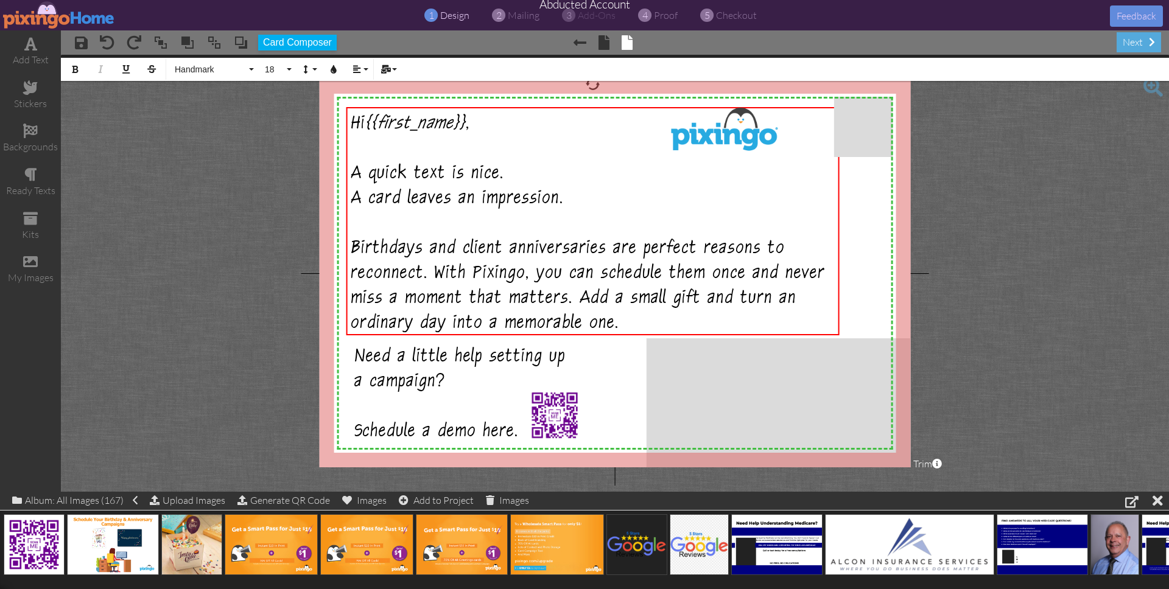
click at [966, 297] on project-studio-wrapper "X X X X X X X X X X X X X X X X X X X X X X X X X X X X X X X X X X X X X X X X…" at bounding box center [615, 273] width 1108 height 437
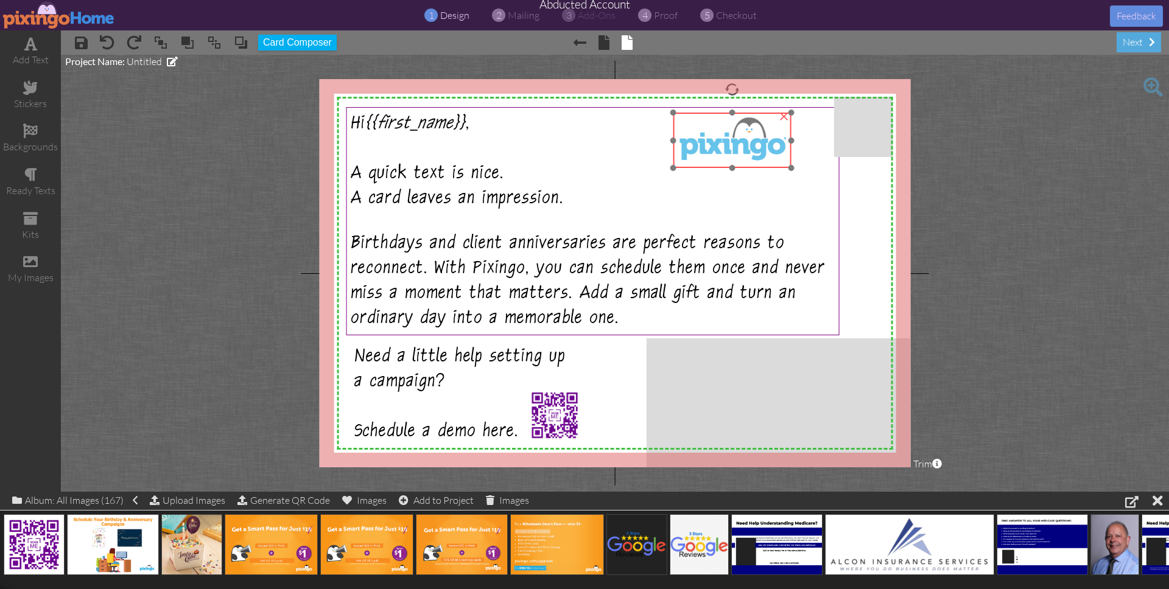
drag, startPoint x: 667, startPoint y: 155, endPoint x: 673, endPoint y: 167, distance: 13.6
click at [676, 164] on img at bounding box center [732, 140] width 118 height 55
drag, startPoint x: 674, startPoint y: 166, endPoint x: 692, endPoint y: 154, distance: 21.6
click at [692, 154] on div "X X X X X X X X X X X X X X X X X X X X X X X X X X X X X X X X X X X X X X X X…" at bounding box center [615, 273] width 591 height 388
drag, startPoint x: 734, startPoint y: 144, endPoint x: 776, endPoint y: 188, distance: 61.1
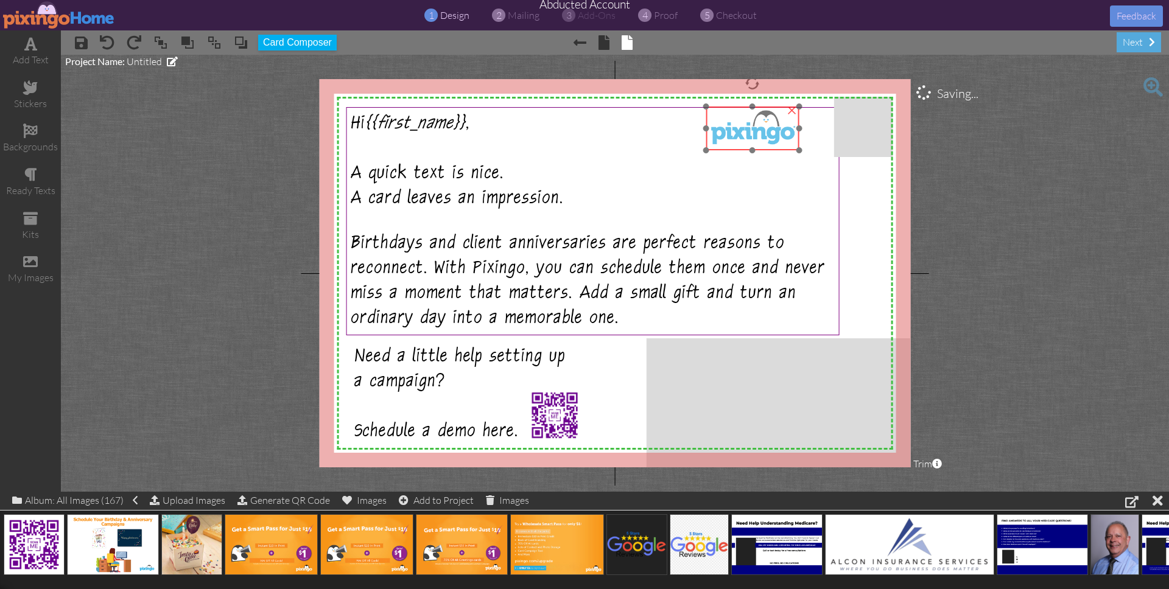
click at [742, 138] on img at bounding box center [752, 129] width 93 height 44
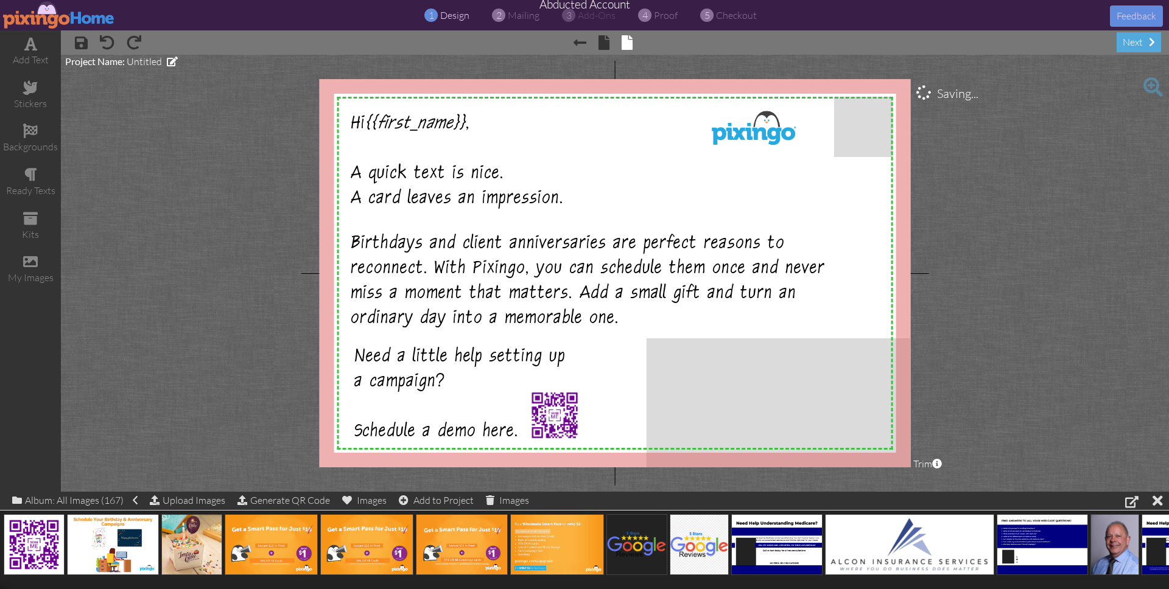
click at [955, 266] on project-studio-wrapper "X X X X X X X X X X X X X X X X X X X X X X X X X X X X X X X X X X X X X X X X…" at bounding box center [615, 273] width 1108 height 437
click at [1005, 277] on project-studio-wrapper "X X X X X X X X X X X X X X X X X X X X X X X X X X X X X X X X X X X X X X X X…" at bounding box center [615, 273] width 1108 height 437
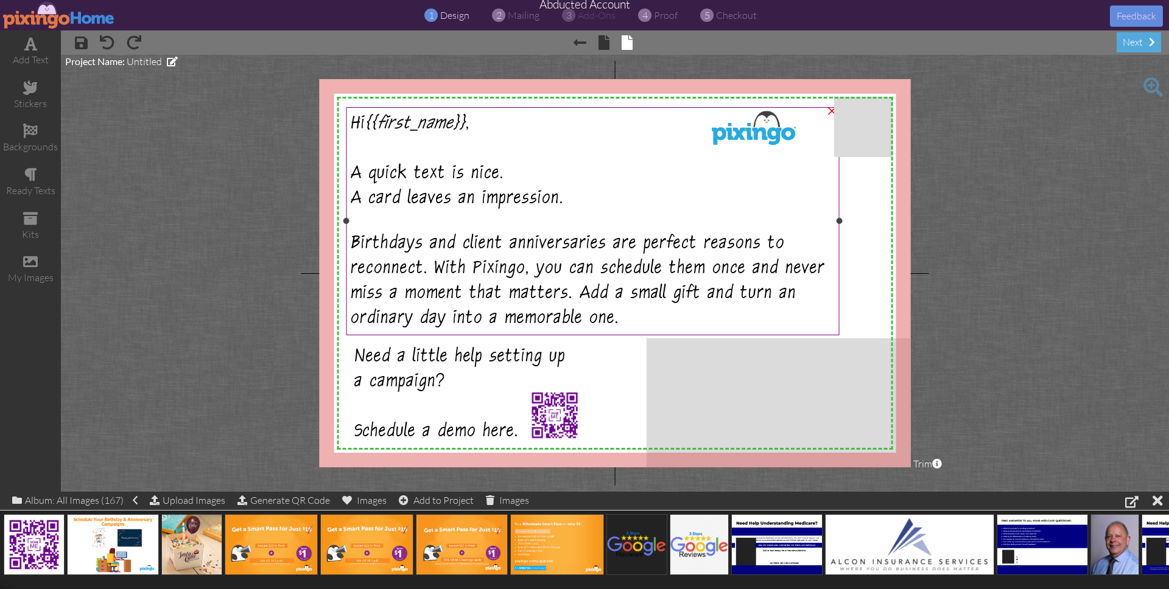
click at [478, 198] on span "A card leaves an impression." at bounding box center [457, 201] width 213 height 22
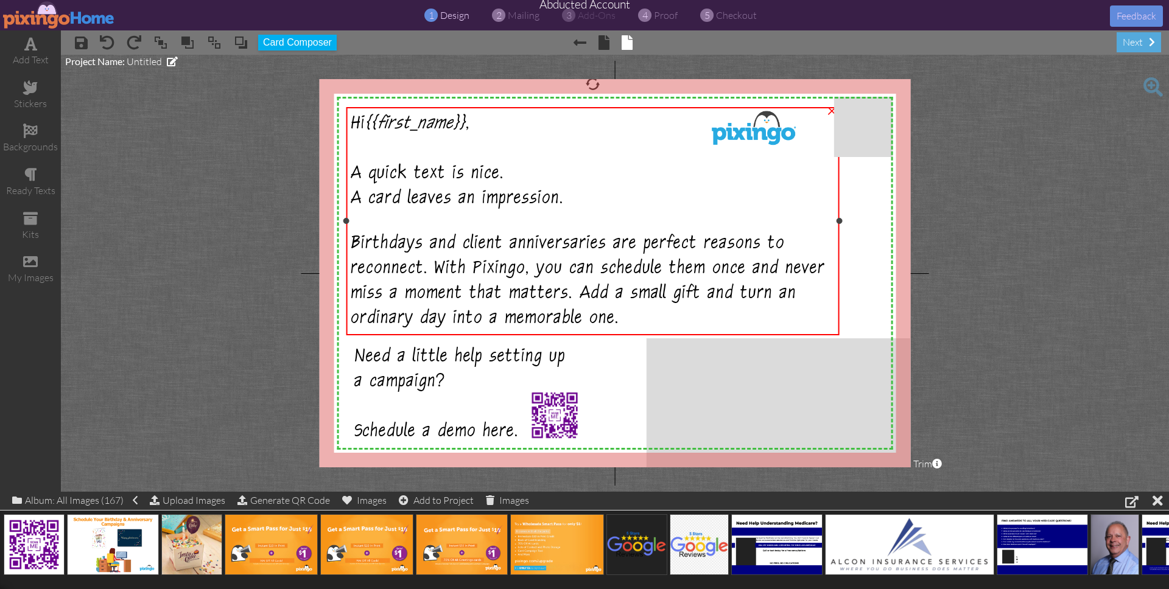
click at [478, 198] on span "A card leaves an impression." at bounding box center [457, 201] width 213 height 22
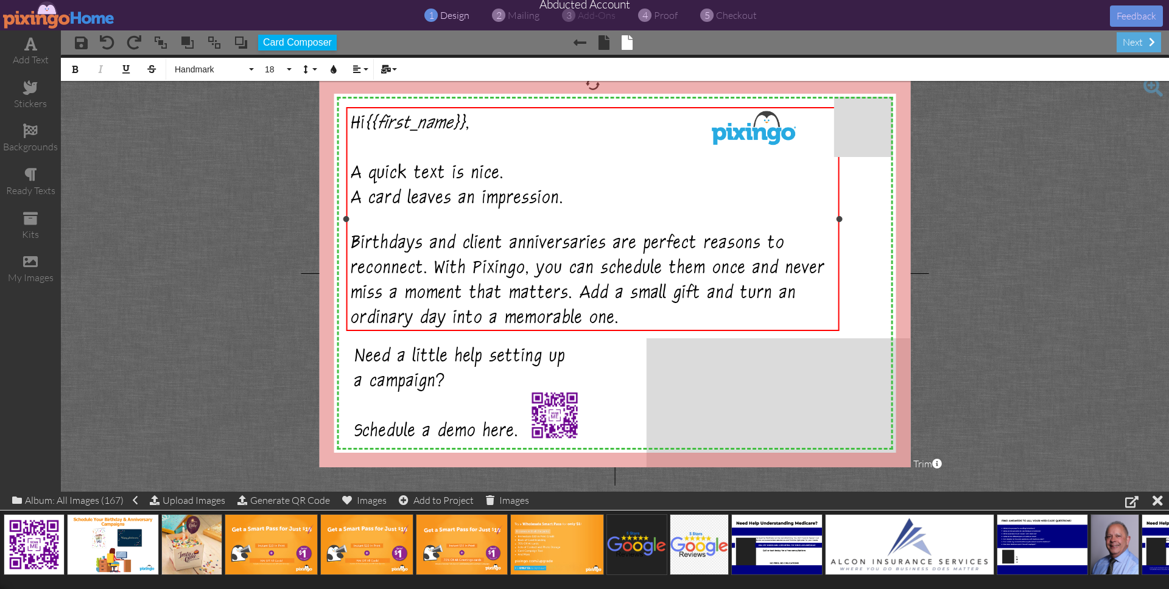
drag, startPoint x: 477, startPoint y: 192, endPoint x: 501, endPoint y: 206, distance: 27.4
click at [477, 192] on span "A card leaves an impression." at bounding box center [457, 201] width 213 height 22
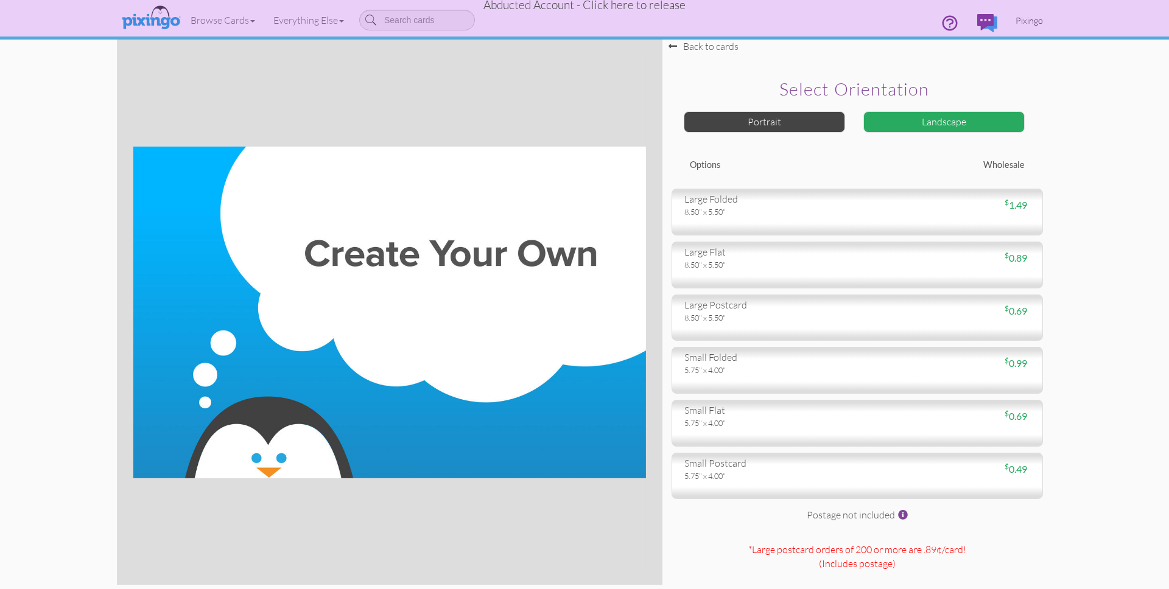
click at [1030, 24] on span "Pixingo" at bounding box center [1029, 20] width 27 height 10
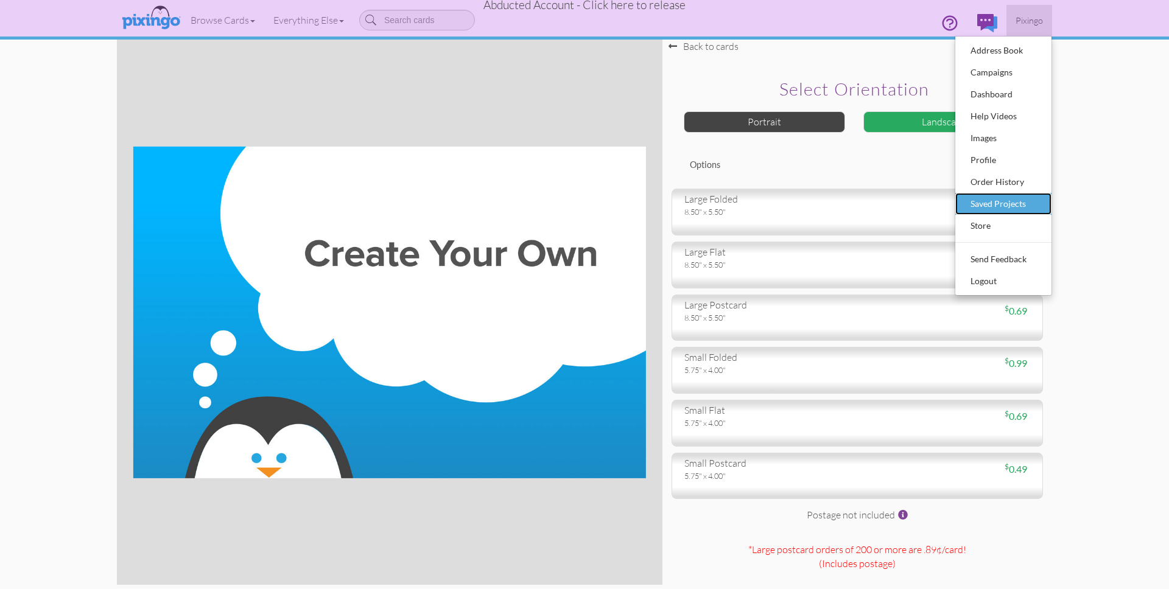
click at [988, 198] on div "Saved Projects" at bounding box center [1004, 204] width 72 height 18
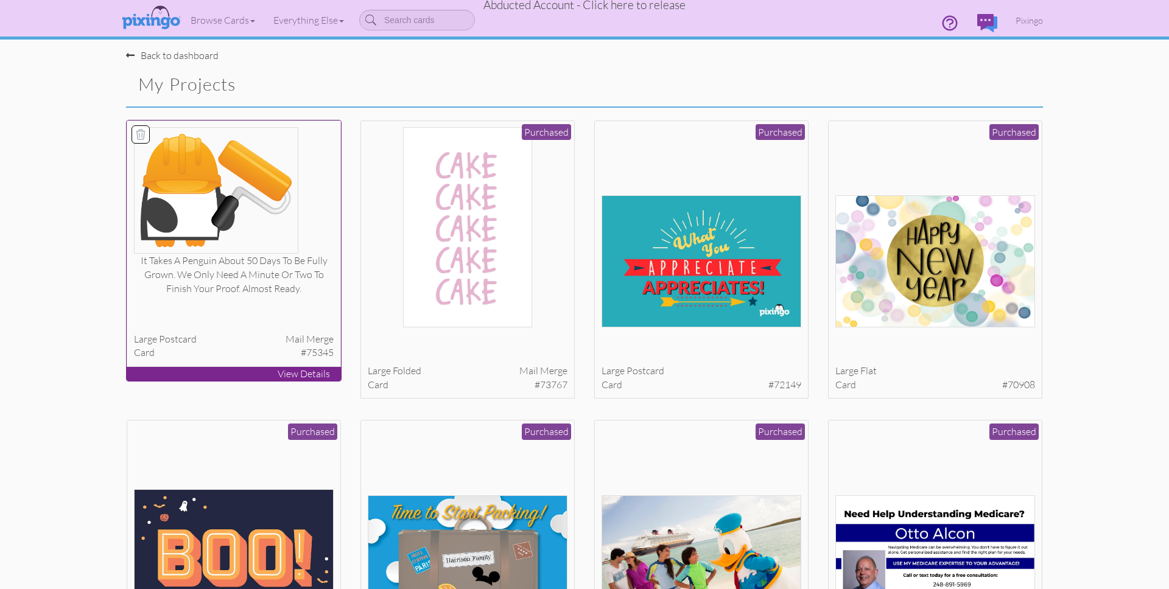
click at [274, 223] on img at bounding box center [216, 190] width 164 height 127
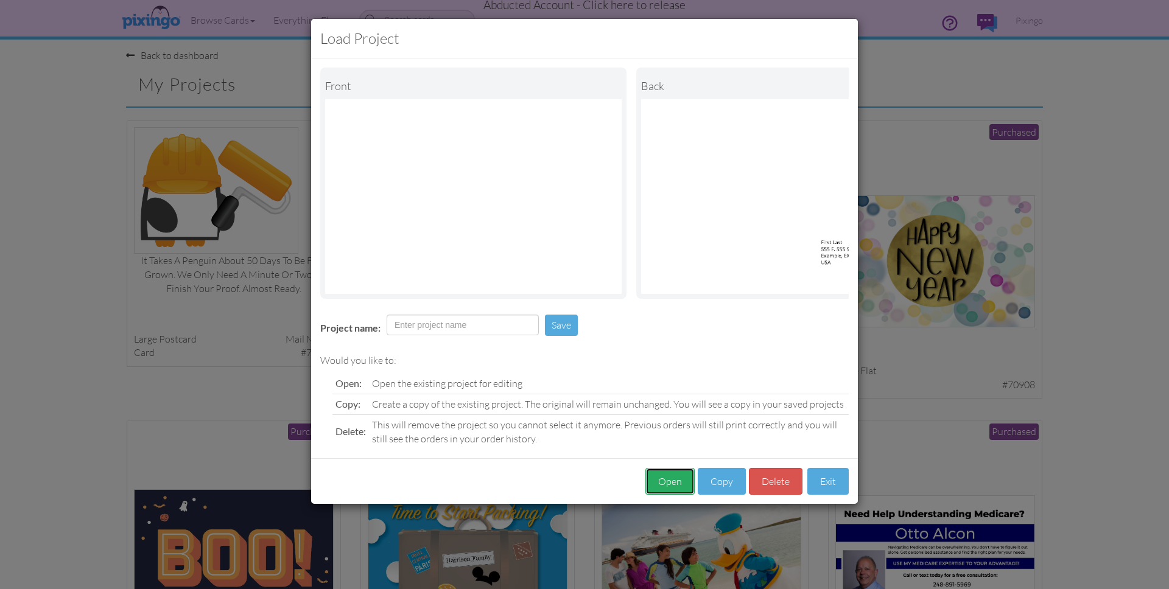
click at [666, 483] on button "Open" at bounding box center [669, 481] width 49 height 27
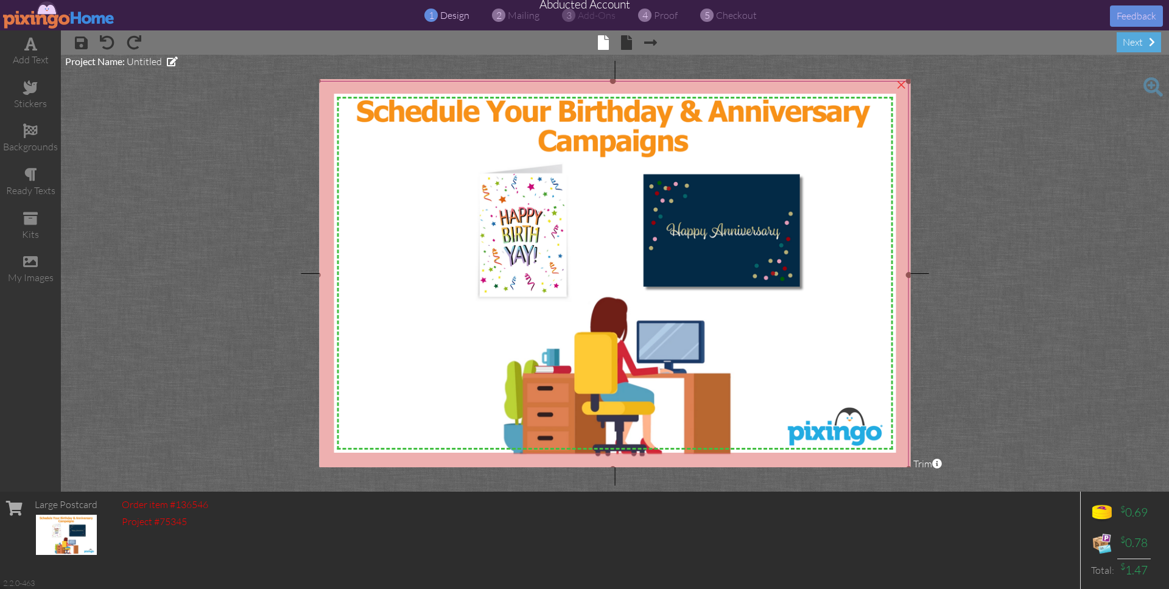
click at [627, 146] on img at bounding box center [612, 275] width 591 height 388
click at [1011, 187] on project-studio-wrapper "X X X X X X X X X X X X X X X X X X X X X X X X X X X X X X X X X X X X X X X X…" at bounding box center [615, 273] width 1108 height 437
click at [628, 43] on span at bounding box center [626, 42] width 11 height 15
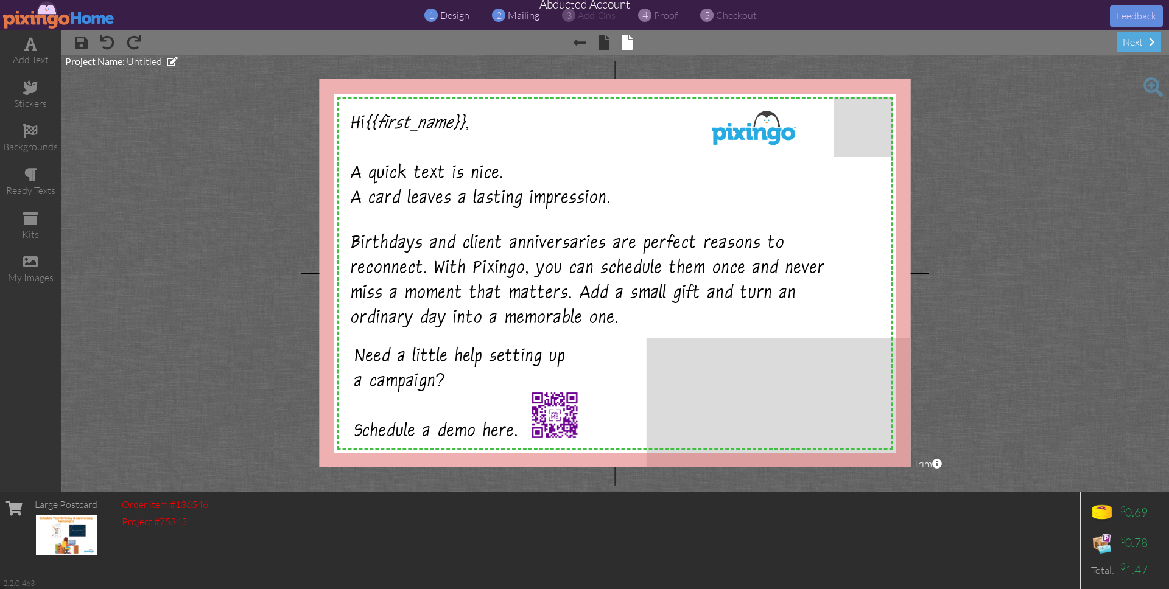
click at [521, 16] on span "mailing" at bounding box center [524, 15] width 32 height 12
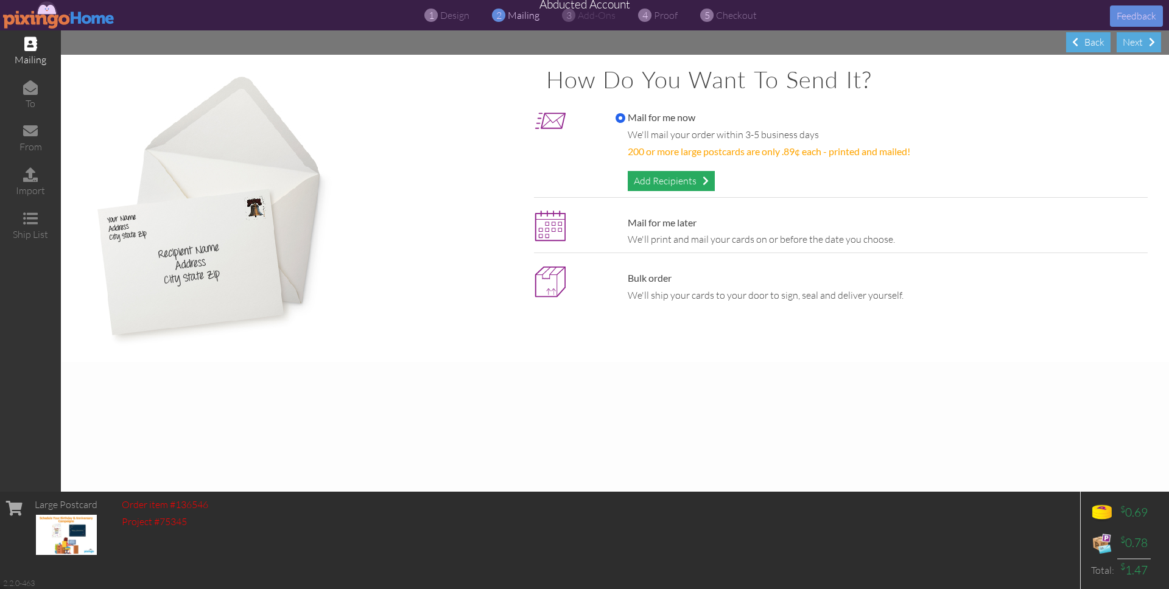
click at [664, 184] on div "Add Recipients" at bounding box center [671, 181] width 87 height 20
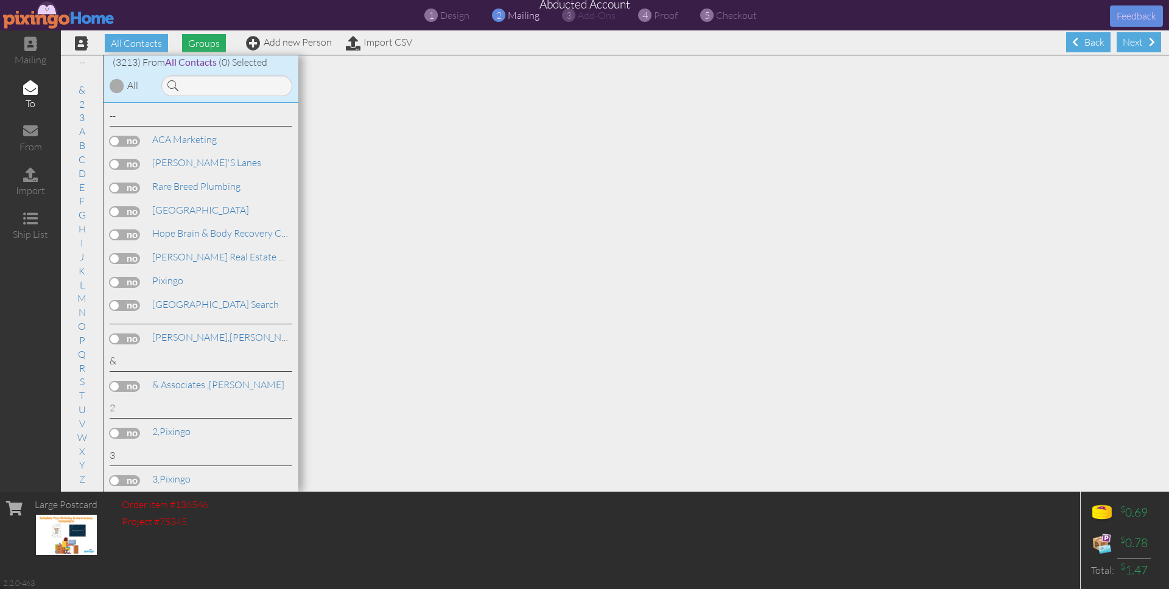
click at [194, 41] on span "Groups" at bounding box center [204, 43] width 44 height 18
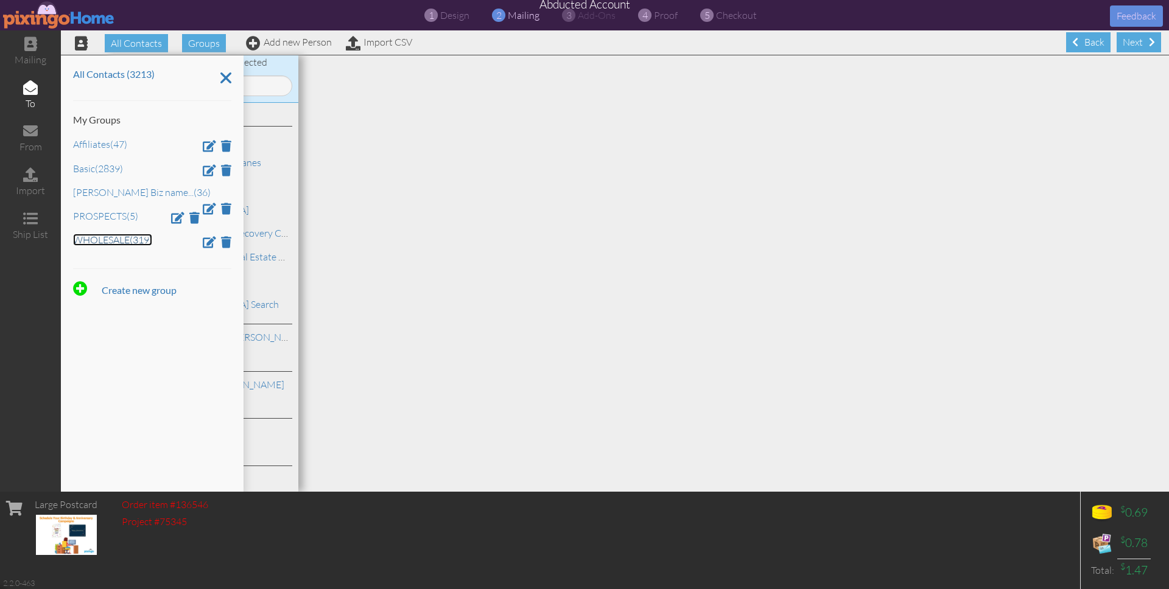
click at [107, 241] on link "WHOLESALE (319)" at bounding box center [112, 240] width 79 height 12
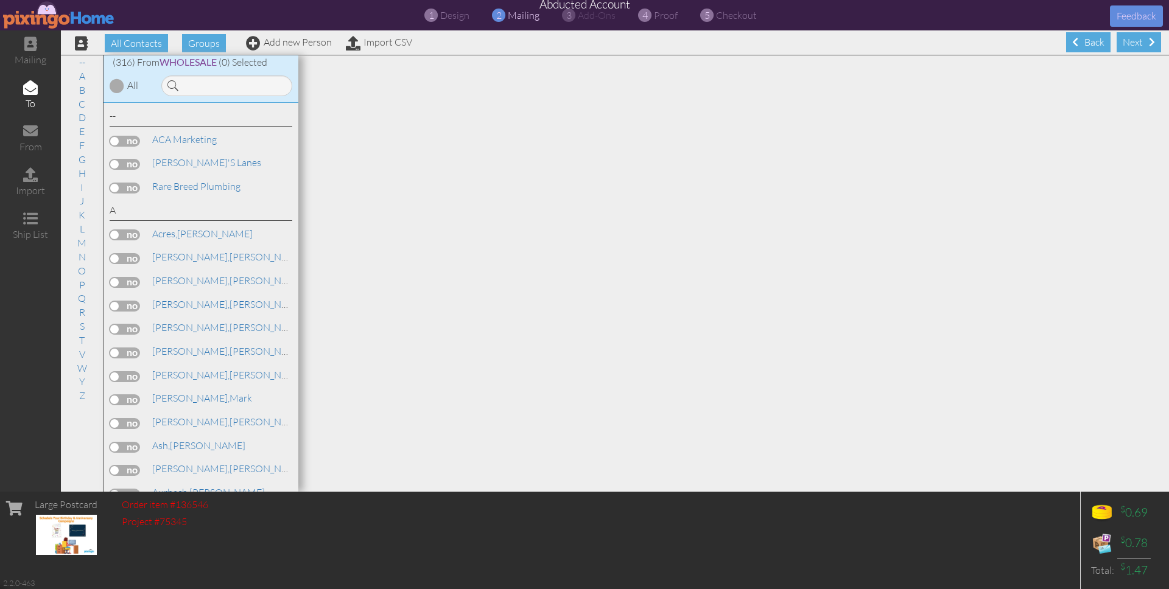
scroll to position [1, 0]
click at [124, 234] on label at bounding box center [125, 234] width 30 height 11
click at [0, 0] on input "checkbox" at bounding box center [0, 0] width 0 height 0
click at [124, 237] on label at bounding box center [125, 234] width 30 height 11
click at [0, 0] on input "checkbox" at bounding box center [0, 0] width 0 height 0
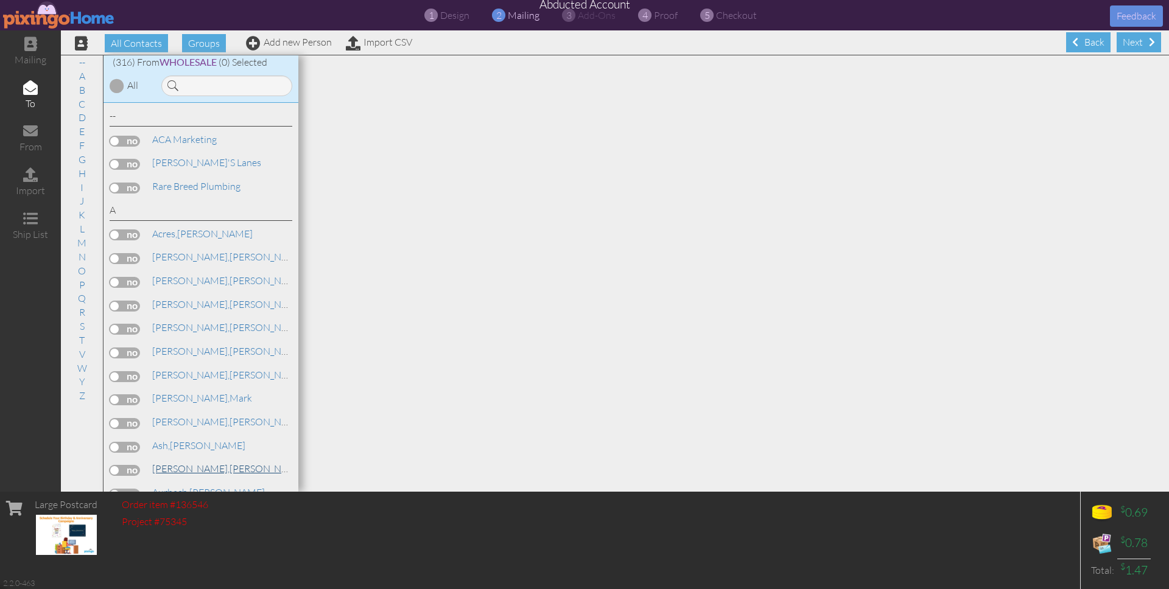
click at [174, 465] on span "Ashby," at bounding box center [190, 469] width 77 height 12
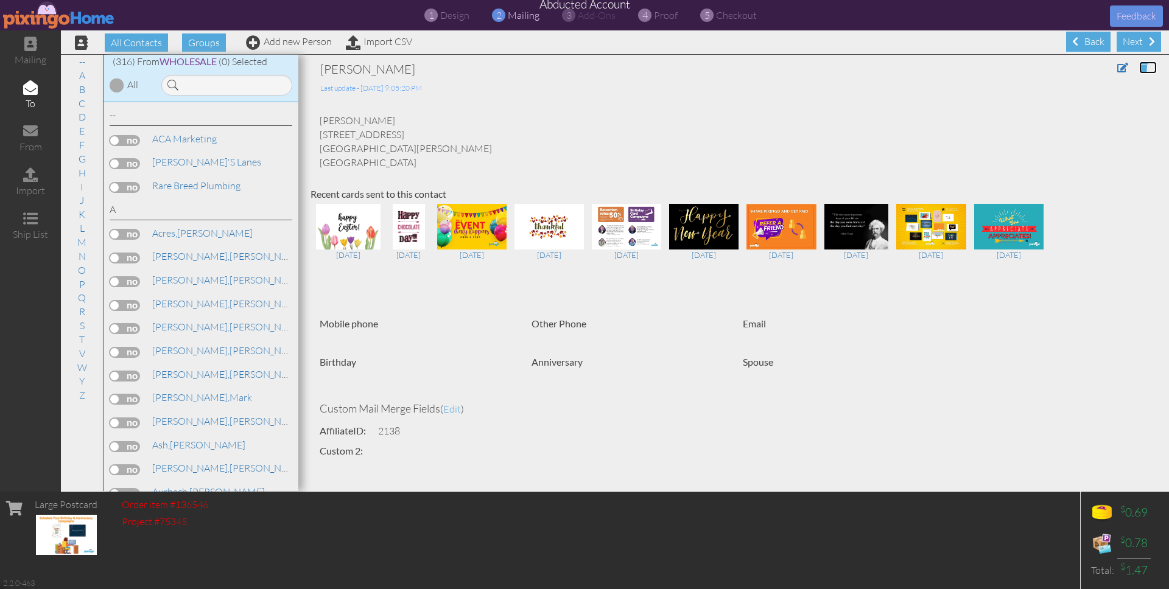
click at [1144, 68] on span at bounding box center [1143, 68] width 9 height 10
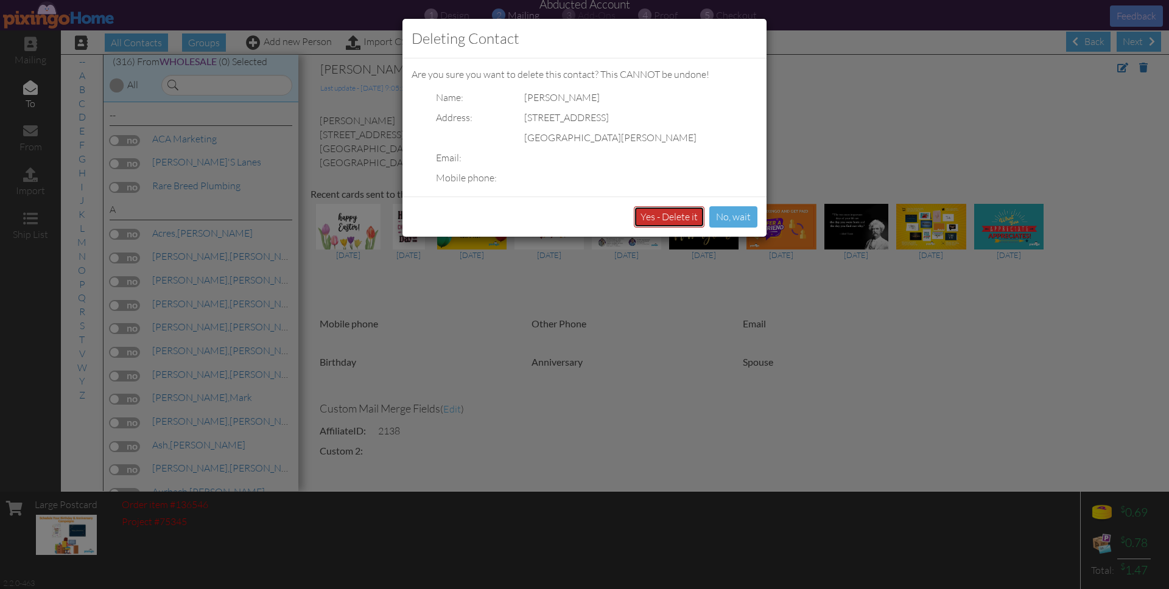
click at [667, 222] on button "Yes - Delete it" at bounding box center [669, 216] width 71 height 21
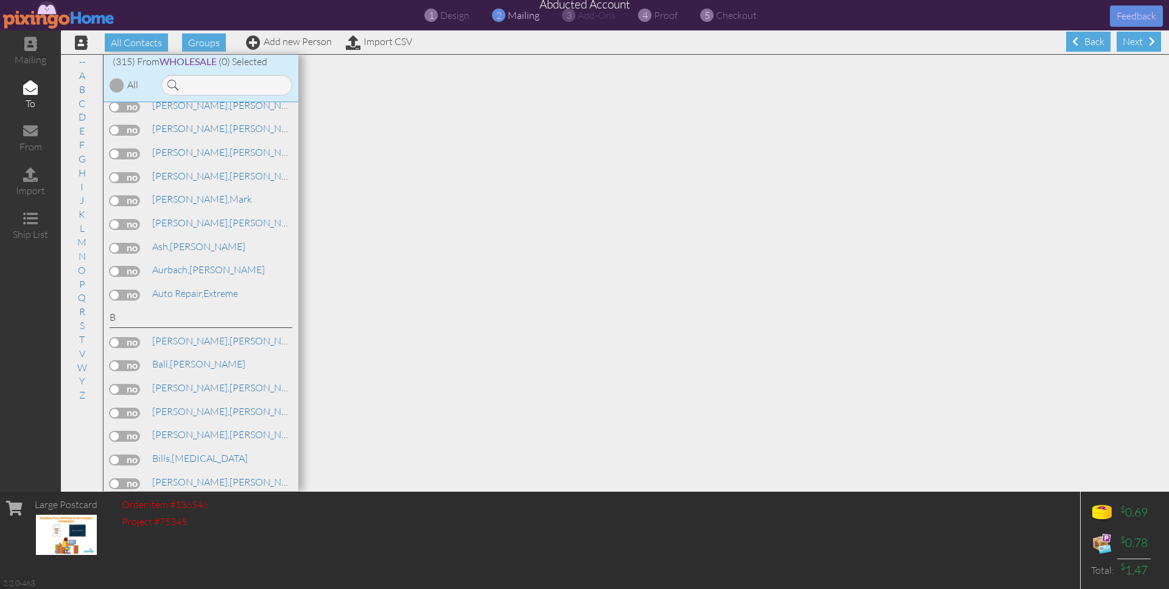
scroll to position [208, 0]
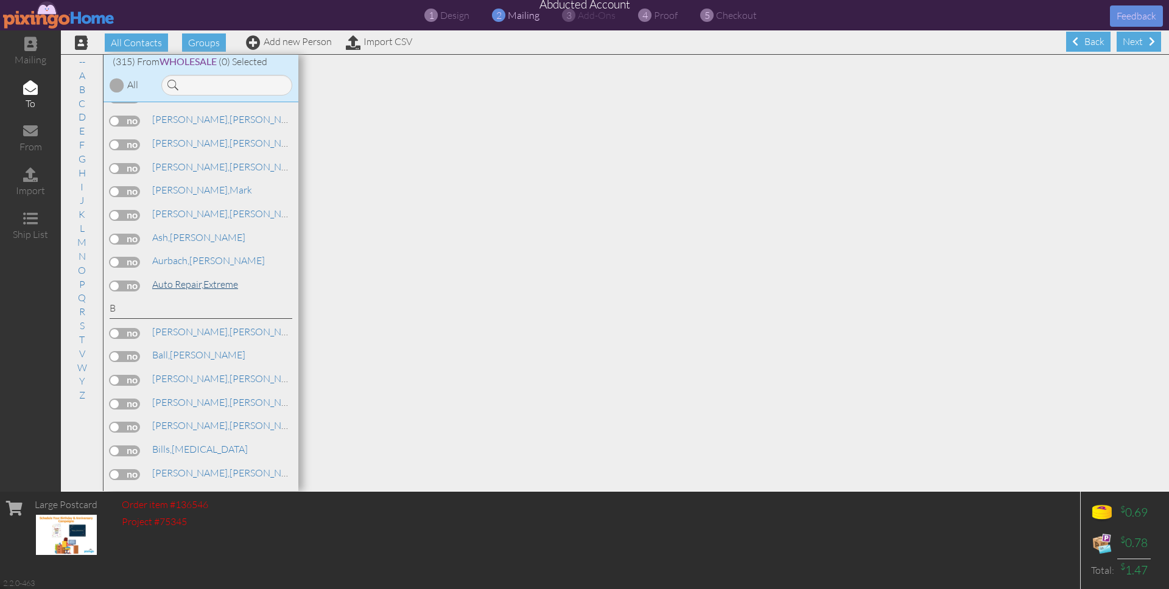
click at [180, 282] on span "Auto Repair," at bounding box center [177, 284] width 51 height 12
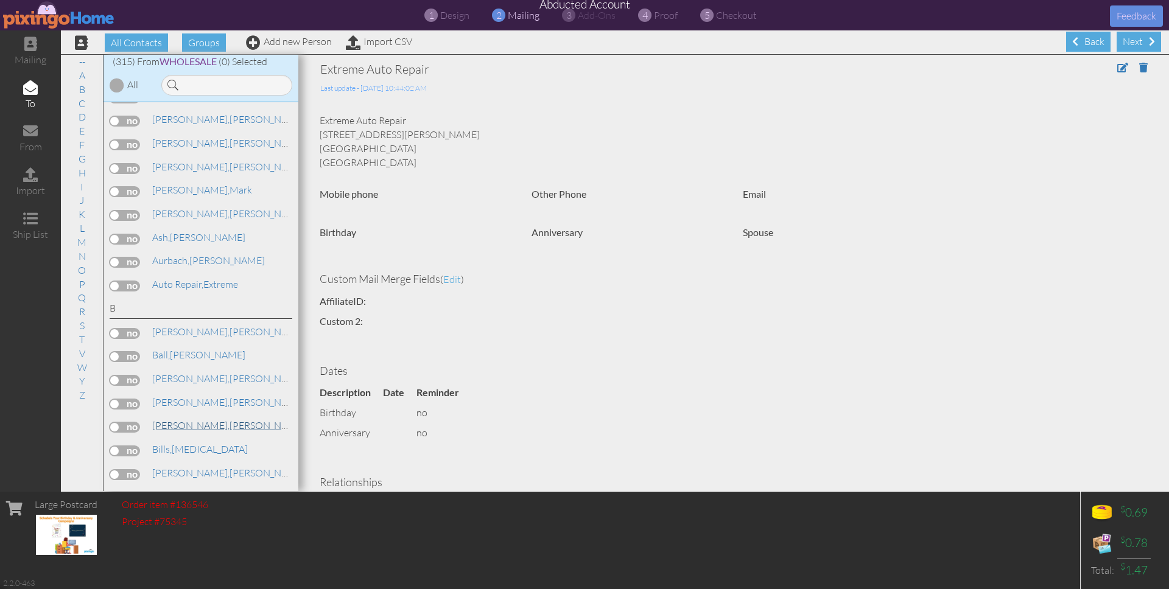
click at [172, 424] on span "Beshears," at bounding box center [190, 426] width 77 height 12
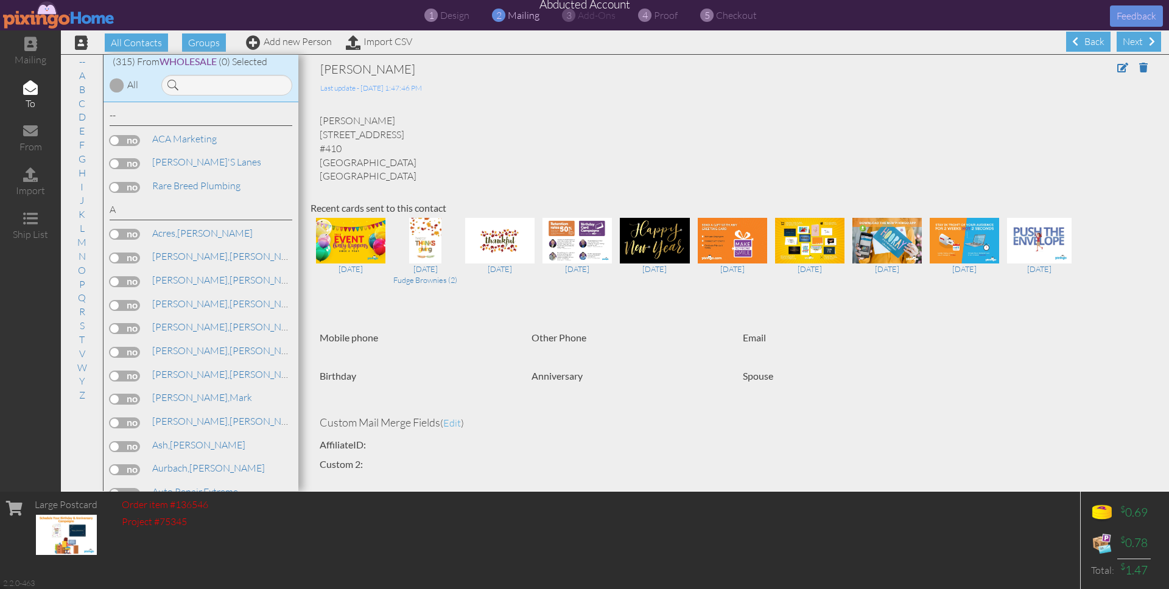
click at [124, 233] on label at bounding box center [125, 234] width 30 height 11
click at [0, 0] on input "checkbox" at bounding box center [0, 0] width 0 height 0
click at [125, 253] on label at bounding box center [125, 258] width 30 height 11
click at [0, 0] on input "checkbox" at bounding box center [0, 0] width 0 height 0
click at [127, 276] on label at bounding box center [125, 281] width 30 height 11
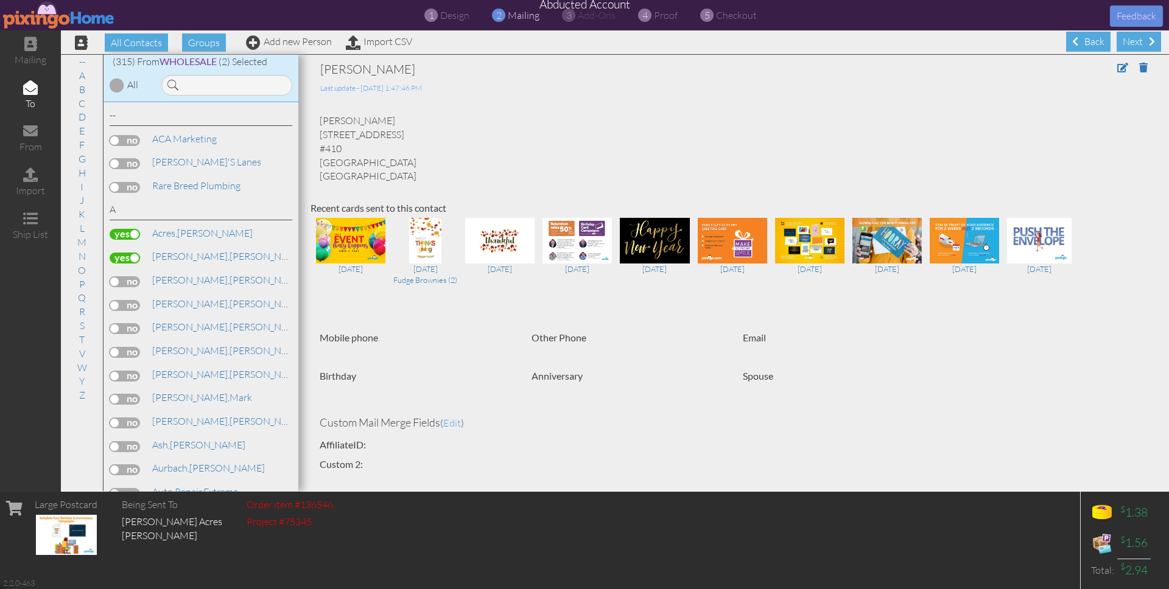
click at [0, 0] on input "checkbox" at bounding box center [0, 0] width 0 height 0
drag, startPoint x: 129, startPoint y: 302, endPoint x: 135, endPoint y: 315, distance: 14.2
click at [129, 302] on label at bounding box center [125, 305] width 30 height 11
click at [0, 0] on input "checkbox" at bounding box center [0, 0] width 0 height 0
click at [128, 325] on label at bounding box center [125, 328] width 30 height 11
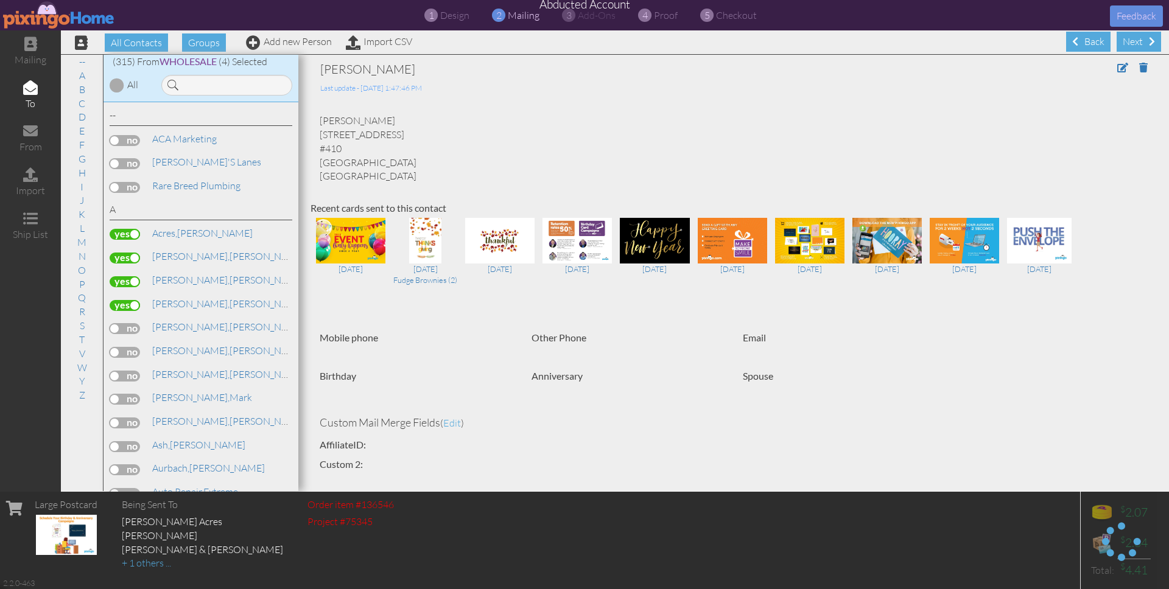
click at [0, 0] on input "checkbox" at bounding box center [0, 0] width 0 height 0
click at [128, 349] on label at bounding box center [125, 352] width 30 height 11
click at [0, 0] on input "checkbox" at bounding box center [0, 0] width 0 height 0
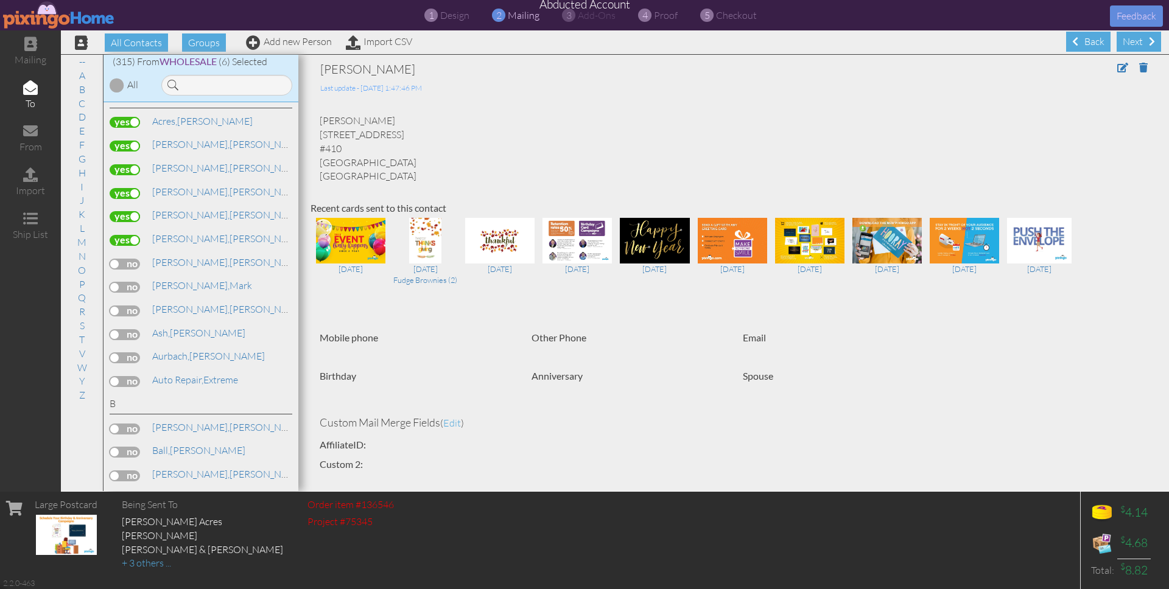
scroll to position [121, 0]
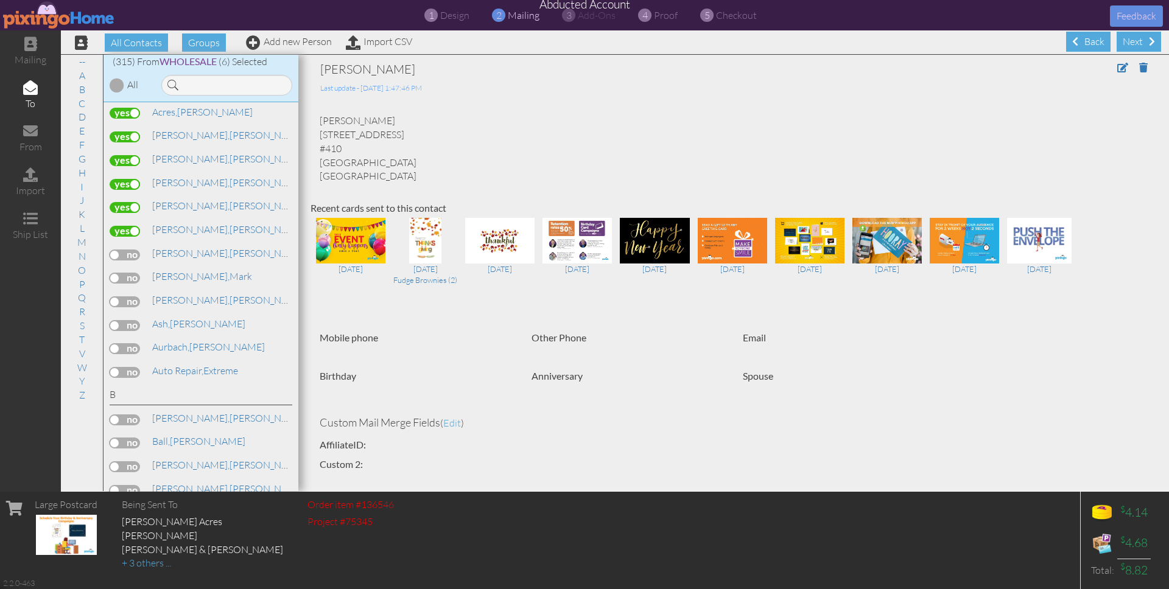
click at [116, 253] on label at bounding box center [125, 255] width 30 height 11
click at [0, 0] on input "checkbox" at bounding box center [0, 0] width 0 height 0
click at [133, 276] on label at bounding box center [125, 278] width 30 height 11
click at [0, 0] on input "checkbox" at bounding box center [0, 0] width 0 height 0
click at [125, 297] on label at bounding box center [125, 302] width 30 height 11
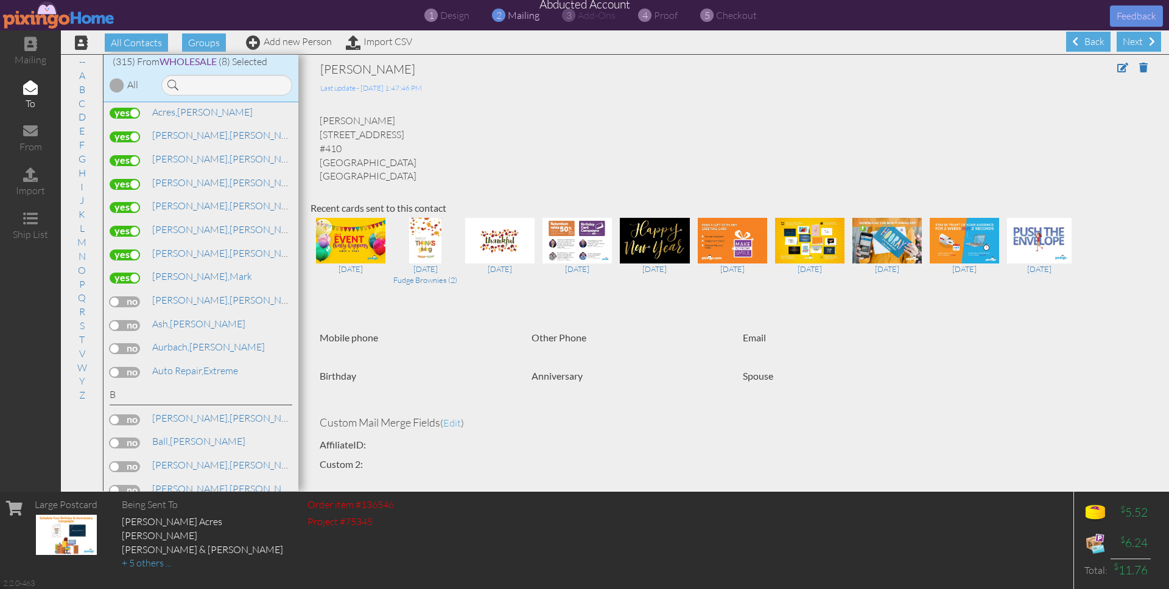
click at [0, 0] on input "checkbox" at bounding box center [0, 0] width 0 height 0
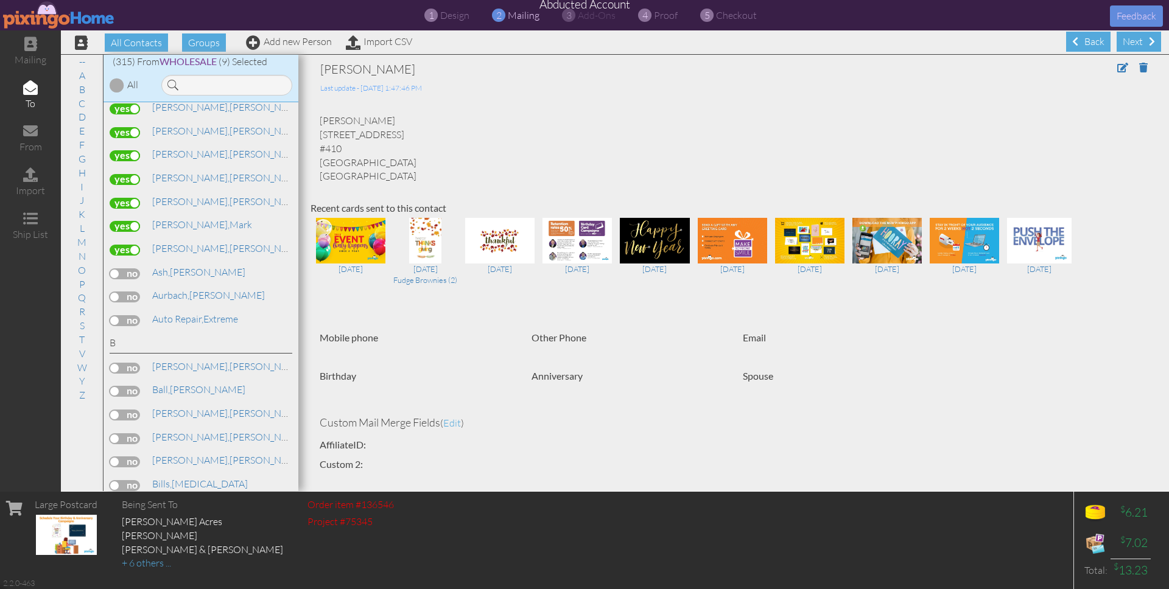
scroll to position [211, 0]
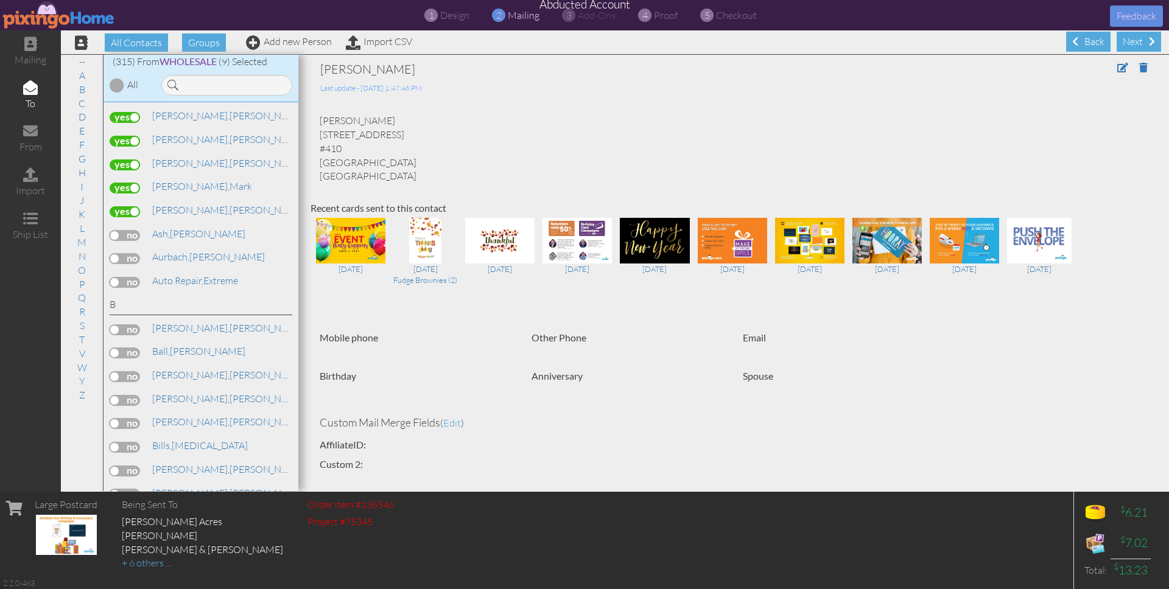
click at [125, 234] on label at bounding box center [125, 235] width 30 height 11
click at [0, 0] on input "checkbox" at bounding box center [0, 0] width 0 height 0
click at [123, 255] on label at bounding box center [125, 258] width 30 height 11
click at [0, 0] on input "checkbox" at bounding box center [0, 0] width 0 height 0
click at [129, 327] on label at bounding box center [125, 330] width 30 height 11
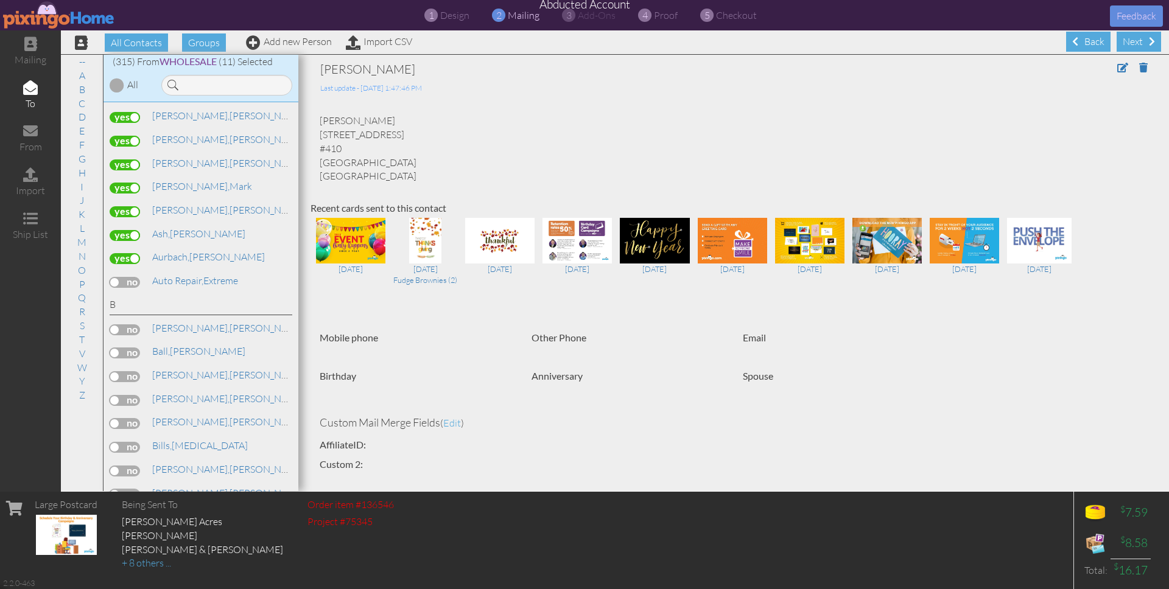
click at [0, 0] on input "checkbox" at bounding box center [0, 0] width 0 height 0
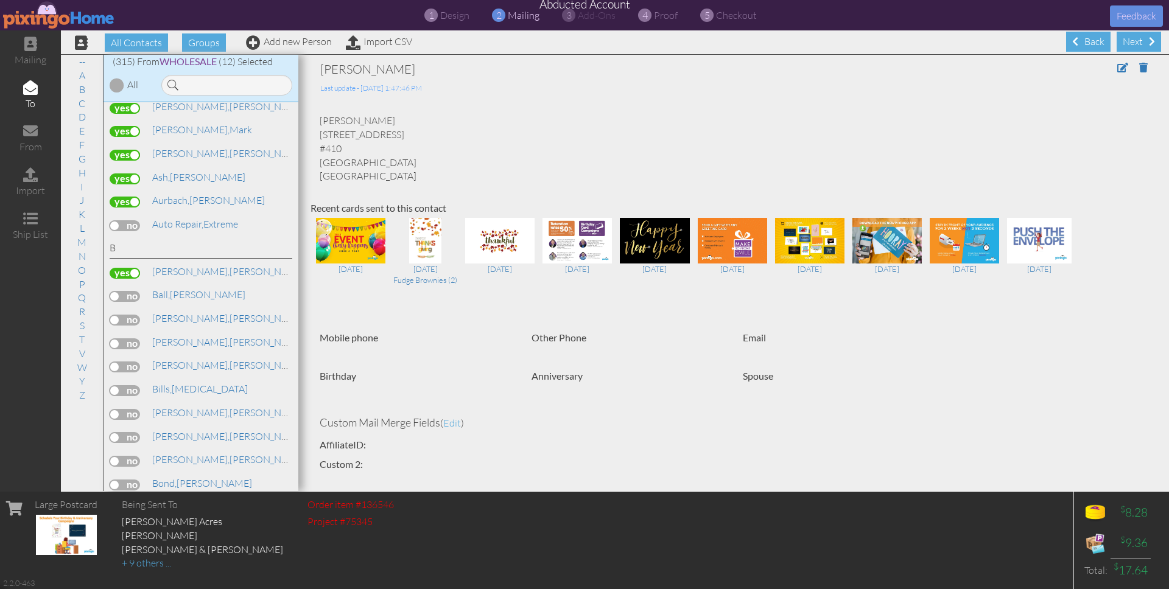
scroll to position [280, 0]
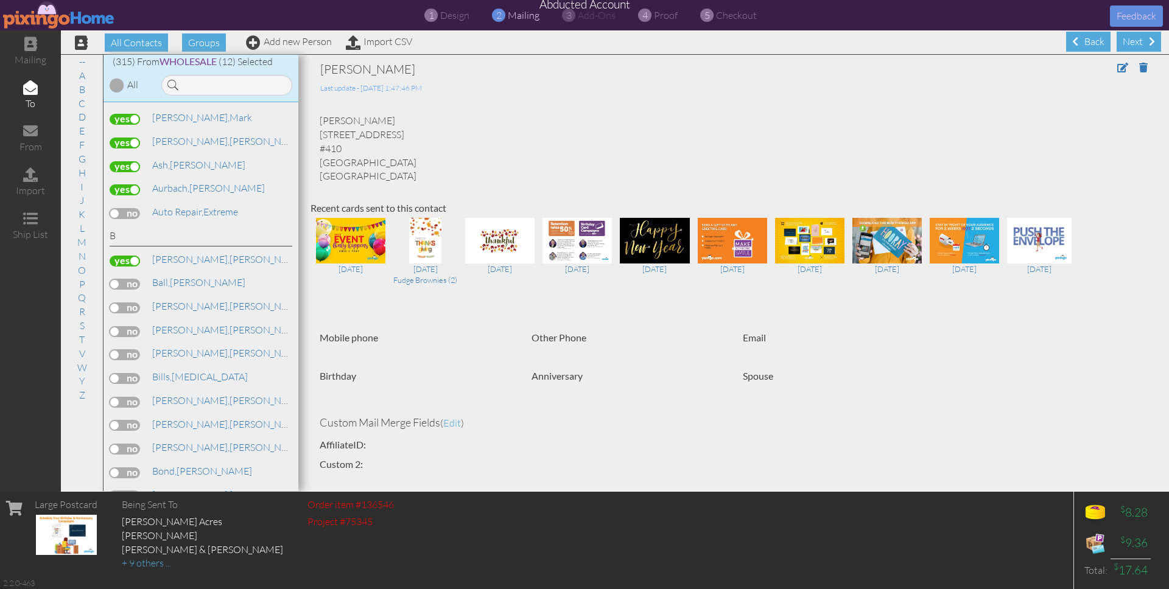
click at [125, 282] on label at bounding box center [125, 284] width 30 height 11
click at [0, 0] on input "checkbox" at bounding box center [0, 0] width 0 height 0
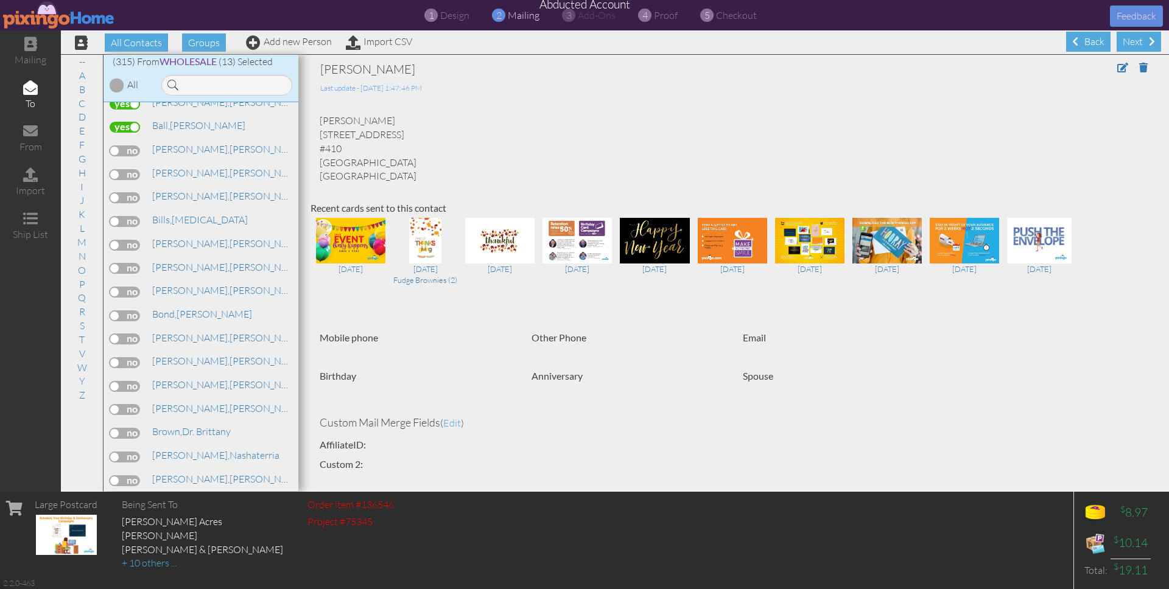
scroll to position [451, 0]
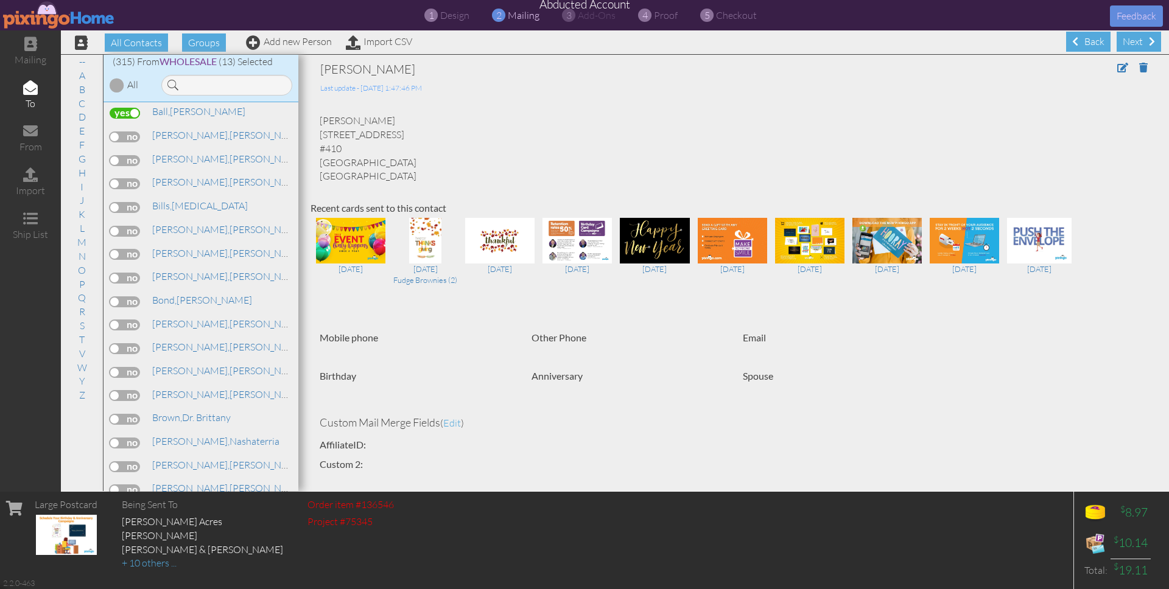
drag, startPoint x: 128, startPoint y: 179, endPoint x: 152, endPoint y: 186, distance: 24.7
click at [128, 179] on label at bounding box center [125, 183] width 30 height 11
click at [0, 0] on input "checkbox" at bounding box center [0, 0] width 0 height 0
click at [133, 202] on label at bounding box center [125, 207] width 30 height 11
click at [0, 0] on input "checkbox" at bounding box center [0, 0] width 0 height 0
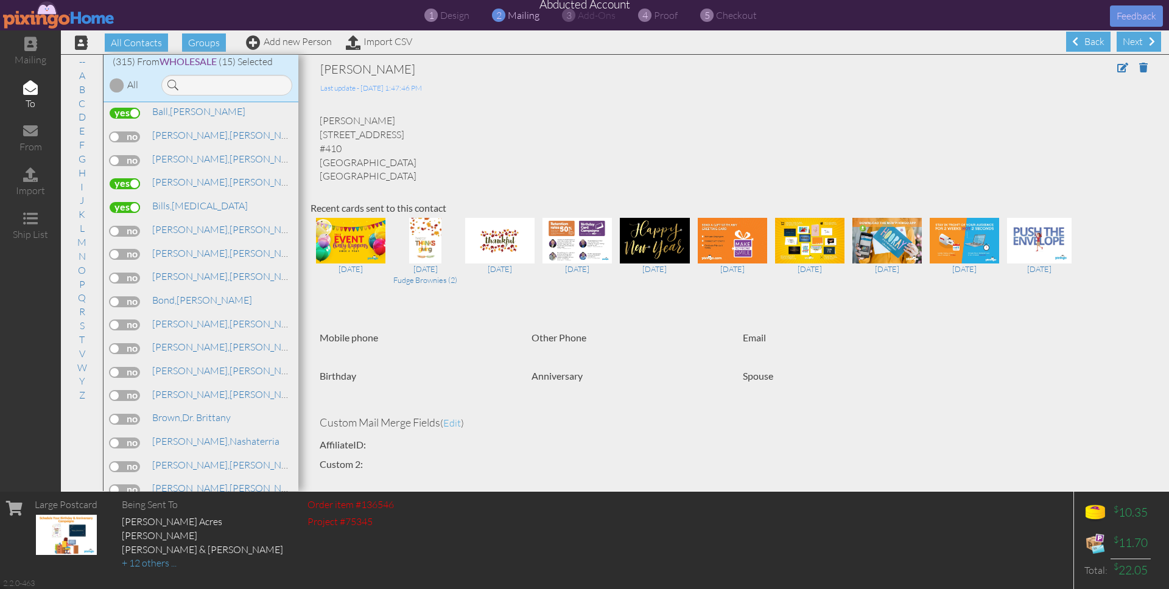
click at [123, 226] on label at bounding box center [125, 231] width 30 height 11
click at [0, 0] on input "checkbox" at bounding box center [0, 0] width 0 height 0
click at [122, 249] on label at bounding box center [125, 254] width 30 height 11
click at [0, 0] on input "checkbox" at bounding box center [0, 0] width 0 height 0
click at [127, 273] on label at bounding box center [125, 278] width 30 height 11
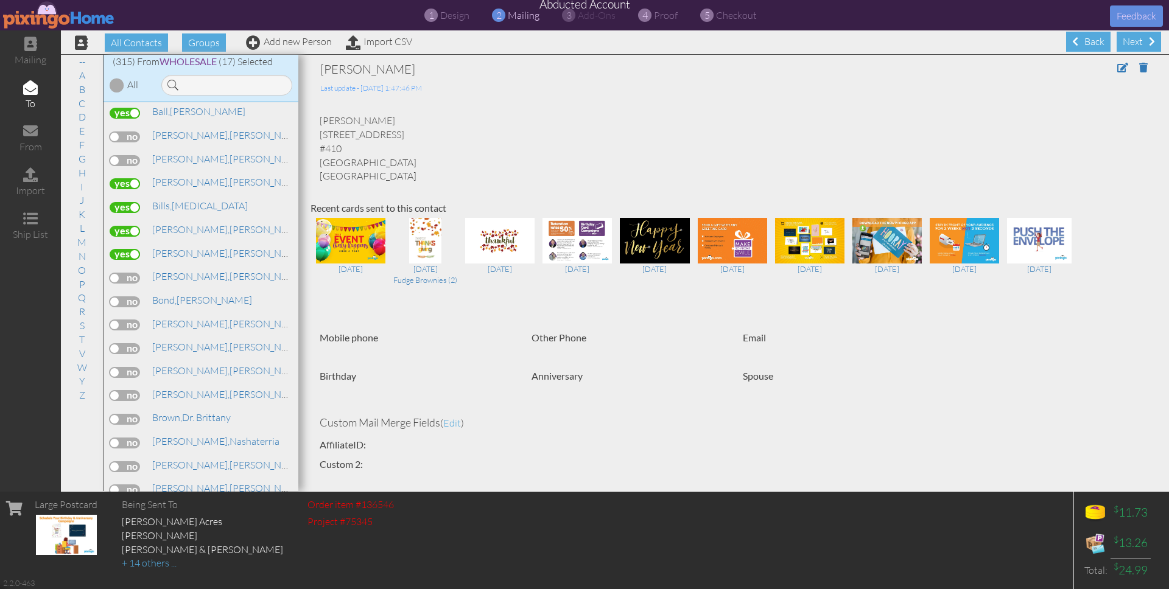
click at [0, 0] on input "checkbox" at bounding box center [0, 0] width 0 height 0
click at [120, 297] on label at bounding box center [125, 302] width 30 height 11
click at [0, 0] on input "checkbox" at bounding box center [0, 0] width 0 height 0
click at [127, 275] on label at bounding box center [125, 280] width 30 height 11
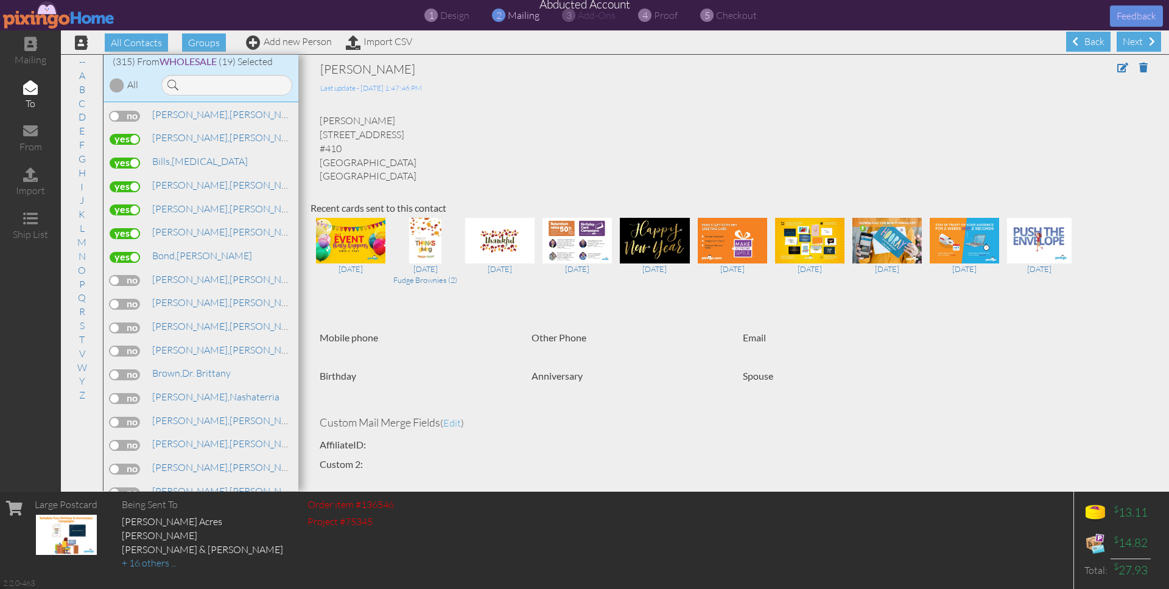
click at [0, 0] on input "checkbox" at bounding box center [0, 0] width 0 height 0
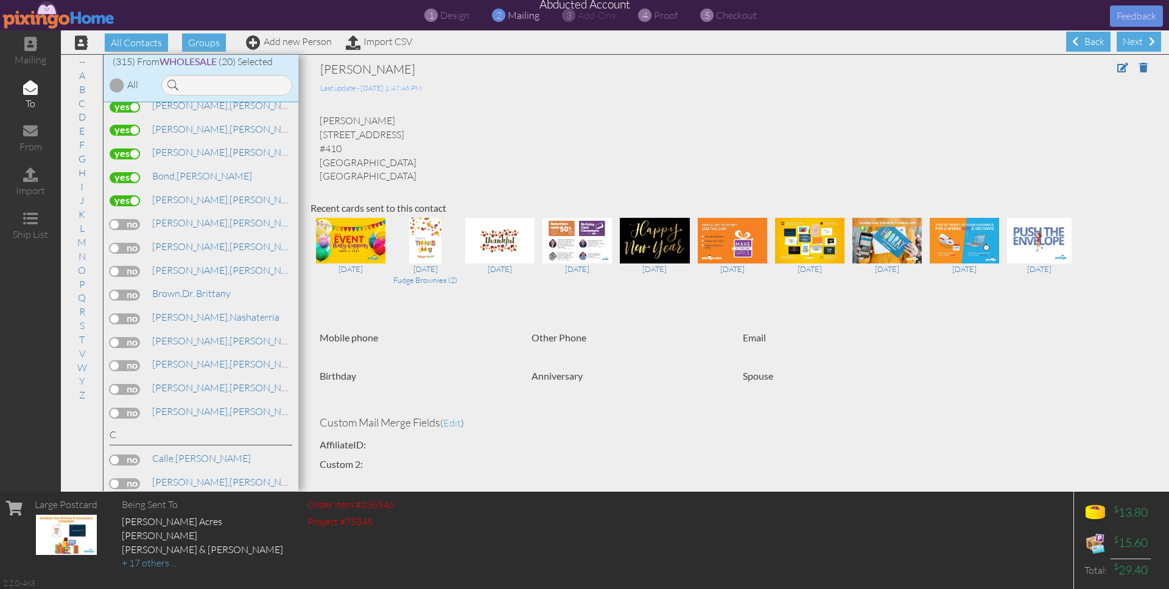
scroll to position [576, 0]
drag, startPoint x: 120, startPoint y: 211, endPoint x: 144, endPoint y: 220, distance: 25.4
click at [121, 219] on label at bounding box center [125, 224] width 30 height 11
click at [0, 0] on input "checkbox" at bounding box center [0, 0] width 0 height 0
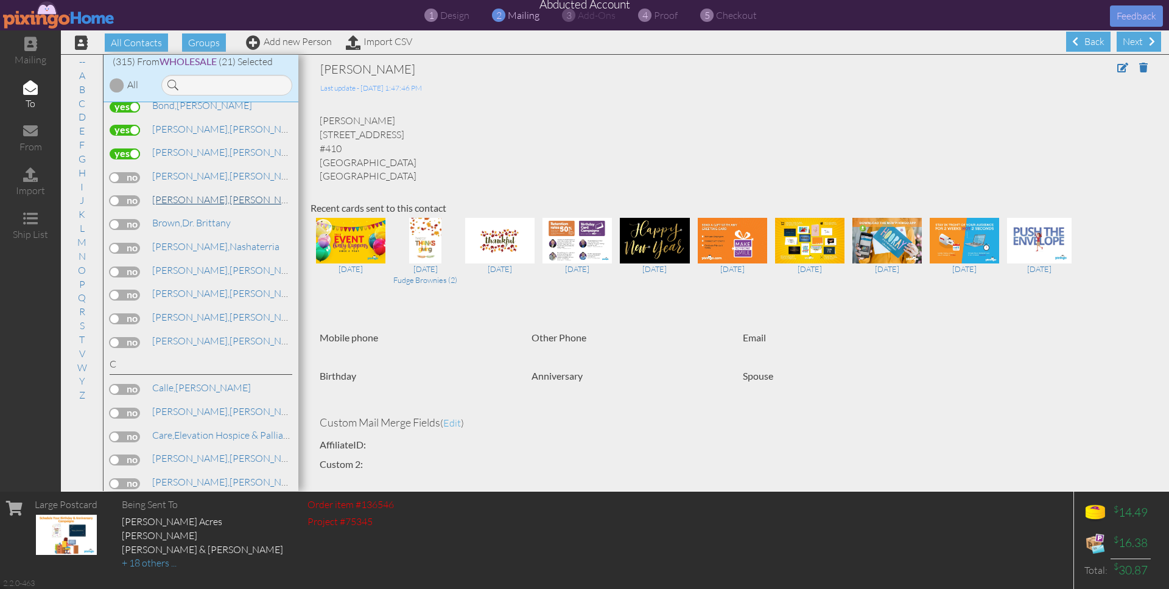
click at [194, 194] on link "Branham, Lynn" at bounding box center [228, 199] width 155 height 15
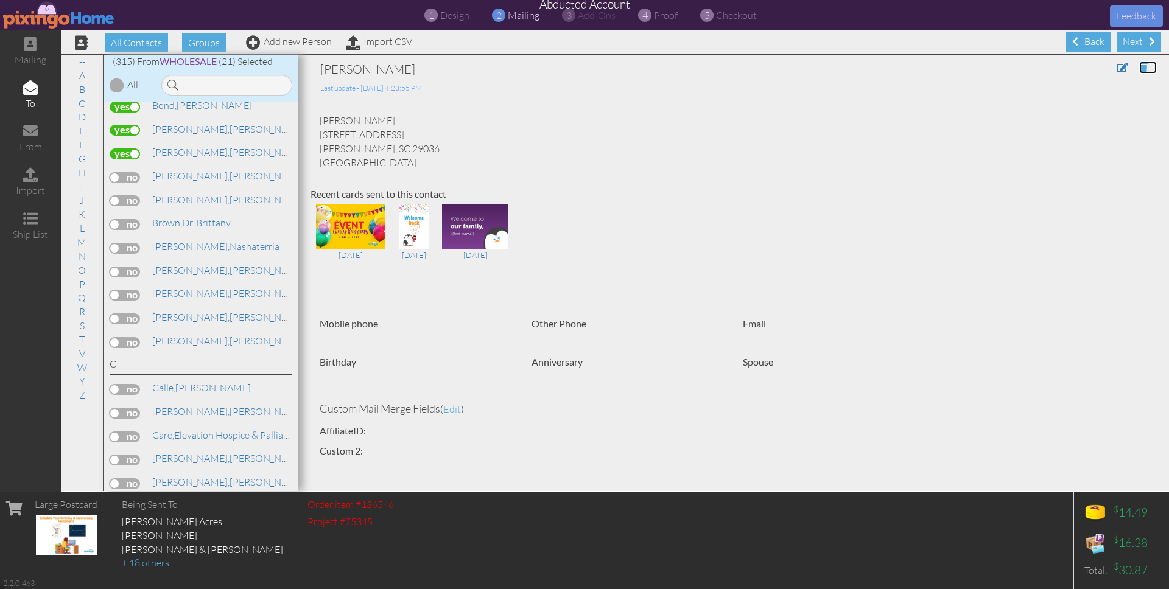
click at [1147, 65] on span at bounding box center [1143, 68] width 9 height 10
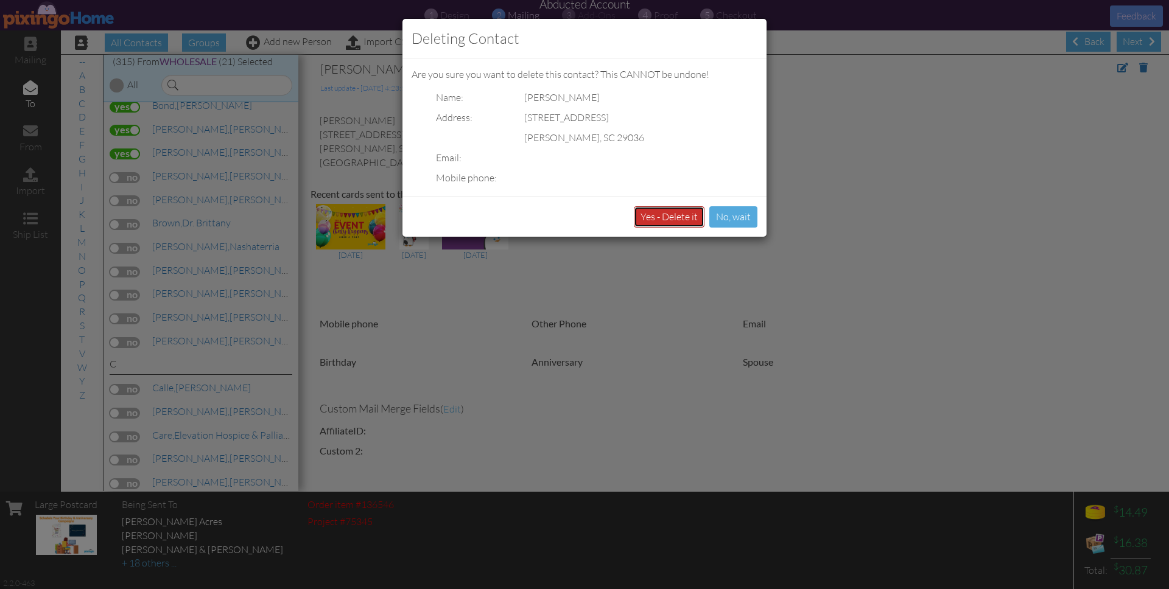
click at [649, 216] on button "Yes - Delete it" at bounding box center [669, 216] width 71 height 21
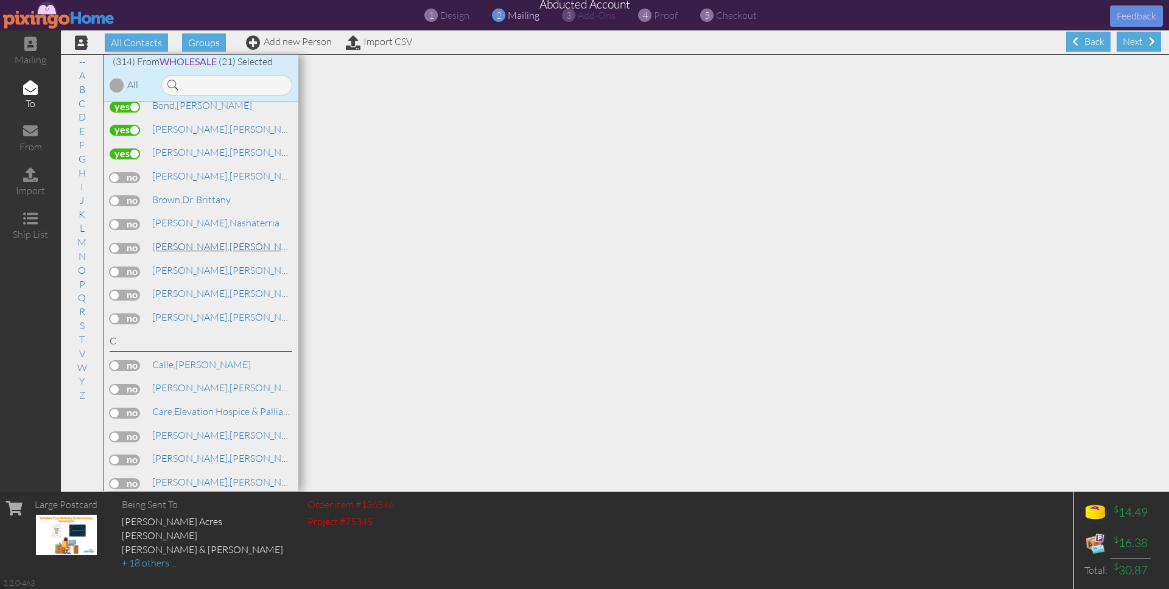
click at [197, 239] on link "Bryant, Mallory Bamboo HR" at bounding box center [254, 246] width 206 height 15
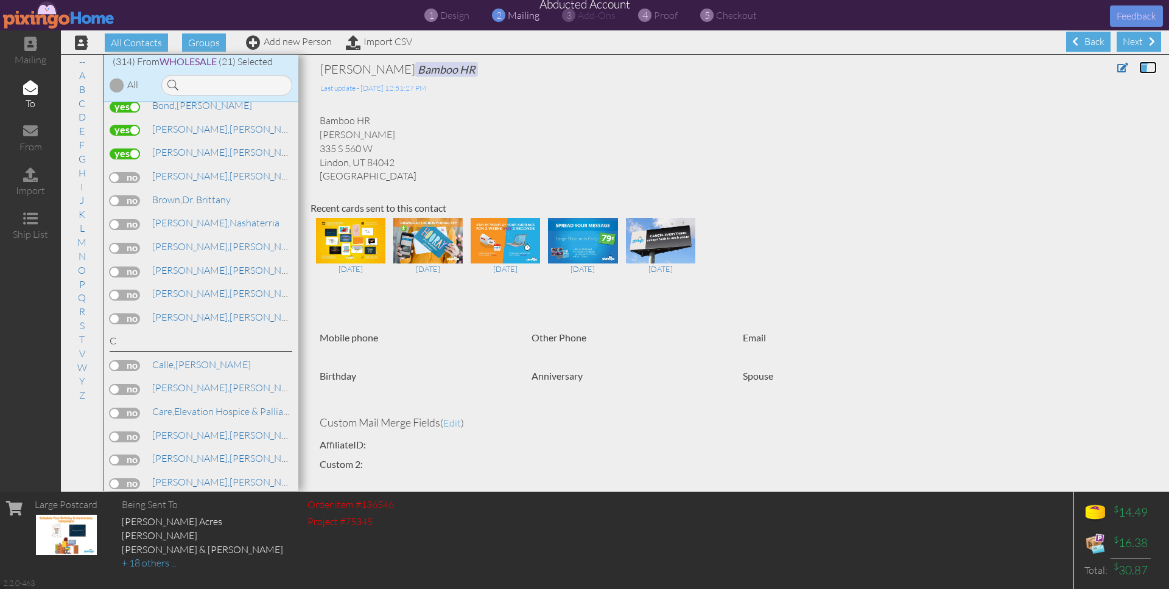
click at [1142, 66] on span at bounding box center [1143, 68] width 9 height 10
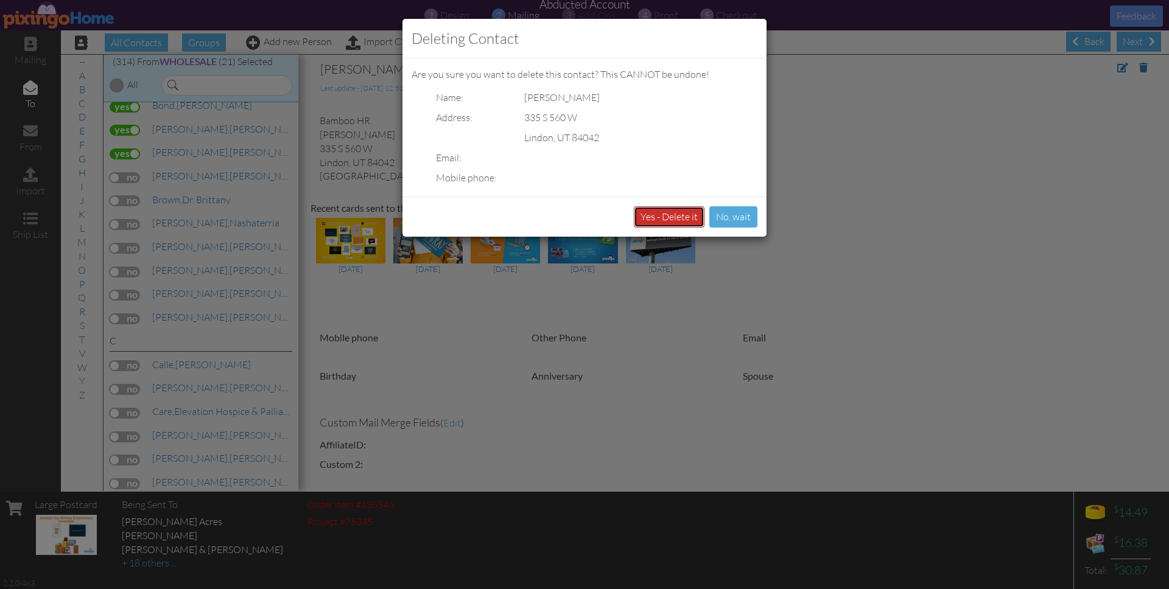
click at [652, 217] on button "Yes - Delete it" at bounding box center [669, 216] width 71 height 21
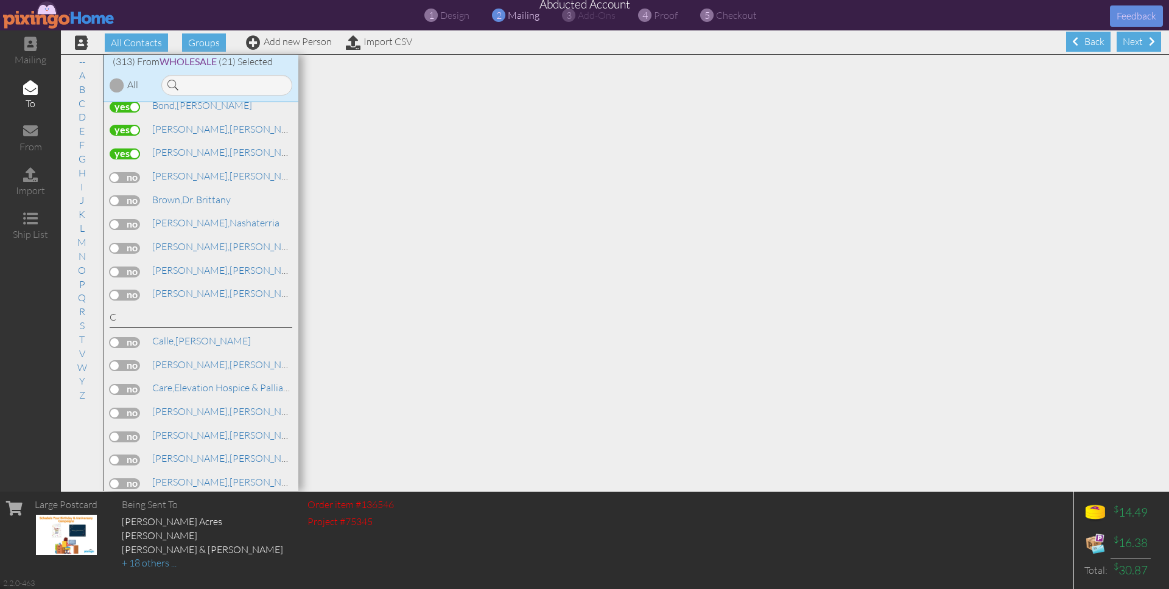
click at [124, 267] on label at bounding box center [125, 272] width 30 height 11
click at [0, 0] on input "checkbox" at bounding box center [0, 0] width 0 height 0
click at [131, 195] on label at bounding box center [125, 200] width 30 height 11
click at [0, 0] on input "checkbox" at bounding box center [0, 0] width 0 height 0
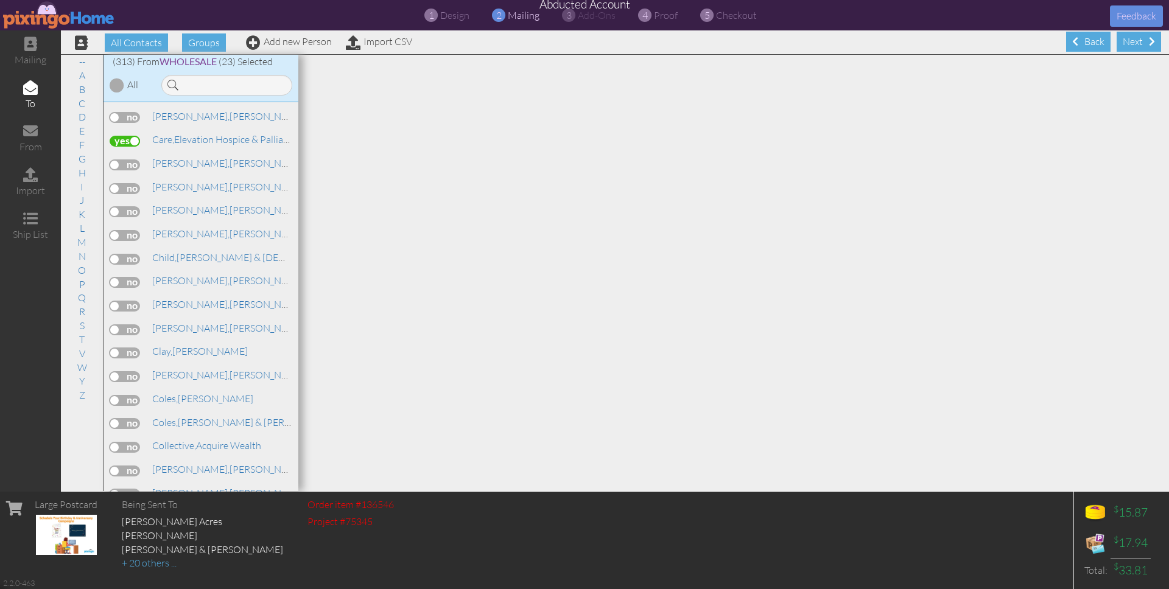
scroll to position [893, 0]
click at [111, 208] on label at bounding box center [125, 213] width 30 height 11
click at [0, 0] on input "checkbox" at bounding box center [0, 0] width 0 height 0
click at [198, 228] on link "Cheney, Alison Saprea" at bounding box center [244, 235] width 187 height 15
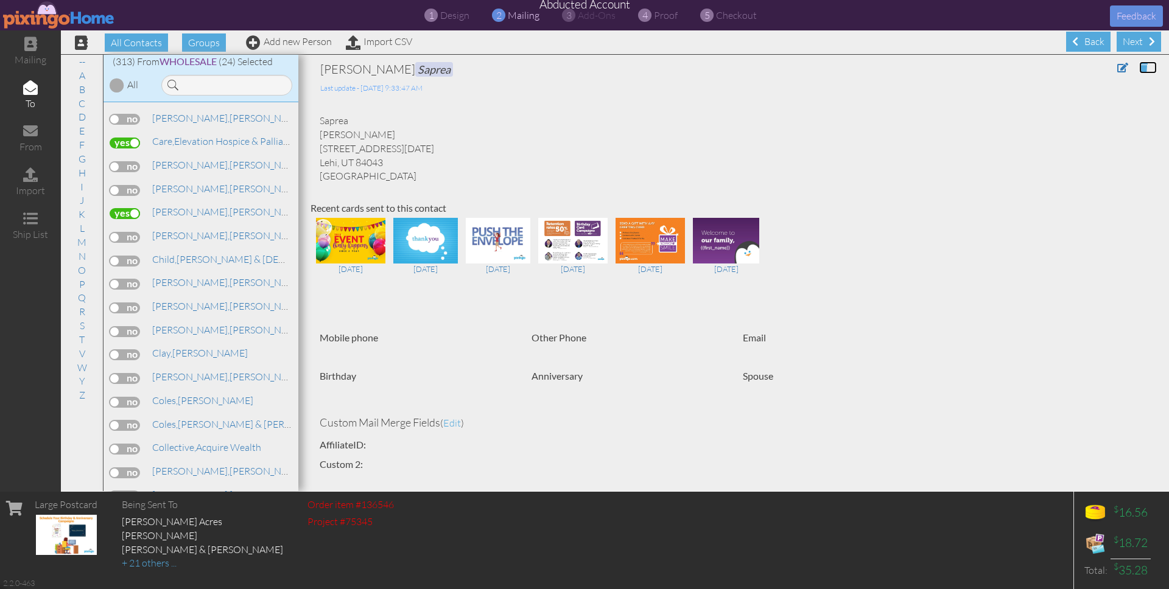
click at [1144, 66] on span at bounding box center [1143, 68] width 9 height 10
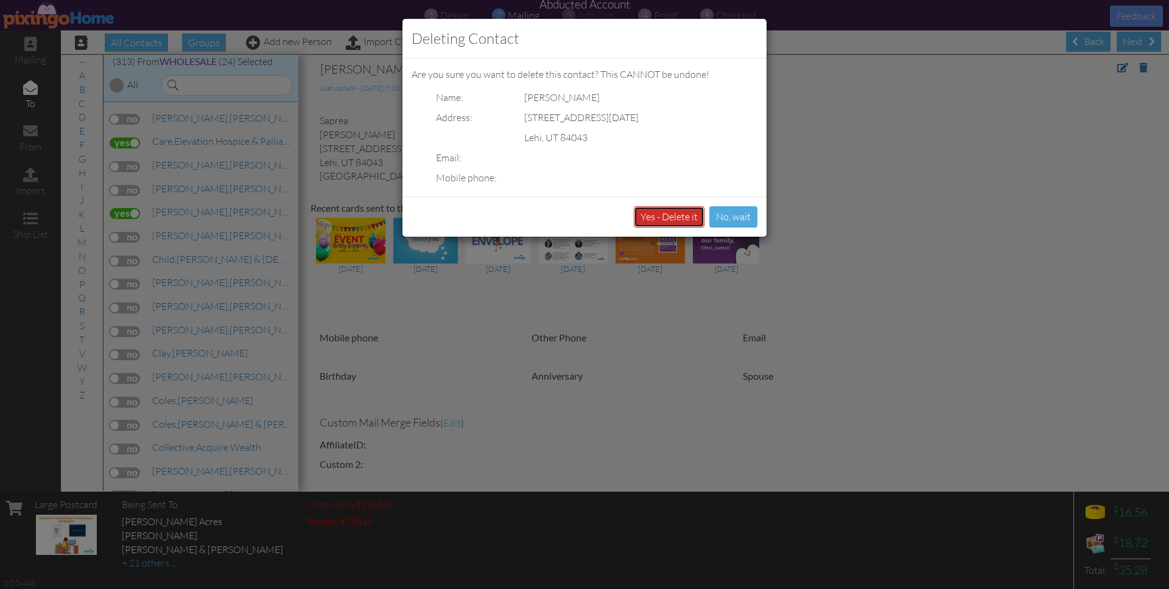
click at [672, 214] on button "Yes - Delete it" at bounding box center [669, 216] width 71 height 21
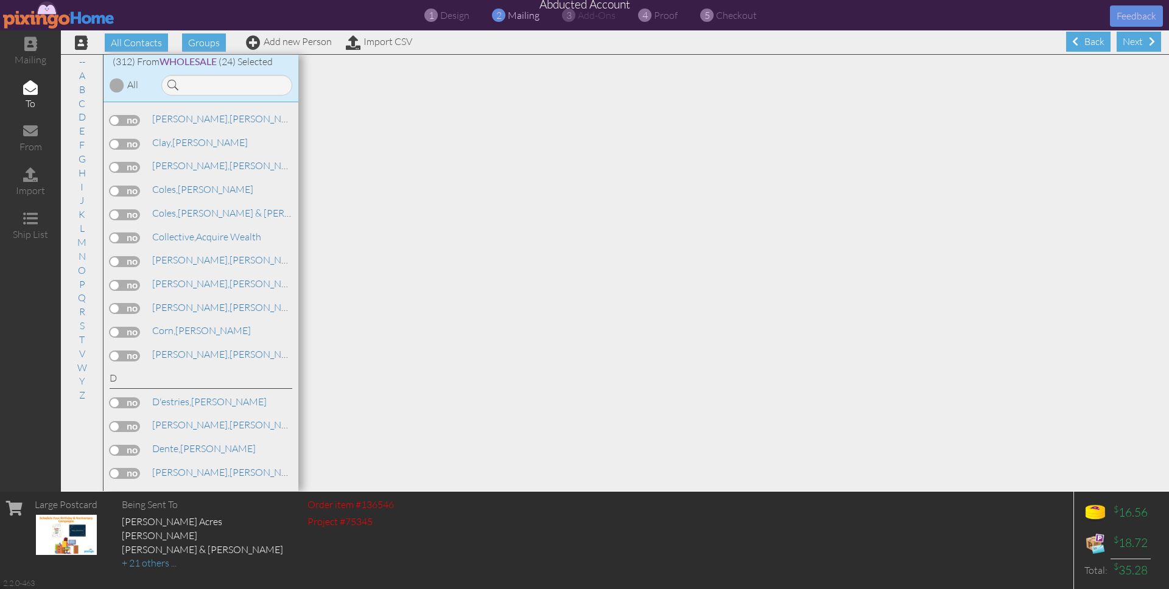
scroll to position [1081, 0]
click at [120, 232] on label at bounding box center [125, 237] width 30 height 11
click at [0, 0] on input "checkbox" at bounding box center [0, 0] width 0 height 0
click at [125, 235] on label at bounding box center [125, 240] width 30 height 11
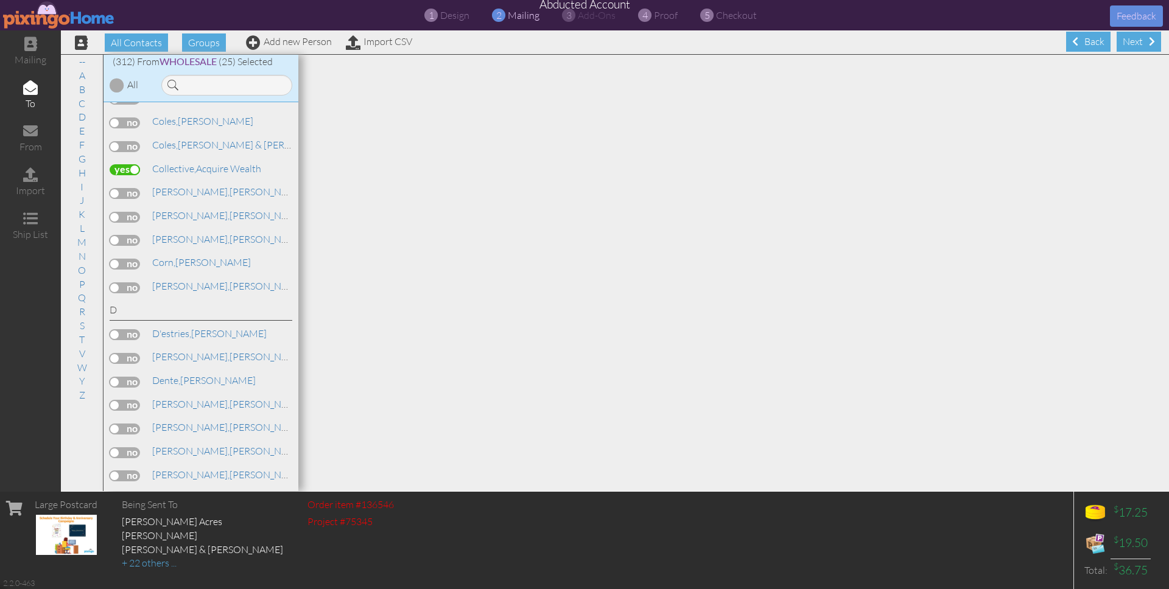
click at [0, 0] on input "checkbox" at bounding box center [0, 0] width 0 height 0
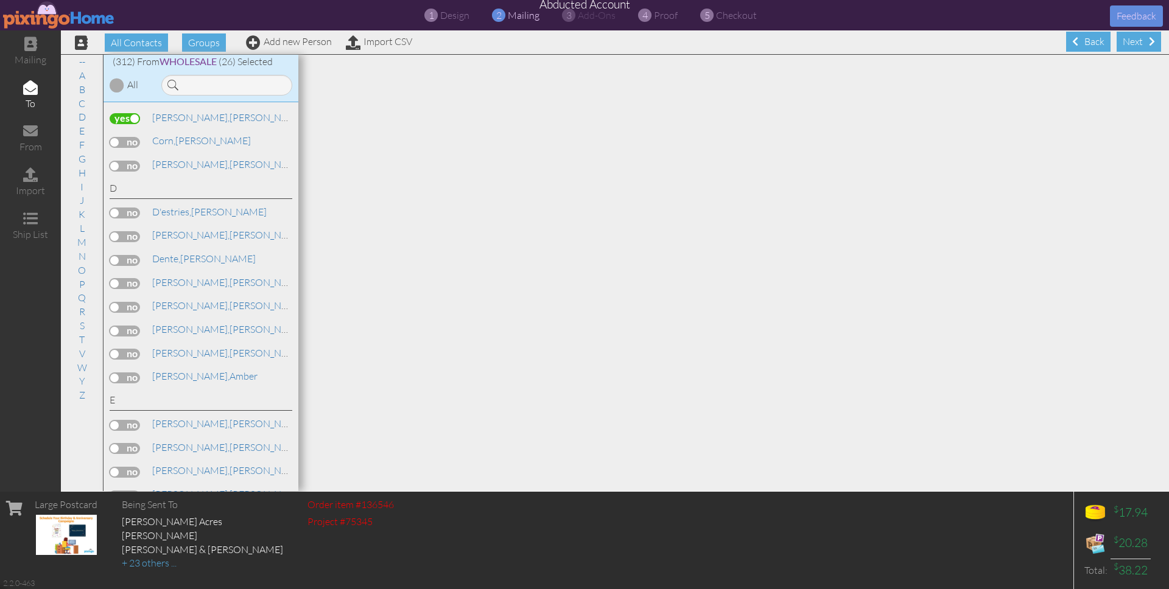
scroll to position [1303, 0]
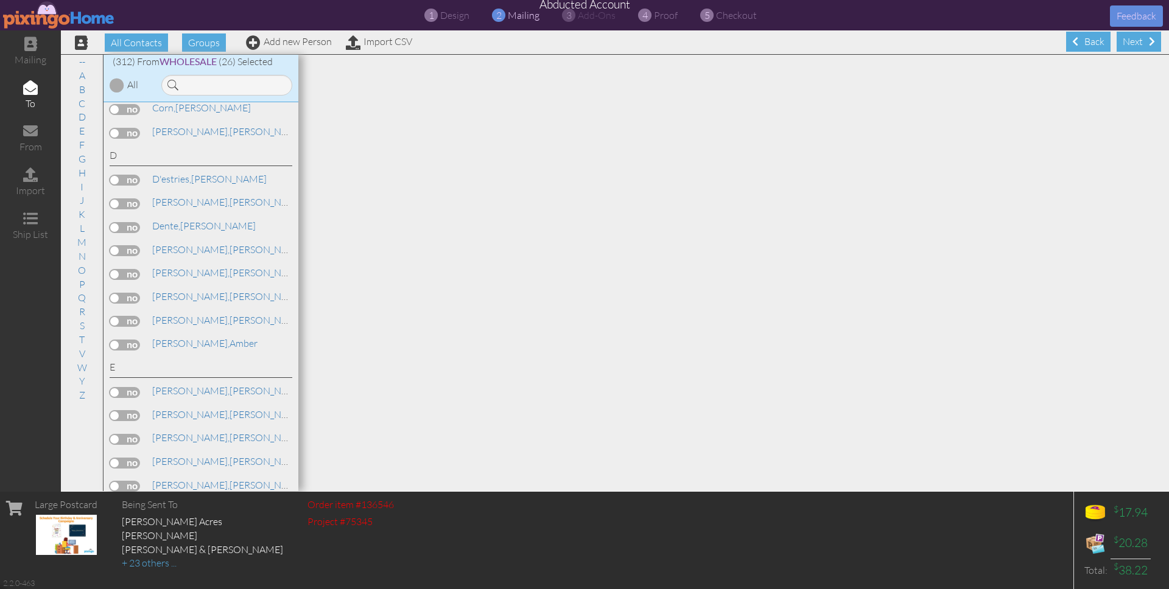
click at [119, 222] on label at bounding box center [125, 227] width 30 height 11
click at [0, 0] on input "checkbox" at bounding box center [0, 0] width 0 height 0
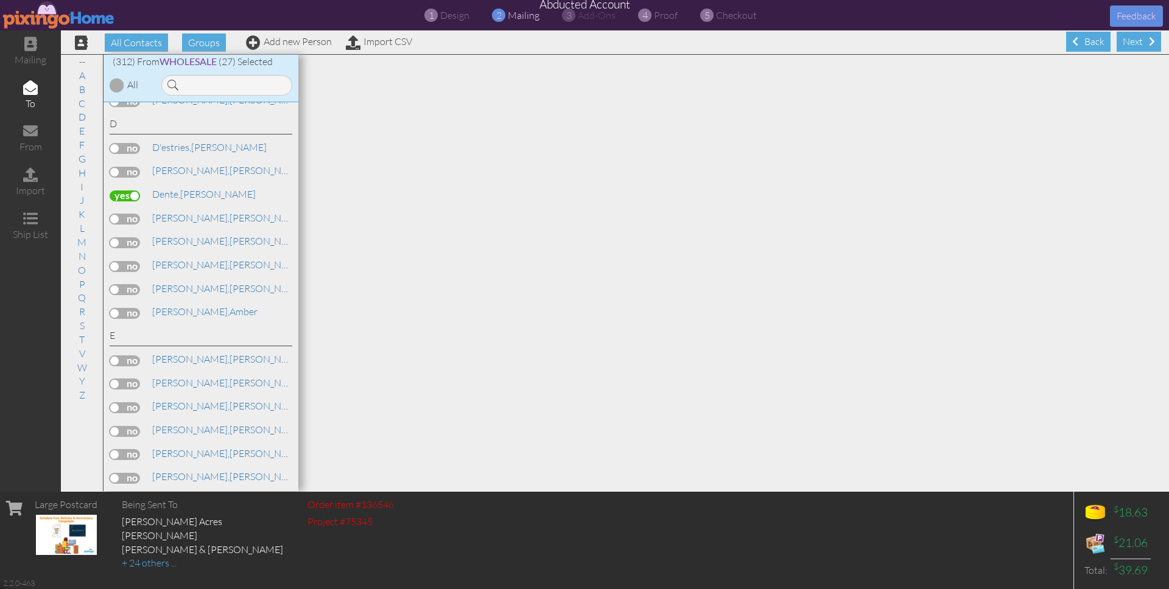
scroll to position [1336, 0]
click at [130, 236] on label at bounding box center [125, 241] width 30 height 11
click at [0, 0] on input "checkbox" at bounding box center [0, 0] width 0 height 0
click at [124, 213] on label at bounding box center [125, 218] width 30 height 11
click at [0, 0] on input "checkbox" at bounding box center [0, 0] width 0 height 0
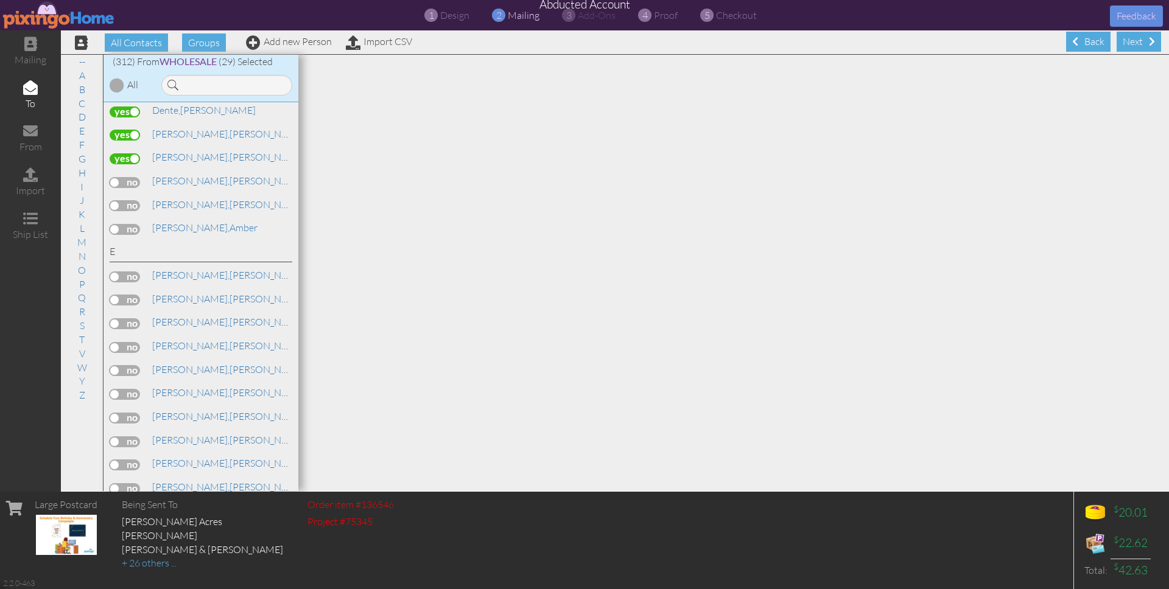
scroll to position [1419, 0]
click at [119, 177] on label at bounding box center [125, 182] width 30 height 11
click at [0, 0] on input "checkbox" at bounding box center [0, 0] width 0 height 0
click at [127, 200] on label at bounding box center [125, 205] width 30 height 11
click at [0, 0] on input "checkbox" at bounding box center [0, 0] width 0 height 0
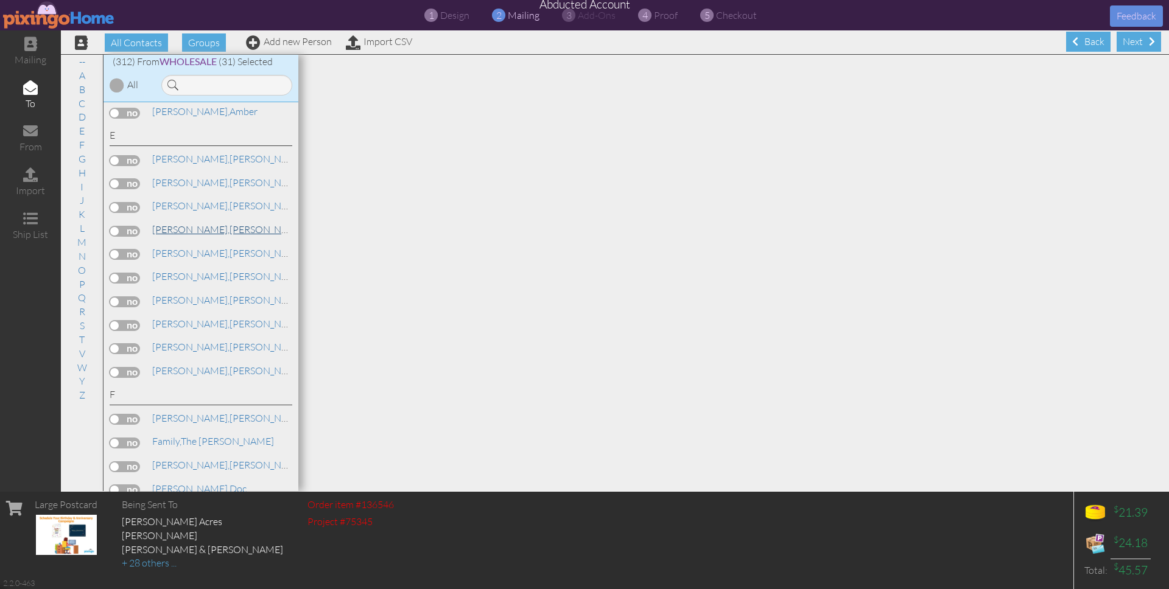
scroll to position [1539, 0]
click at [120, 174] on label at bounding box center [125, 179] width 30 height 11
click at [0, 0] on input "checkbox" at bounding box center [0, 0] width 0 height 0
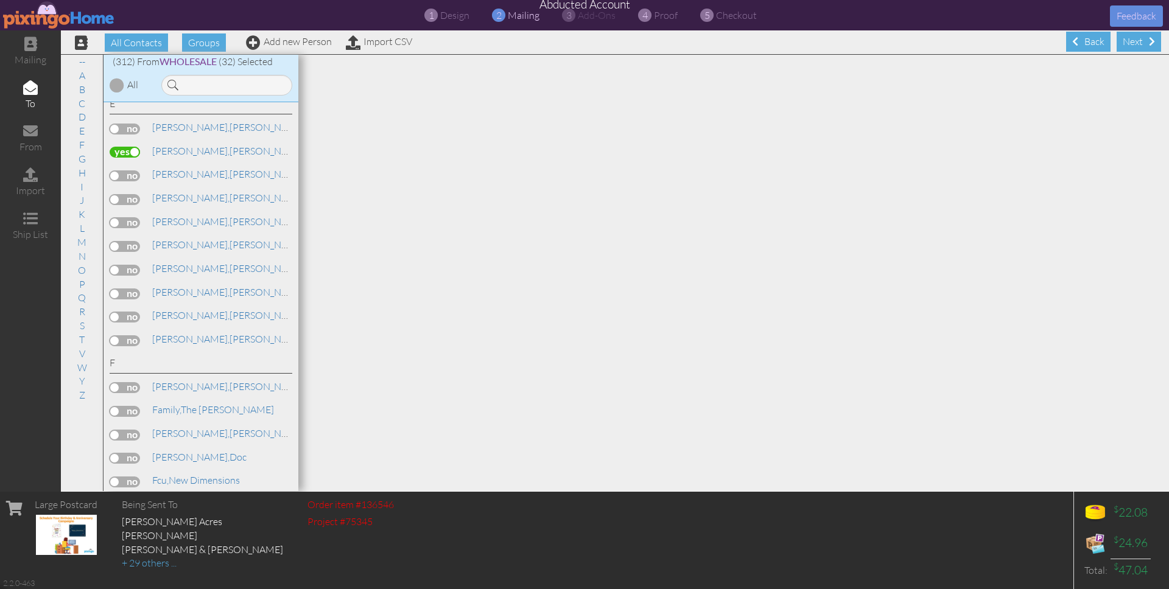
scroll to position [1568, 0]
click at [120, 193] on label at bounding box center [125, 198] width 30 height 11
click at [0, 0] on input "checkbox" at bounding box center [0, 0] width 0 height 0
click at [124, 216] on label at bounding box center [125, 221] width 30 height 11
click at [0, 0] on input "checkbox" at bounding box center [0, 0] width 0 height 0
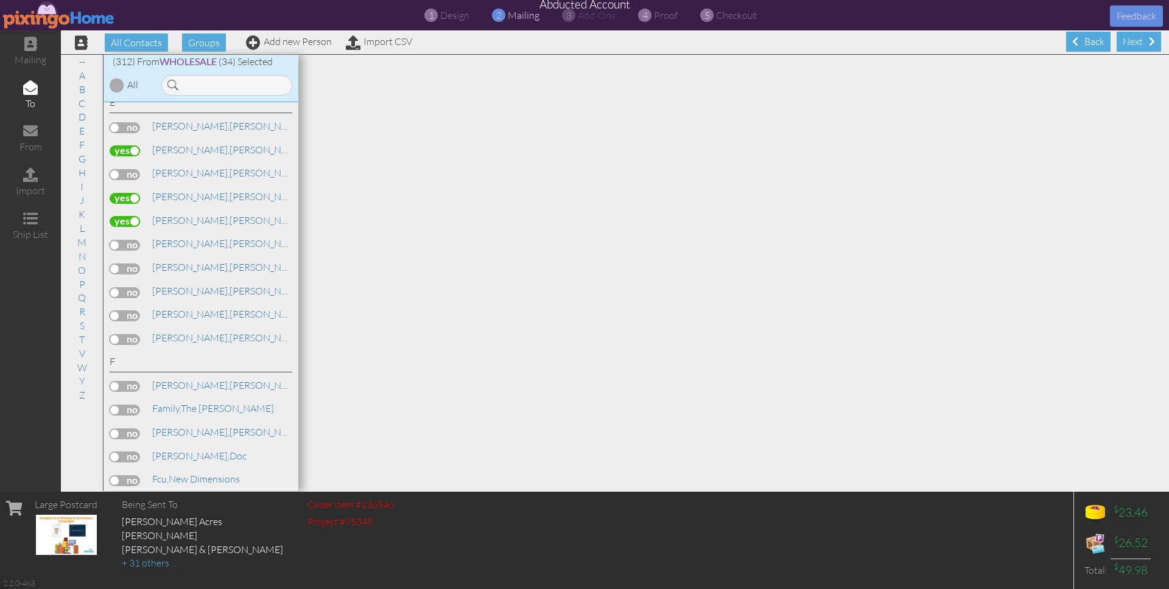
click at [124, 240] on label at bounding box center [125, 245] width 30 height 11
click at [0, 0] on input "checkbox" at bounding box center [0, 0] width 0 height 0
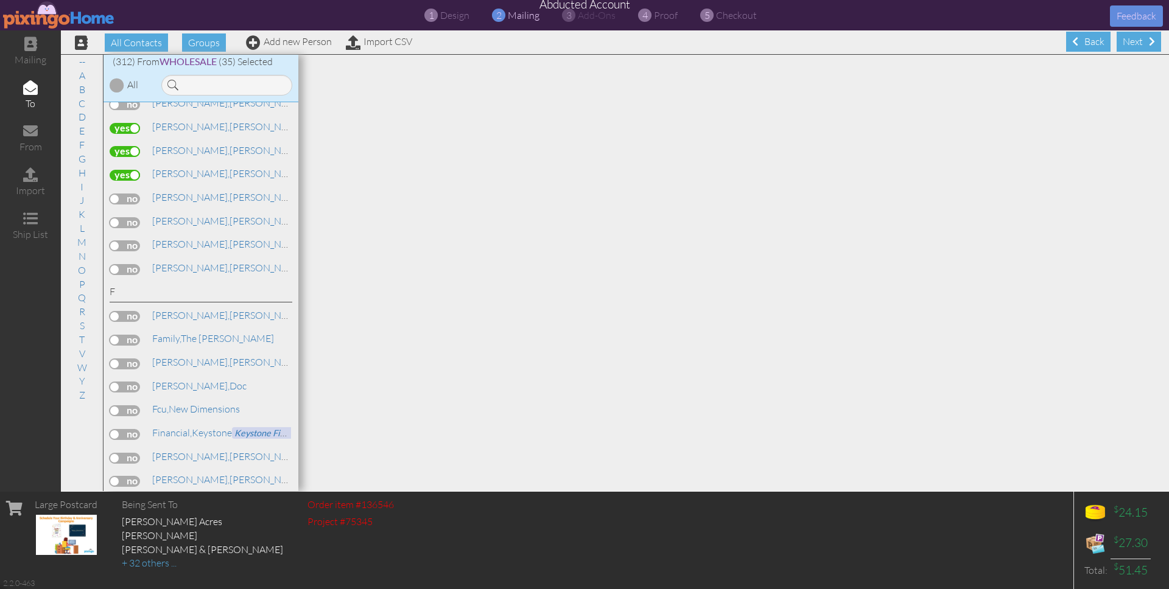
scroll to position [1643, 0]
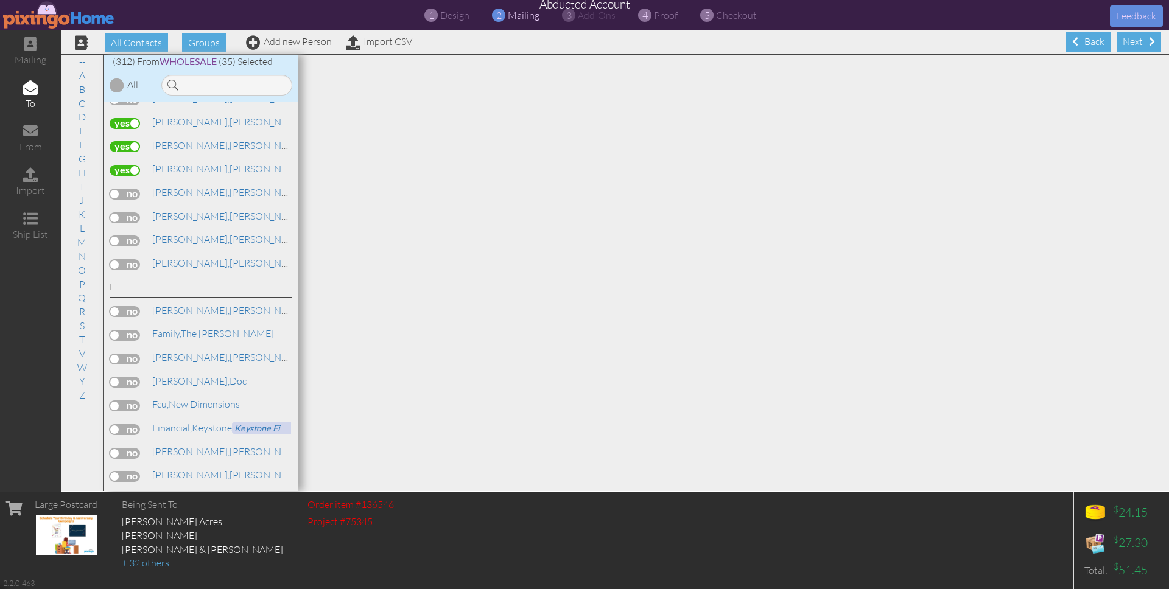
click at [130, 189] on label at bounding box center [125, 194] width 30 height 11
click at [0, 0] on input "checkbox" at bounding box center [0, 0] width 0 height 0
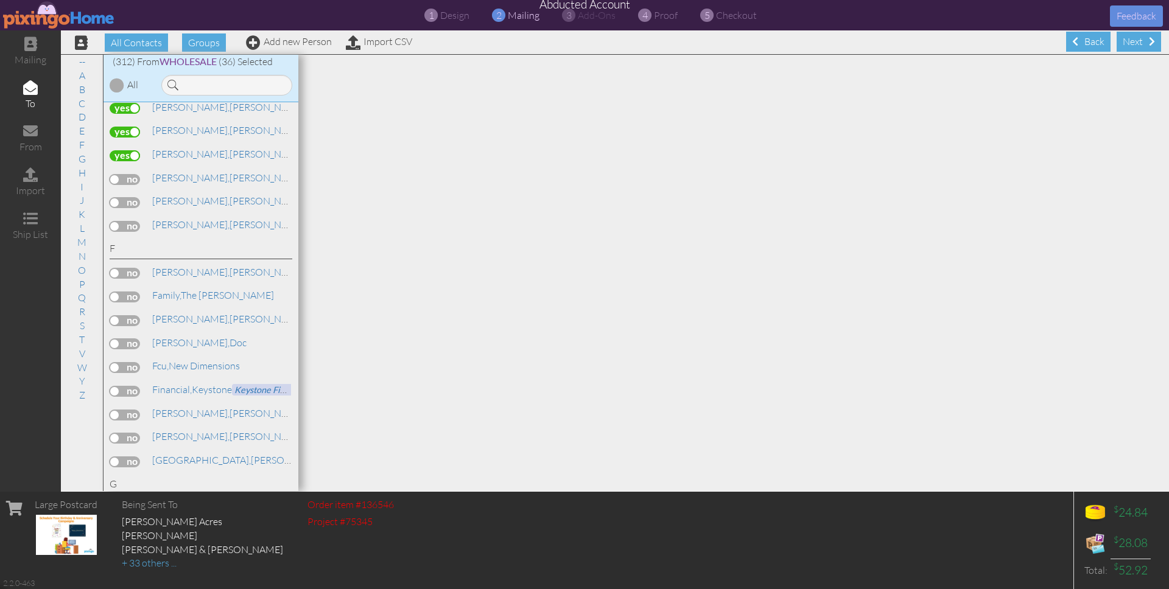
click at [128, 174] on label at bounding box center [125, 179] width 30 height 11
click at [0, 0] on input "checkbox" at bounding box center [0, 0] width 0 height 0
click at [107, 175] on div "-- ACA Marketing McBo's Lanes" at bounding box center [201, 297] width 195 height 390
click at [124, 197] on label at bounding box center [125, 202] width 30 height 11
click at [0, 0] on input "checkbox" at bounding box center [0, 0] width 0 height 0
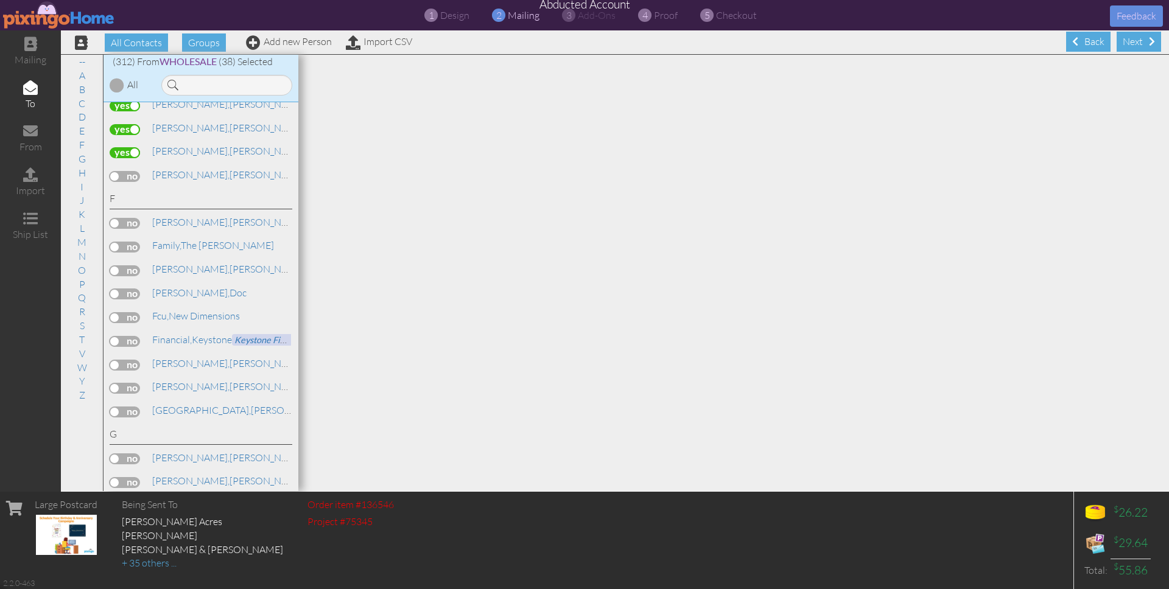
scroll to position [1734, 0]
click at [127, 169] on label at bounding box center [125, 174] width 30 height 11
click at [0, 0] on input "checkbox" at bounding box center [0, 0] width 0 height 0
drag, startPoint x: 128, startPoint y: 197, endPoint x: 214, endPoint y: 203, distance: 86.0
click at [128, 216] on label at bounding box center [125, 221] width 30 height 11
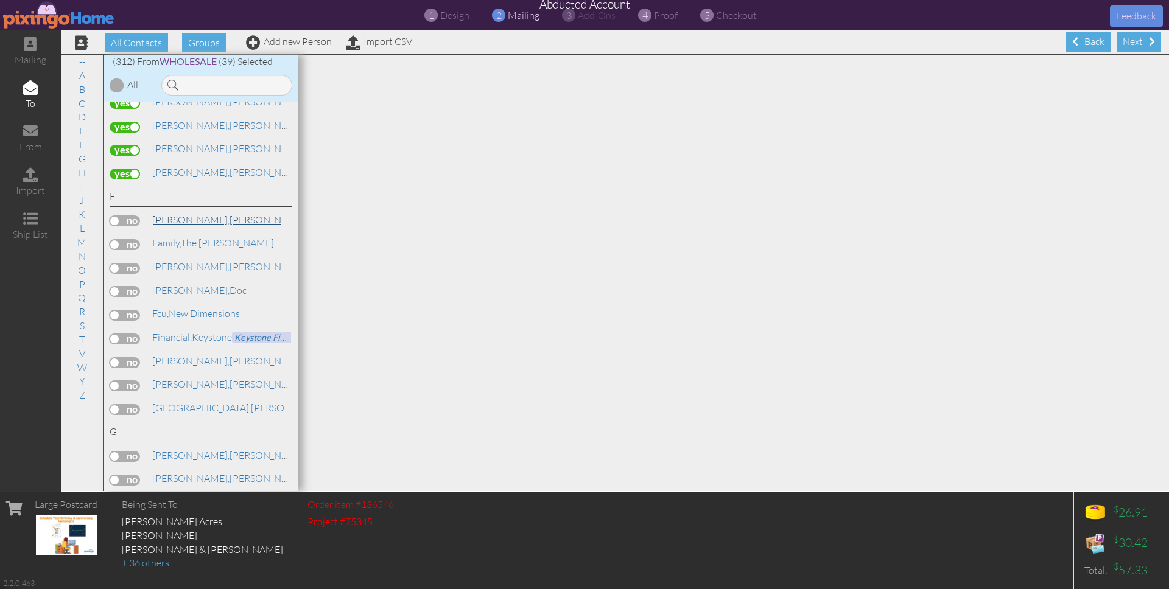
click at [0, 0] on input "checkbox" at bounding box center [0, 0] width 0 height 0
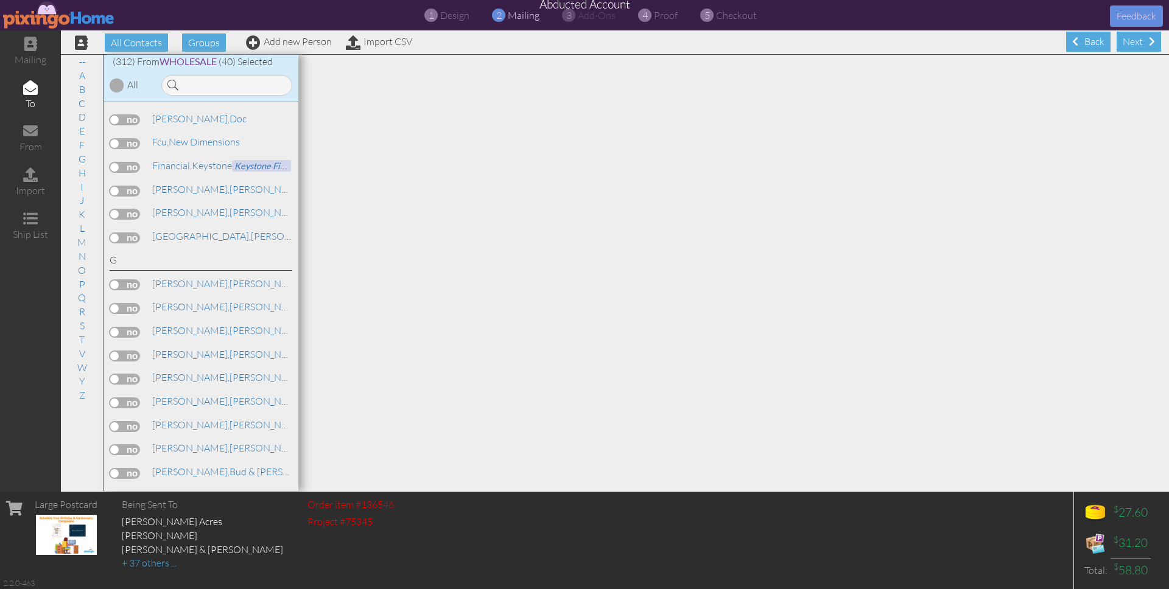
scroll to position [1904, 0]
click at [127, 187] on label at bounding box center [125, 192] width 30 height 11
click at [0, 0] on input "checkbox" at bounding box center [0, 0] width 0 height 0
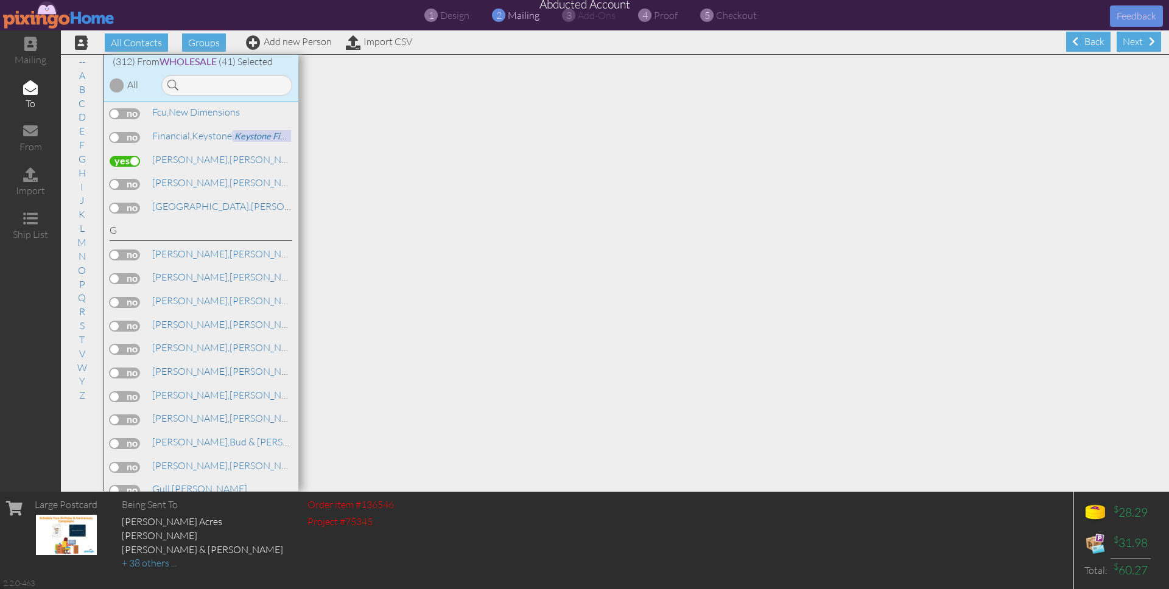
drag, startPoint x: 128, startPoint y: 162, endPoint x: 174, endPoint y: 174, distance: 47.3
click at [128, 179] on label at bounding box center [125, 184] width 30 height 11
click at [0, 0] on input "checkbox" at bounding box center [0, 0] width 0 height 0
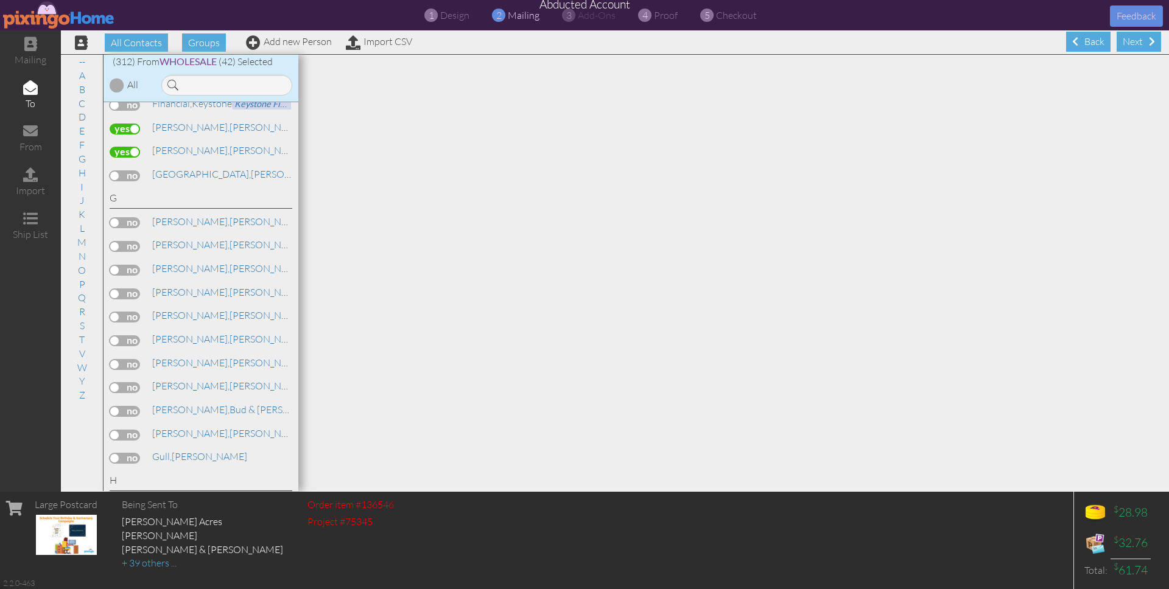
scroll to position [1981, 0]
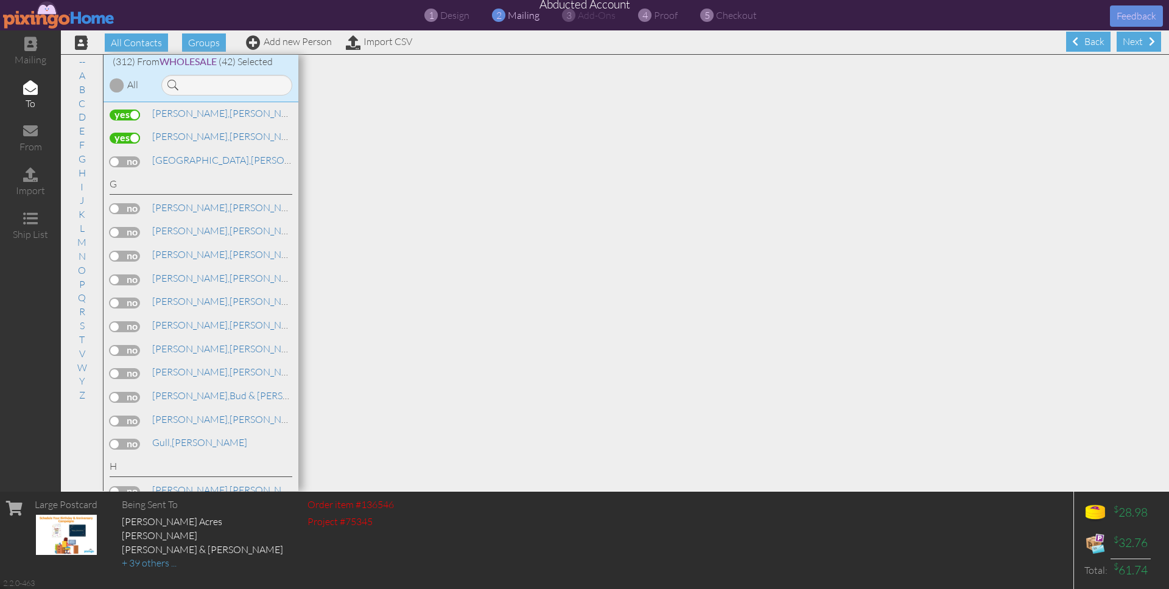
click at [130, 227] on label at bounding box center [125, 232] width 30 height 11
click at [0, 0] on input "checkbox" at bounding box center [0, 0] width 0 height 0
drag, startPoint x: 124, startPoint y: 227, endPoint x: 161, endPoint y: 228, distance: 37.2
click at [124, 251] on label at bounding box center [125, 256] width 30 height 11
click at [0, 0] on input "checkbox" at bounding box center [0, 0] width 0 height 0
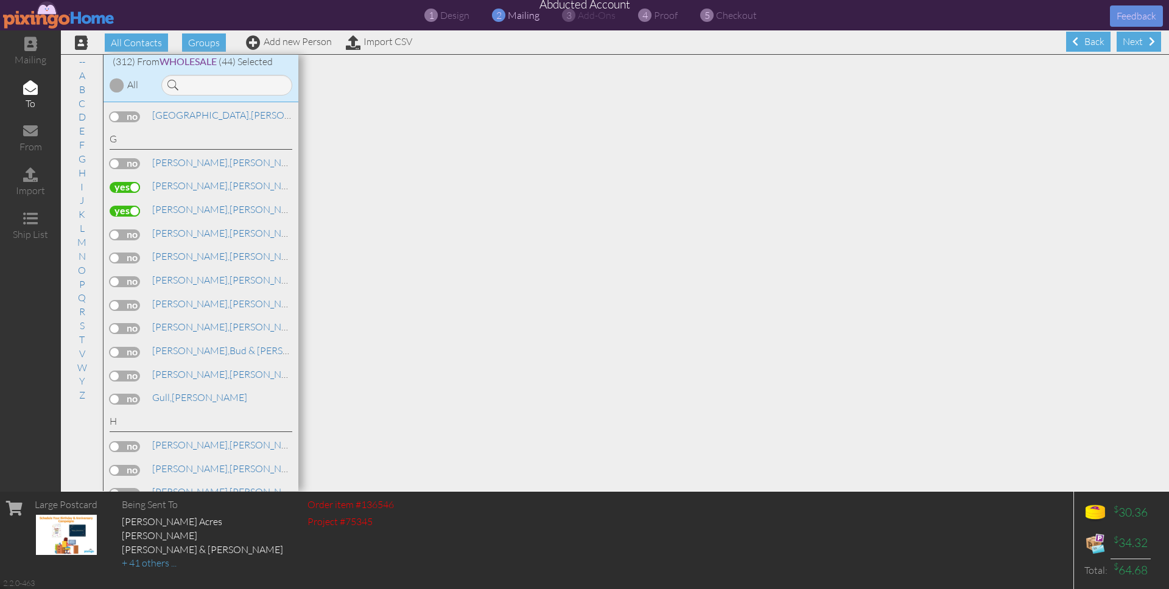
scroll to position [2036, 0]
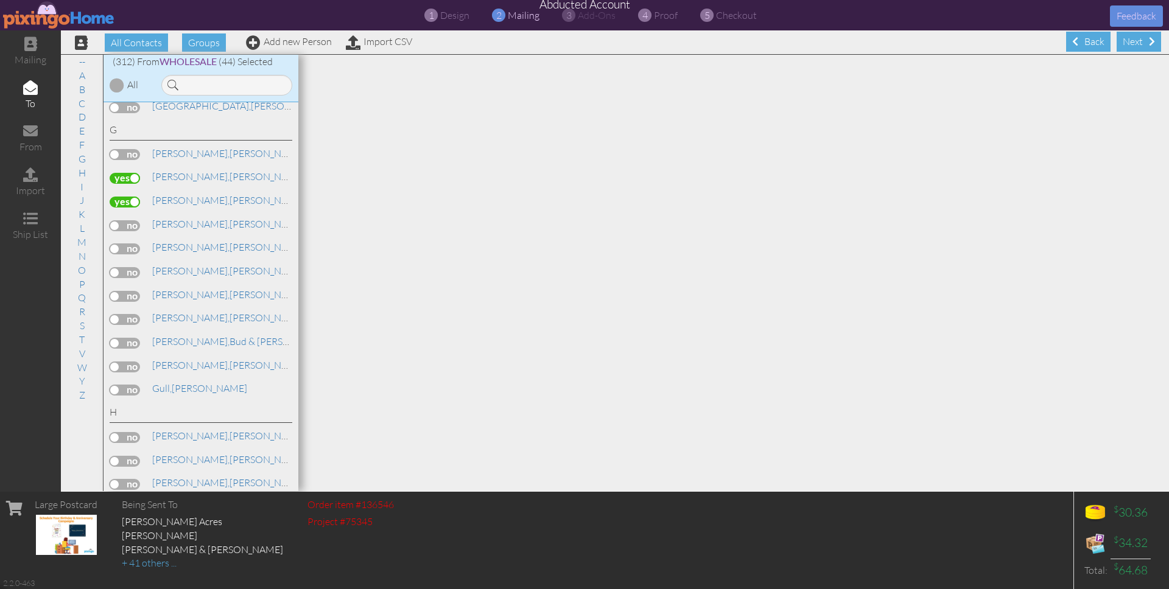
click at [129, 267] on label at bounding box center [125, 272] width 30 height 11
click at [0, 0] on input "checkbox" at bounding box center [0, 0] width 0 height 0
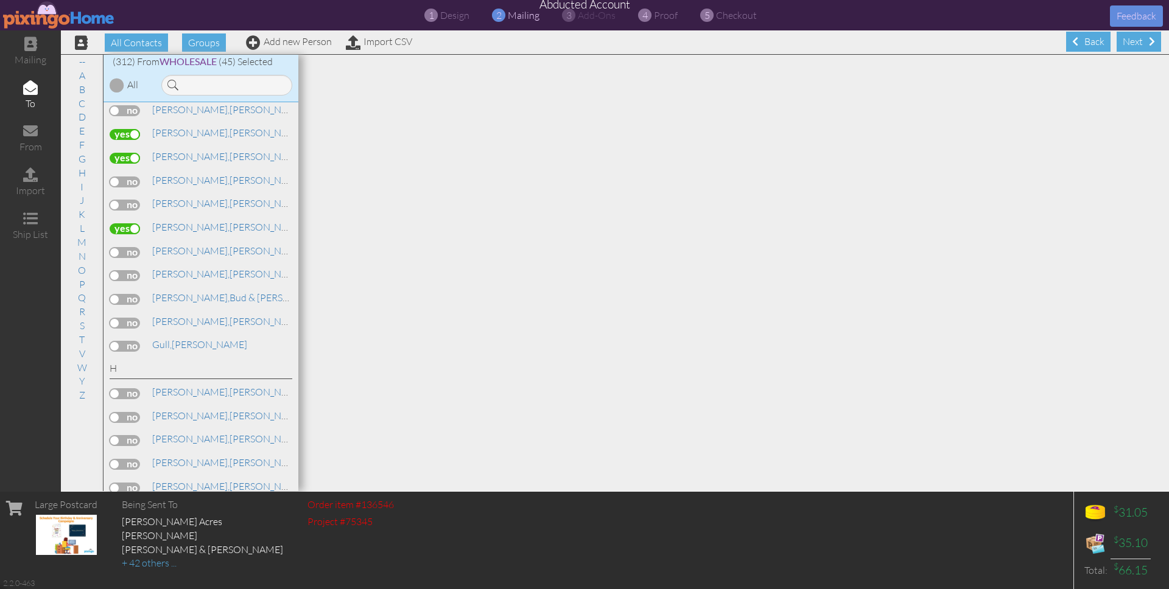
scroll to position [2081, 0]
click at [118, 246] on label at bounding box center [125, 251] width 30 height 11
click at [0, 0] on input "checkbox" at bounding box center [0, 0] width 0 height 0
click at [185, 267] on span "Graeber," at bounding box center [190, 273] width 77 height 12
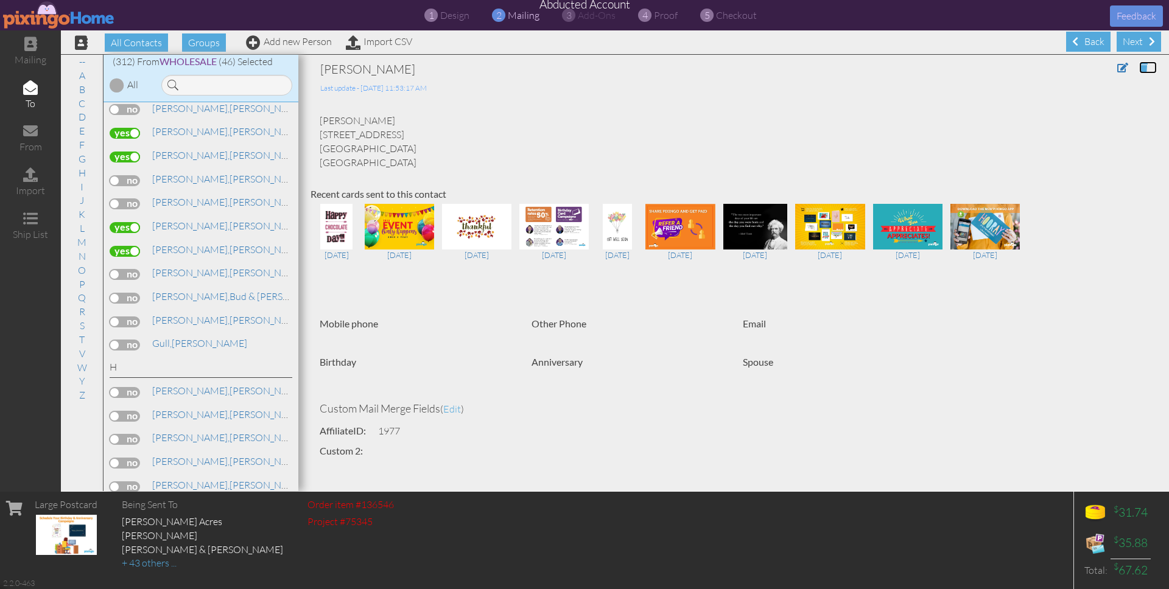
click at [1145, 65] on span at bounding box center [1143, 68] width 9 height 10
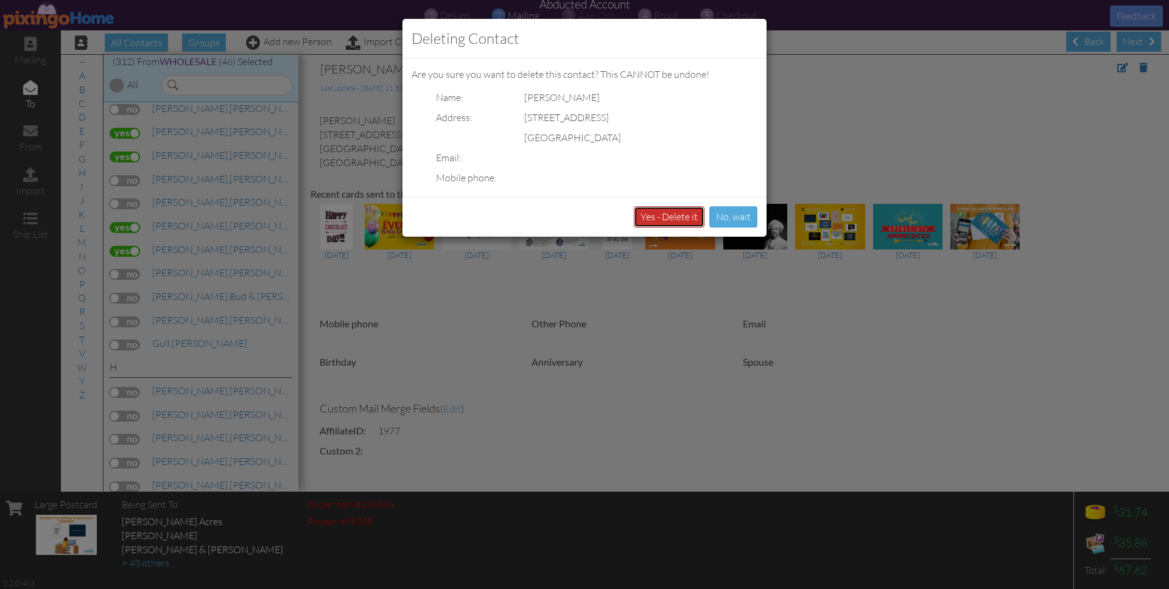
click at [653, 213] on button "Yes - Delete it" at bounding box center [669, 216] width 71 height 21
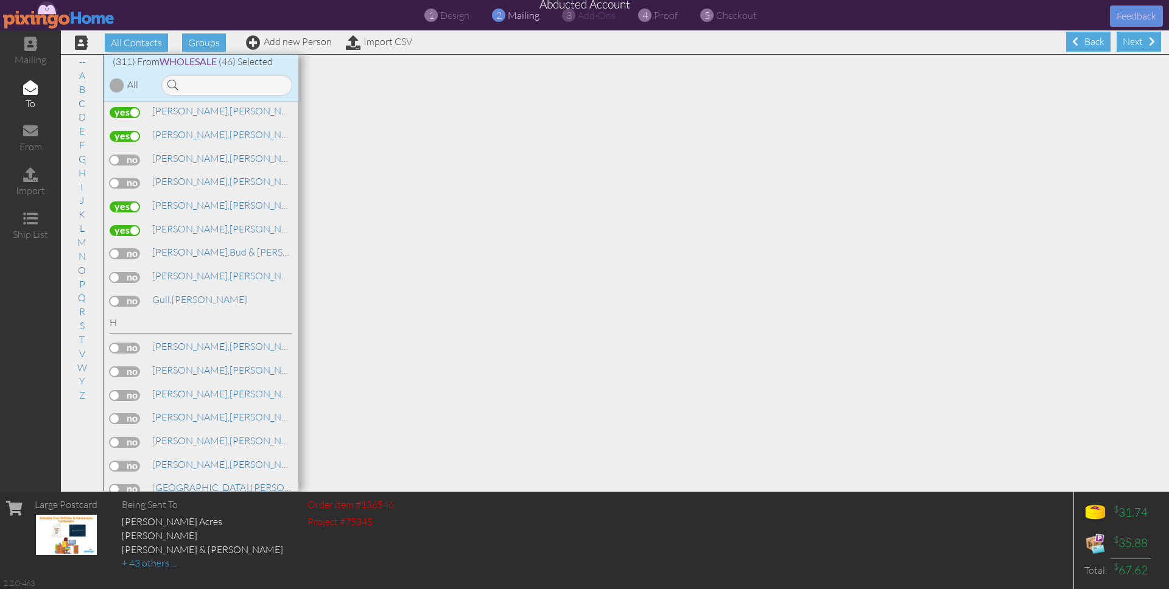
scroll to position [2099, 0]
click at [199, 272] on span "Greenspan," at bounding box center [190, 278] width 77 height 12
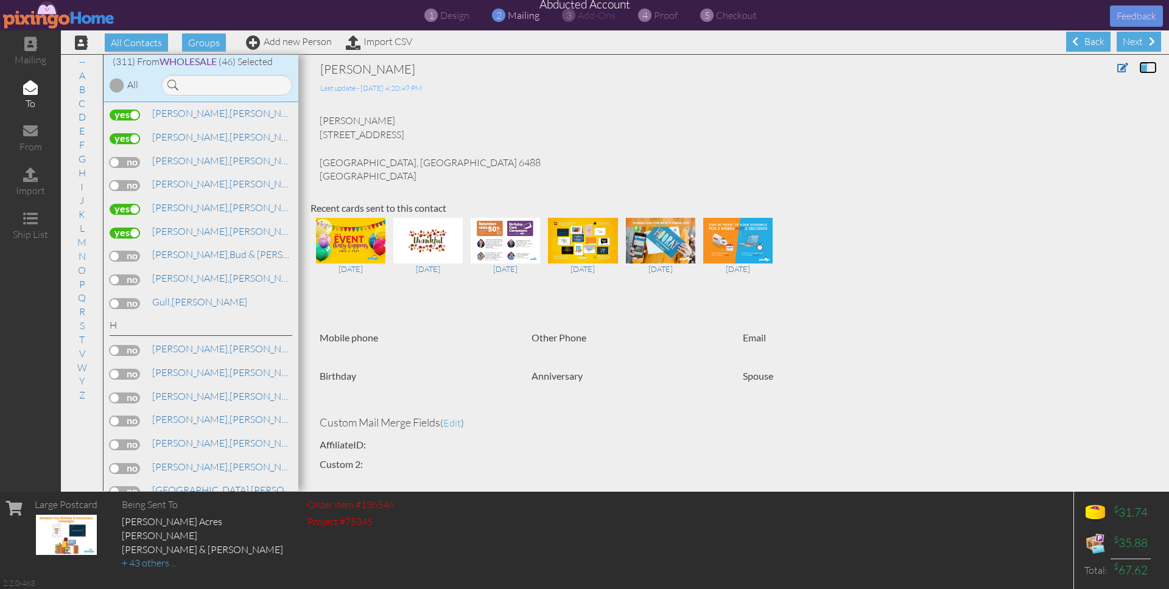
click at [1144, 65] on span at bounding box center [1143, 68] width 9 height 10
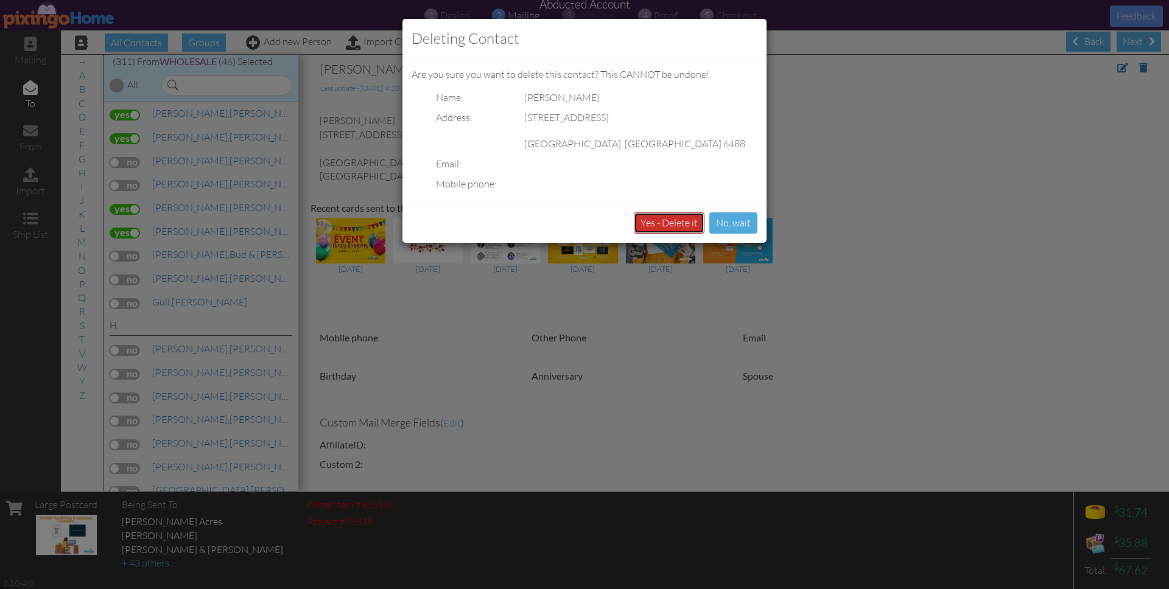
click at [669, 218] on button "Yes - Delete it" at bounding box center [669, 223] width 71 height 21
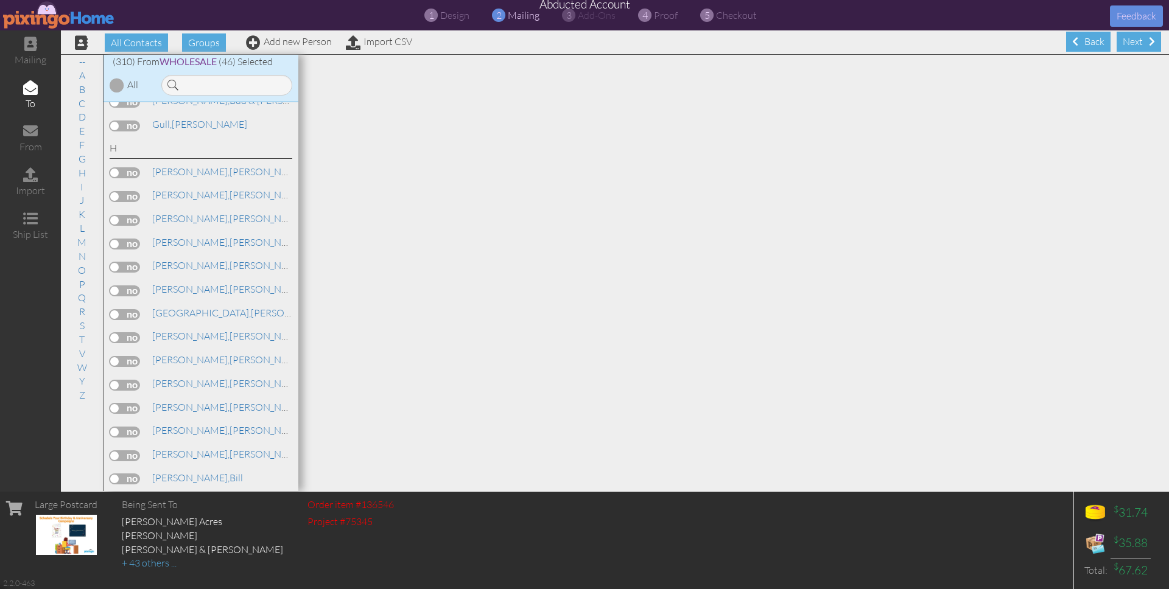
scroll to position [2255, 0]
click at [188, 256] on link "Hansen, Dana" at bounding box center [228, 263] width 155 height 15
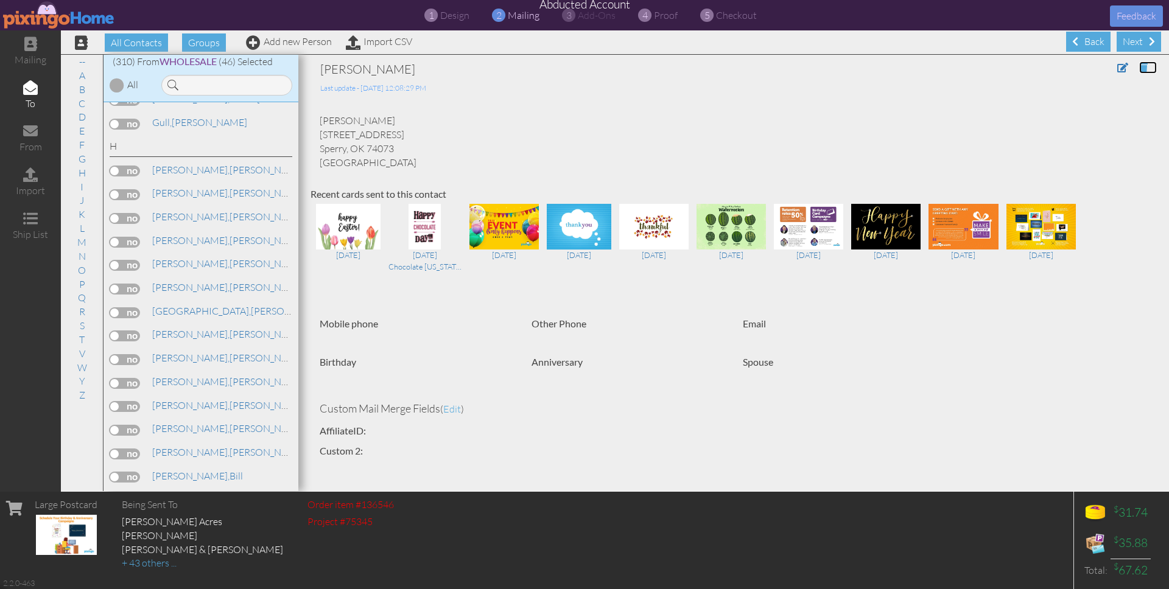
click at [1142, 63] on span at bounding box center [1143, 68] width 9 height 10
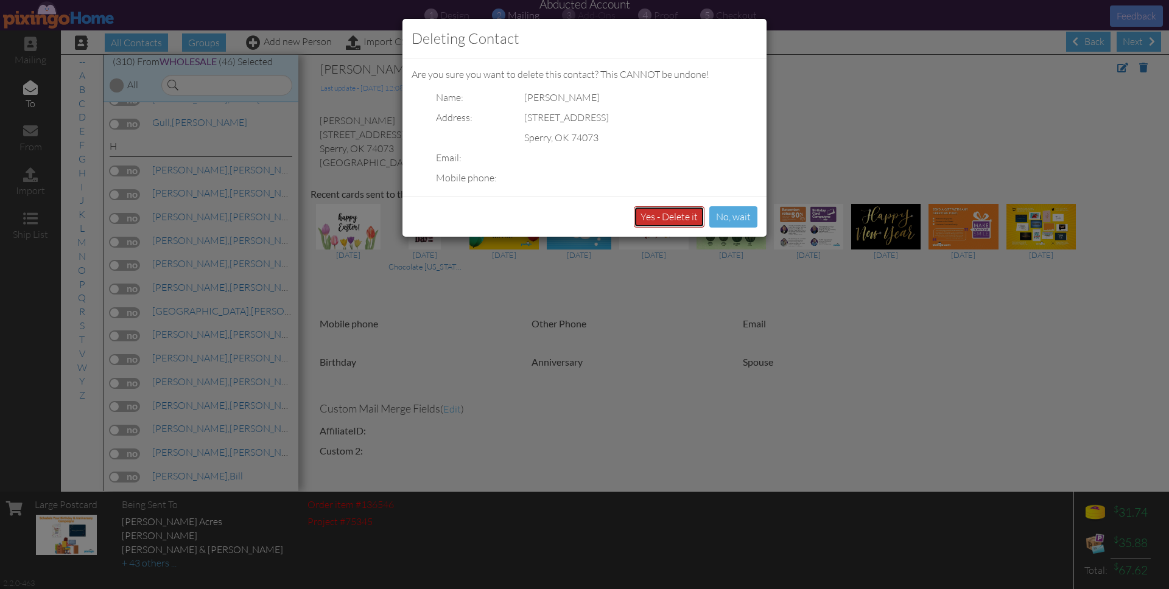
click at [672, 209] on button "Yes - Delete it" at bounding box center [669, 216] width 71 height 21
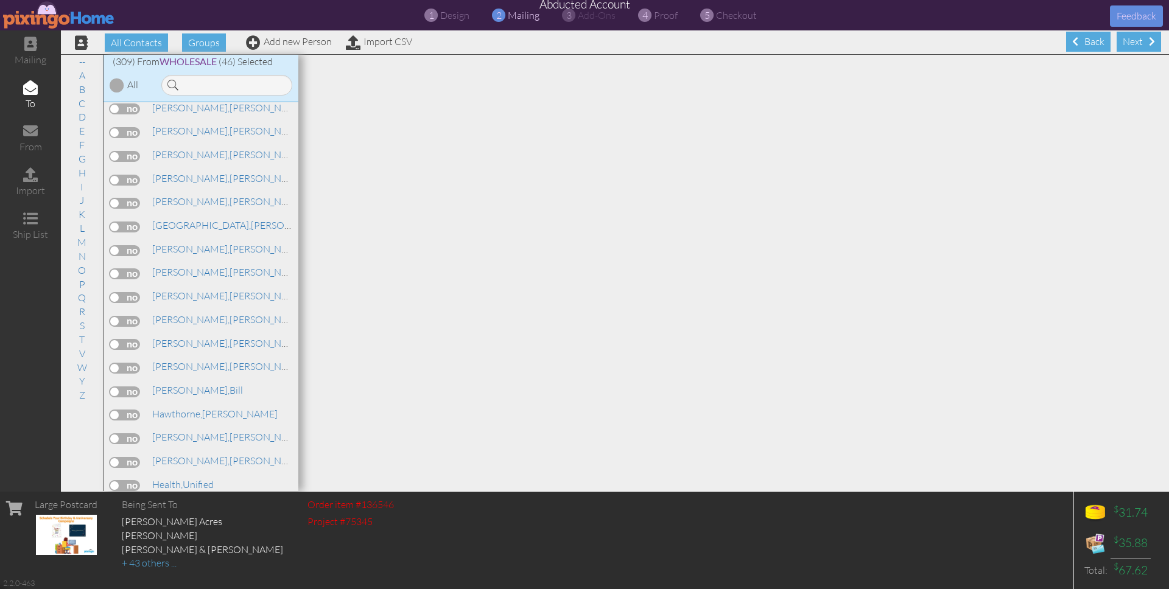
scroll to position [2326, 0]
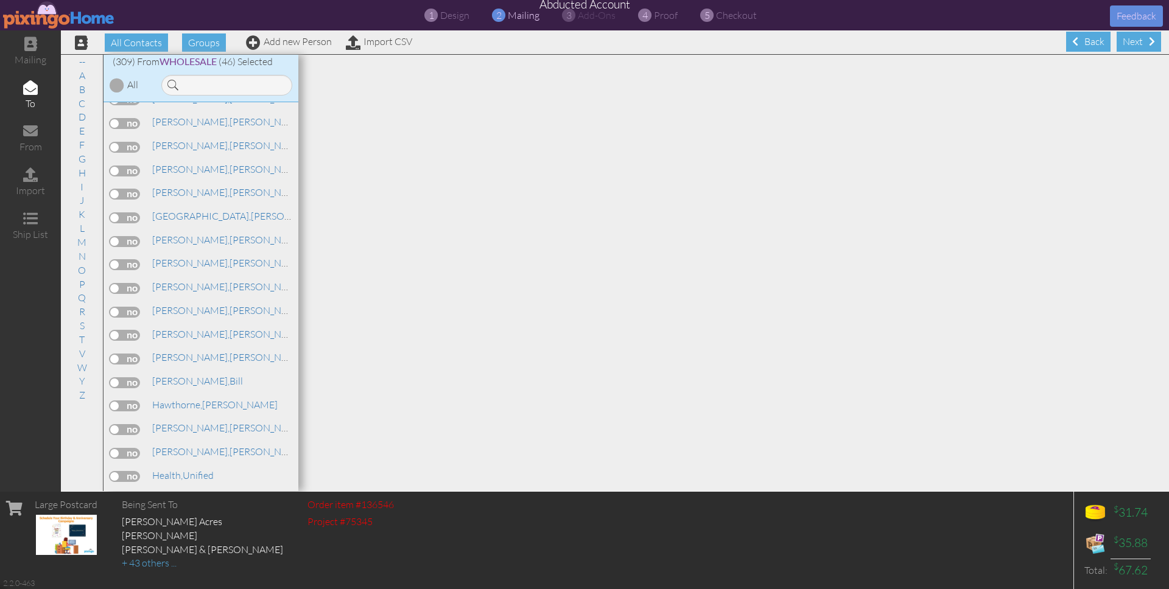
click at [133, 236] on label at bounding box center [125, 241] width 30 height 11
click at [0, 0] on input "checkbox" at bounding box center [0, 0] width 0 height 0
click at [128, 259] on label at bounding box center [125, 264] width 30 height 11
click at [0, 0] on input "checkbox" at bounding box center [0, 0] width 0 height 0
click at [127, 283] on label at bounding box center [125, 288] width 30 height 11
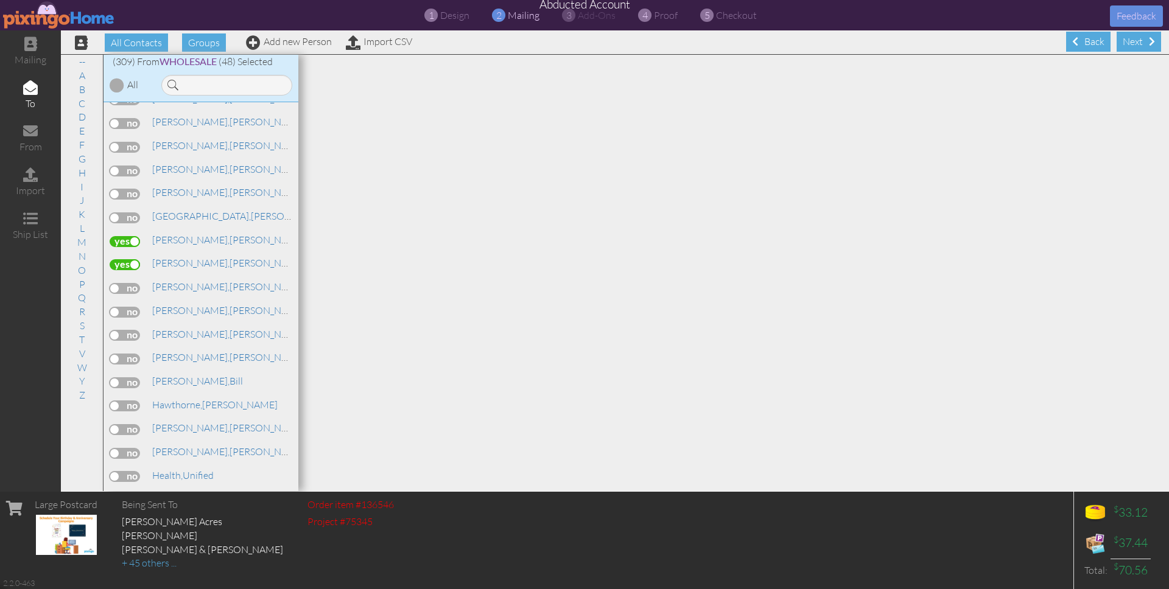
click at [0, 0] on input "checkbox" at bounding box center [0, 0] width 0 height 0
click at [186, 303] on link "Harvey, Clark" at bounding box center [228, 310] width 155 height 15
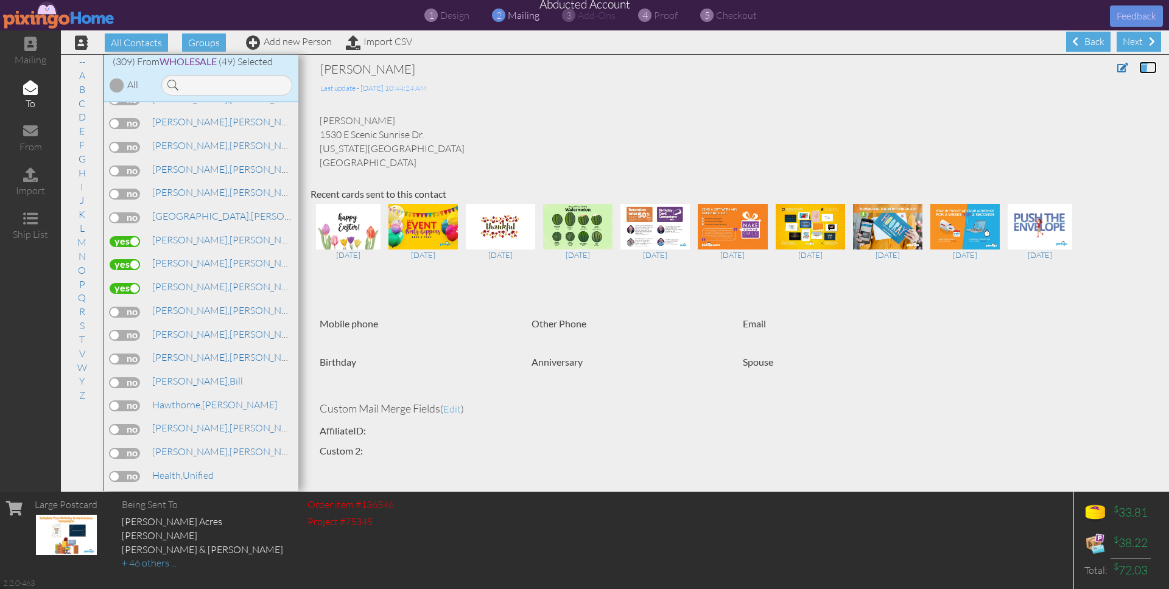
click at [1145, 66] on span at bounding box center [1143, 68] width 9 height 10
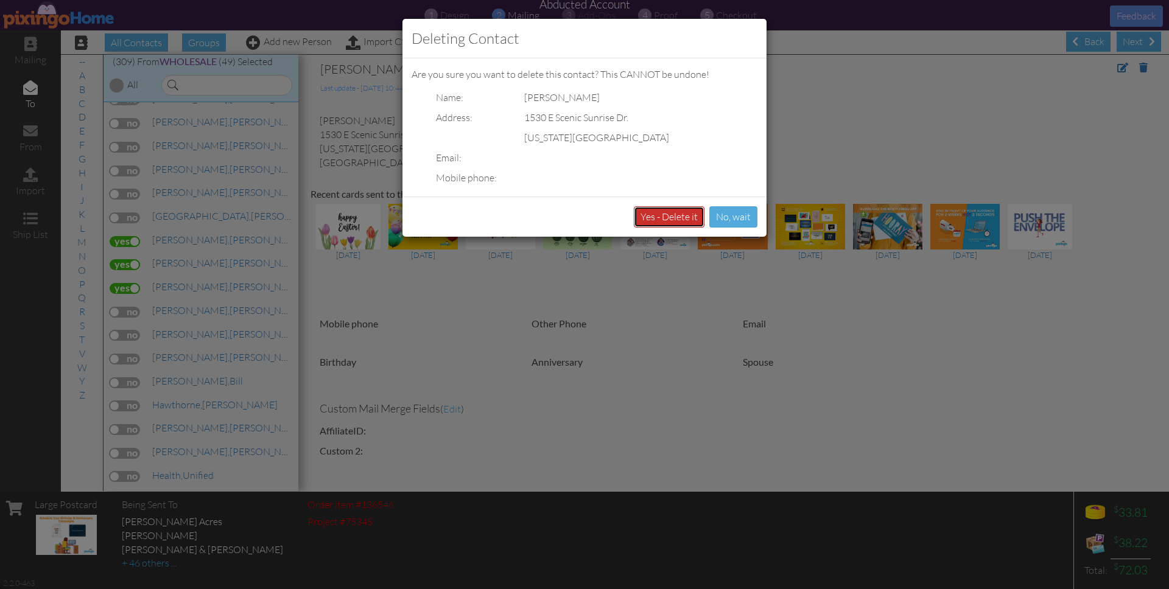
click at [670, 222] on button "Yes - Delete it" at bounding box center [669, 216] width 71 height 21
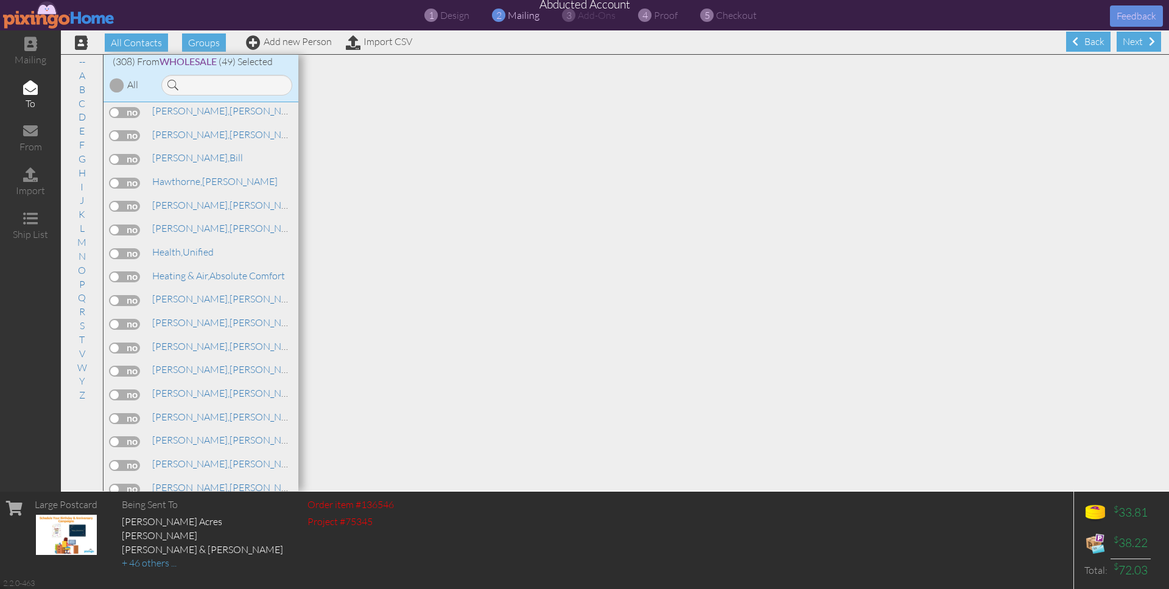
scroll to position [2529, 0]
click at [179, 290] on span "Heaton," at bounding box center [190, 296] width 77 height 12
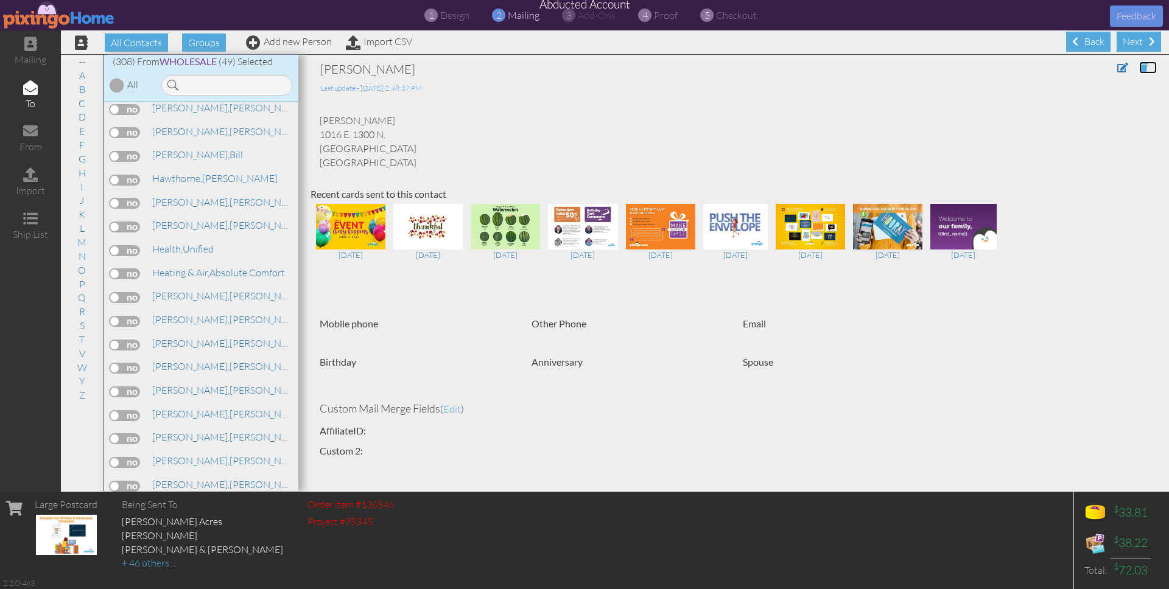
click at [1141, 66] on span at bounding box center [1143, 68] width 9 height 10
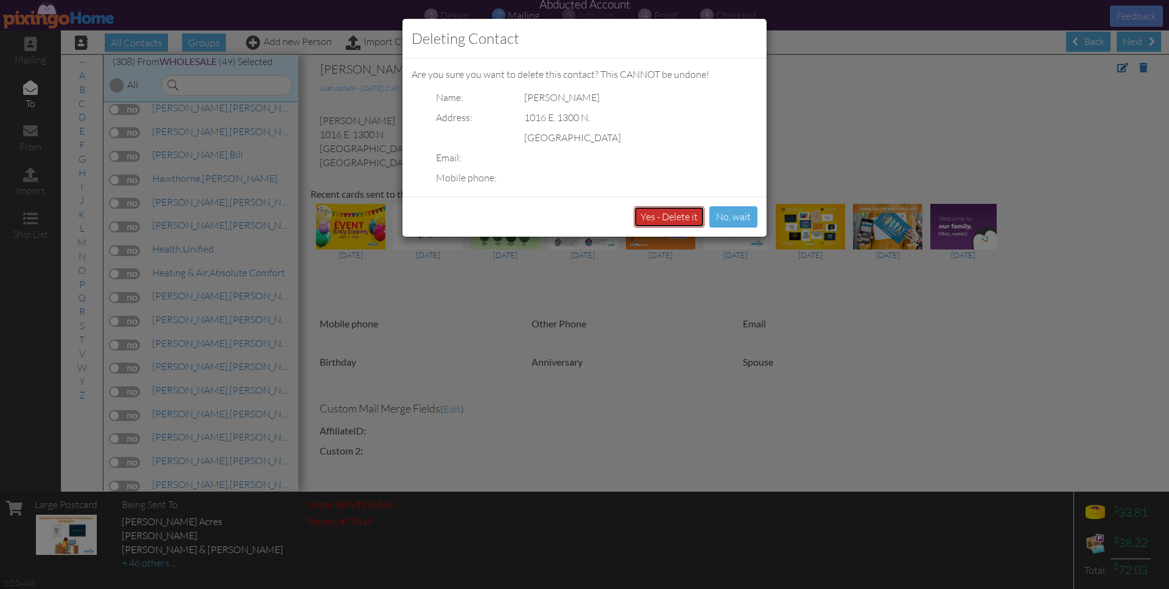
click at [641, 217] on button "Yes - Delete it" at bounding box center [669, 216] width 71 height 21
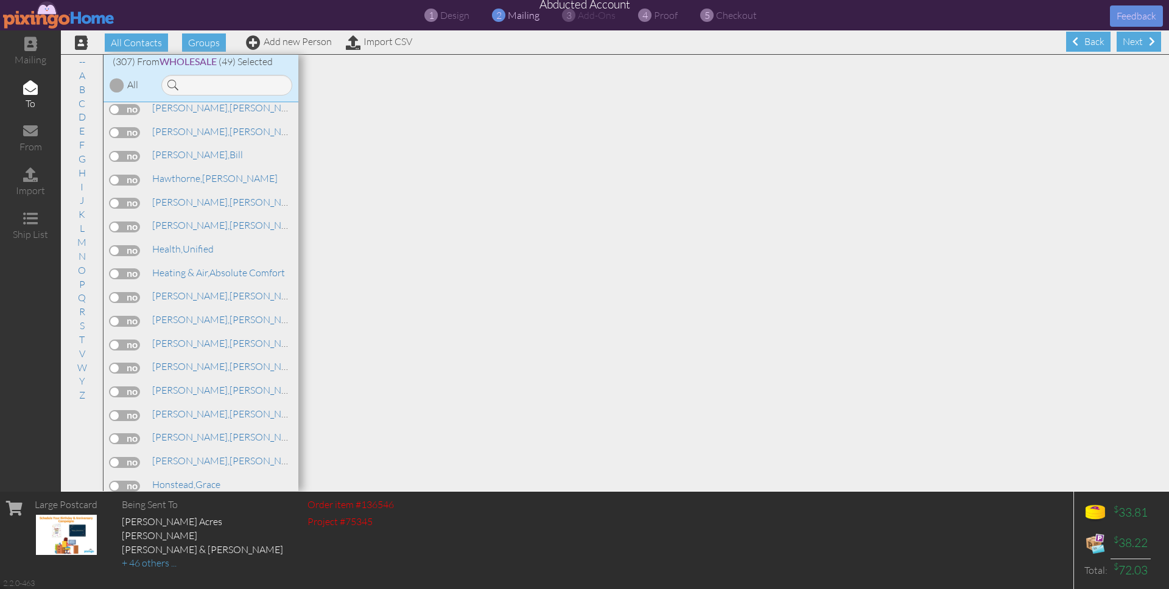
click at [126, 292] on label at bounding box center [125, 297] width 30 height 11
click at [0, 0] on input "checkbox" at bounding box center [0, 0] width 0 height 0
click at [130, 316] on label at bounding box center [125, 321] width 30 height 11
click at [0, 0] on input "checkbox" at bounding box center [0, 0] width 0 height 0
click at [129, 363] on label at bounding box center [125, 368] width 30 height 11
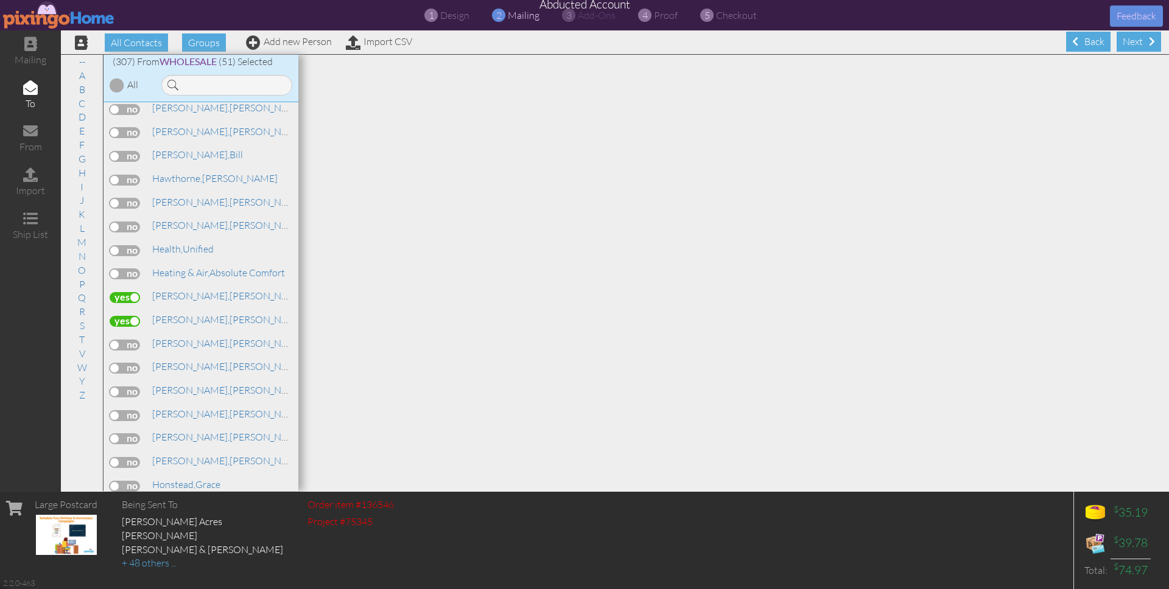
click at [0, 0] on input "checkbox" at bounding box center [0, 0] width 0 height 0
click at [122, 387] on label at bounding box center [125, 392] width 30 height 11
click at [0, 0] on input "checkbox" at bounding box center [0, 0] width 0 height 0
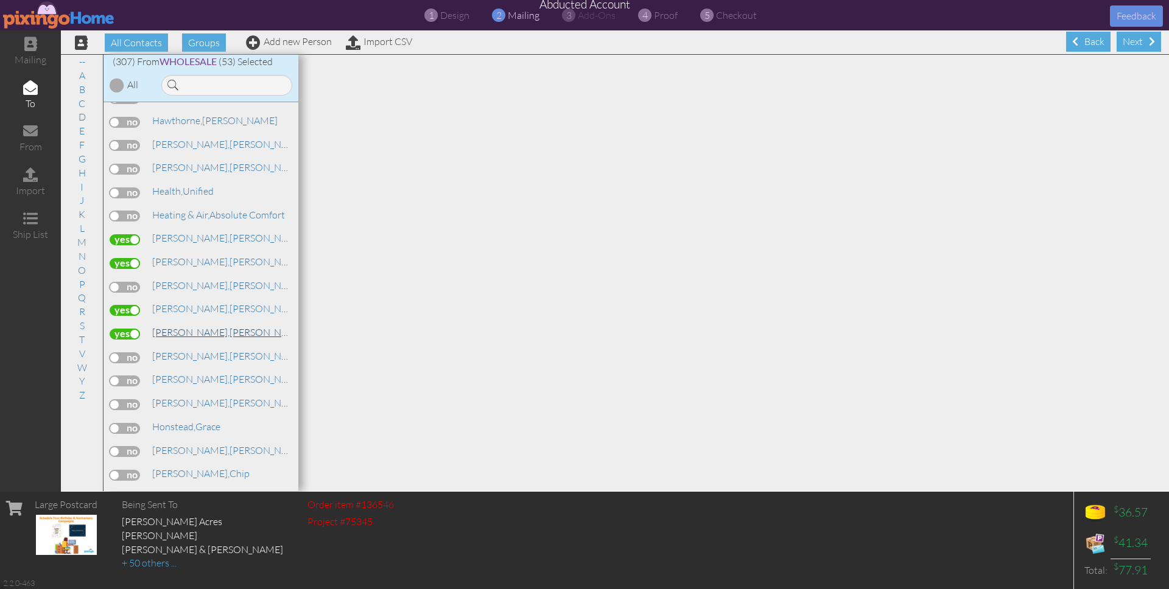
scroll to position [2589, 0]
click at [130, 351] on label at bounding box center [125, 356] width 30 height 11
click at [0, 0] on input "checkbox" at bounding box center [0, 0] width 0 height 0
click at [171, 371] on span "Hendricks," at bounding box center [190, 377] width 77 height 12
click at [125, 374] on label at bounding box center [125, 379] width 30 height 11
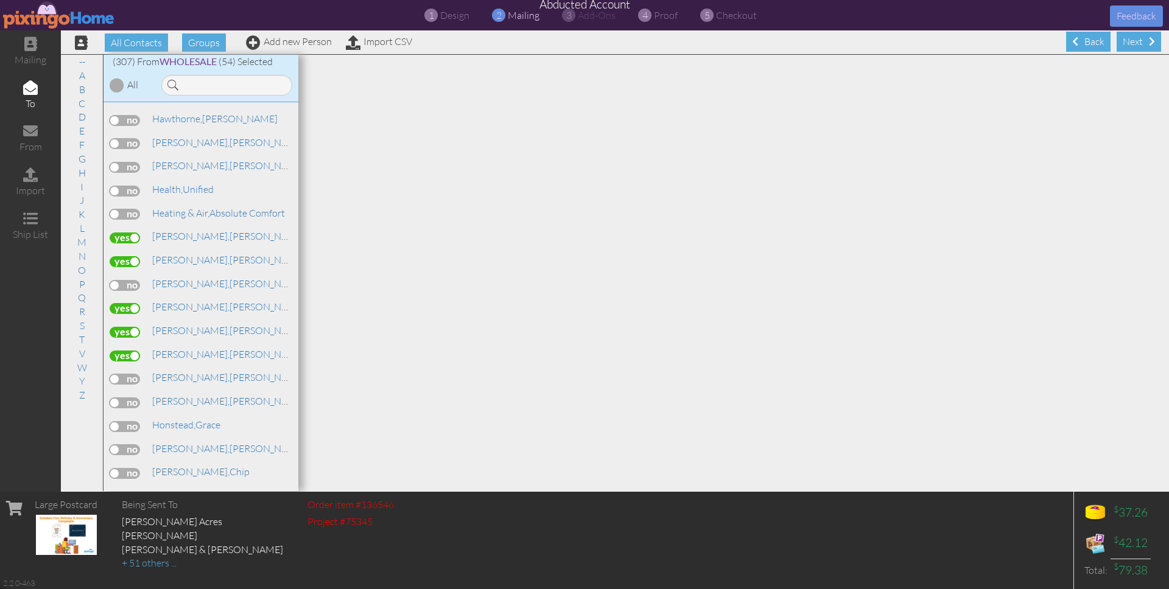
click at [0, 0] on input "checkbox" at bounding box center [0, 0] width 0 height 0
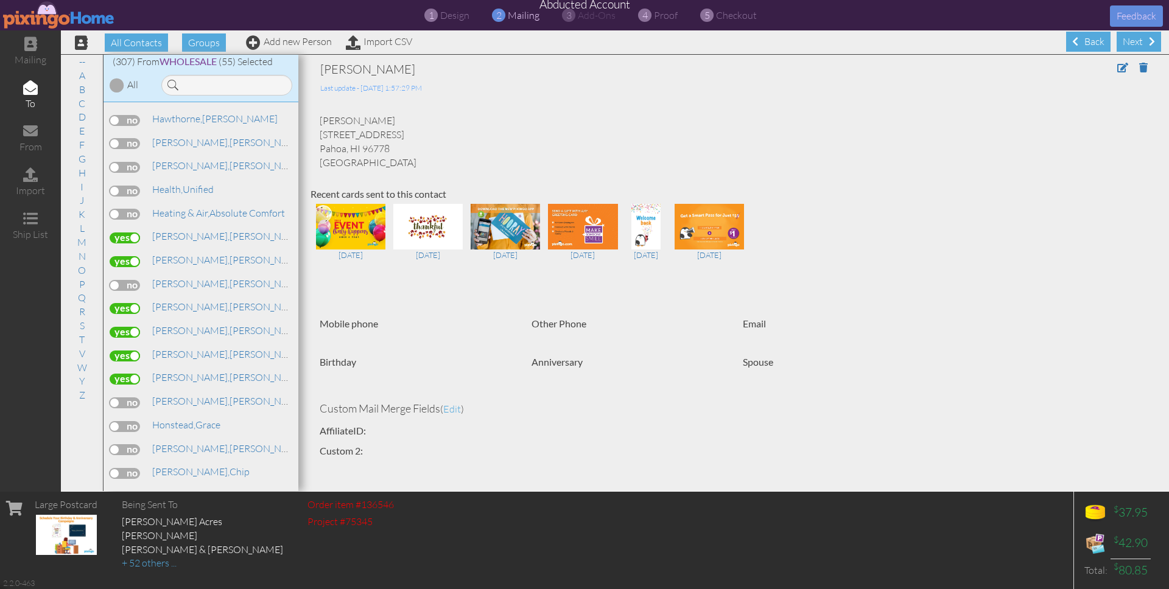
click at [124, 398] on label at bounding box center [125, 403] width 30 height 11
click at [0, 0] on input "checkbox" at bounding box center [0, 0] width 0 height 0
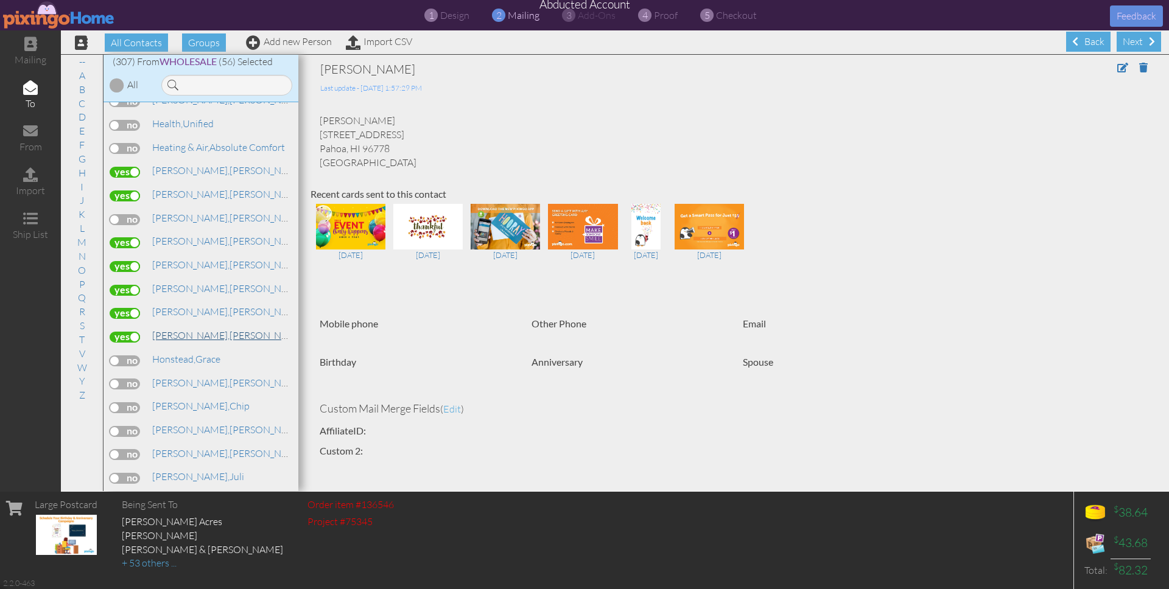
scroll to position [2655, 0]
click at [119, 355] on label at bounding box center [125, 360] width 30 height 11
click at [0, 0] on input "checkbox" at bounding box center [0, 0] width 0 height 0
click at [128, 378] on label at bounding box center [125, 383] width 30 height 11
click at [0, 0] on input "checkbox" at bounding box center [0, 0] width 0 height 0
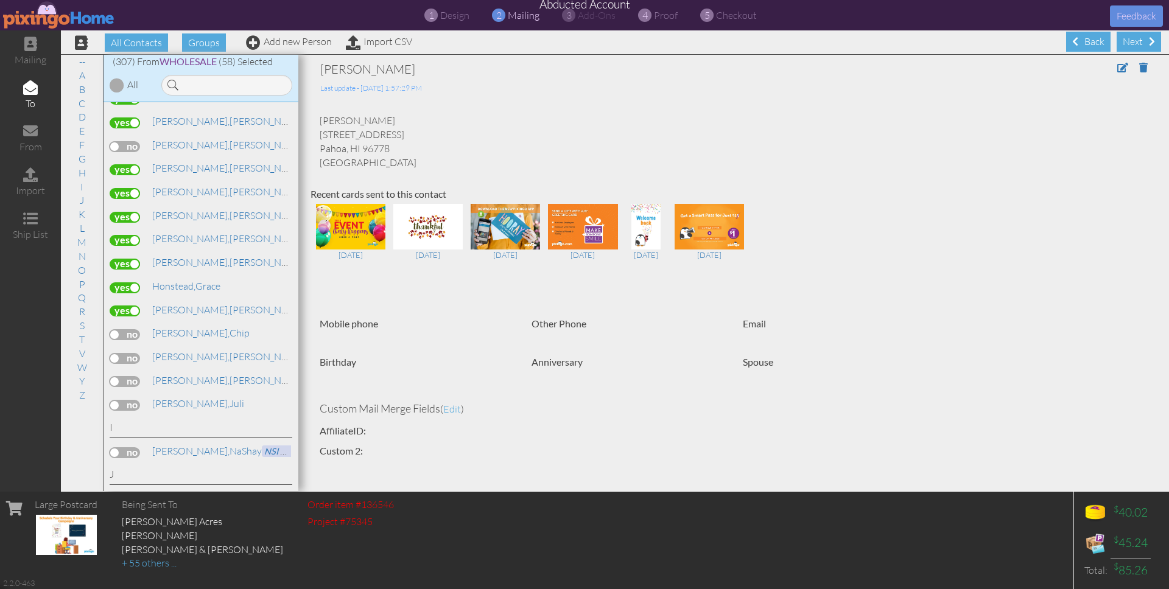
scroll to position [2728, 0]
click at [125, 353] on label at bounding box center [125, 358] width 30 height 11
click at [0, 0] on input "checkbox" at bounding box center [0, 0] width 0 height 0
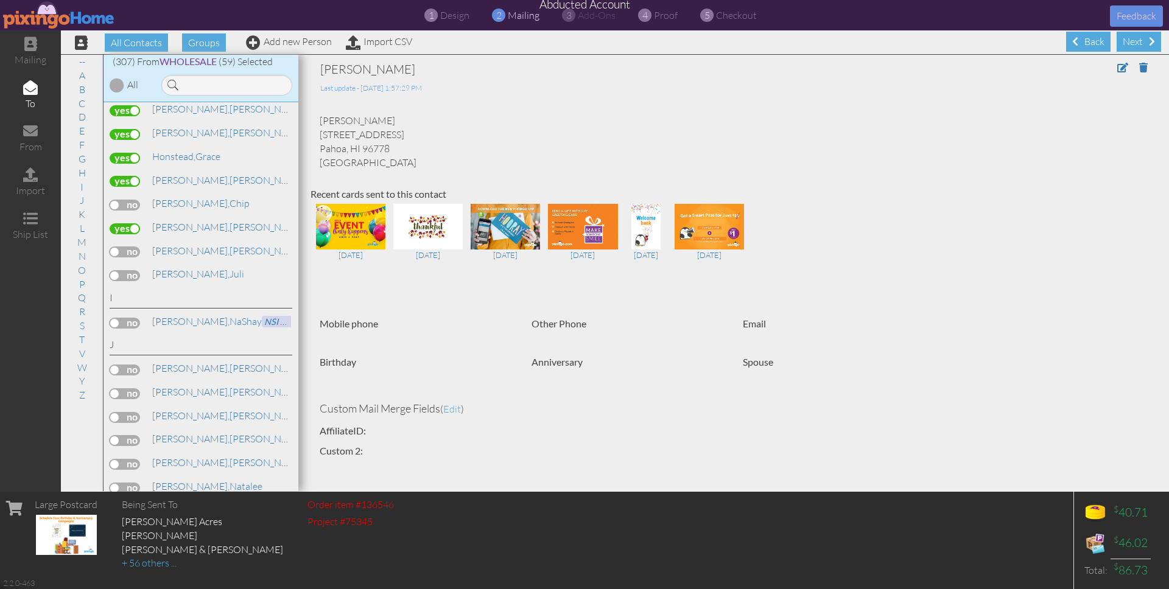
scroll to position [2885, 0]
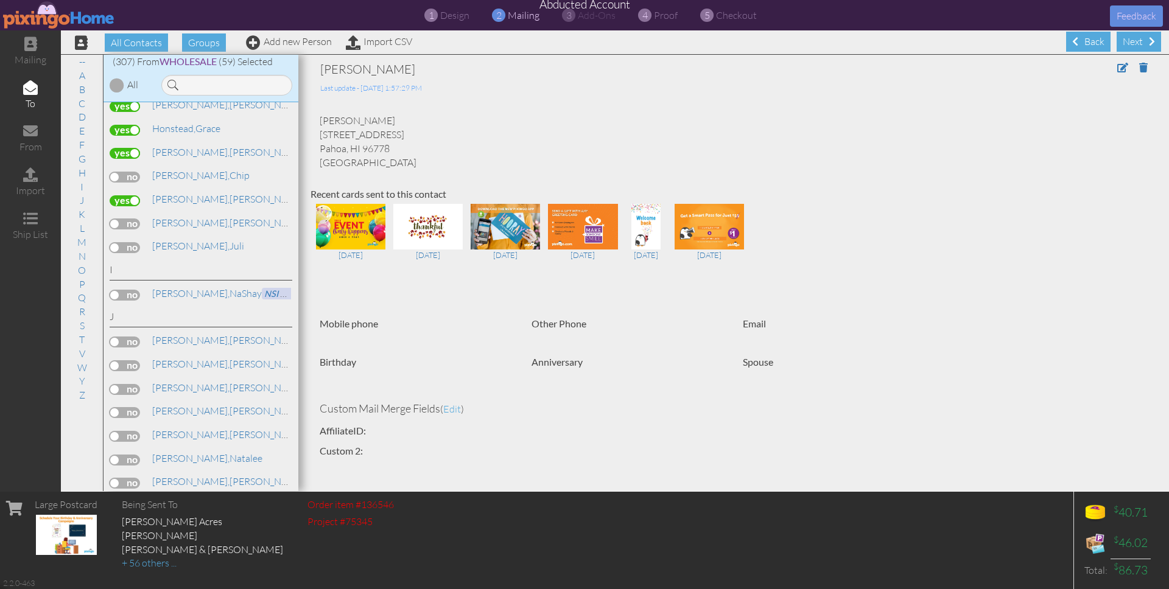
click at [132, 360] on label at bounding box center [125, 365] width 30 height 11
click at [0, 0] on input "checkbox" at bounding box center [0, 0] width 0 height 0
click at [135, 384] on label at bounding box center [125, 389] width 30 height 11
click at [0, 0] on input "checkbox" at bounding box center [0, 0] width 0 height 0
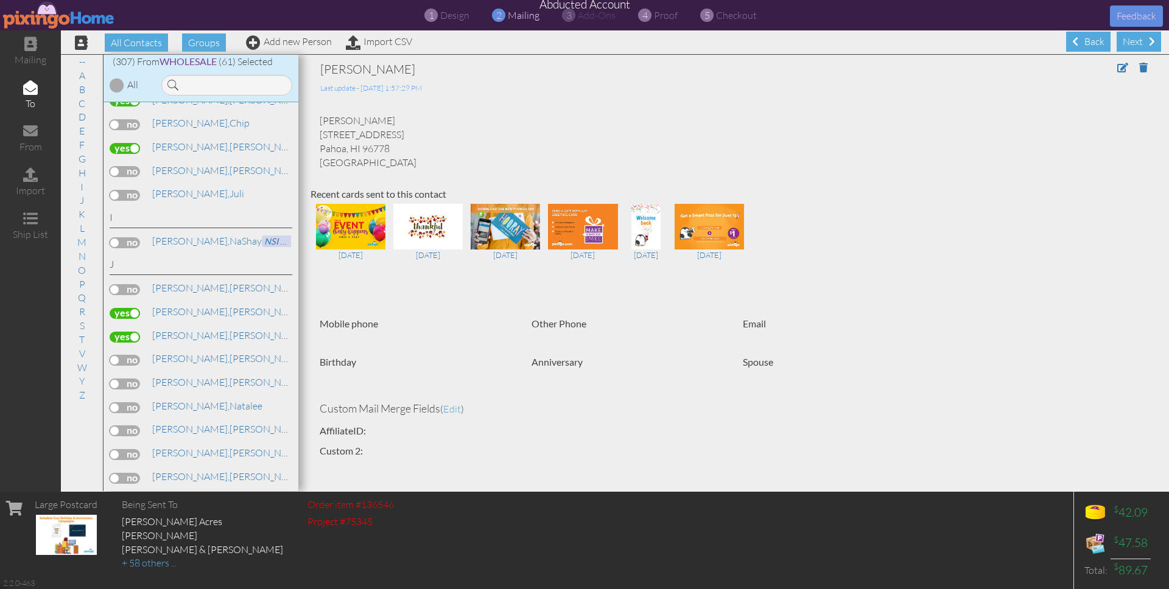
scroll to position [2951, 0]
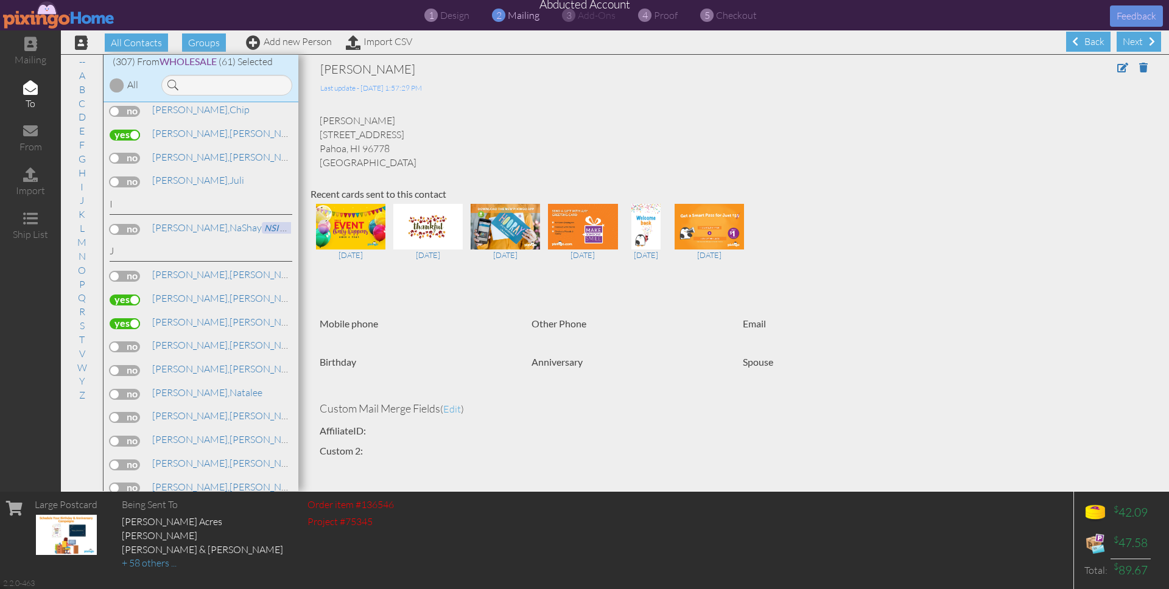
click at [124, 339] on div "Jamison, Heather" at bounding box center [201, 348] width 183 height 18
click at [124, 342] on label at bounding box center [125, 347] width 30 height 11
click at [0, 0] on input "checkbox" at bounding box center [0, 0] width 0 height 0
click at [133, 365] on label at bounding box center [125, 370] width 30 height 11
click at [0, 0] on input "checkbox" at bounding box center [0, 0] width 0 height 0
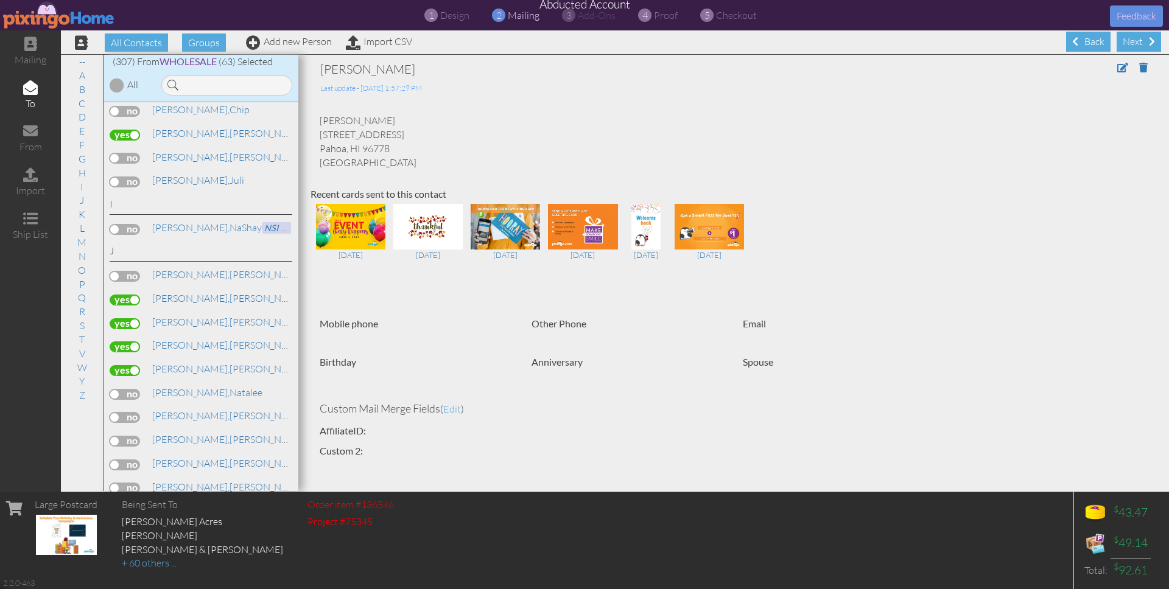
click at [133, 389] on label at bounding box center [125, 394] width 30 height 11
click at [0, 0] on input "checkbox" at bounding box center [0, 0] width 0 height 0
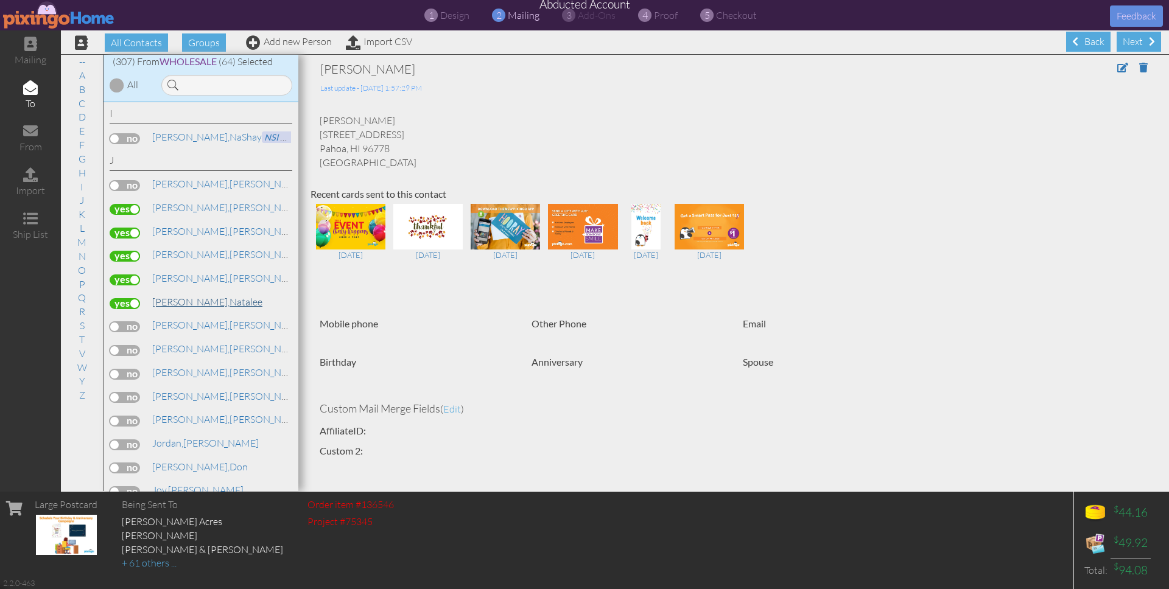
scroll to position [3049, 0]
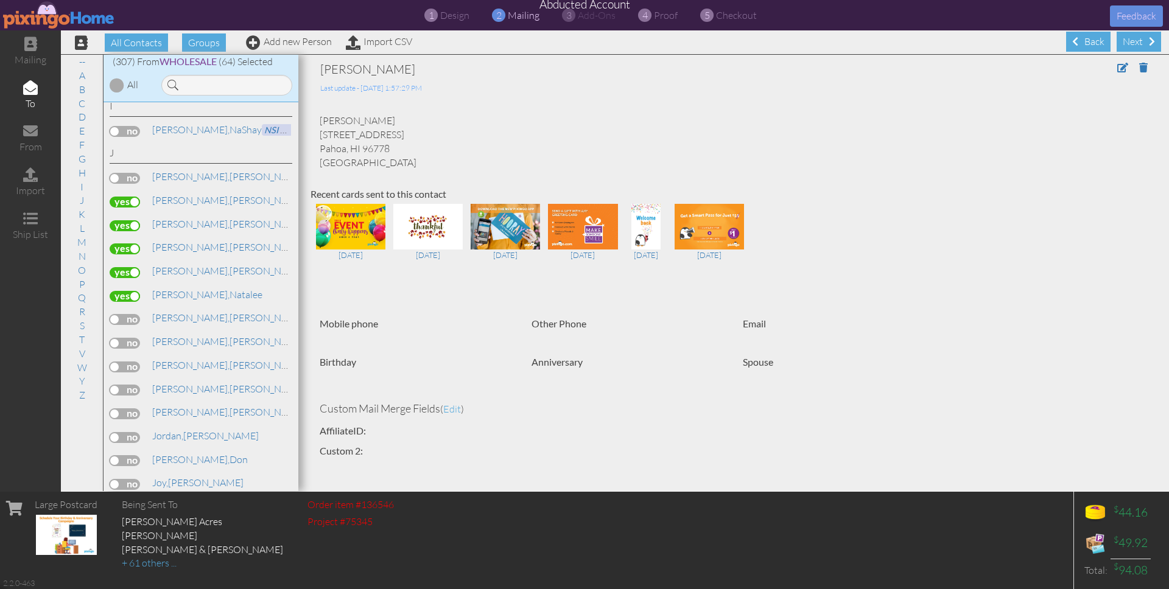
click at [129, 362] on label at bounding box center [125, 367] width 30 height 11
click at [0, 0] on input "checkbox" at bounding box center [0, 0] width 0 height 0
click at [133, 385] on label at bounding box center [125, 390] width 30 height 11
click at [0, 0] on input "checkbox" at bounding box center [0, 0] width 0 height 0
click at [130, 409] on label at bounding box center [125, 414] width 30 height 11
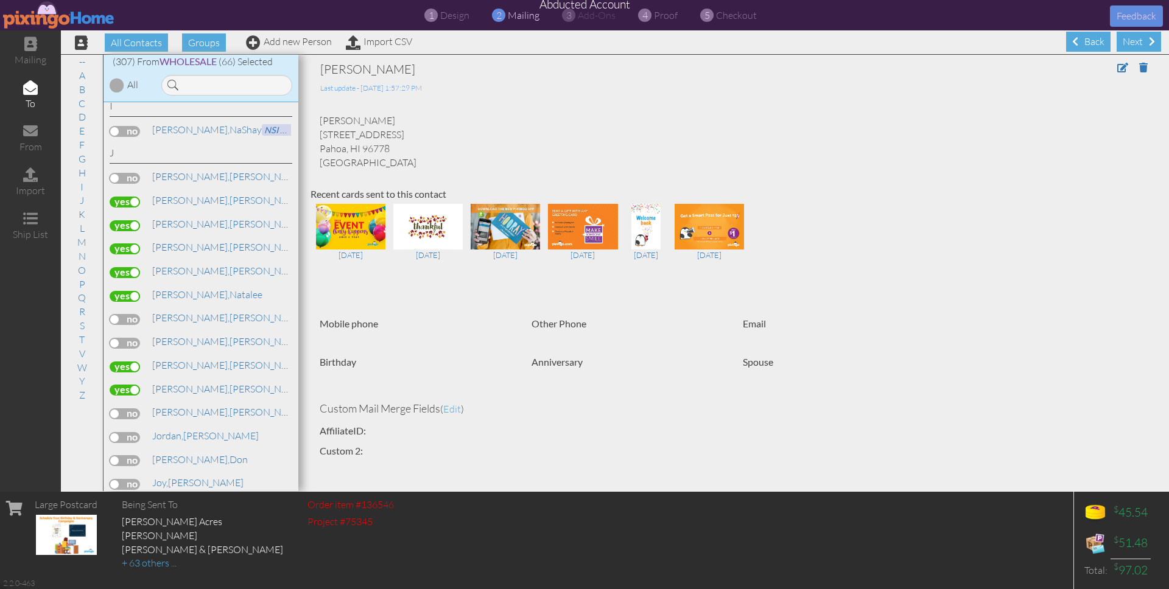
click at [0, 0] on input "checkbox" at bounding box center [0, 0] width 0 height 0
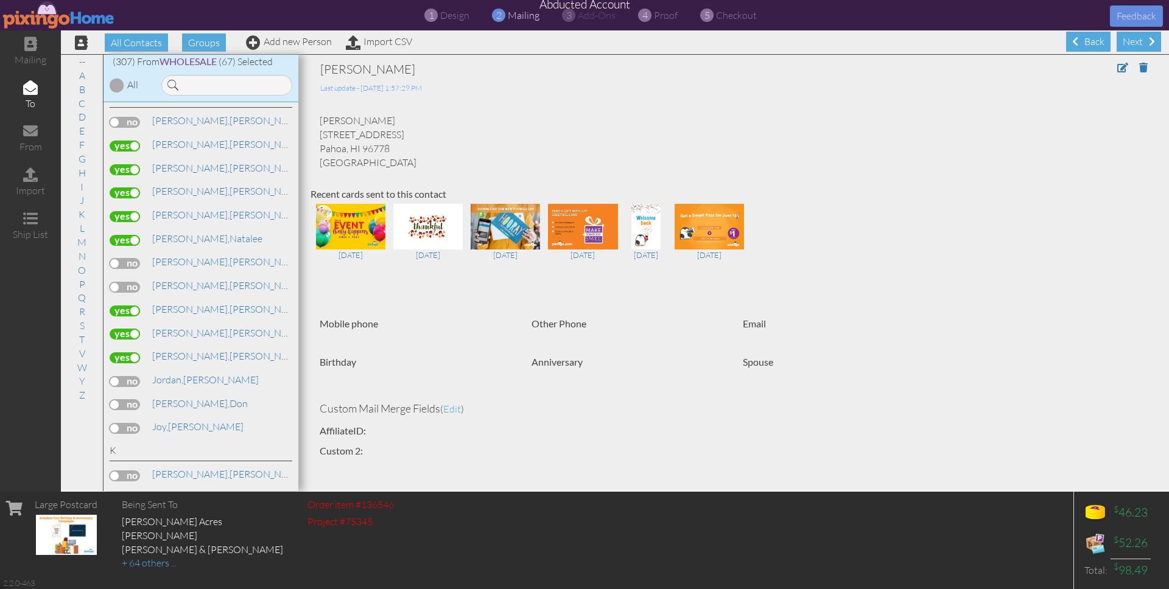
scroll to position [3110, 0]
drag, startPoint x: 118, startPoint y: 358, endPoint x: 131, endPoint y: 362, distance: 13.5
click at [118, 395] on label at bounding box center [125, 400] width 30 height 11
click at [0, 0] on input "checkbox" at bounding box center [0, 0] width 0 height 0
click at [136, 418] on label at bounding box center [125, 423] width 30 height 11
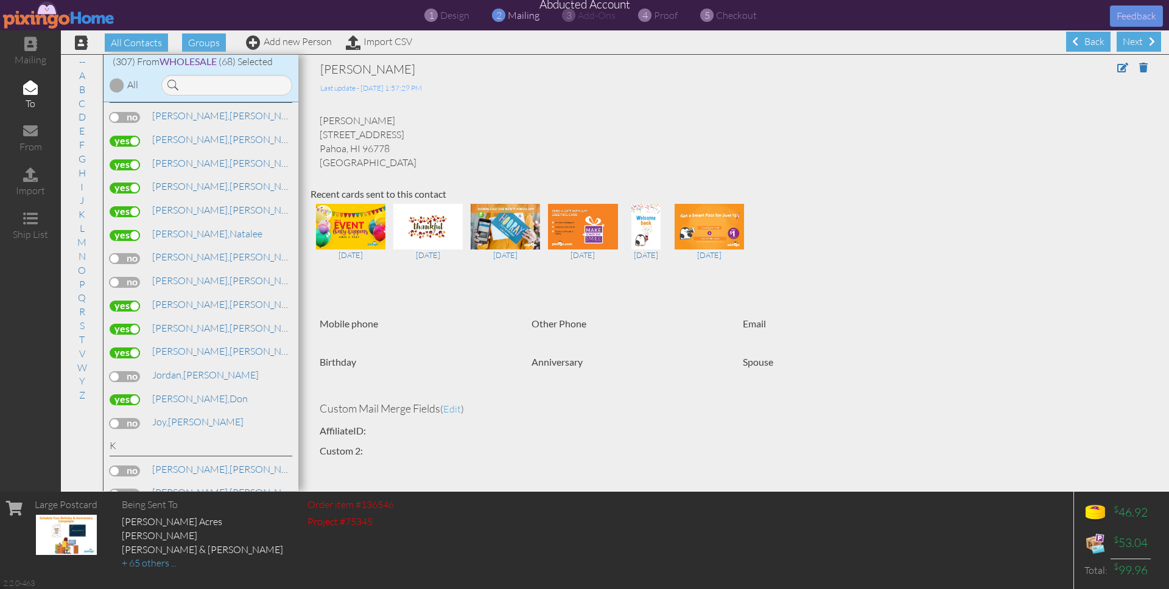
click at [0, 0] on input "checkbox" at bounding box center [0, 0] width 0 height 0
click at [666, 13] on span "proof" at bounding box center [666, 15] width 24 height 12
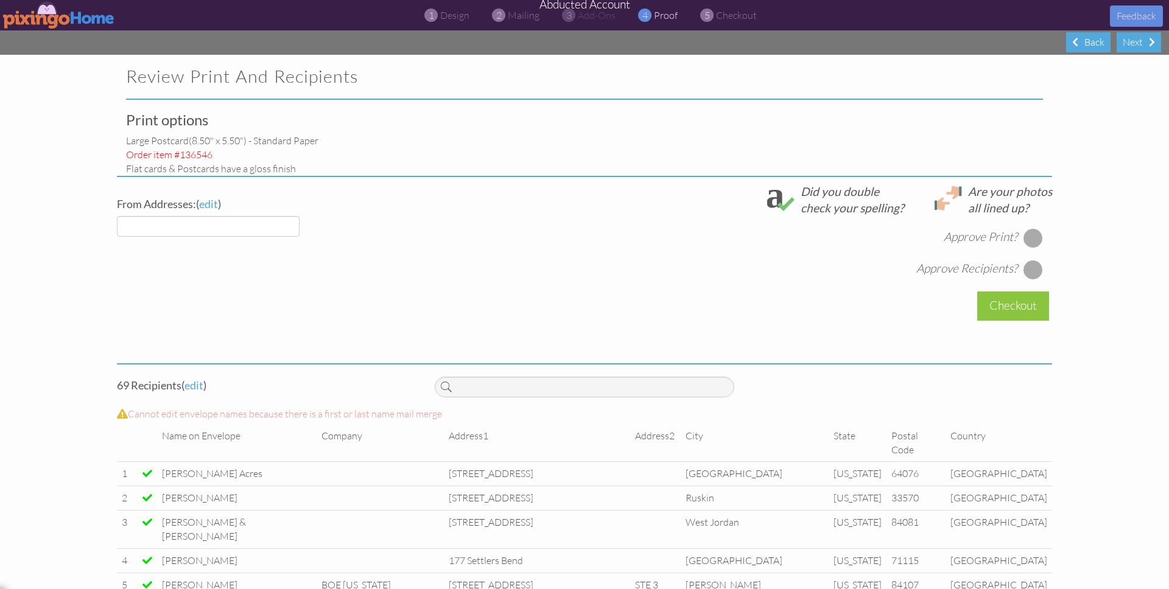
select select "object:22705"
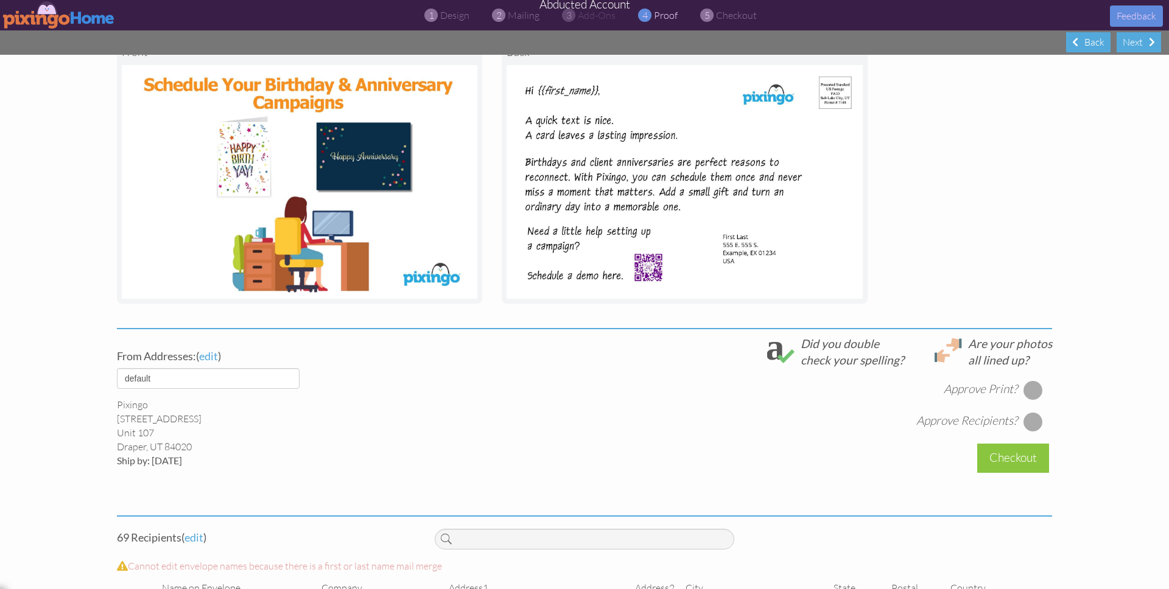
scroll to position [166, 0]
click at [1028, 389] on div at bounding box center [1033, 390] width 19 height 19
click at [1032, 422] on div at bounding box center [1033, 422] width 19 height 19
click at [1023, 452] on div "Checkout" at bounding box center [1013, 459] width 72 height 29
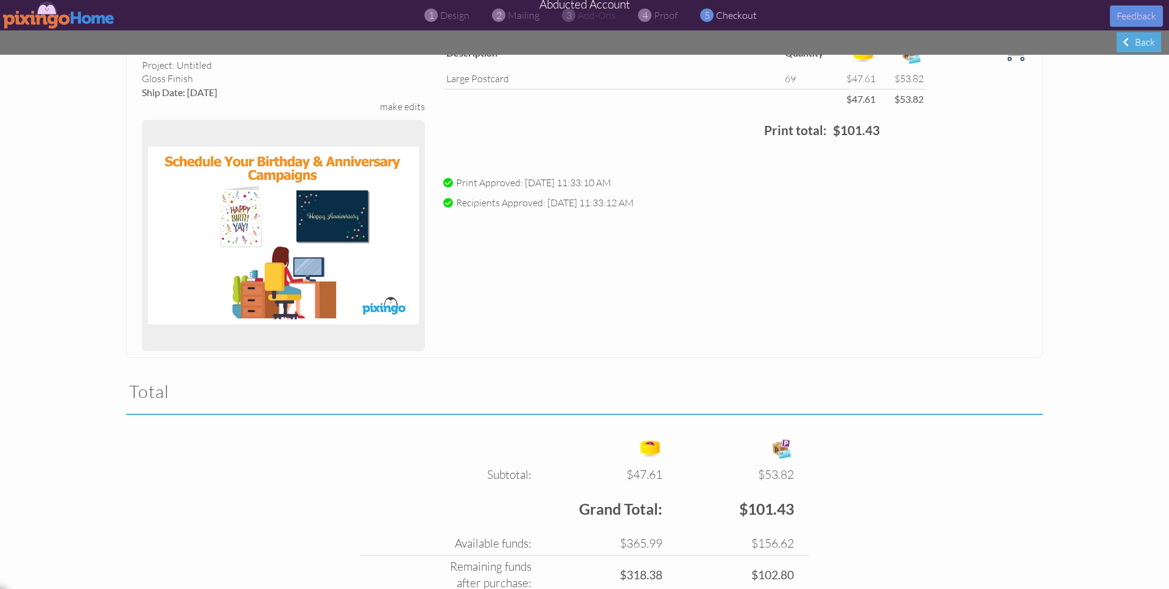
scroll to position [183, 0]
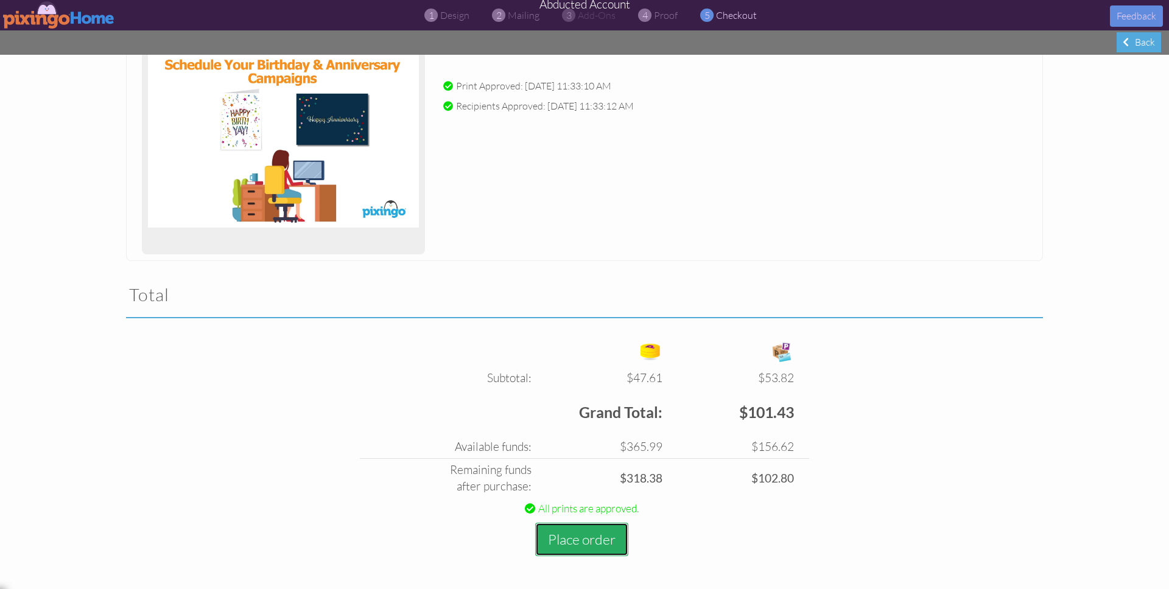
click at [596, 535] on button "Place order" at bounding box center [581, 539] width 93 height 33
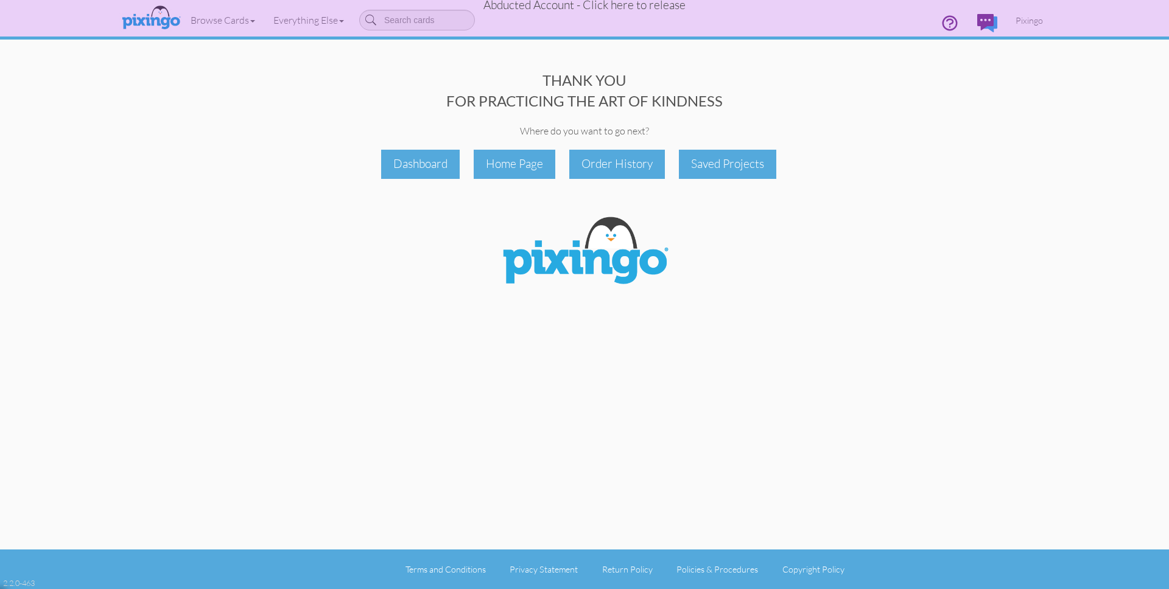
click at [616, 4] on span "Abducted Account - Click here to release" at bounding box center [584, 5] width 202 height 15
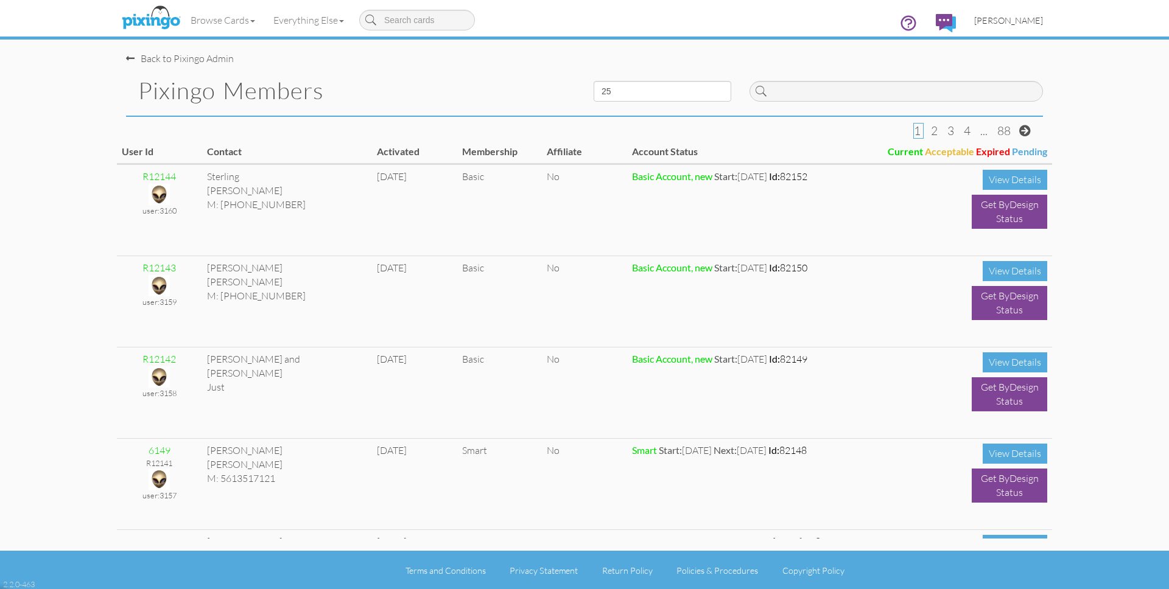
click at [1034, 24] on span "[PERSON_NAME]" at bounding box center [1008, 20] width 69 height 10
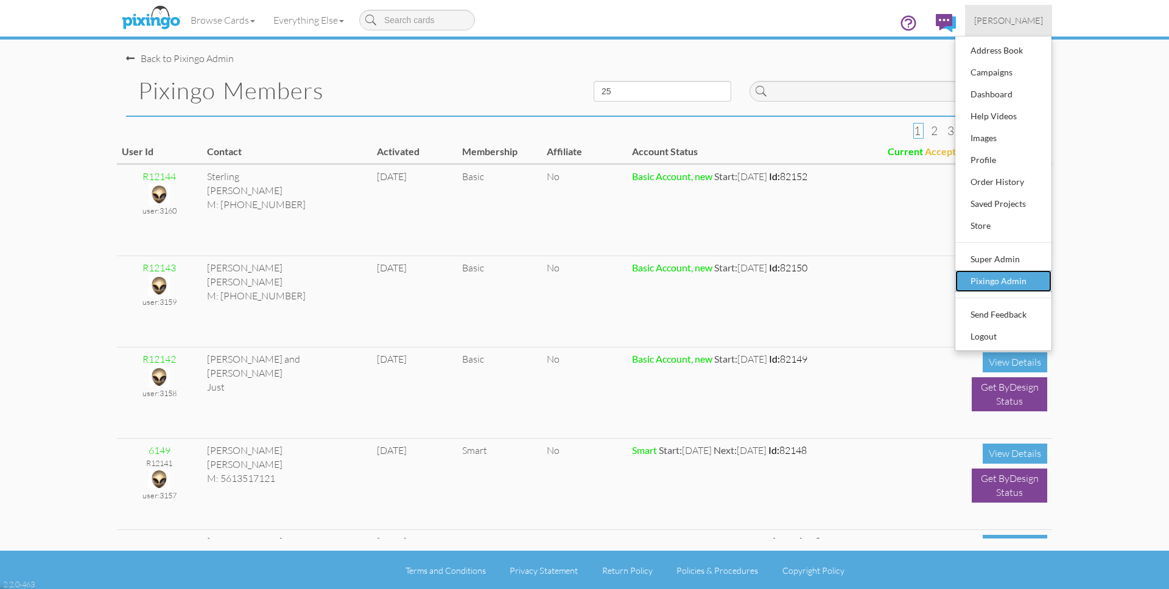
click at [985, 278] on div "Pixingo Admin" at bounding box center [1004, 281] width 72 height 18
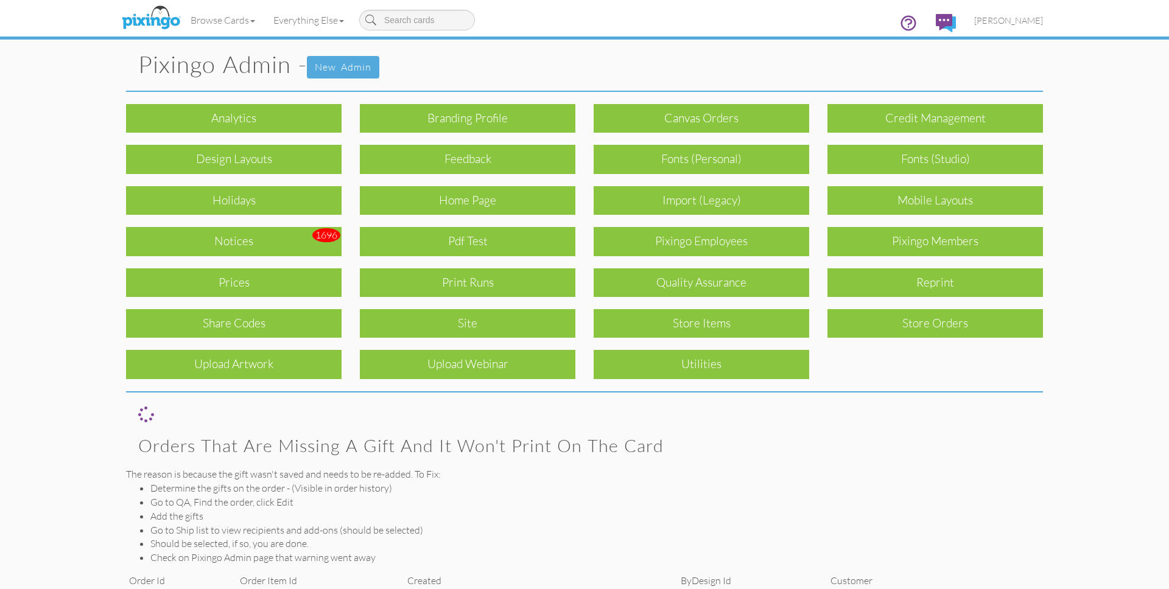
click at [1109, 290] on pixingo-admin "Toggle navigation Visit Pixingo Mobile Browse Cards Business Accounting Automot…" at bounding box center [584, 335] width 1169 height 671
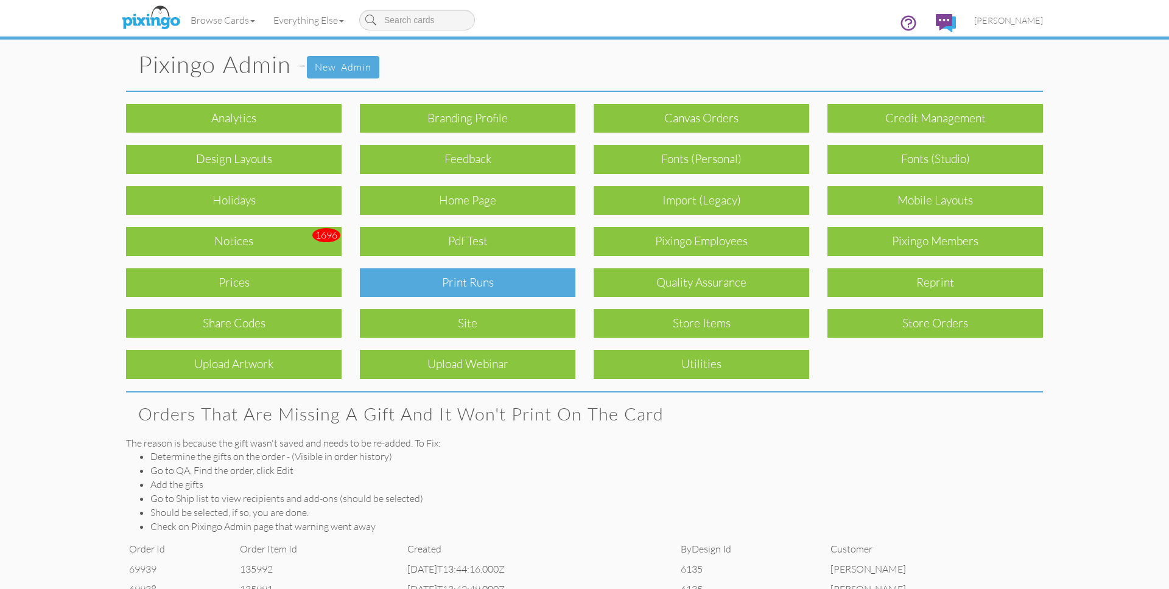
click at [554, 276] on div "Print Runs" at bounding box center [468, 283] width 216 height 29
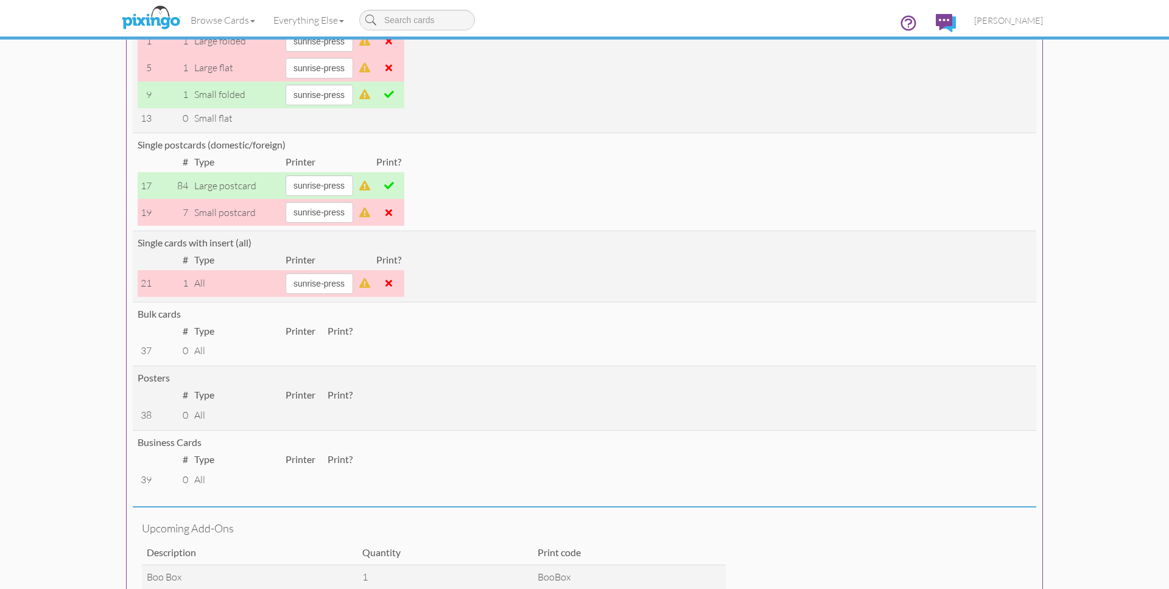
scroll to position [178, 0]
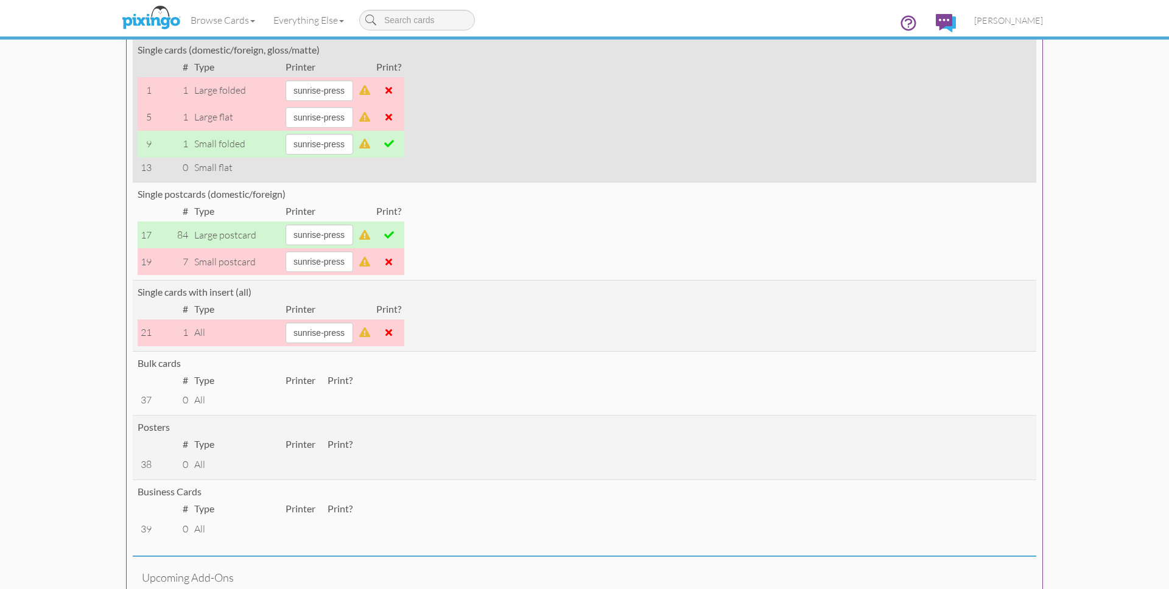
click at [394, 147] on span at bounding box center [389, 144] width 10 height 10
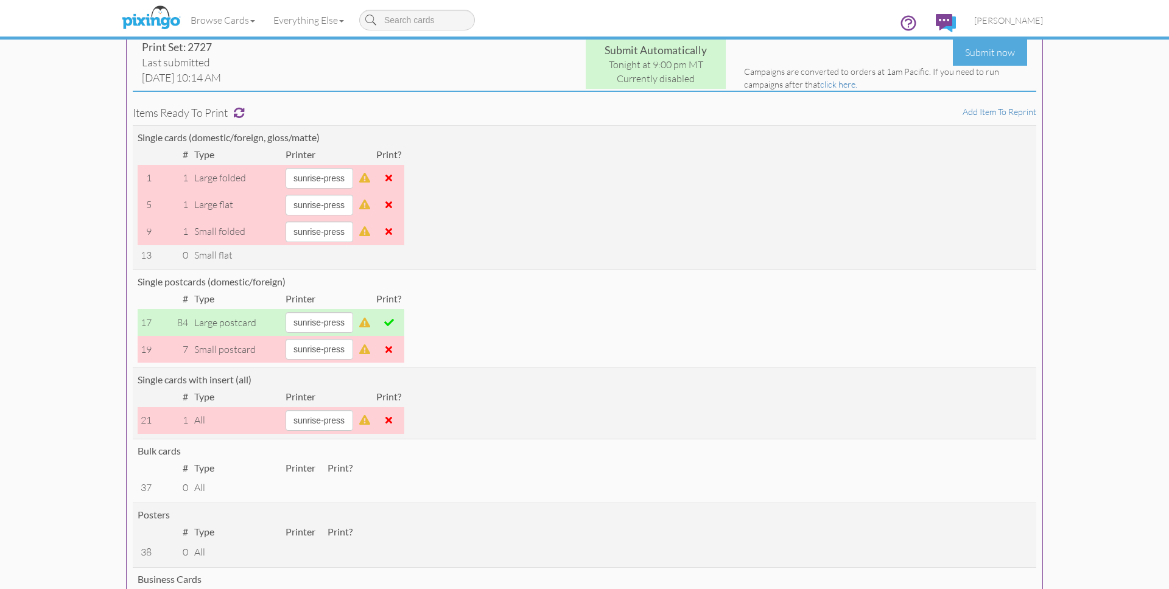
scroll to position [0, 0]
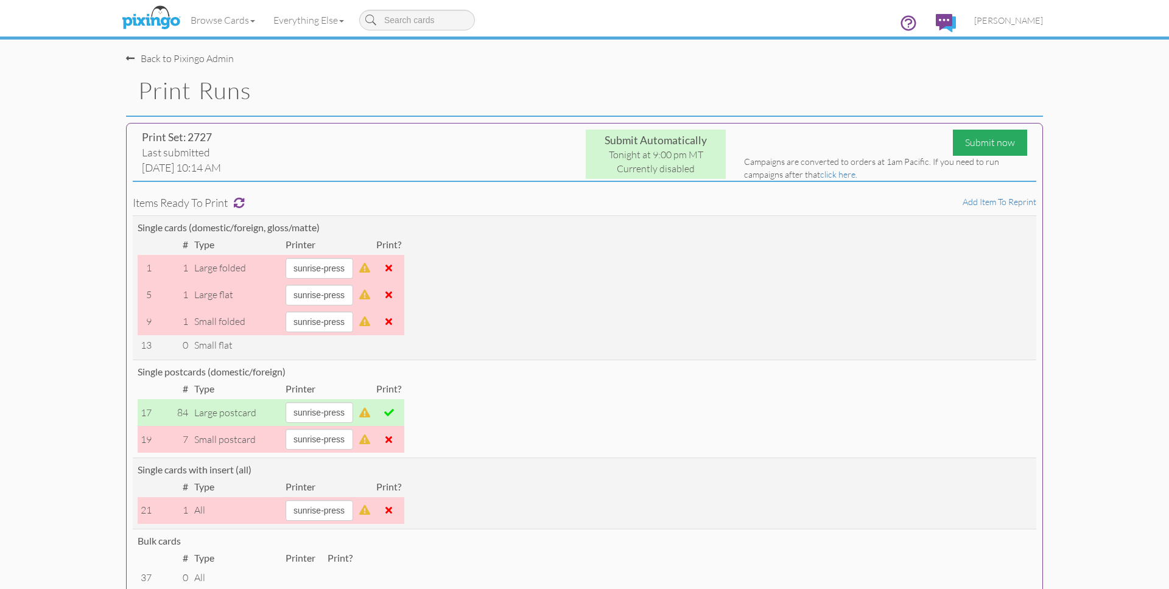
click at [972, 142] on div "Submit now" at bounding box center [990, 143] width 74 height 26
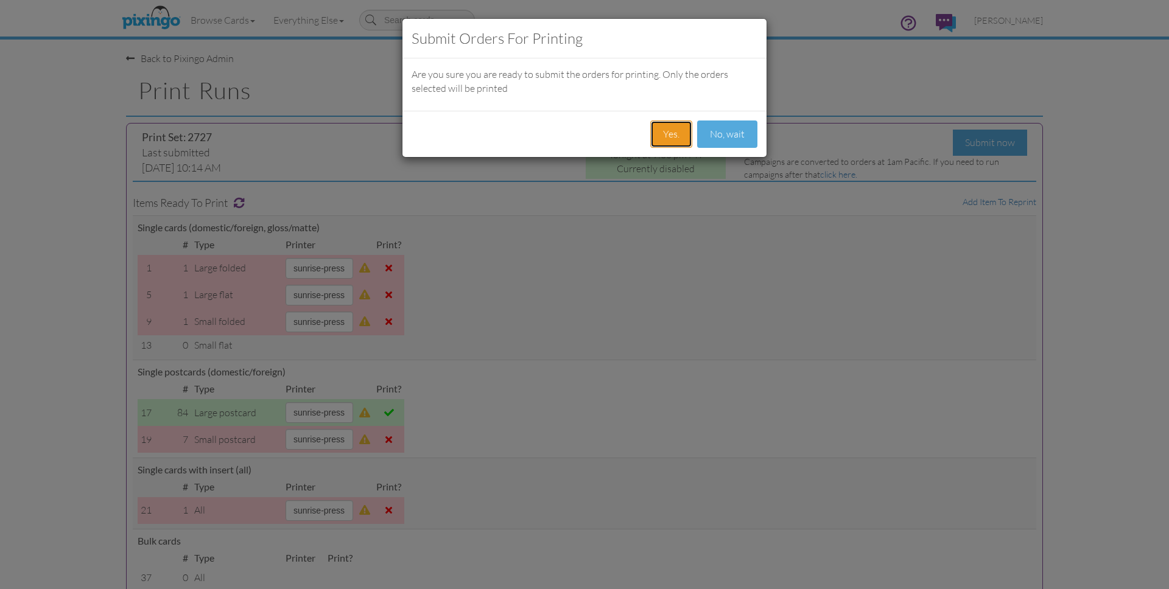
click at [679, 133] on button "Yes." at bounding box center [671, 134] width 42 height 27
